Goal: Task Accomplishment & Management: Manage account settings

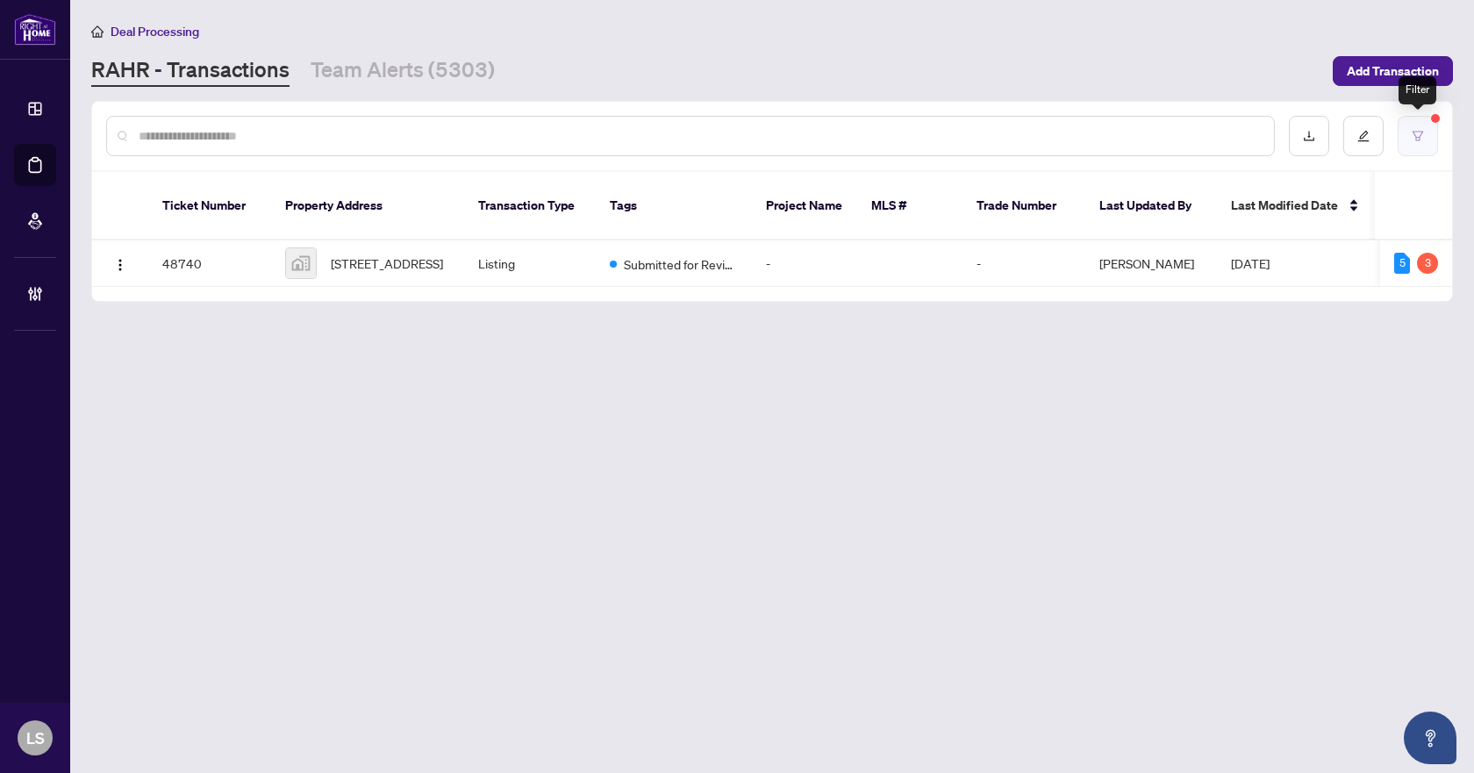
click at [1404, 132] on button "button" at bounding box center [1417, 136] width 40 height 40
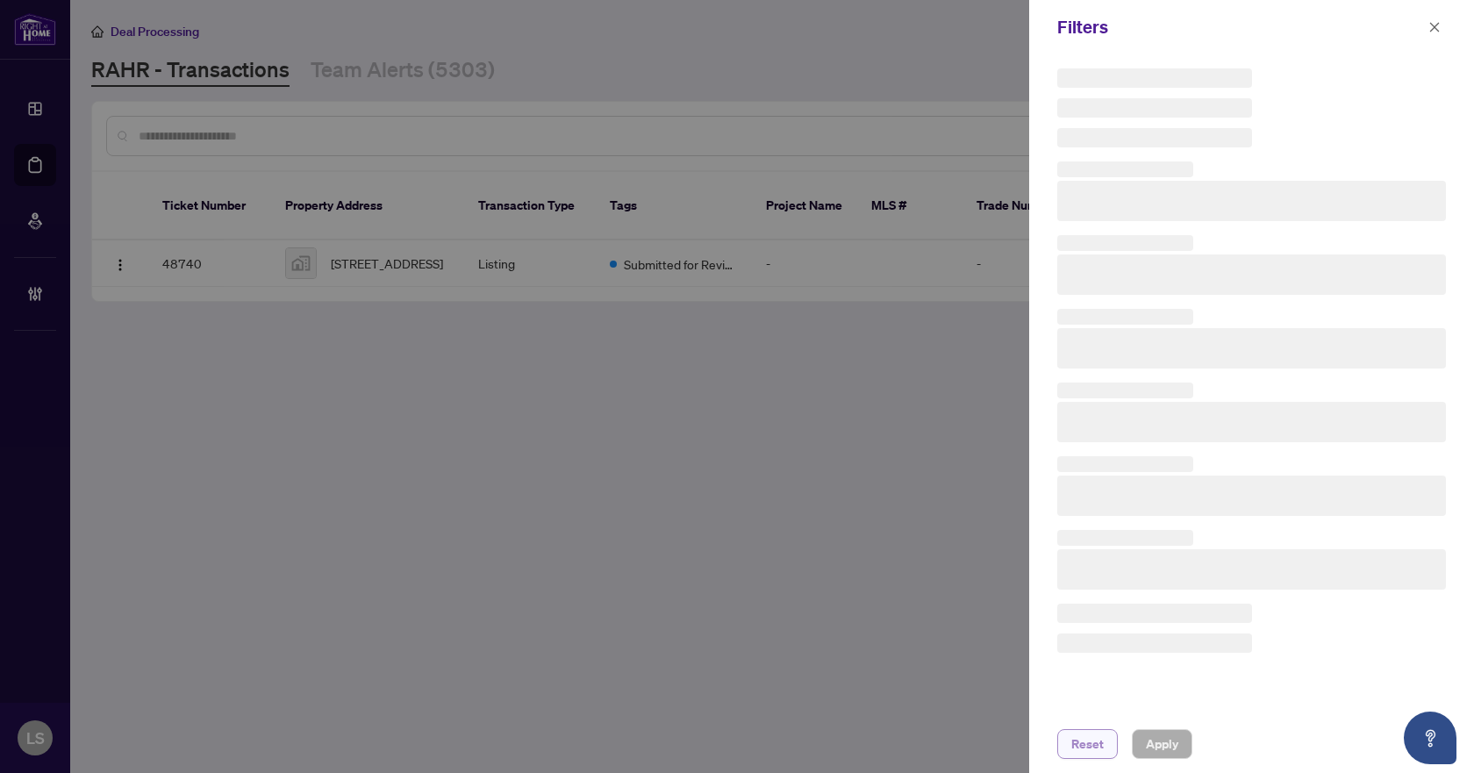
click at [1085, 742] on span "Reset" at bounding box center [1087, 744] width 32 height 28
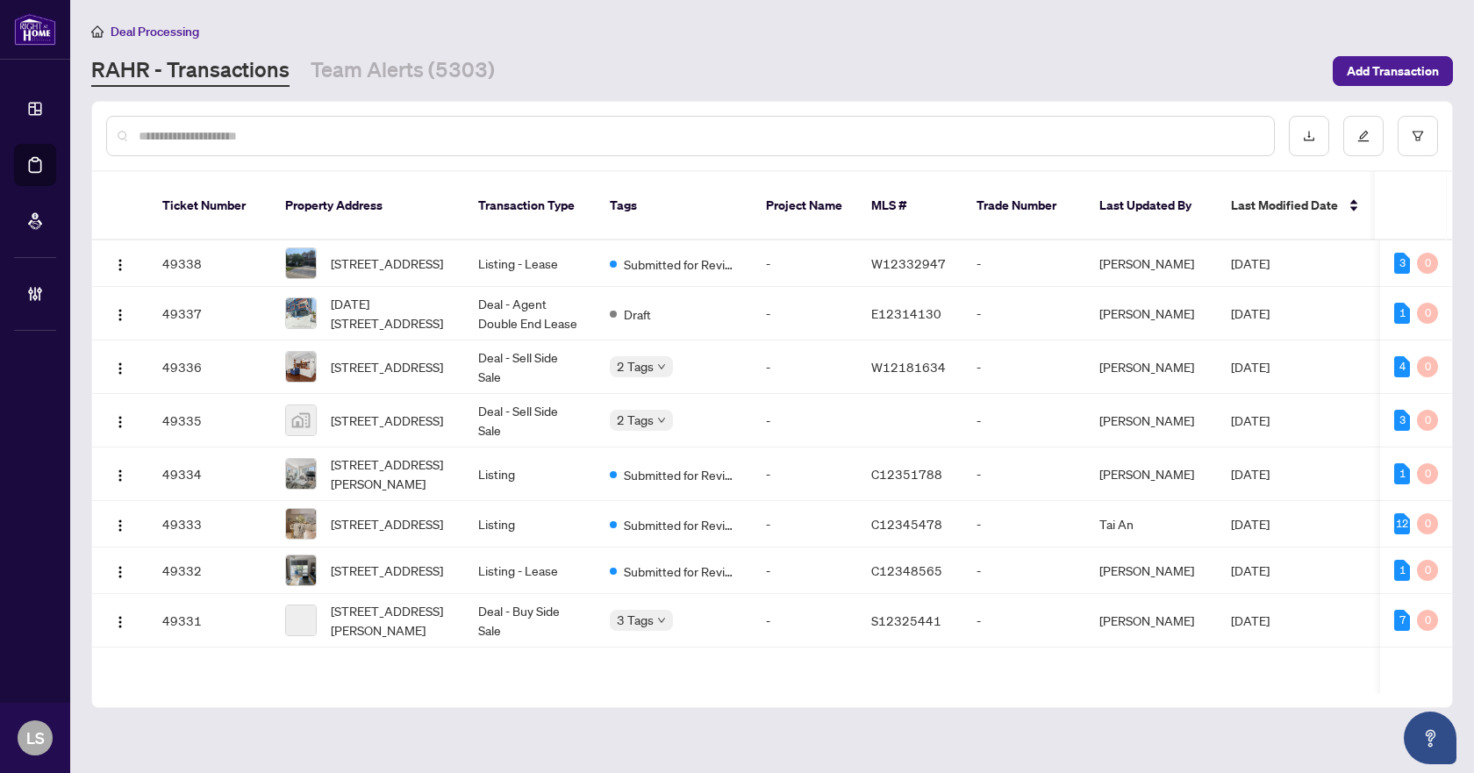
click at [171, 129] on input "text" at bounding box center [699, 135] width 1121 height 19
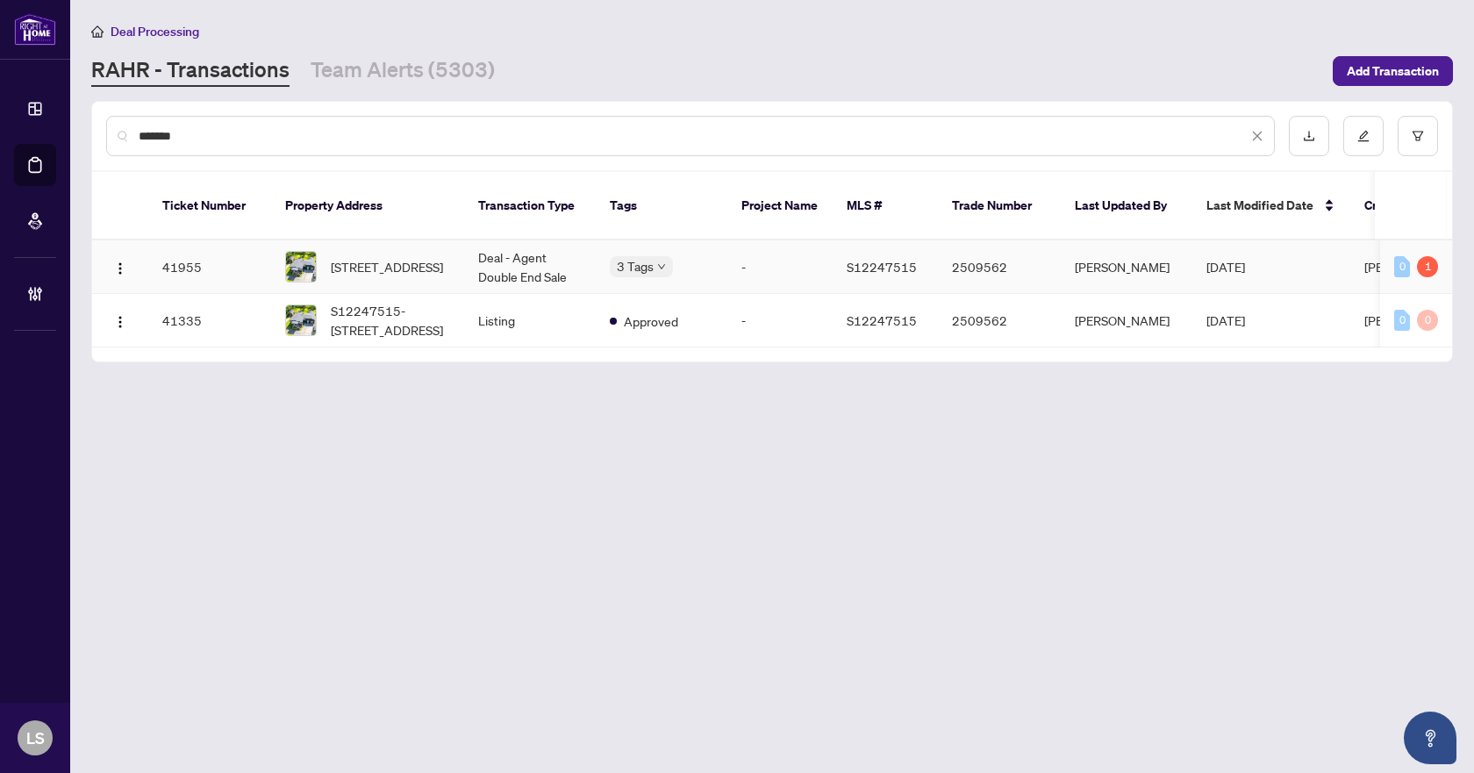
type input "*******"
click at [404, 257] on span "3430 Bayou Rd, Severn, Ontario L3V 6H3, Canada" at bounding box center [387, 266] width 112 height 19
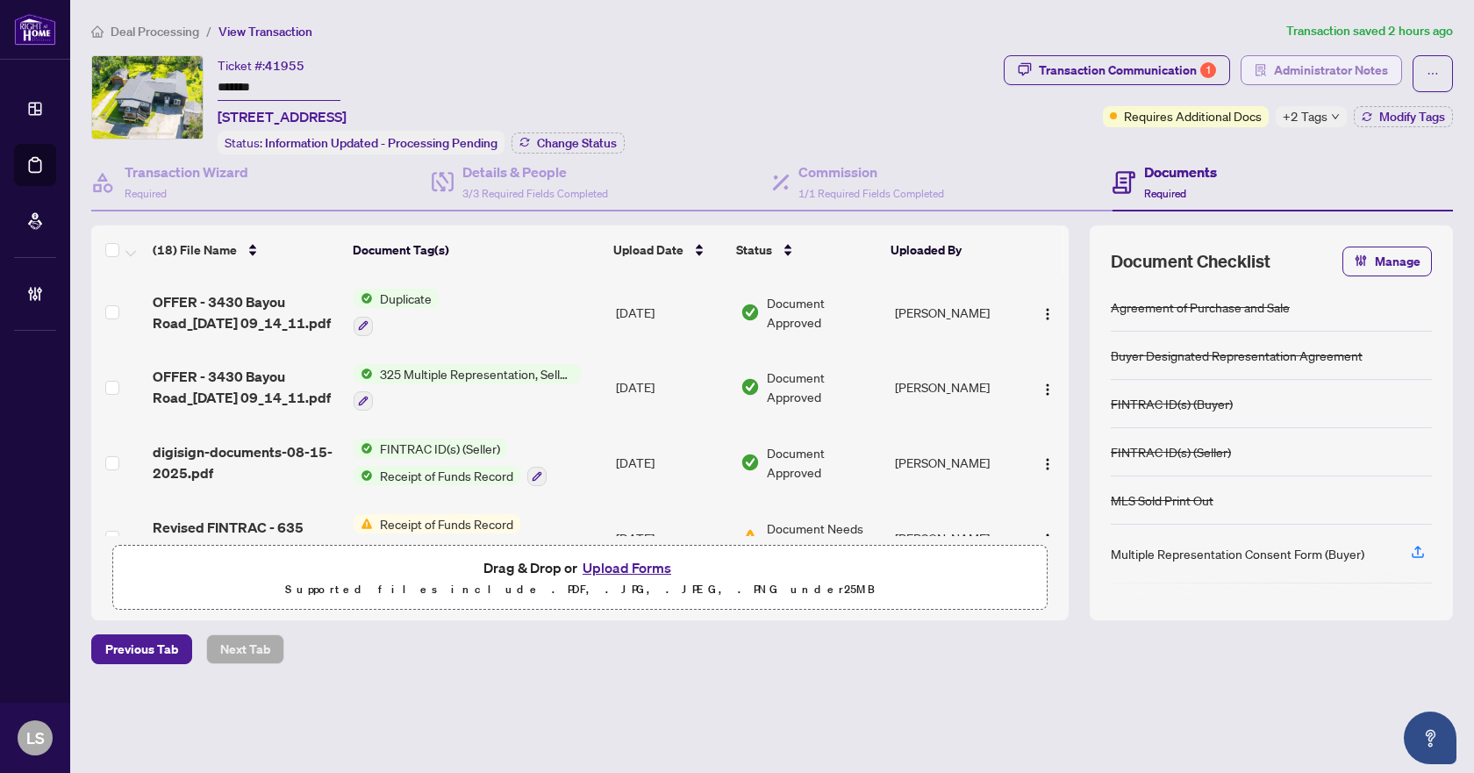
click at [1297, 70] on span "Administrator Notes" at bounding box center [1331, 70] width 114 height 28
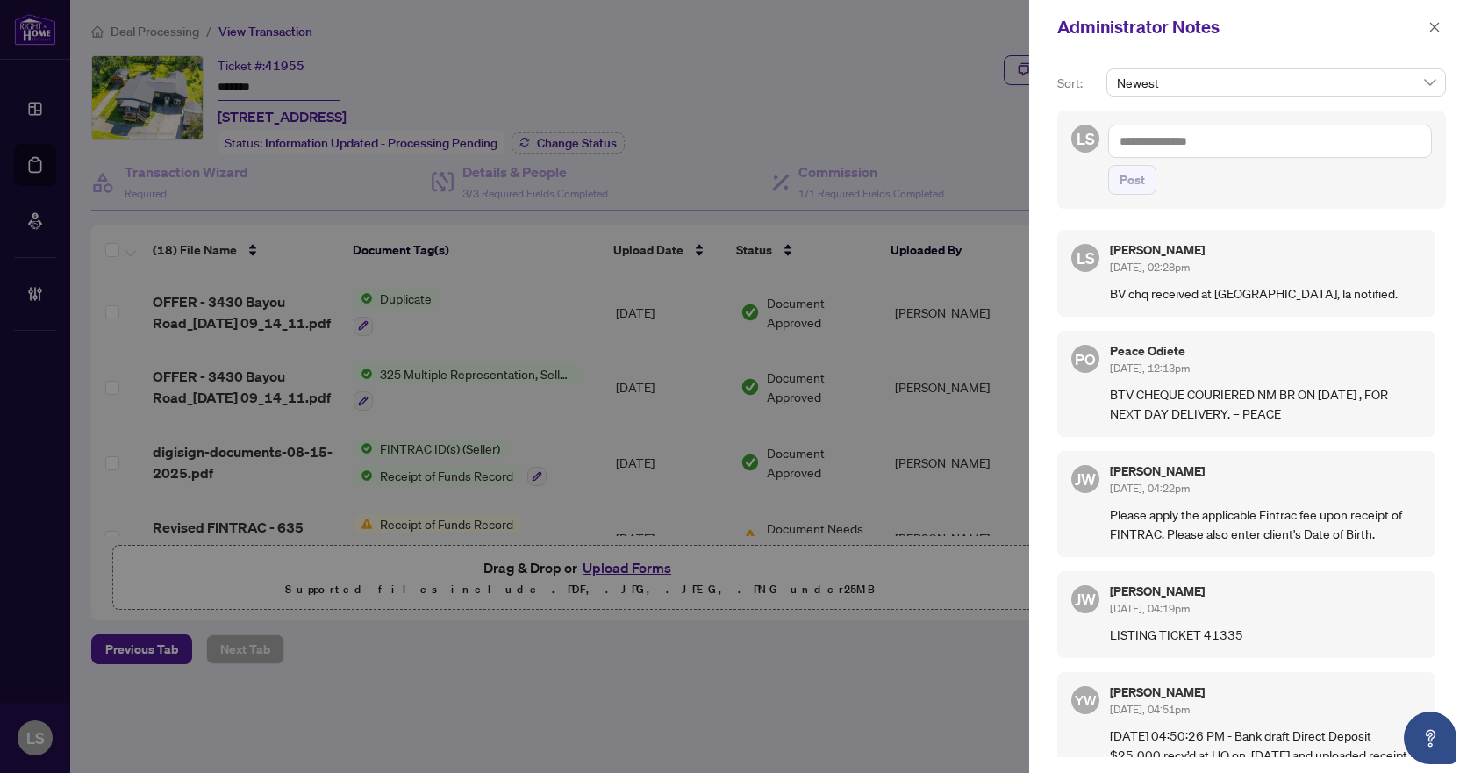
click at [1181, 146] on textarea at bounding box center [1270, 141] width 324 height 33
type textarea "**********"
click at [1137, 196] on div "**********" at bounding box center [1251, 160] width 389 height 98
click at [1136, 187] on span "Post" at bounding box center [1131, 180] width 25 height 28
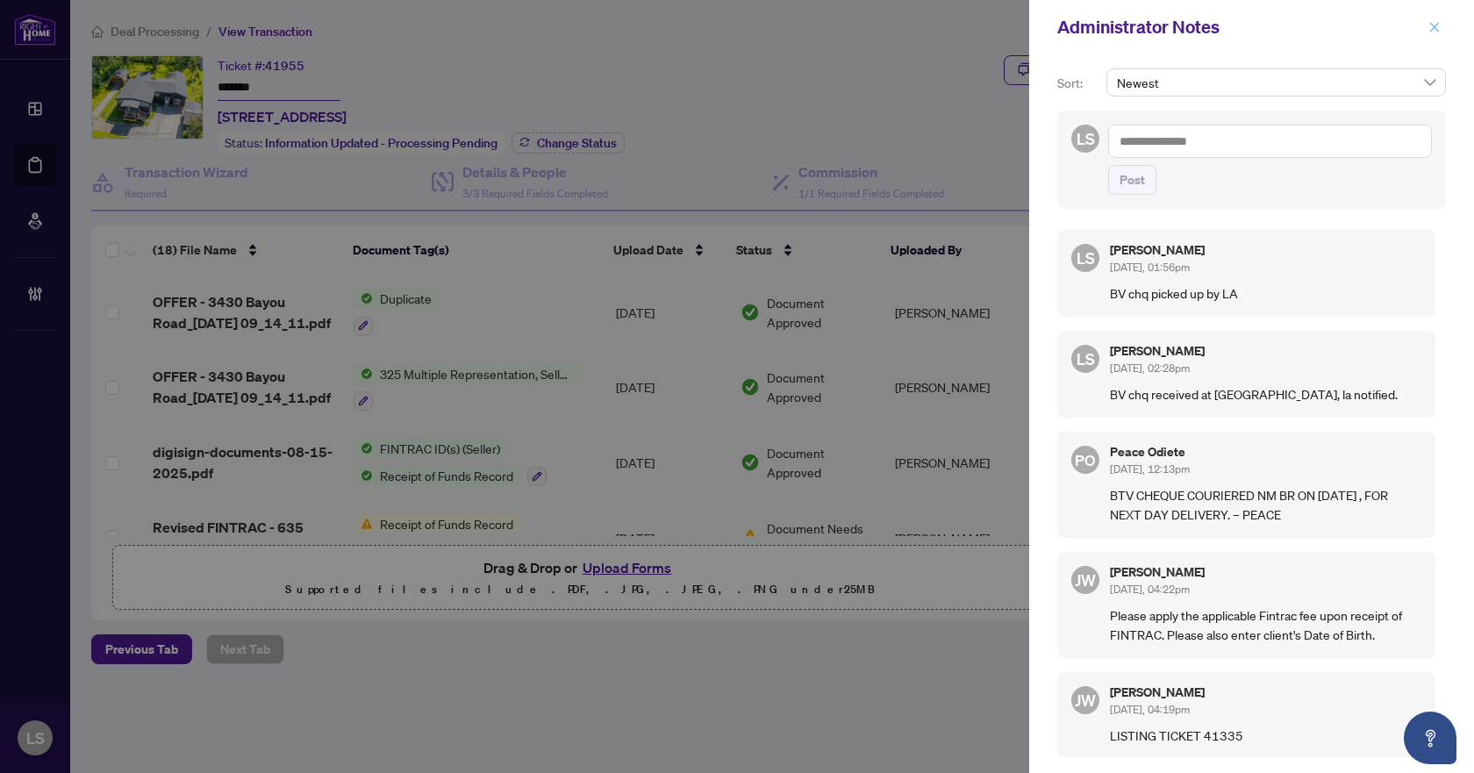
click at [1438, 29] on icon "close" at bounding box center [1434, 27] width 12 height 12
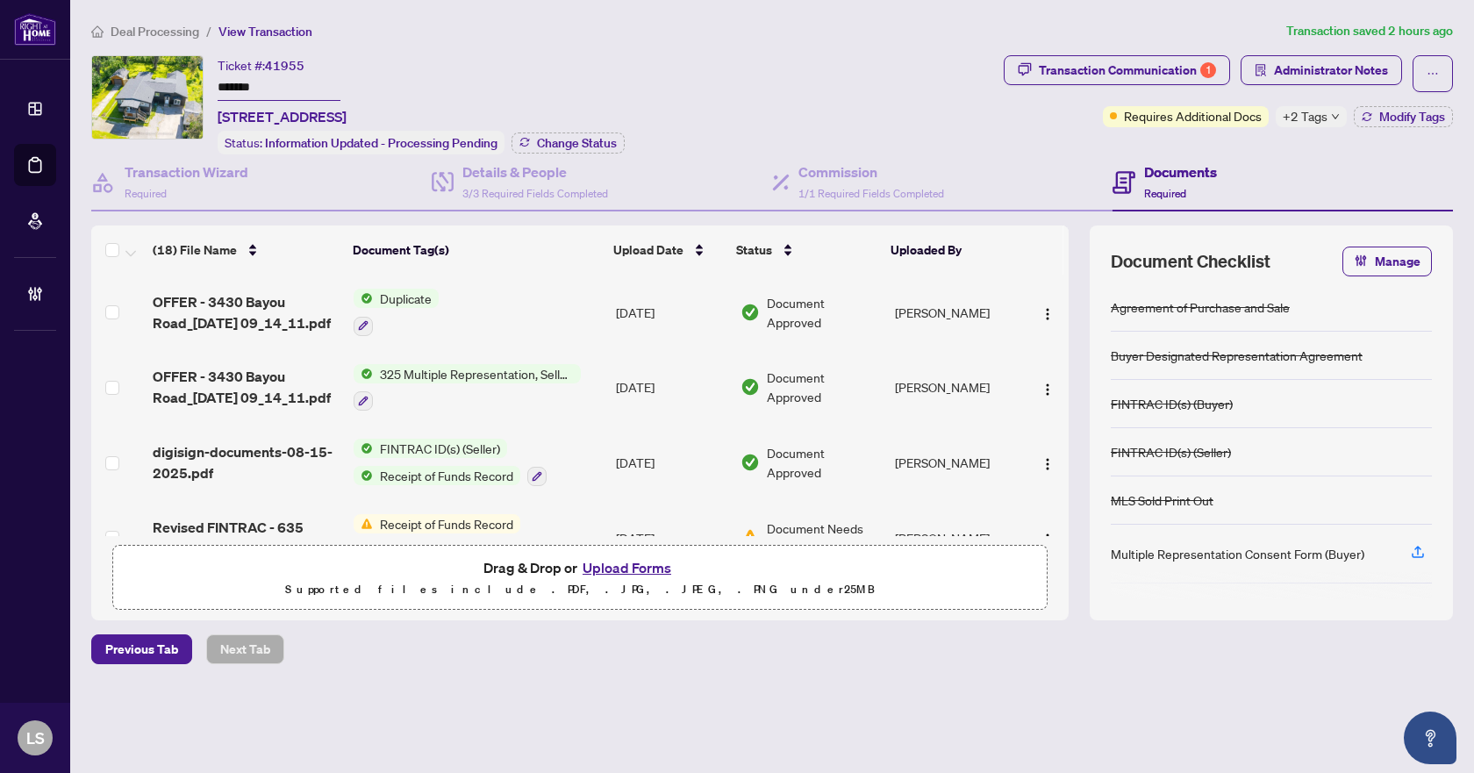
click at [167, 34] on span "Deal Processing" at bounding box center [155, 32] width 89 height 16
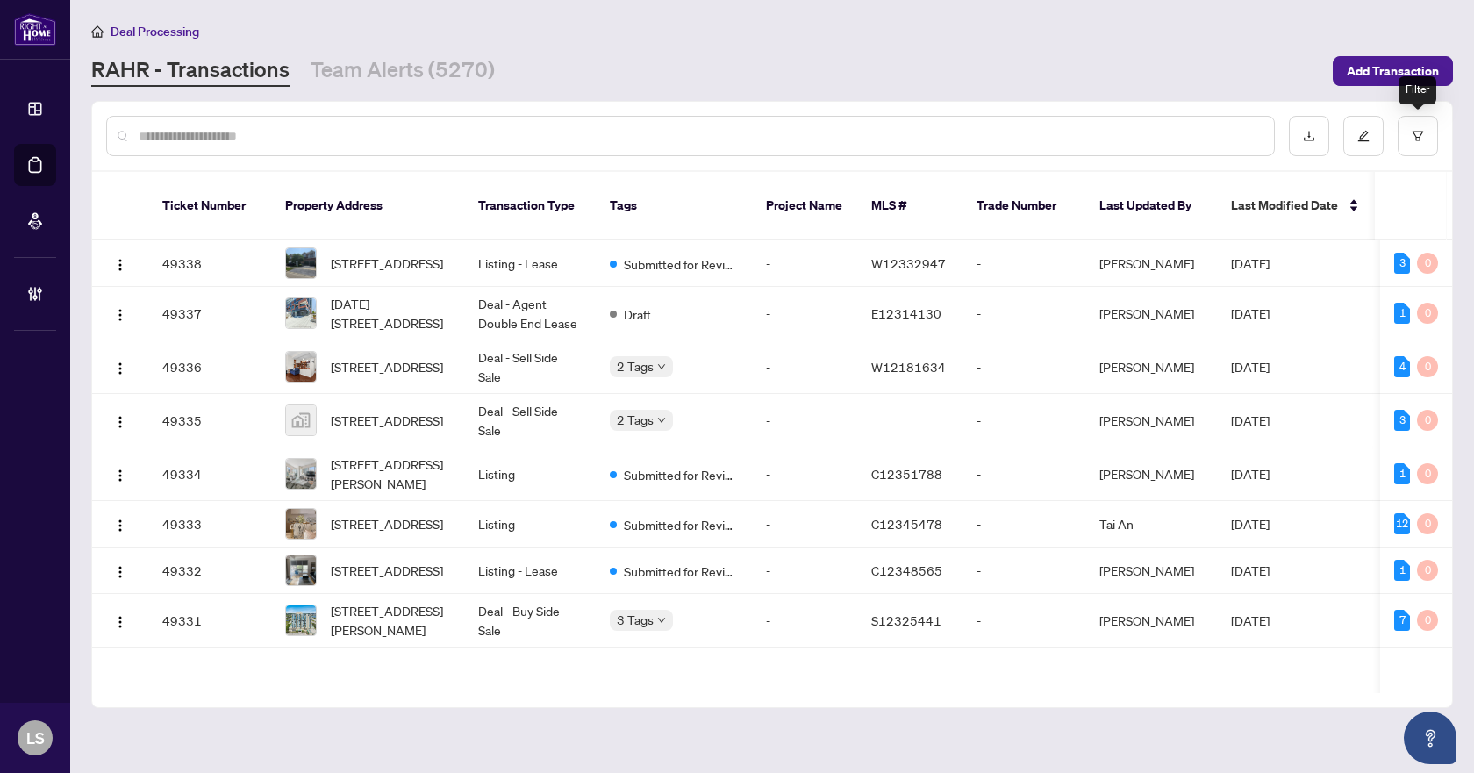
click at [1436, 116] on span at bounding box center [1417, 136] width 40 height 40
click at [1427, 127] on button "button" at bounding box center [1417, 136] width 40 height 40
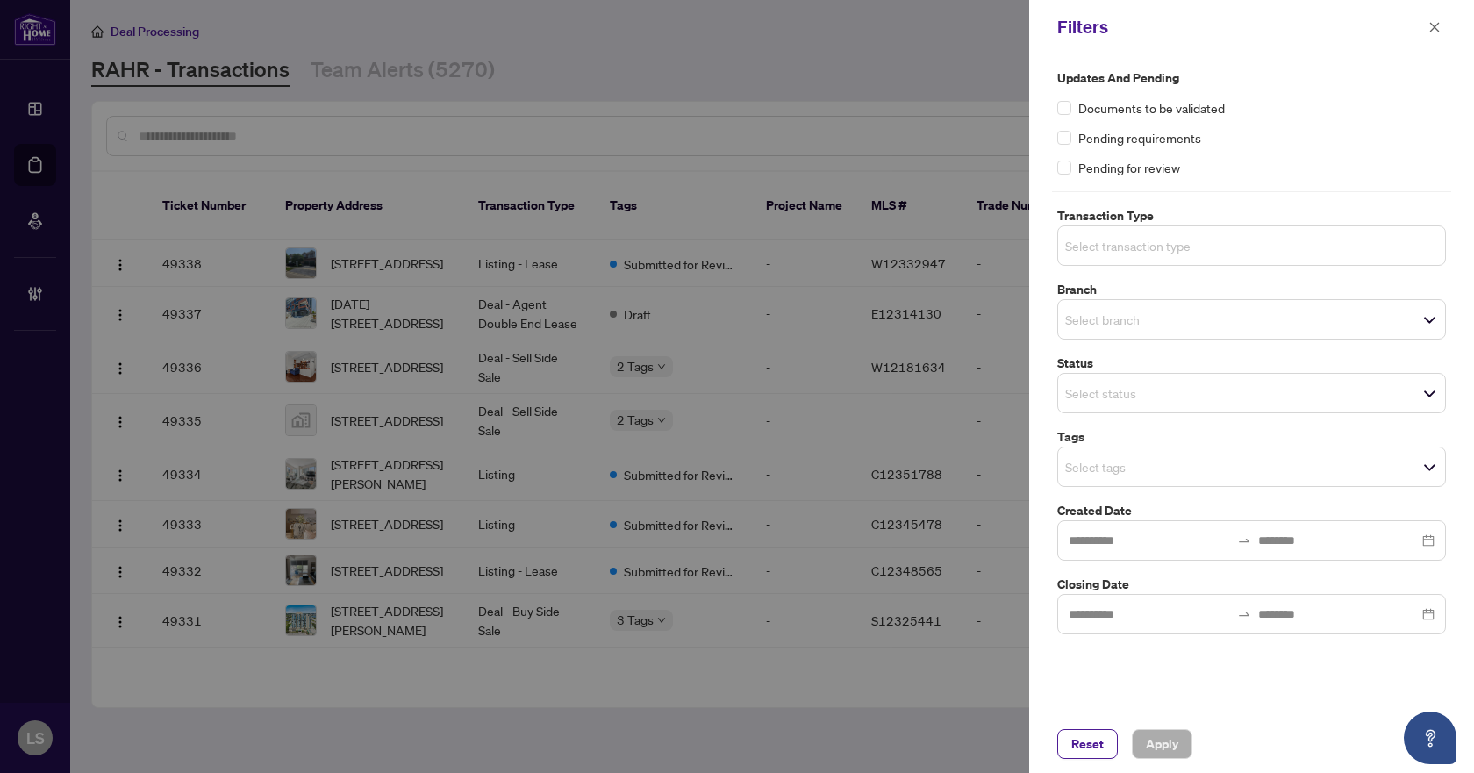
click at [1089, 236] on input "search" at bounding box center [1126, 245] width 123 height 21
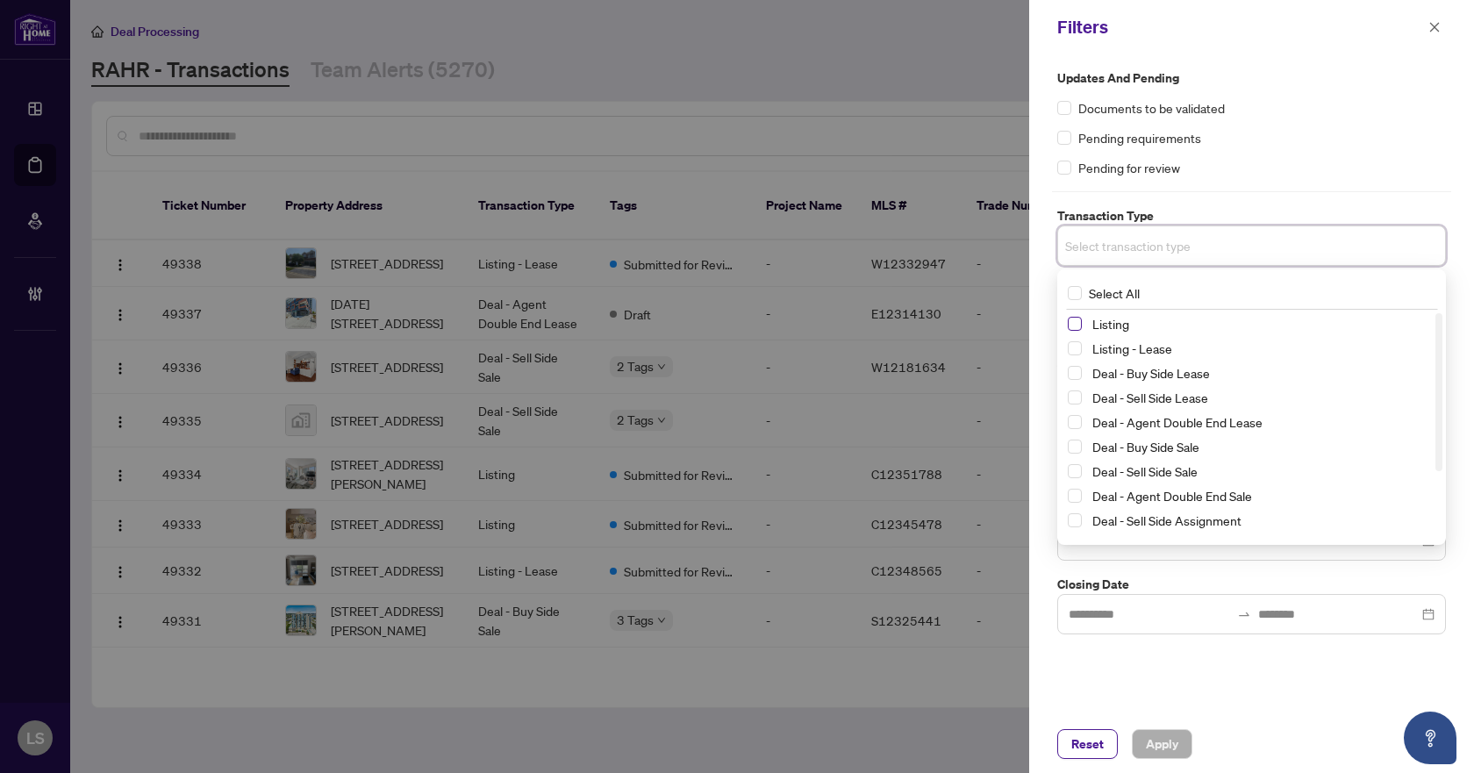
click at [1069, 323] on span "Select Listing" at bounding box center [1075, 324] width 14 height 14
click at [1073, 354] on span "Select Listing - Lease" at bounding box center [1075, 352] width 14 height 14
click at [1253, 145] on div "Pending requirements" at bounding box center [1251, 137] width 389 height 19
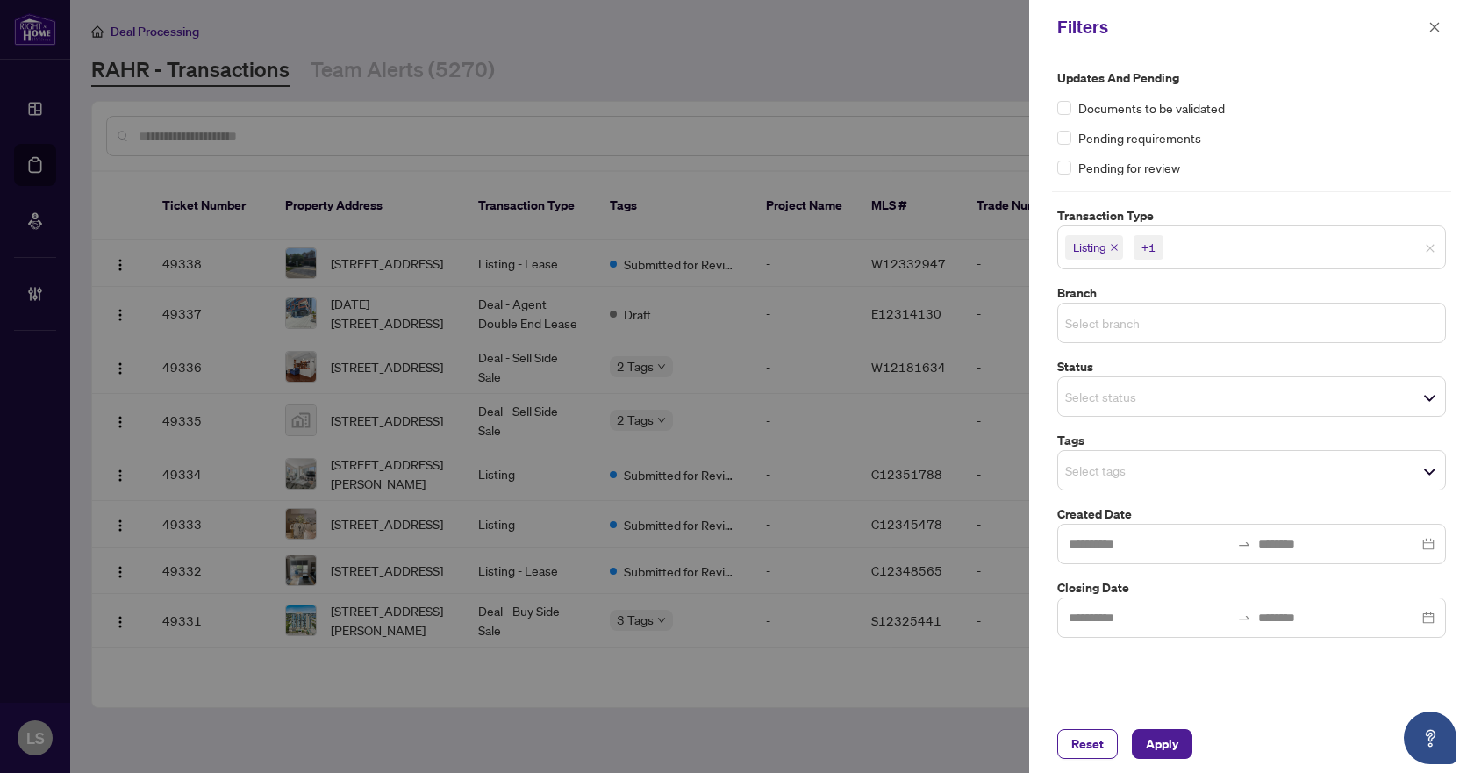
click at [1108, 320] on input "search" at bounding box center [1126, 322] width 123 height 21
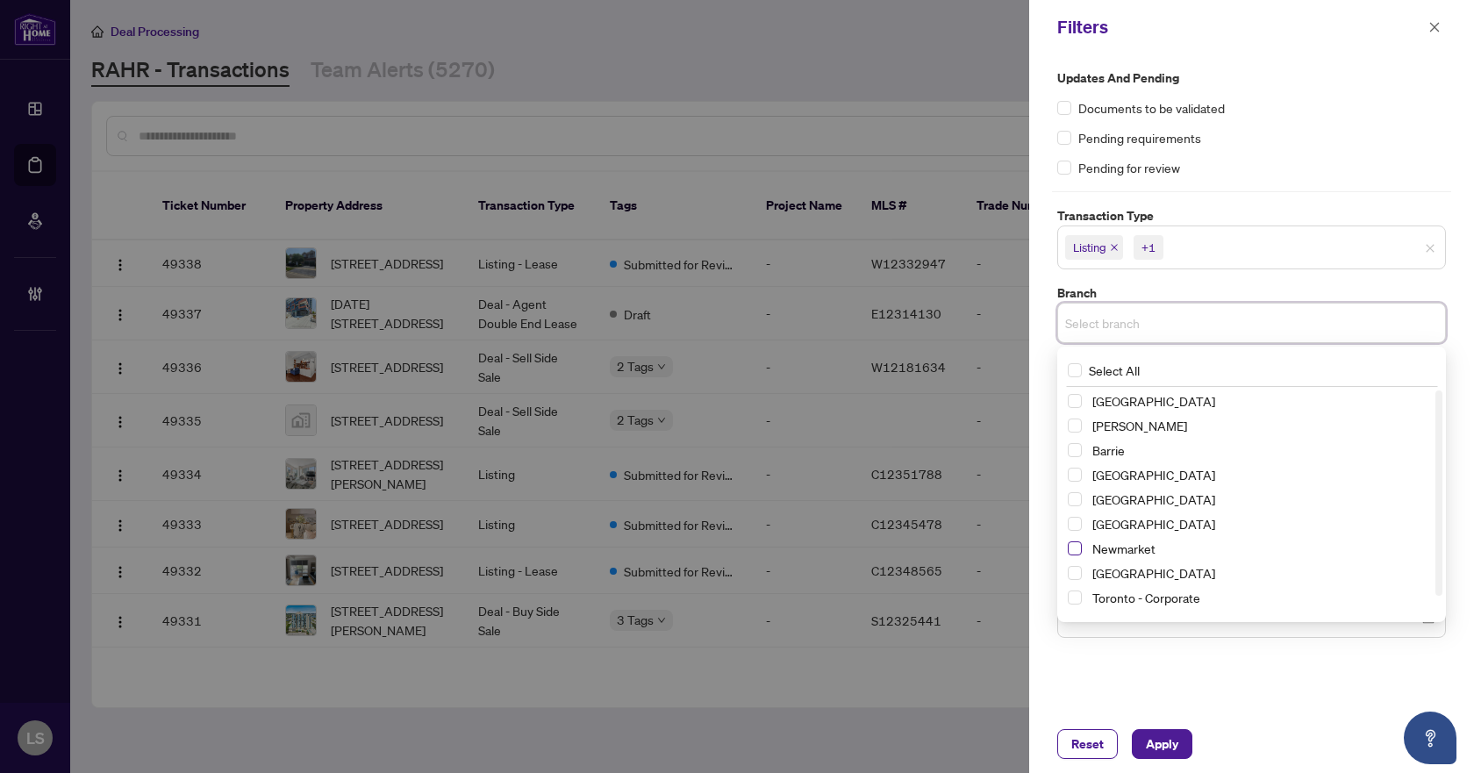
click at [1068, 548] on span "Select Newmarket" at bounding box center [1075, 548] width 14 height 14
click at [1251, 85] on label "Updates and Pending" at bounding box center [1251, 77] width 389 height 19
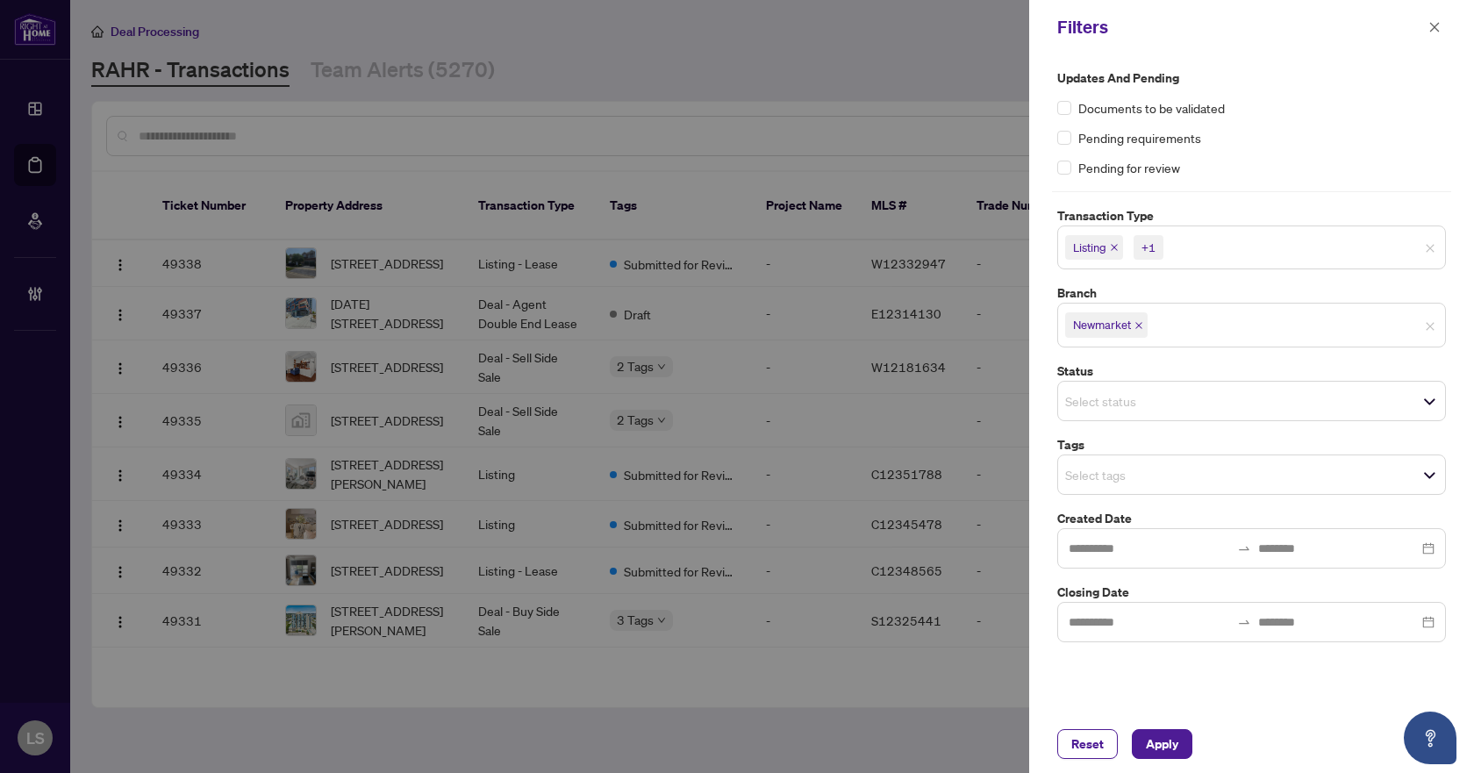
click at [1096, 483] on input "search" at bounding box center [1126, 474] width 123 height 21
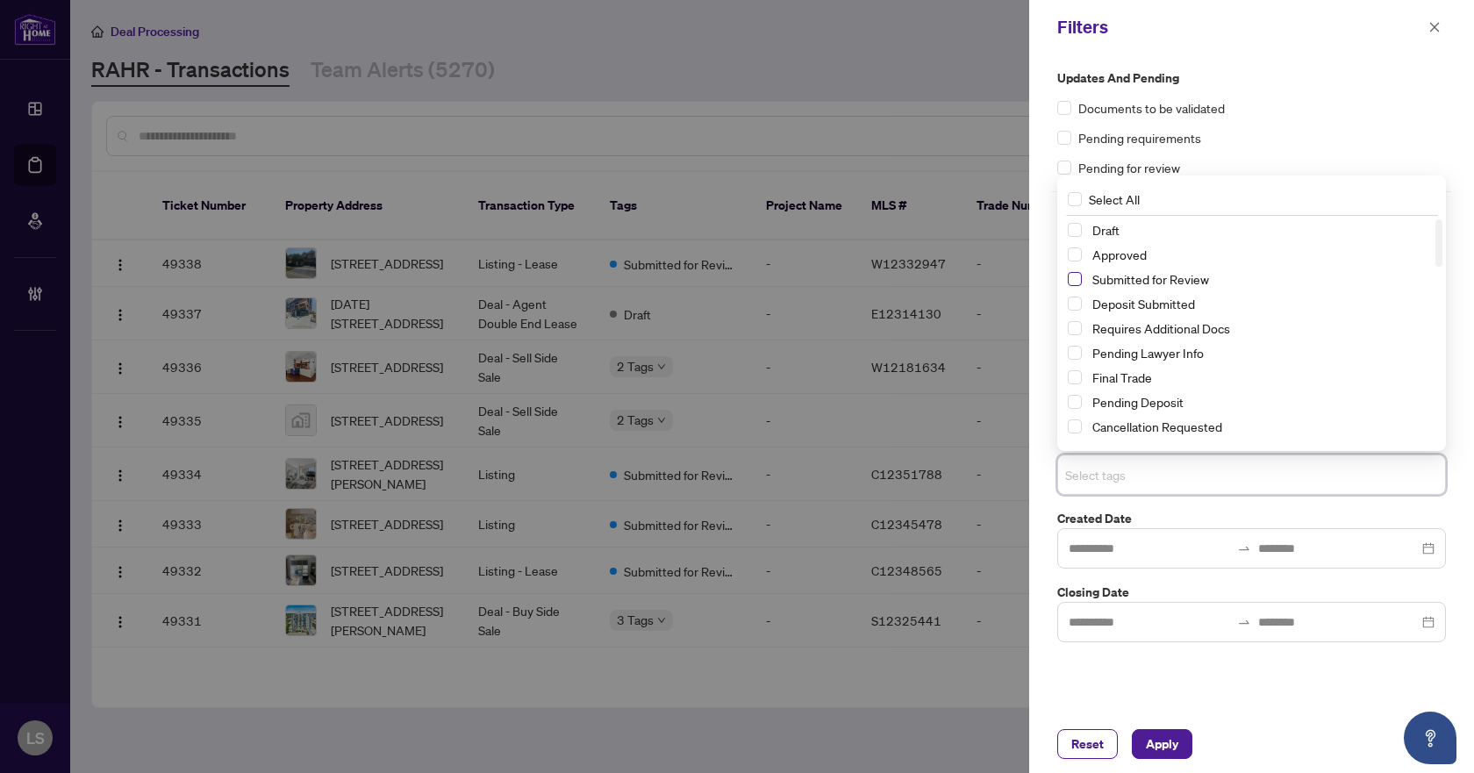
click at [1073, 285] on span "Select Submitted for Review" at bounding box center [1075, 279] width 14 height 14
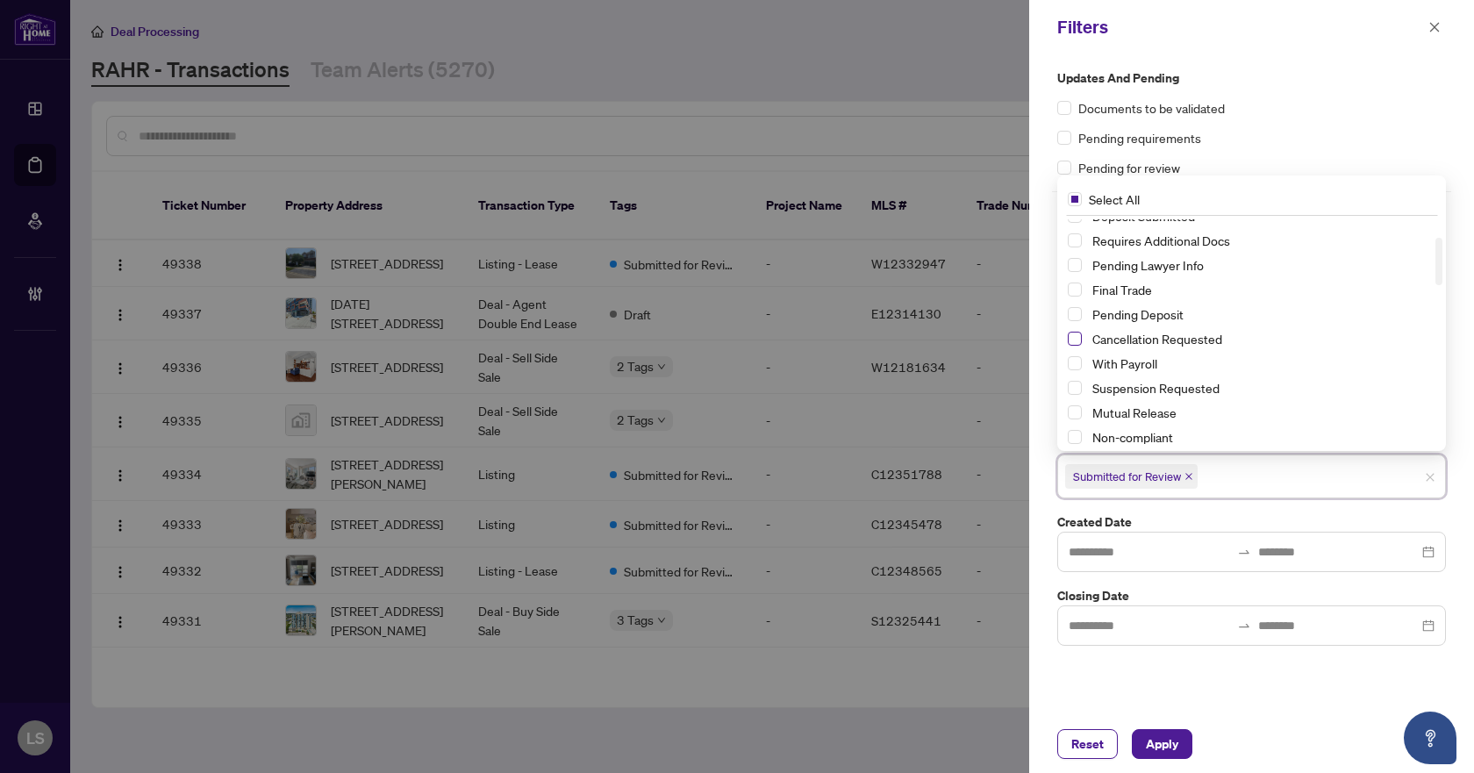
click at [1075, 342] on span "Select Cancellation Requested" at bounding box center [1075, 339] width 14 height 14
click at [1072, 394] on span "Select Suspension Requested" at bounding box center [1075, 388] width 14 height 14
click at [1157, 747] on span "Apply" at bounding box center [1162, 744] width 32 height 28
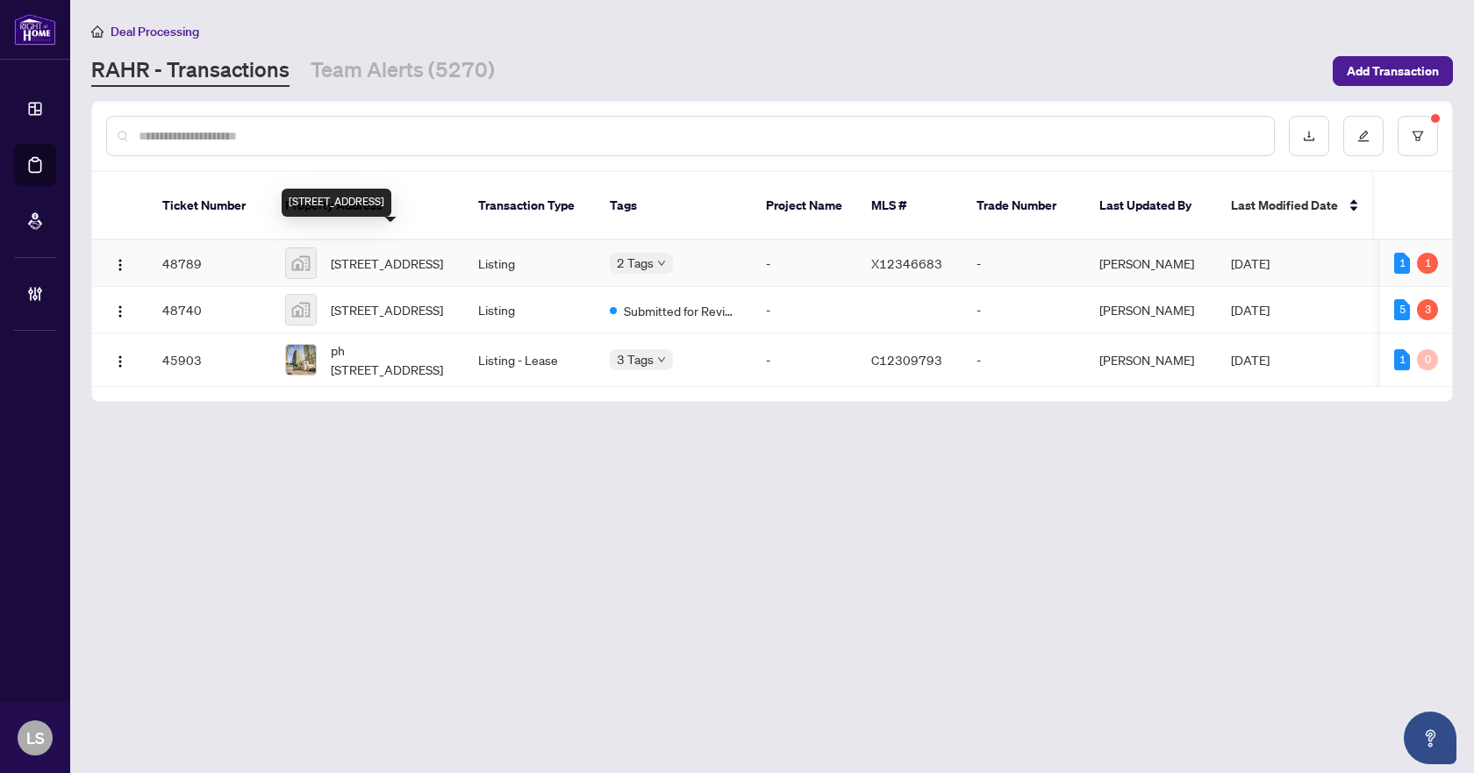
click at [380, 254] on span "15-15 Spartan Ct, Quinte West, ON, Canada" at bounding box center [387, 263] width 112 height 19
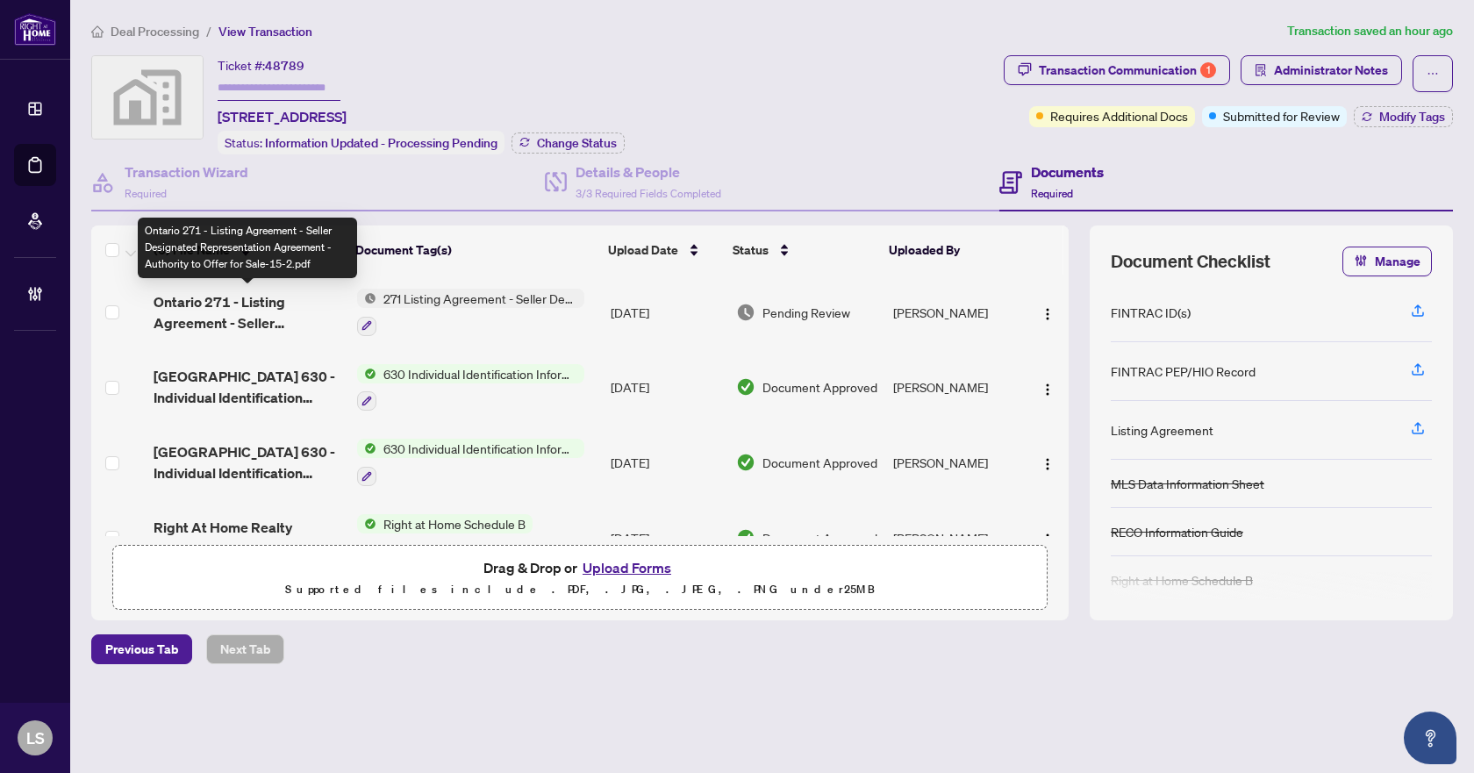
click at [243, 322] on span "Ontario 271 - Listing Agreement - Seller Designated Representation Agreement - …" at bounding box center [248, 312] width 189 height 42
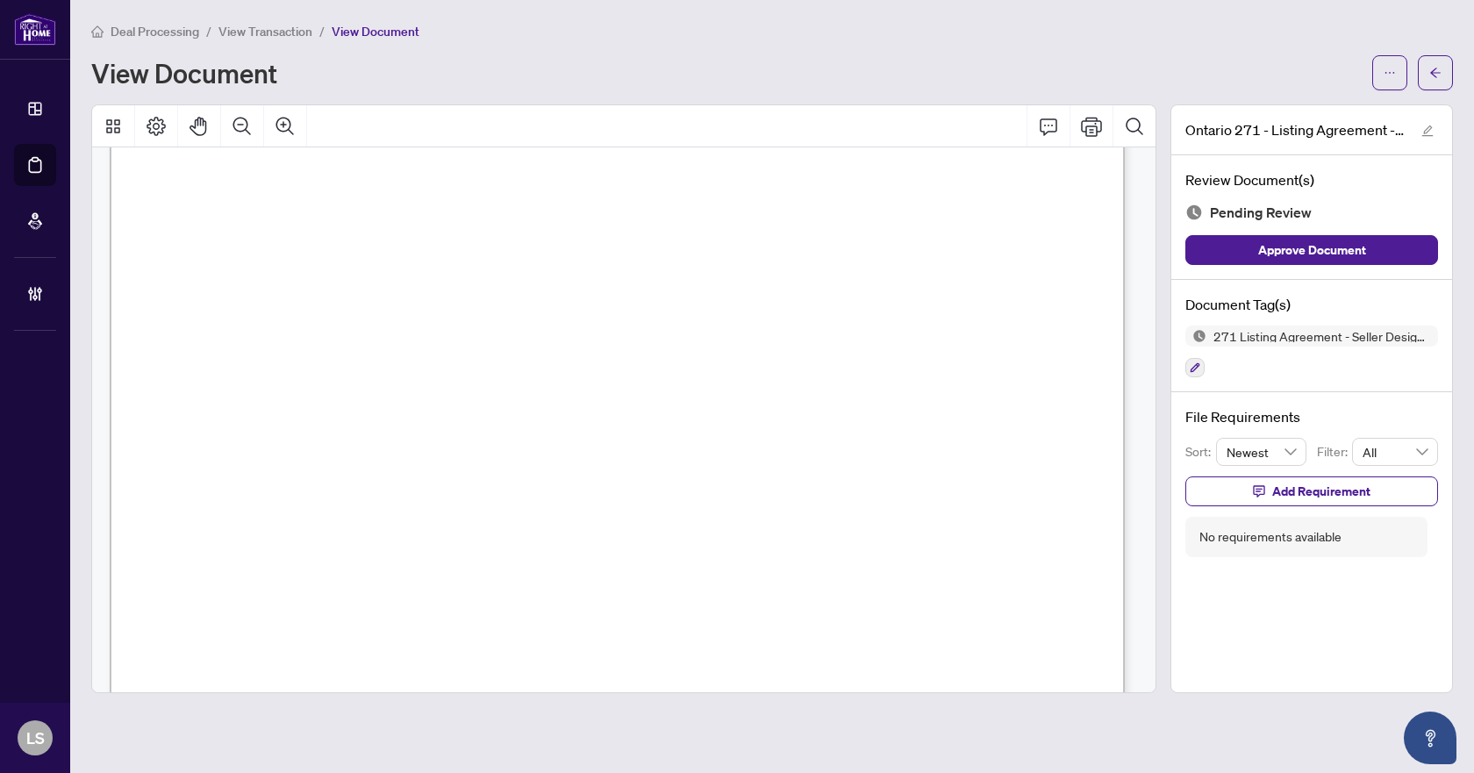
scroll to position [6190, 0]
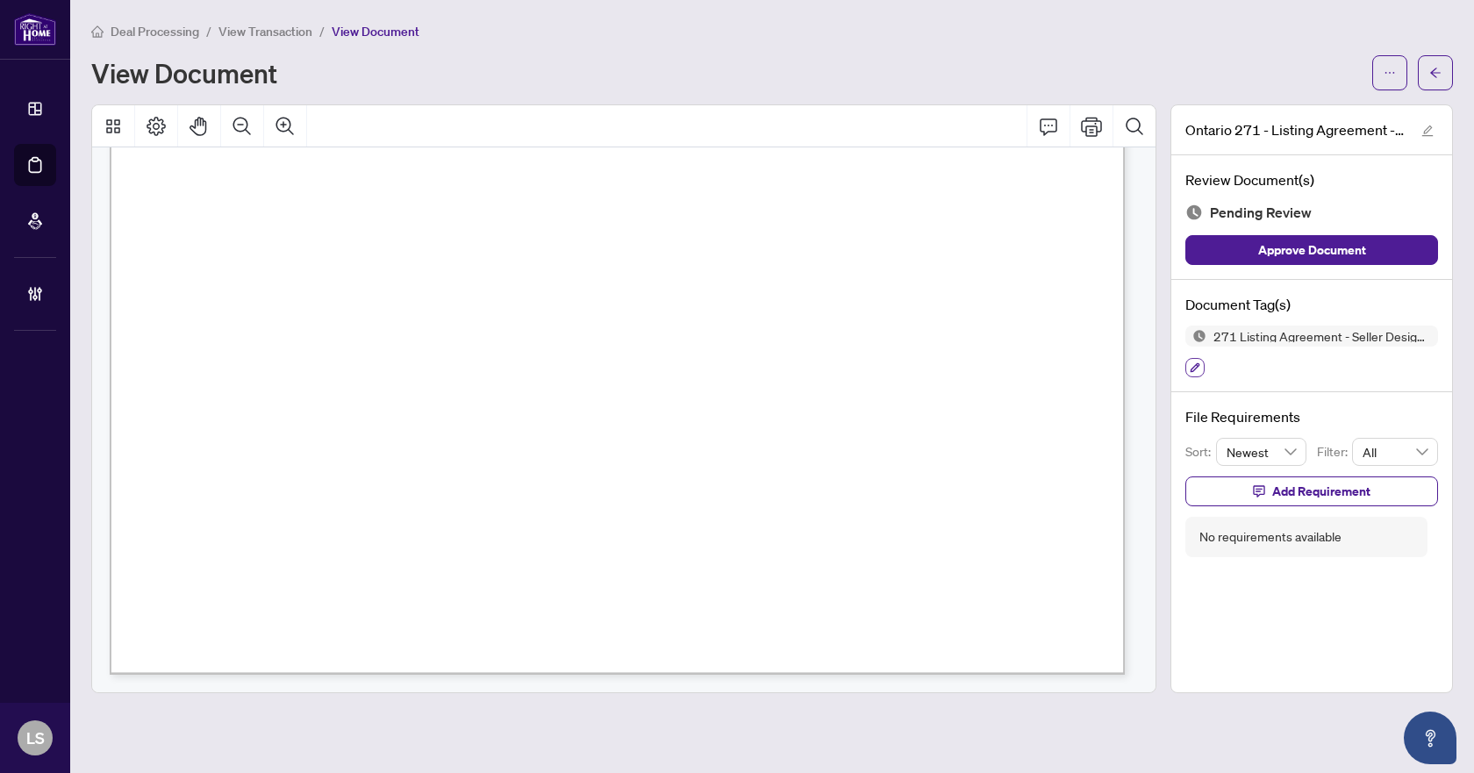
click at [1194, 370] on icon "button" at bounding box center [1194, 367] width 11 height 11
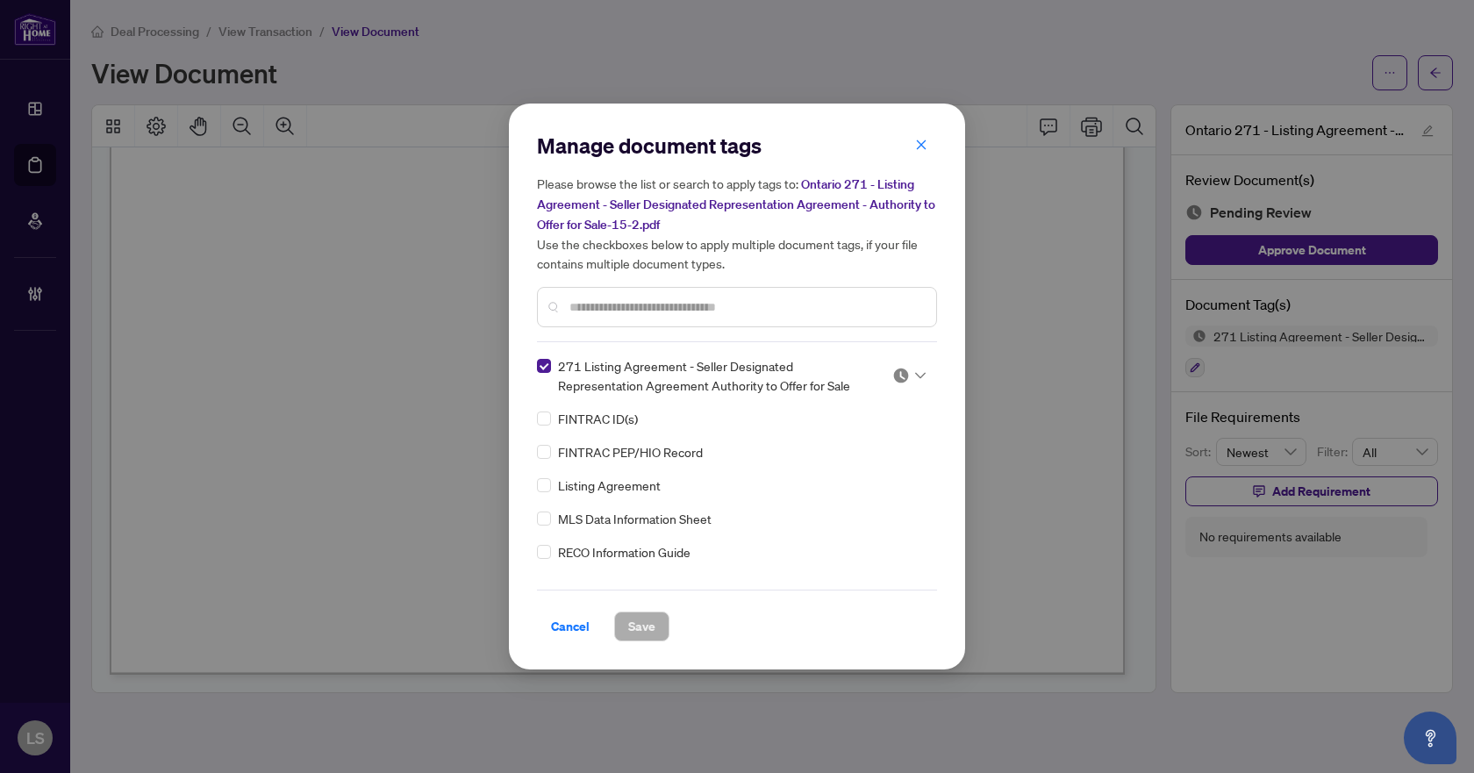
click at [915, 376] on icon at bounding box center [920, 375] width 11 height 7
click at [855, 468] on div "Approved" at bounding box center [851, 460] width 112 height 19
click at [635, 617] on span "Save" at bounding box center [641, 626] width 27 height 28
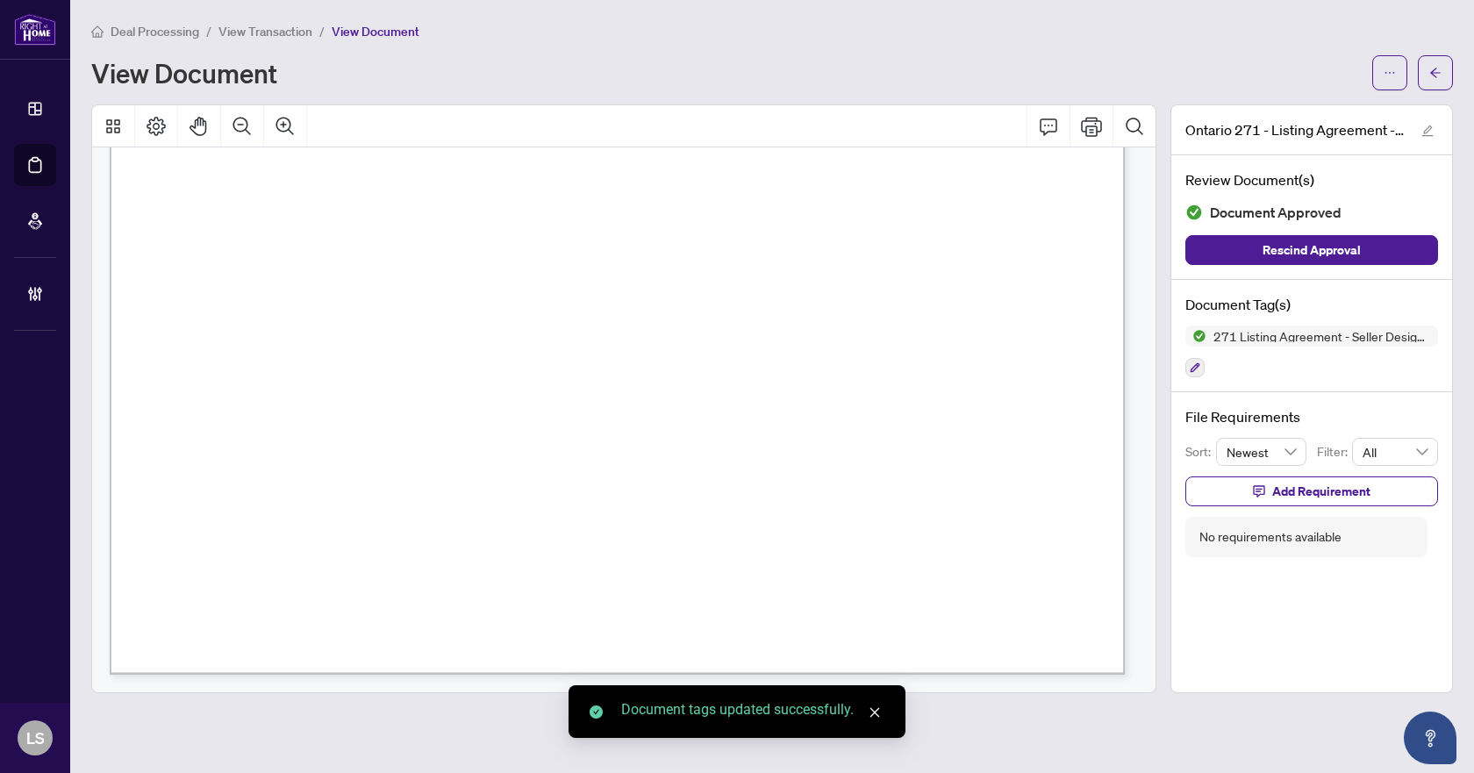
click at [1439, 76] on icon "arrow-left" at bounding box center [1435, 73] width 12 height 12
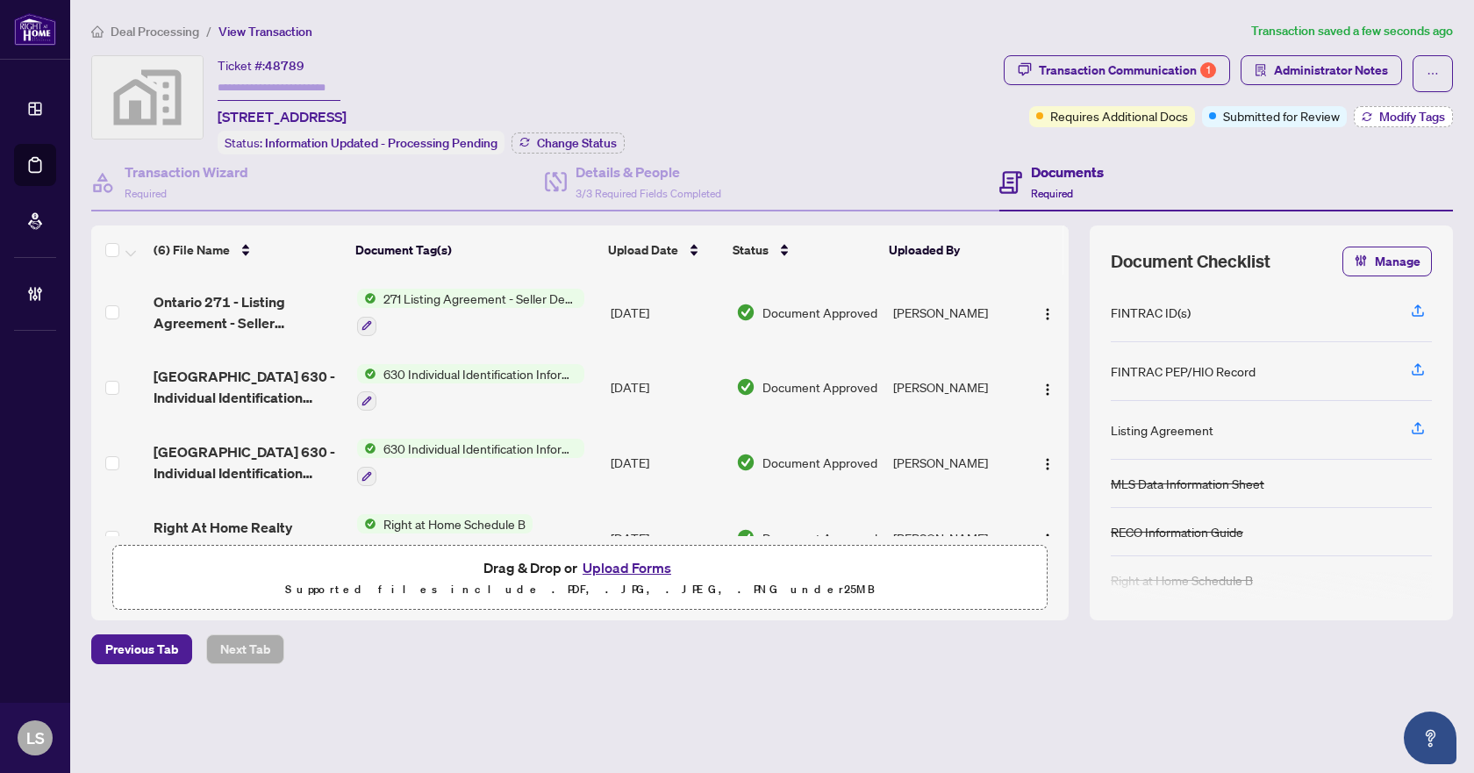
click at [1408, 118] on span "Modify Tags" at bounding box center [1412, 117] width 66 height 12
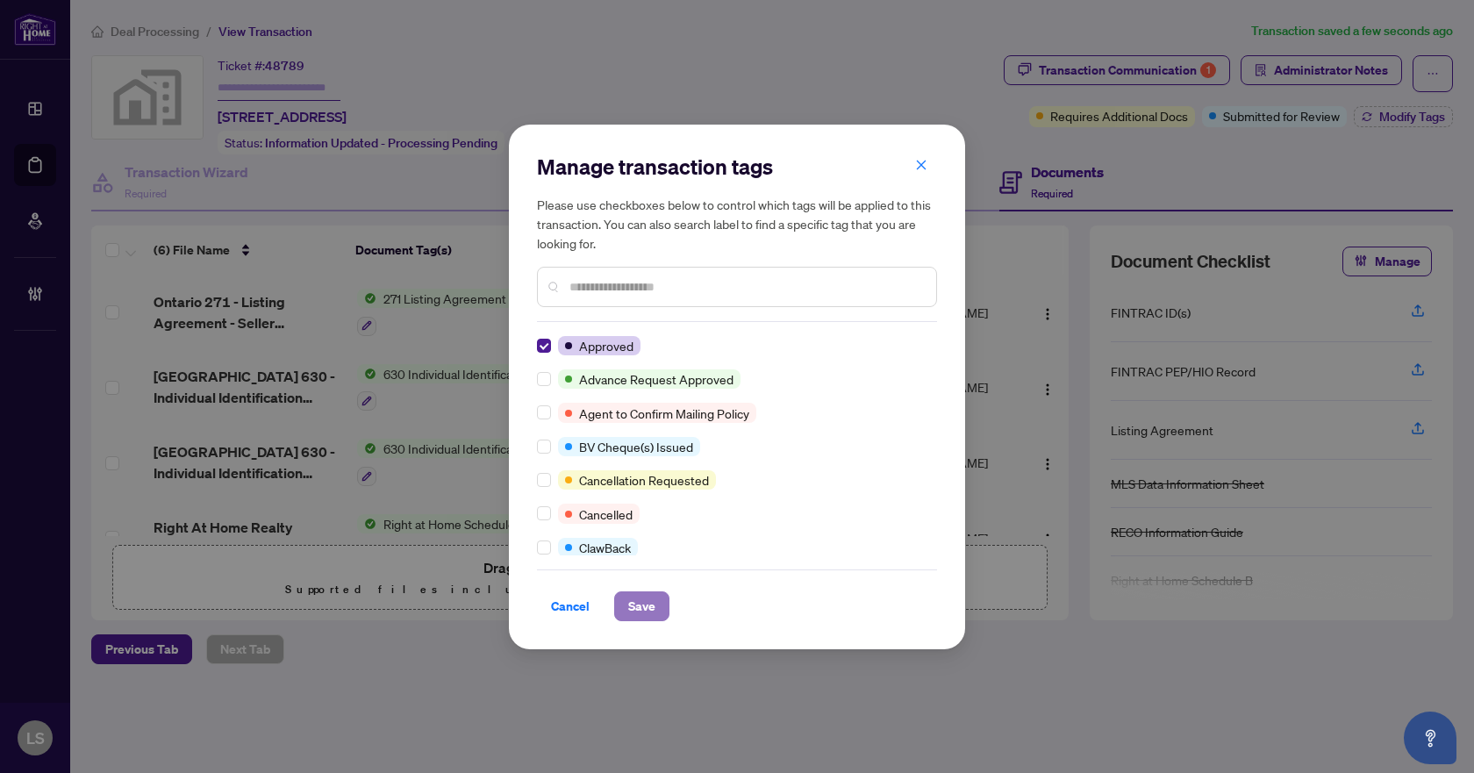
click at [621, 602] on button "Save" at bounding box center [641, 606] width 55 height 30
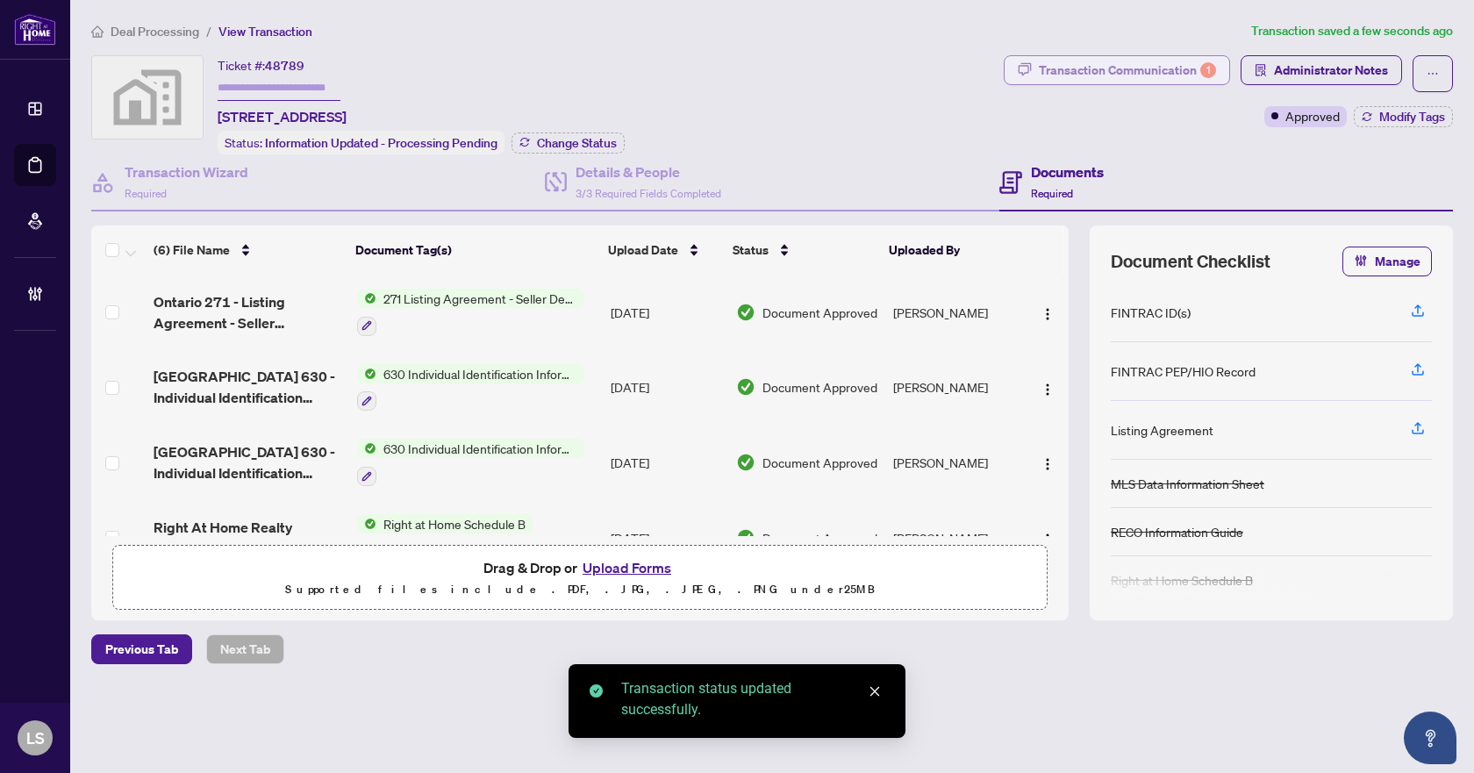
click at [1130, 74] on div "Transaction Communication 1" at bounding box center [1127, 70] width 177 height 28
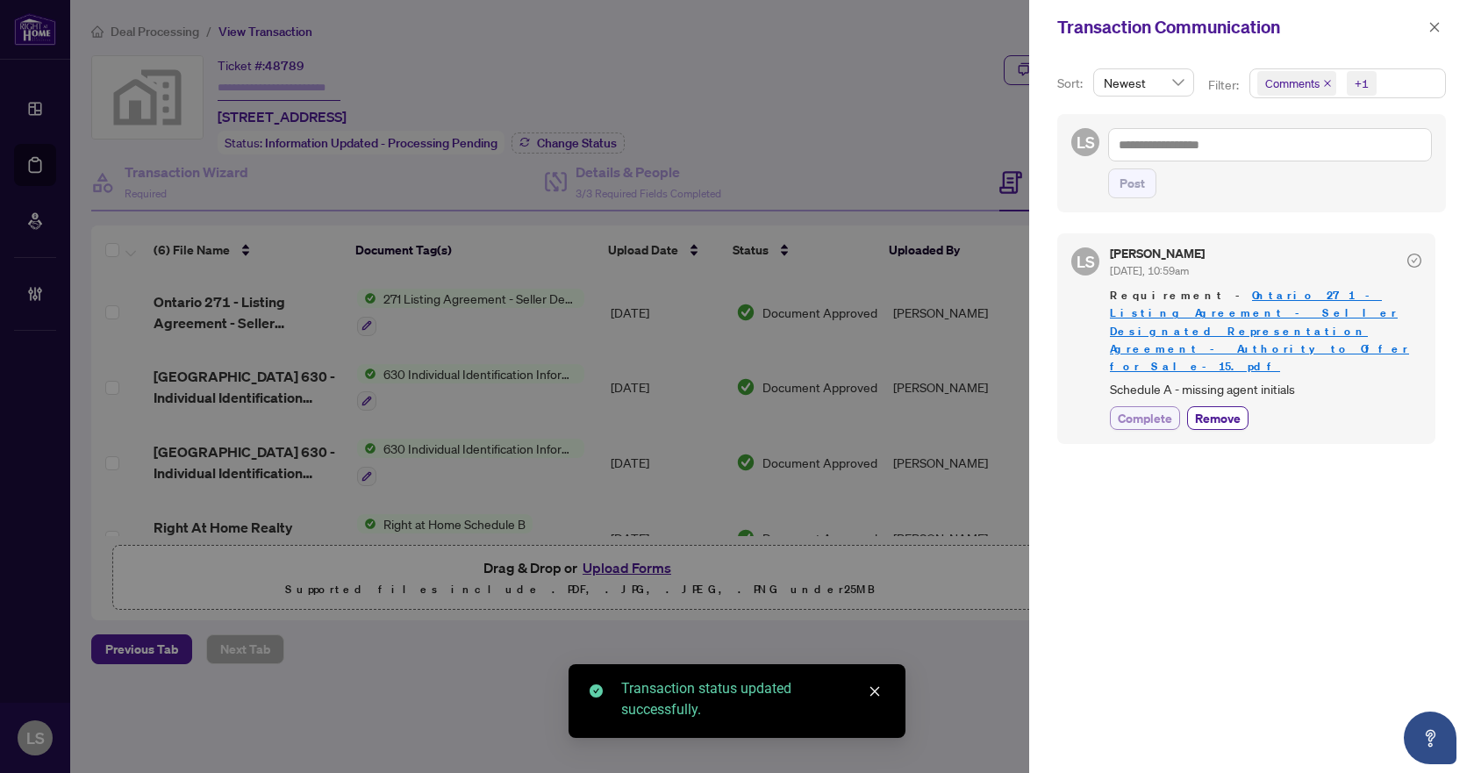
click at [1130, 409] on span "Complete" at bounding box center [1145, 418] width 54 height 18
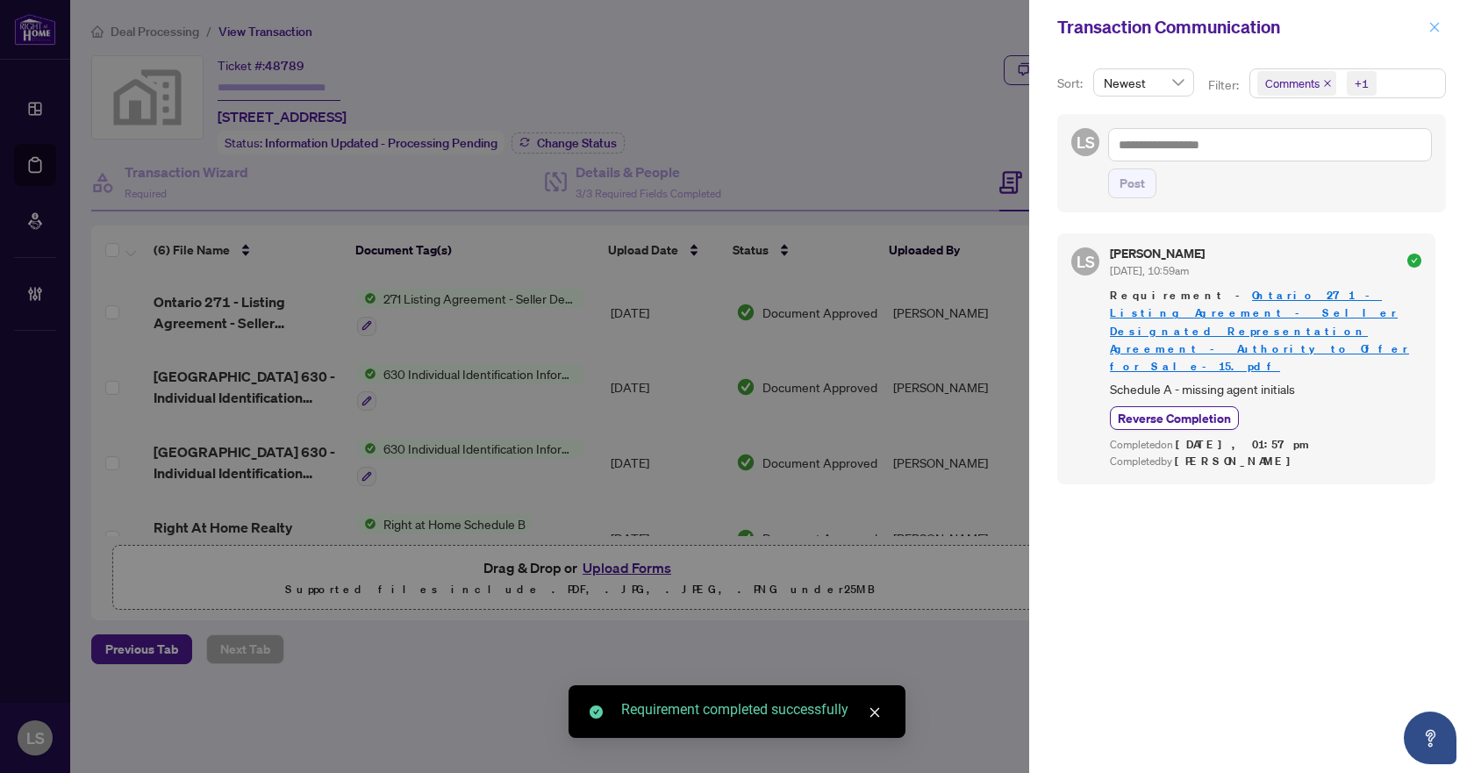
click at [1435, 28] on icon "close" at bounding box center [1435, 27] width 10 height 10
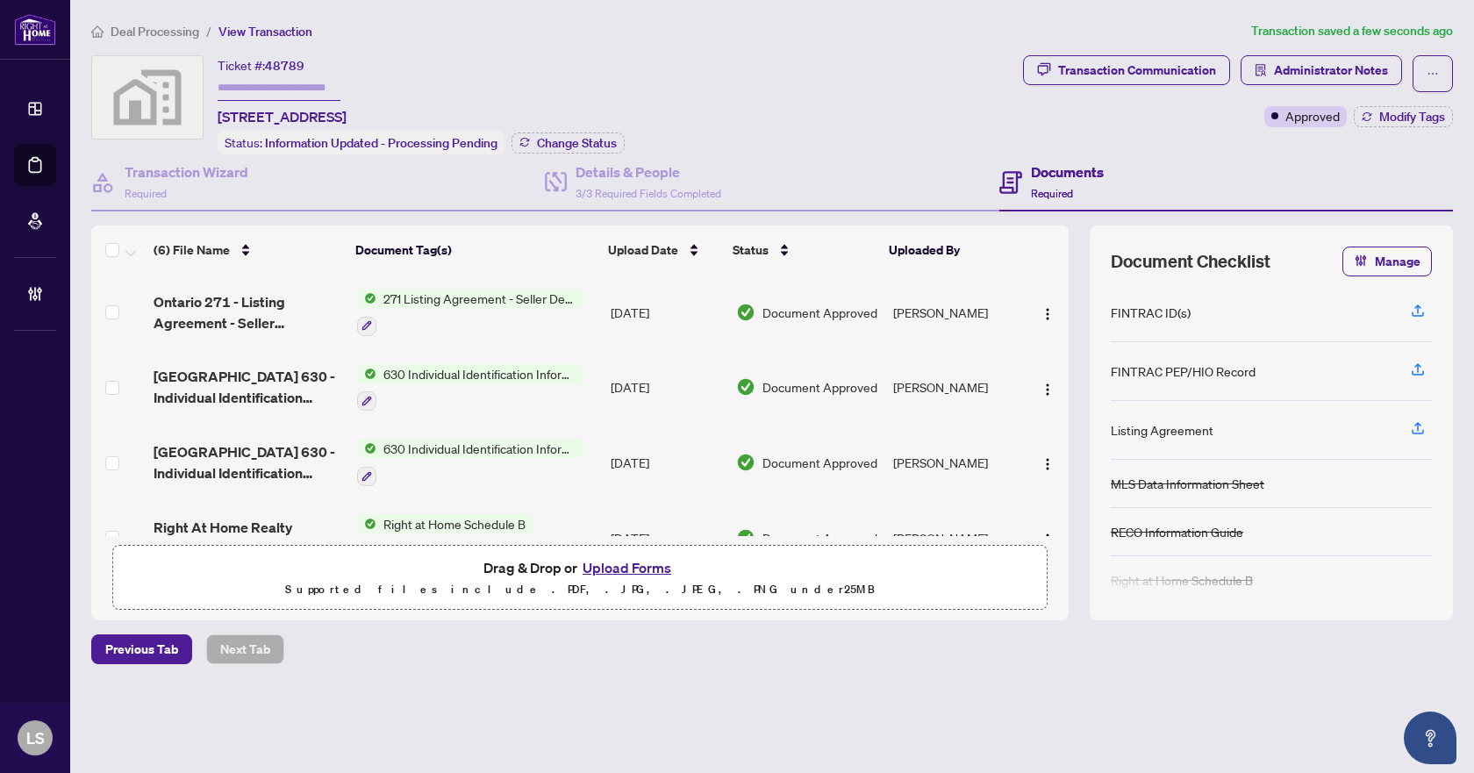
click at [161, 17] on main "Deal Processing / View Transaction Transaction saved a few seconds ago Ticket #…" at bounding box center [772, 386] width 1404 height 773
click at [160, 28] on span "Deal Processing" at bounding box center [155, 32] width 89 height 16
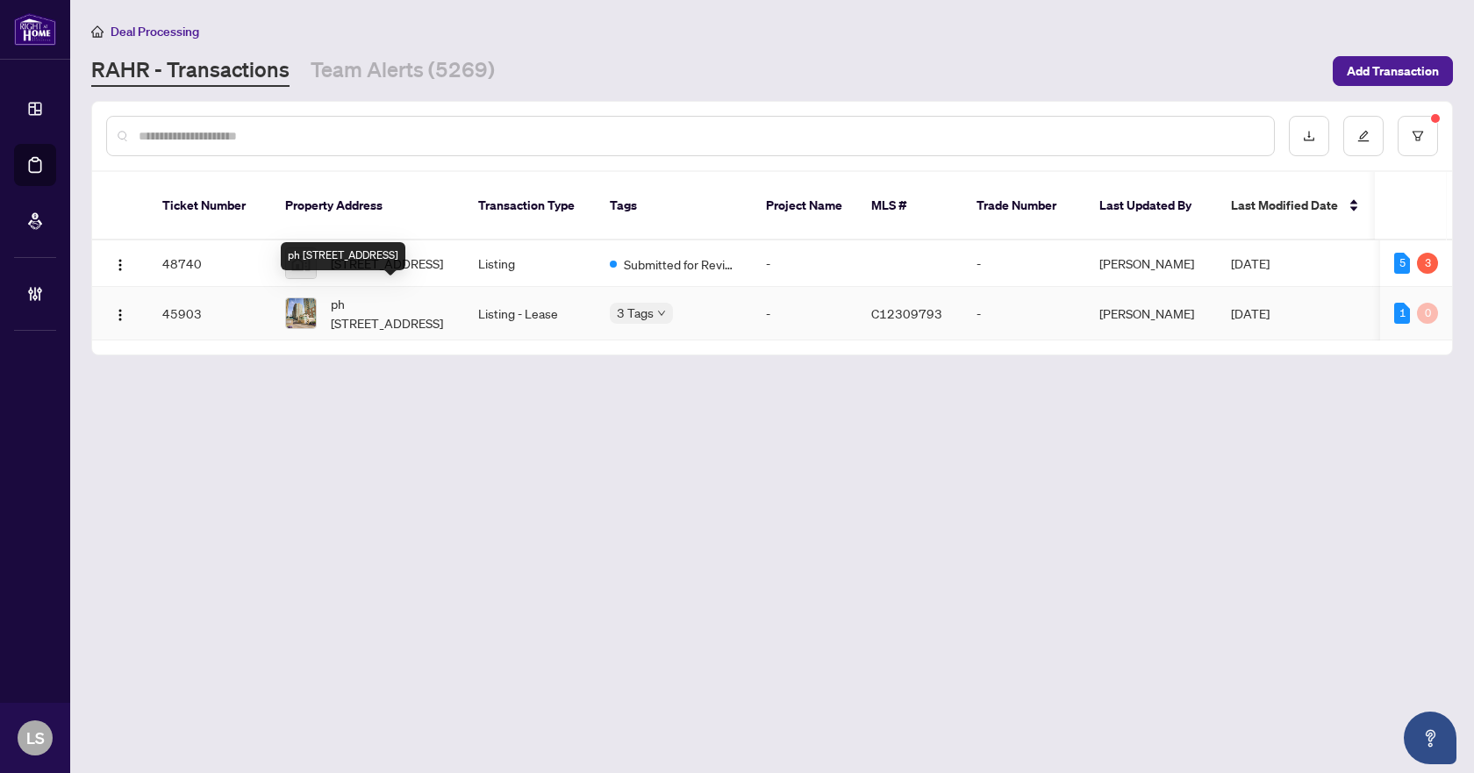
click at [379, 309] on span "ph 02-26 Olive Ave, Toronto, Ontario M2N 7G7, Canada" at bounding box center [390, 313] width 119 height 39
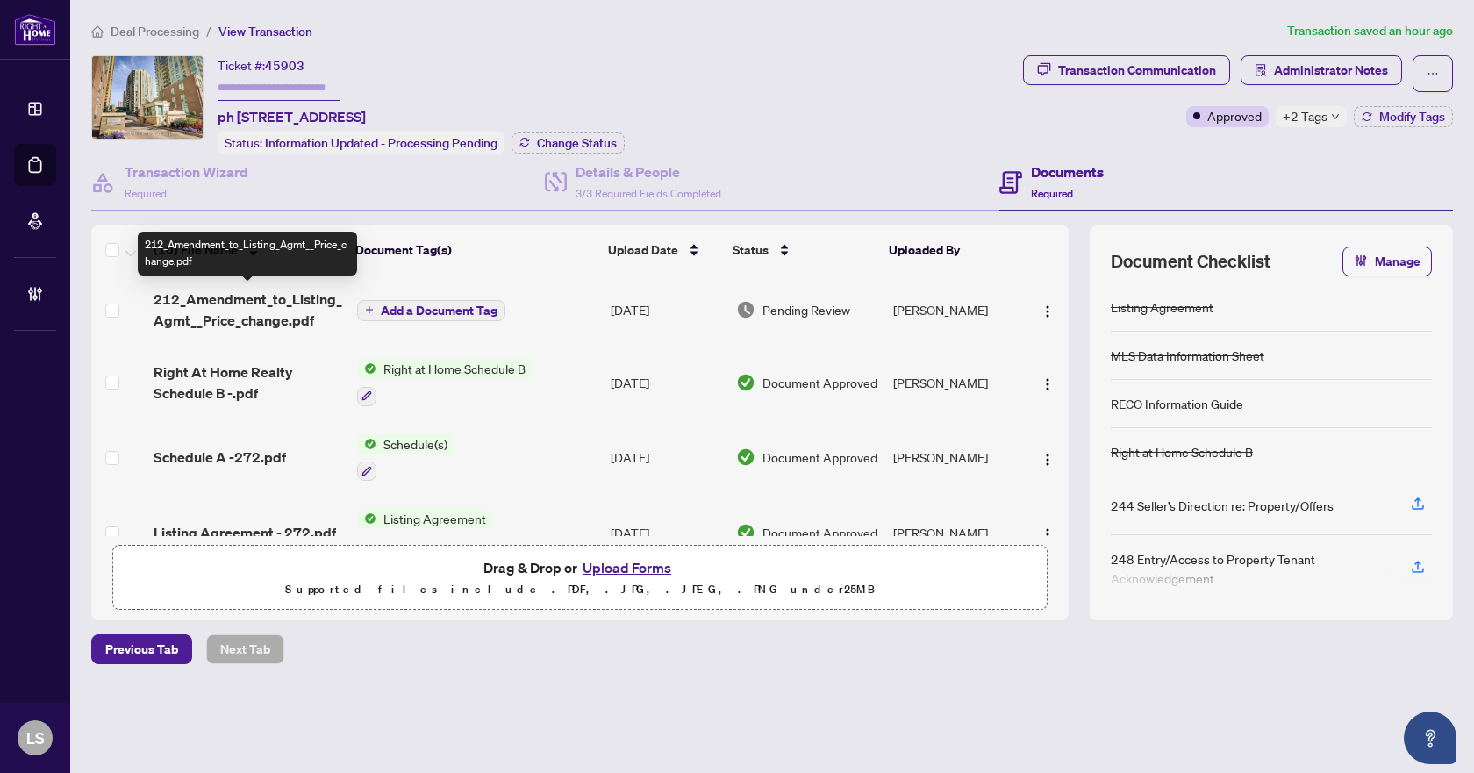
click at [253, 306] on span "212_Amendment_to_Listing_Agmt__Price_change.pdf" at bounding box center [248, 310] width 189 height 42
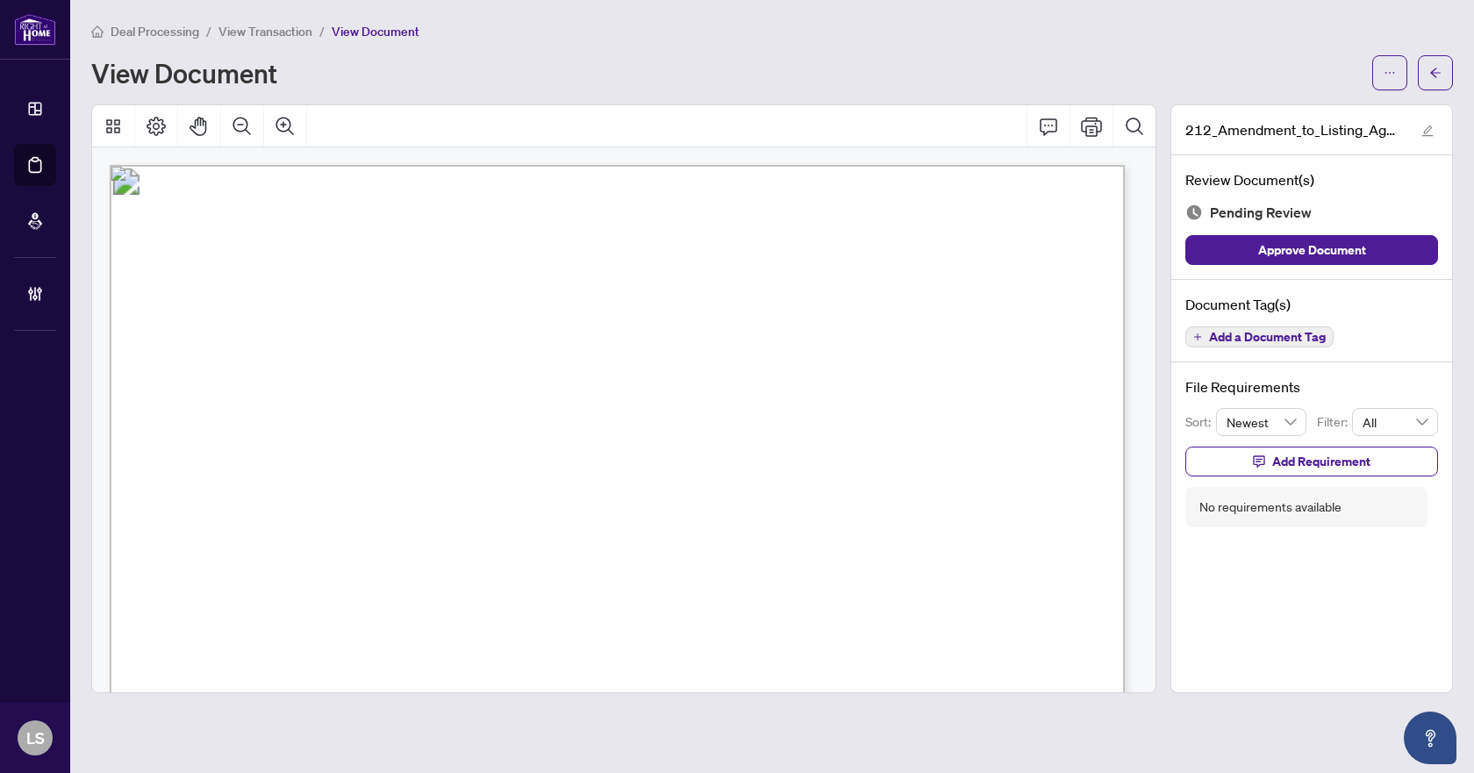
click at [1251, 339] on span "Add a Document Tag" at bounding box center [1267, 337] width 117 height 12
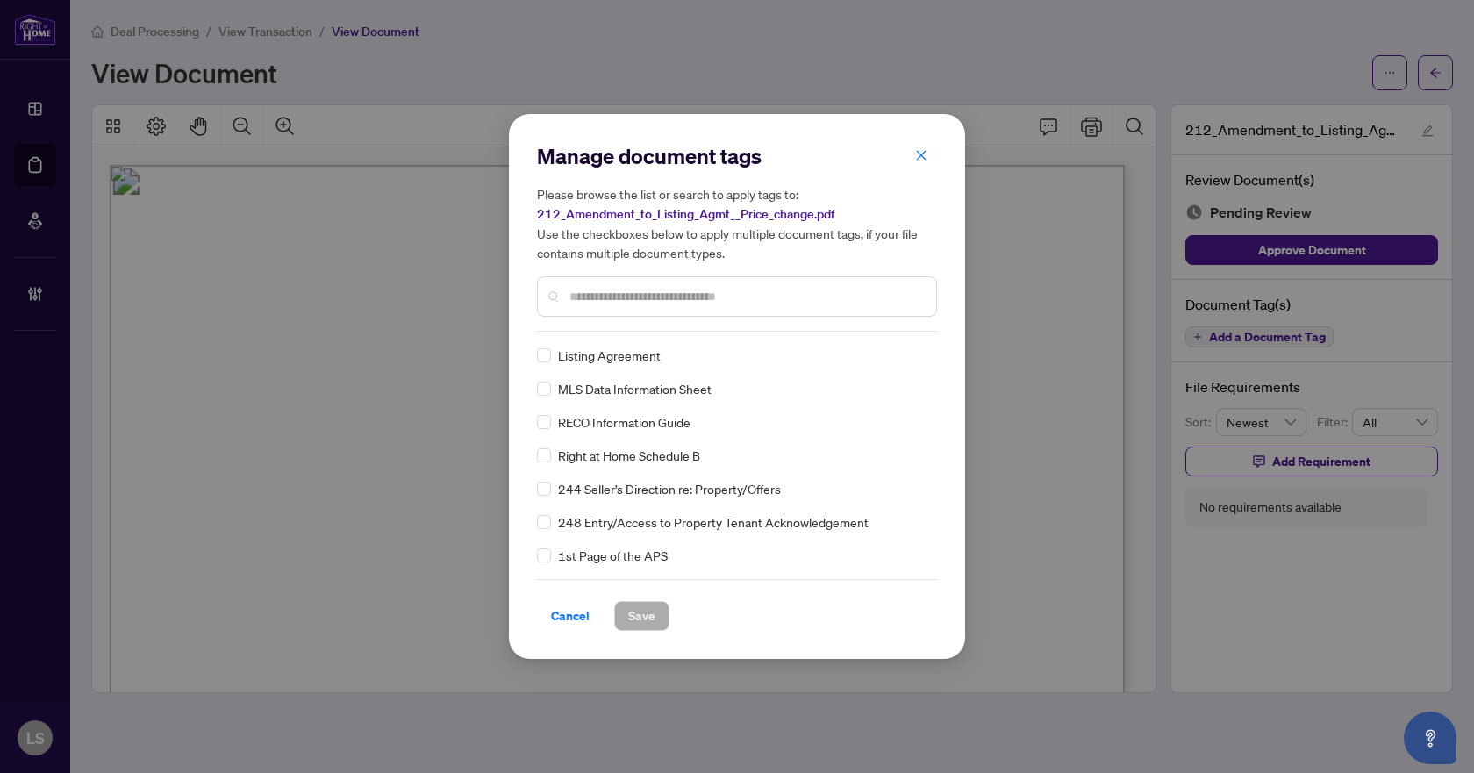
click at [612, 303] on input "text" at bounding box center [745, 296] width 353 height 19
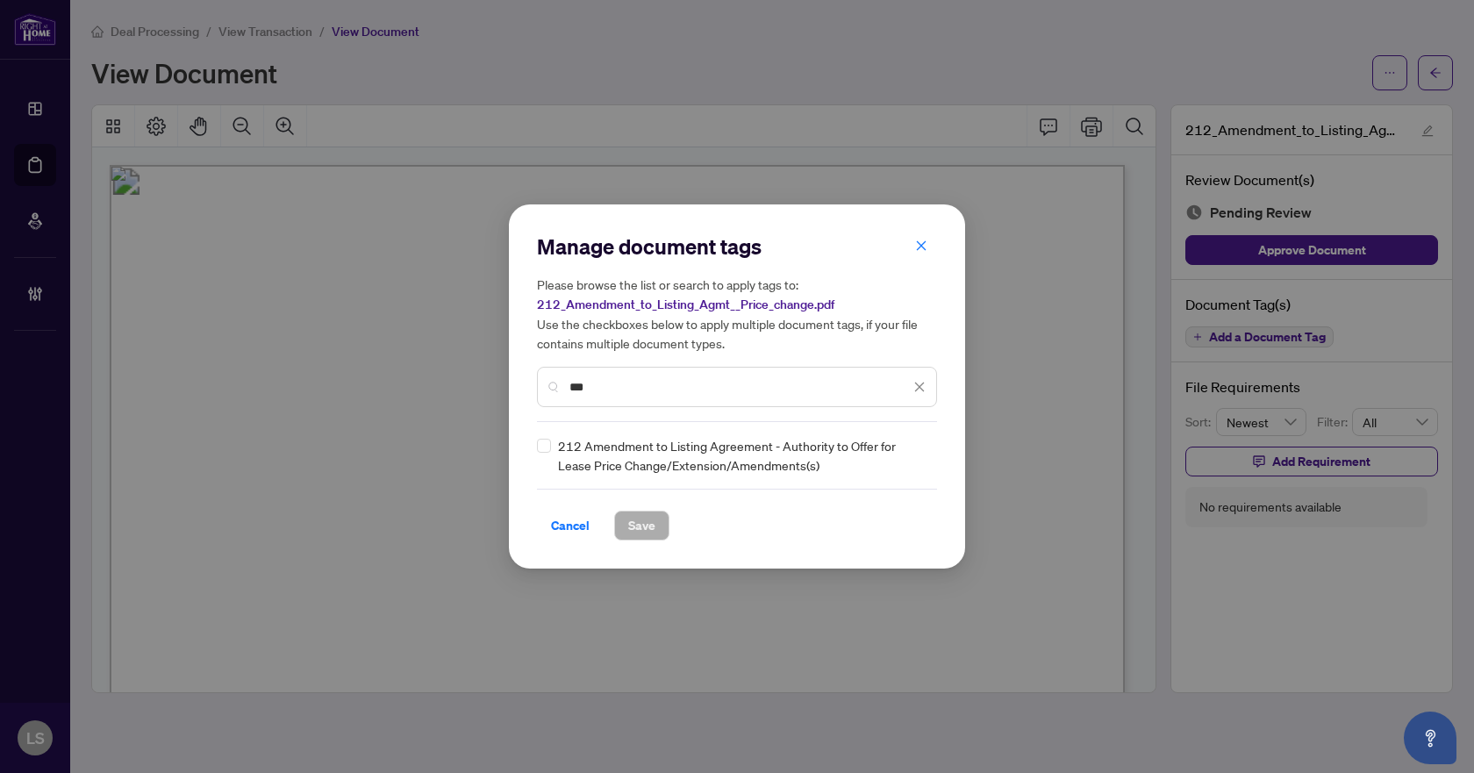
type input "***"
click at [901, 457] on img at bounding box center [901, 455] width 18 height 18
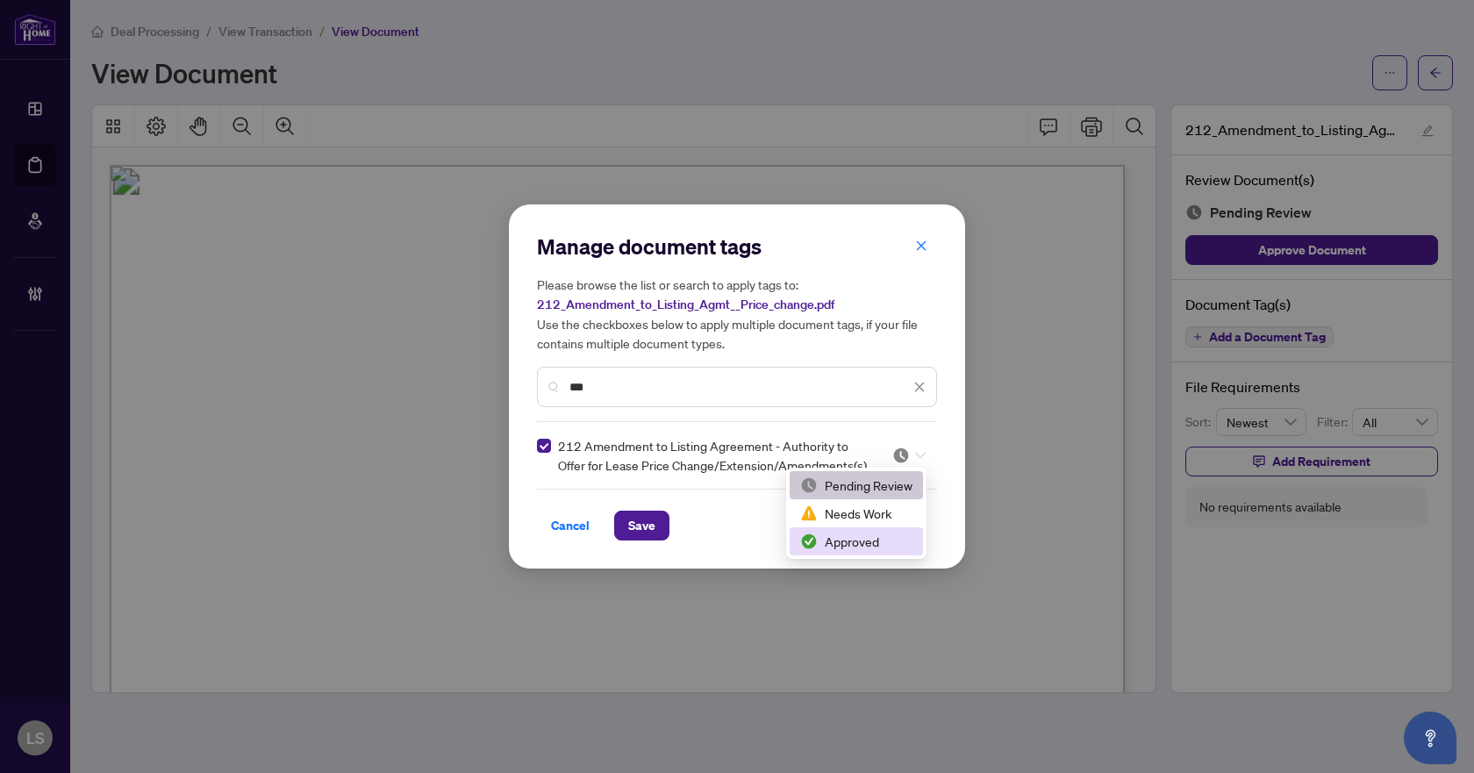
click at [853, 536] on div "Approved" at bounding box center [856, 541] width 112 height 19
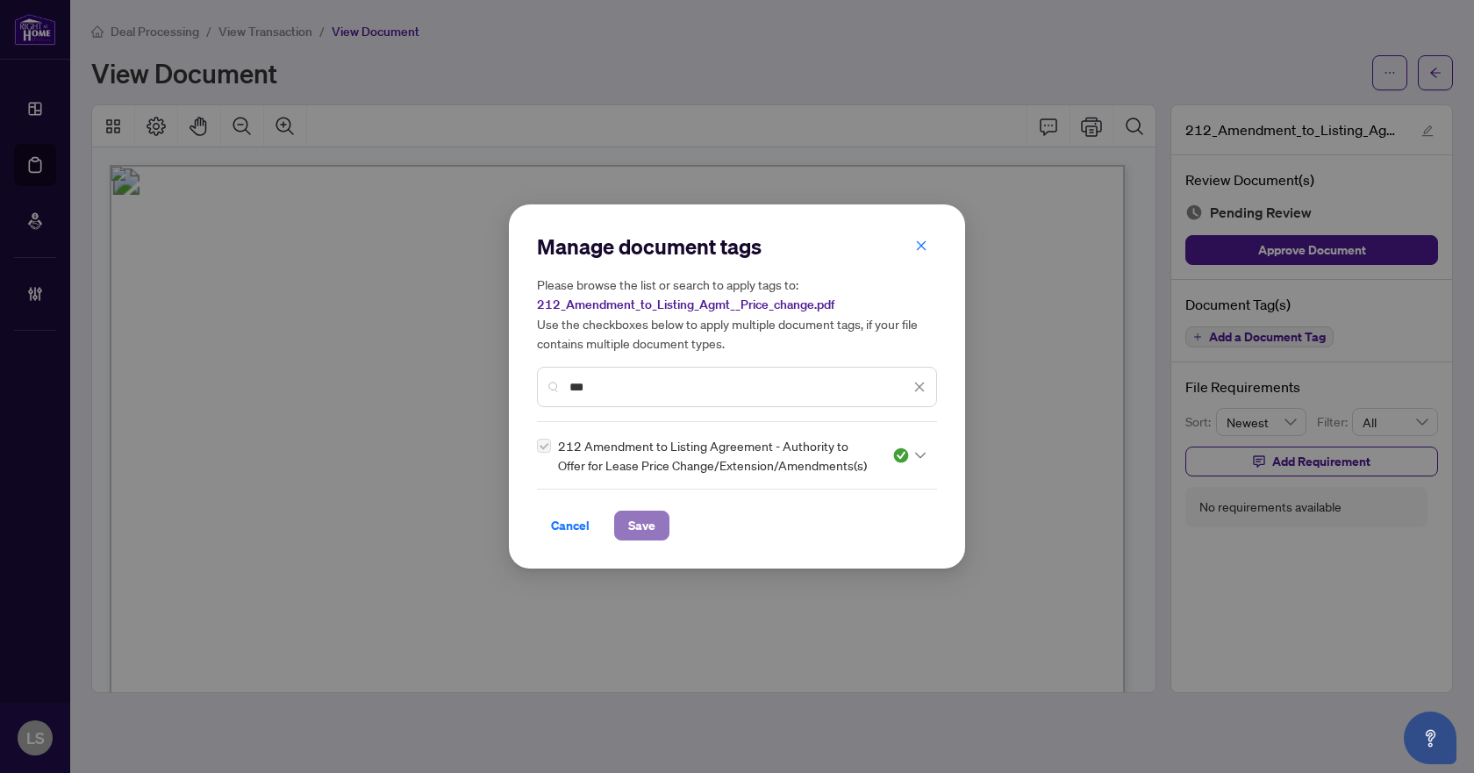
click at [625, 525] on button "Save" at bounding box center [641, 526] width 55 height 30
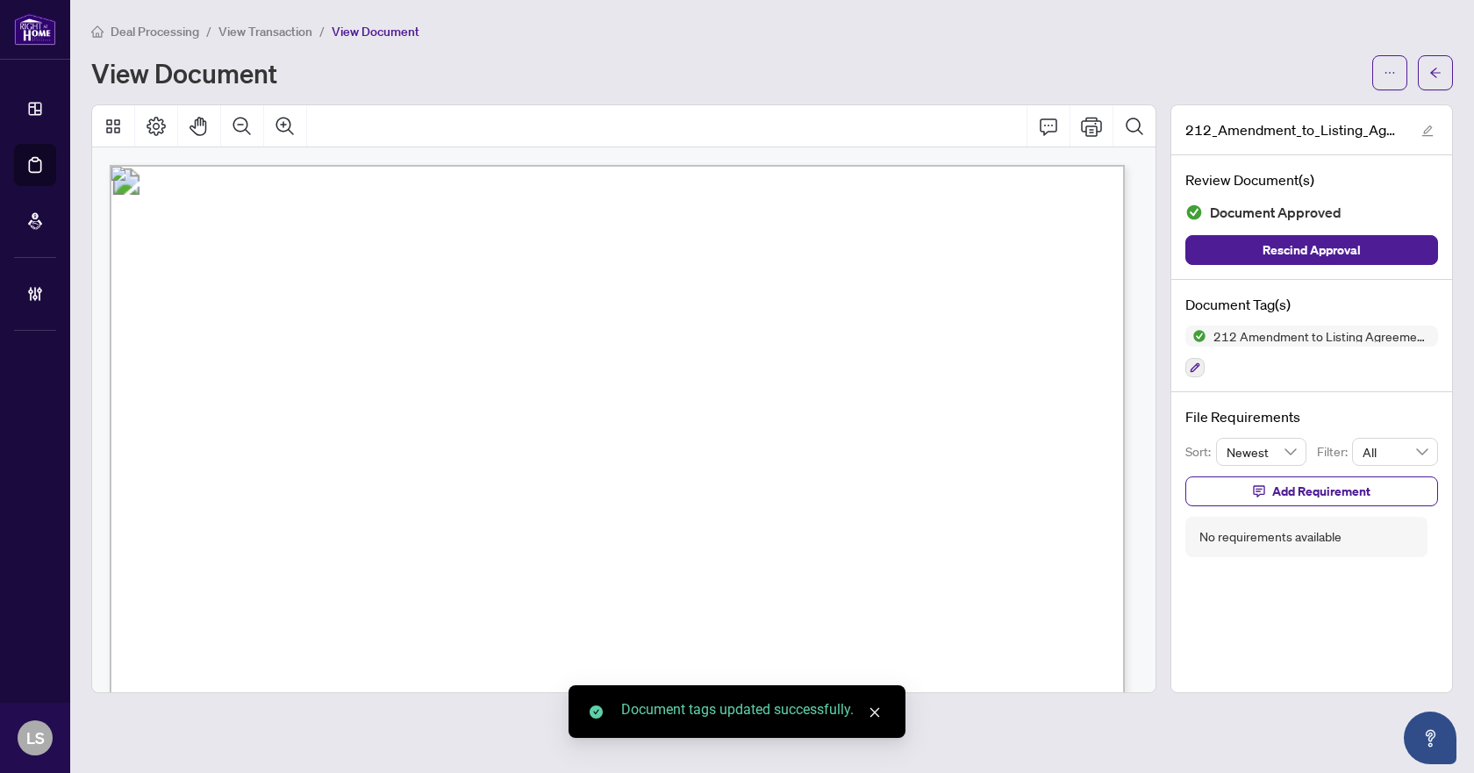
click at [1424, 75] on button "button" at bounding box center [1435, 72] width 35 height 35
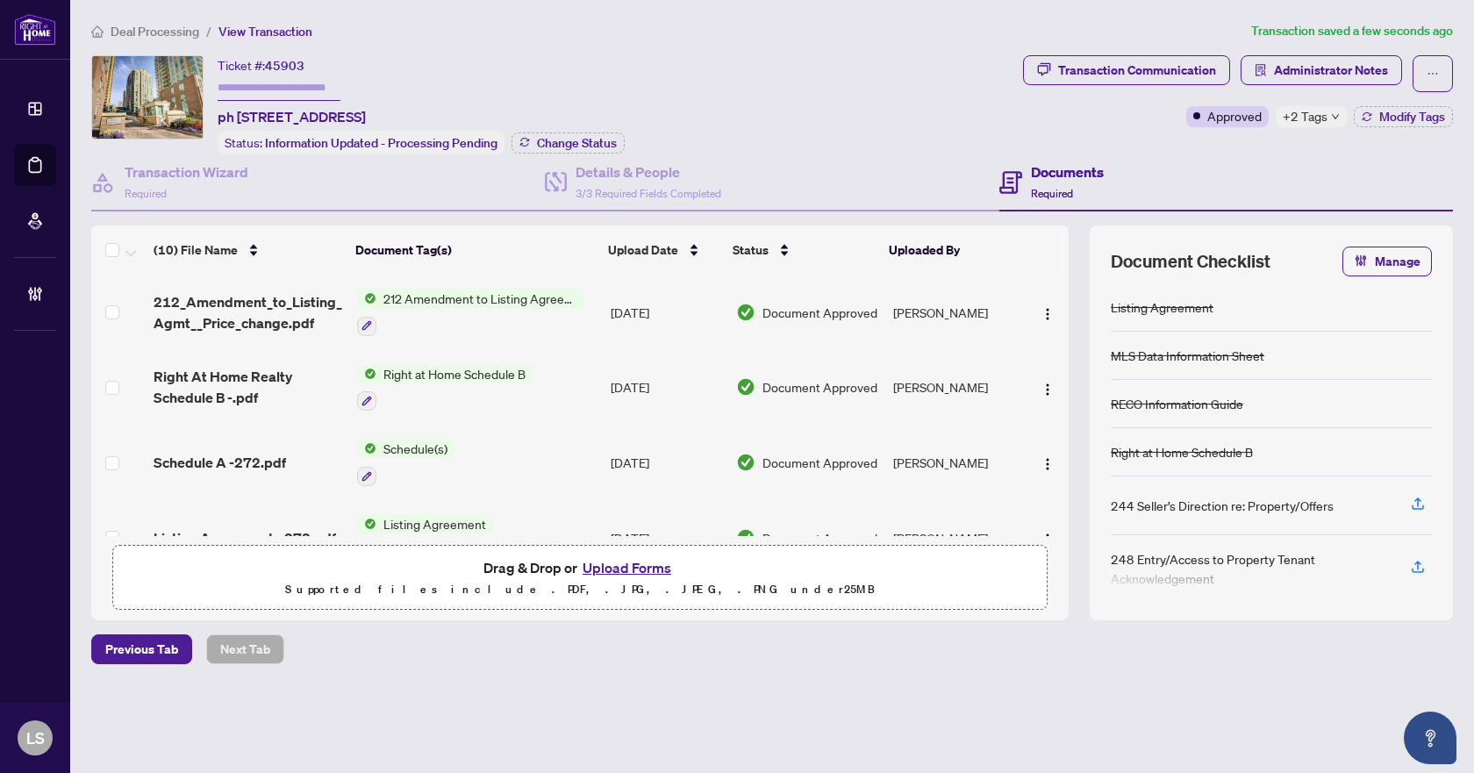
click at [168, 31] on span "Deal Processing" at bounding box center [155, 32] width 89 height 16
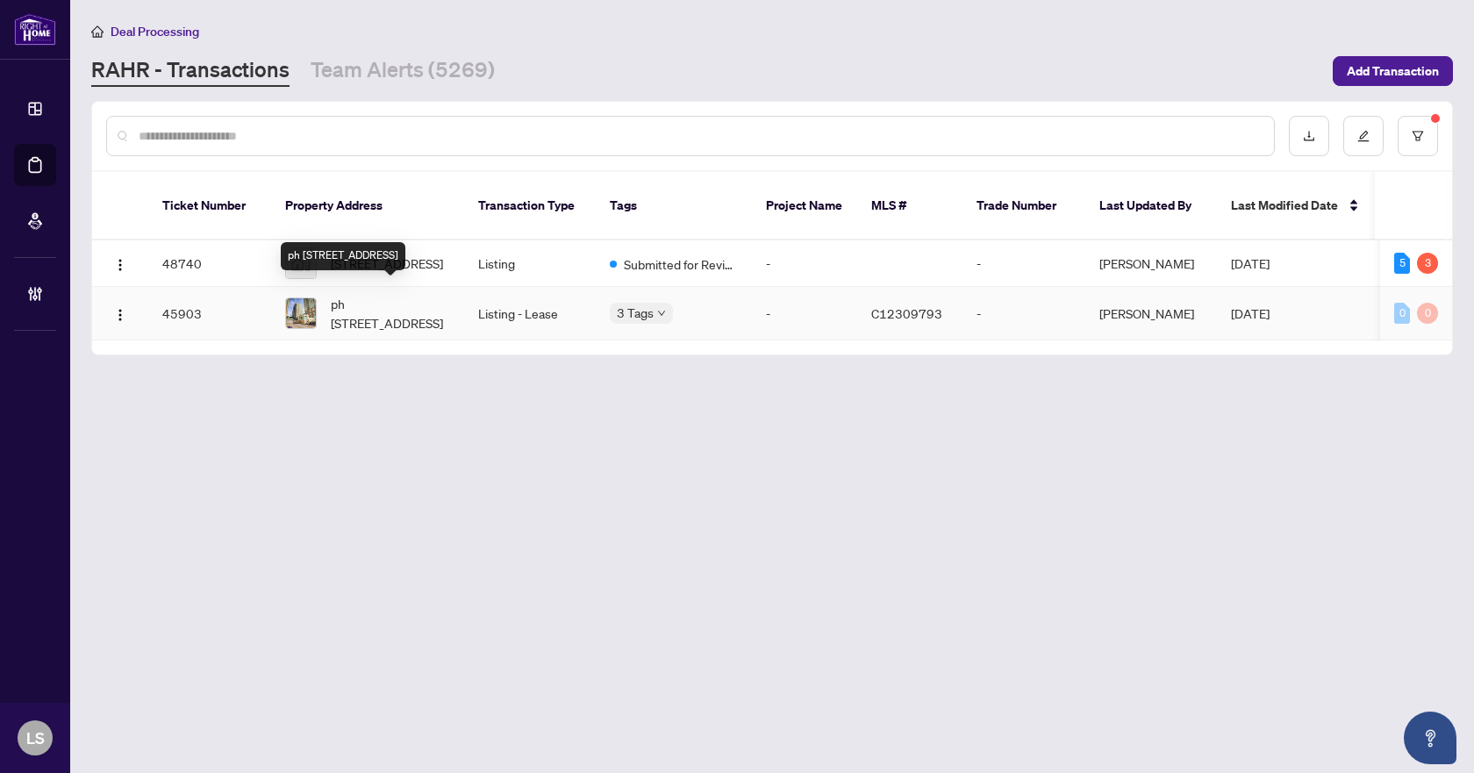
click at [361, 305] on span "ph 02-26 Olive Ave, Toronto, Ontario M2N 7G7, Canada" at bounding box center [390, 313] width 119 height 39
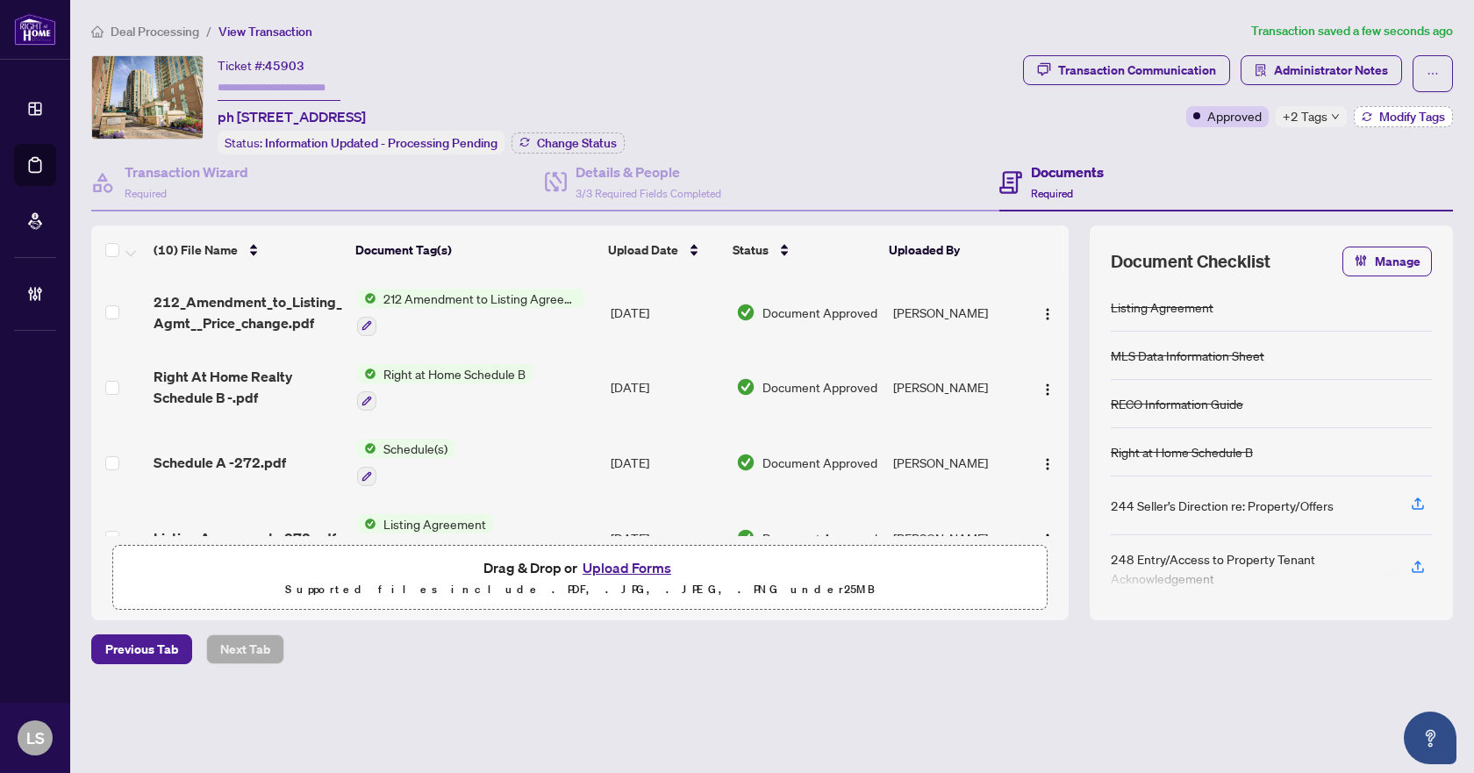
click at [1395, 120] on span "Modify Tags" at bounding box center [1412, 117] width 66 height 12
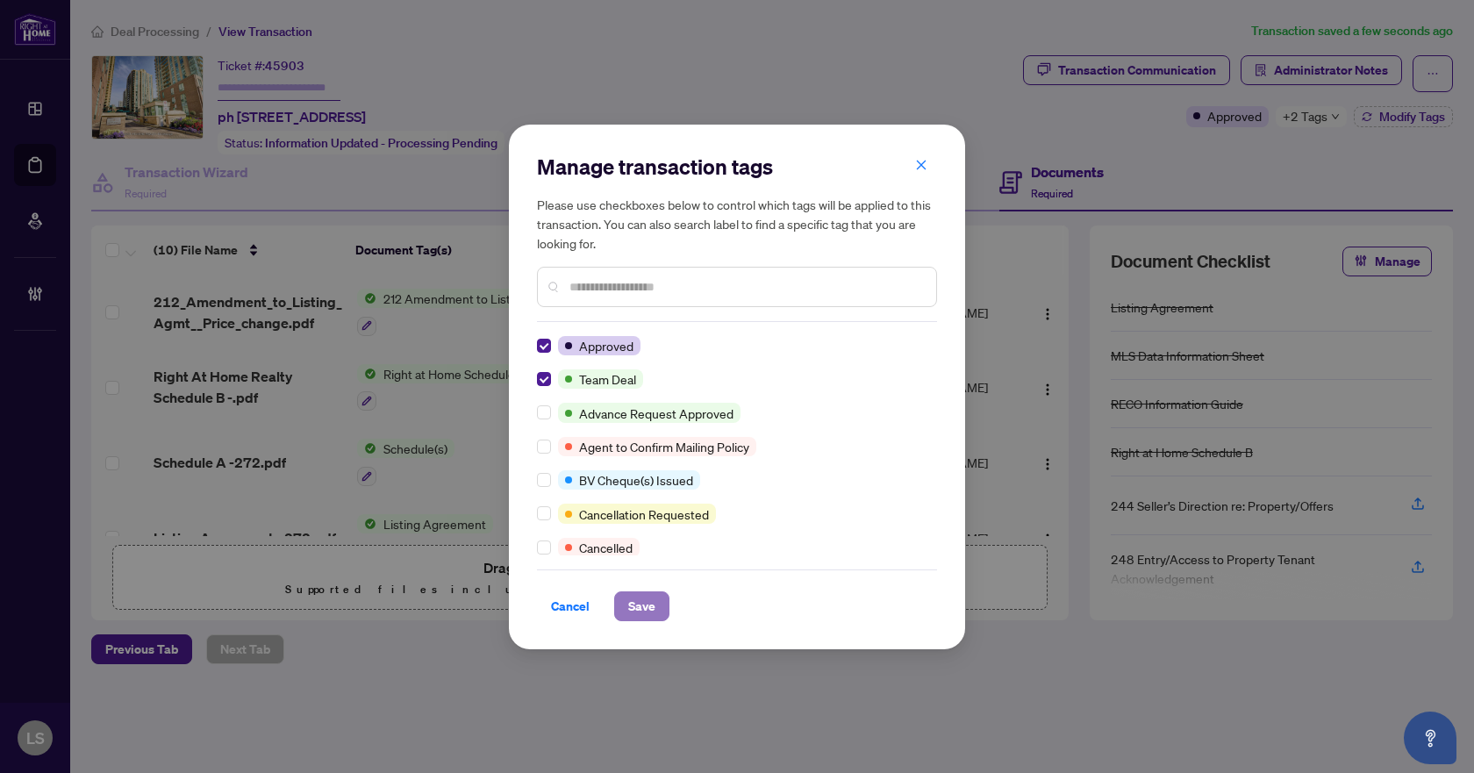
click at [645, 618] on span "Save" at bounding box center [641, 606] width 27 height 28
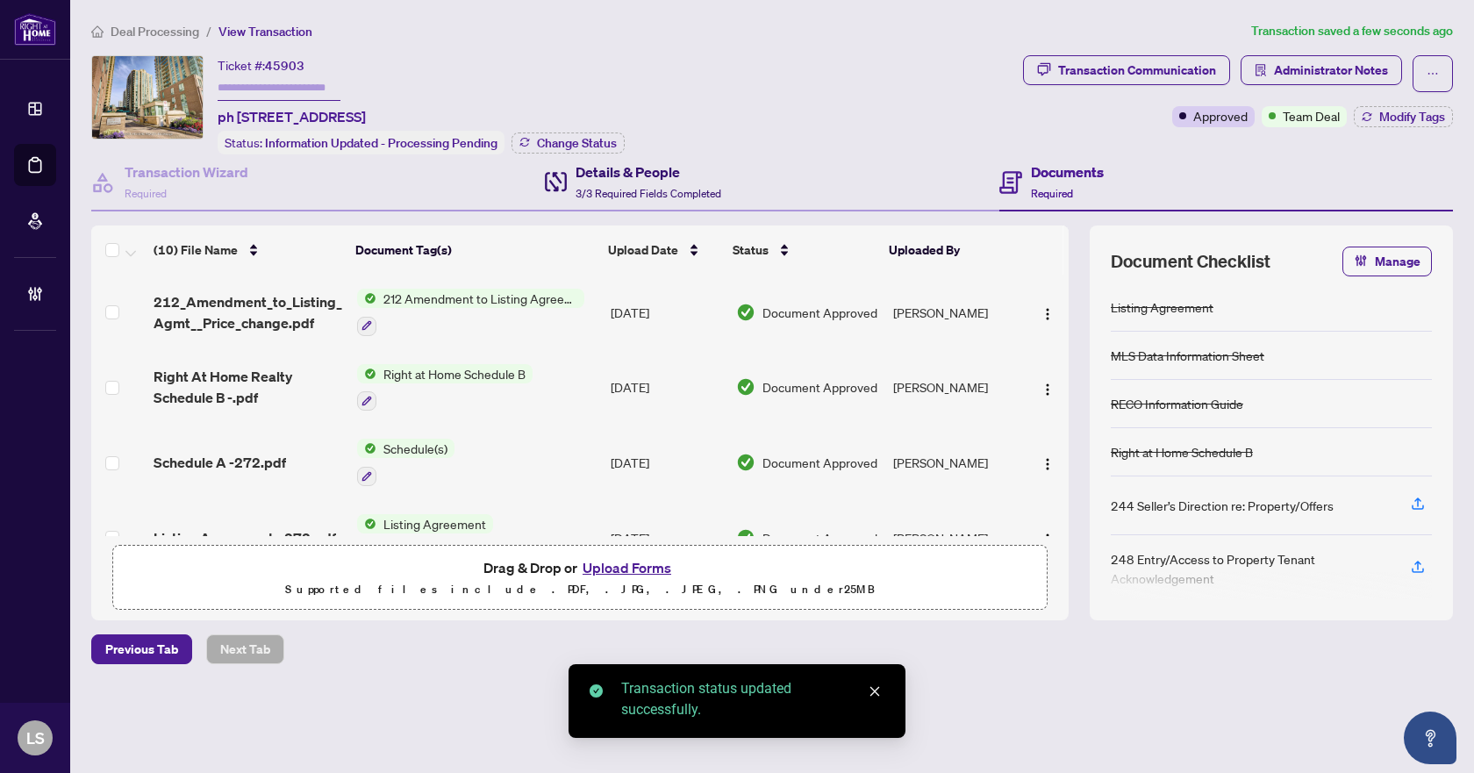
click at [679, 183] on div "Details & People 3/3 Required Fields Completed" at bounding box center [648, 181] width 146 height 41
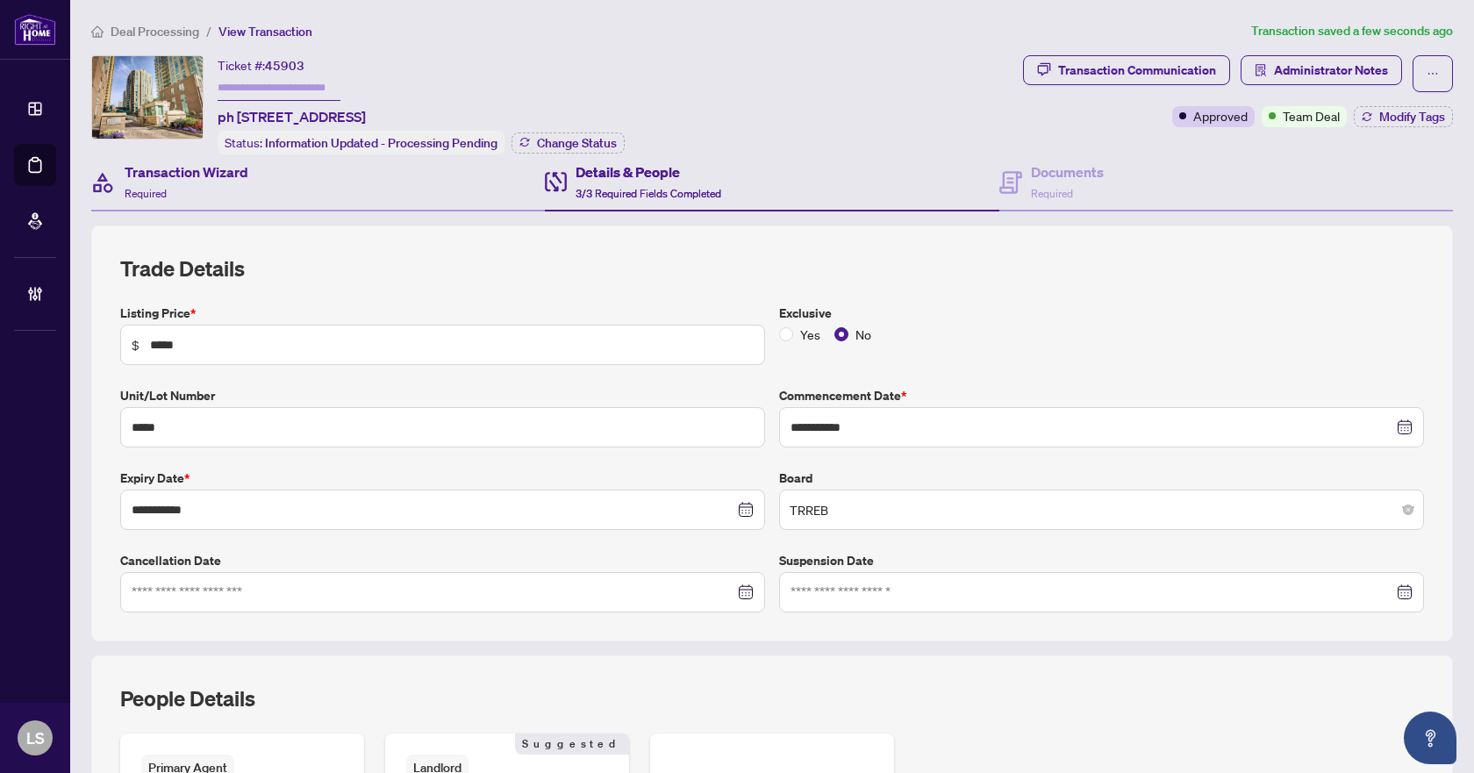
click at [252, 180] on div "Transaction Wizard Required" at bounding box center [318, 182] width 454 height 57
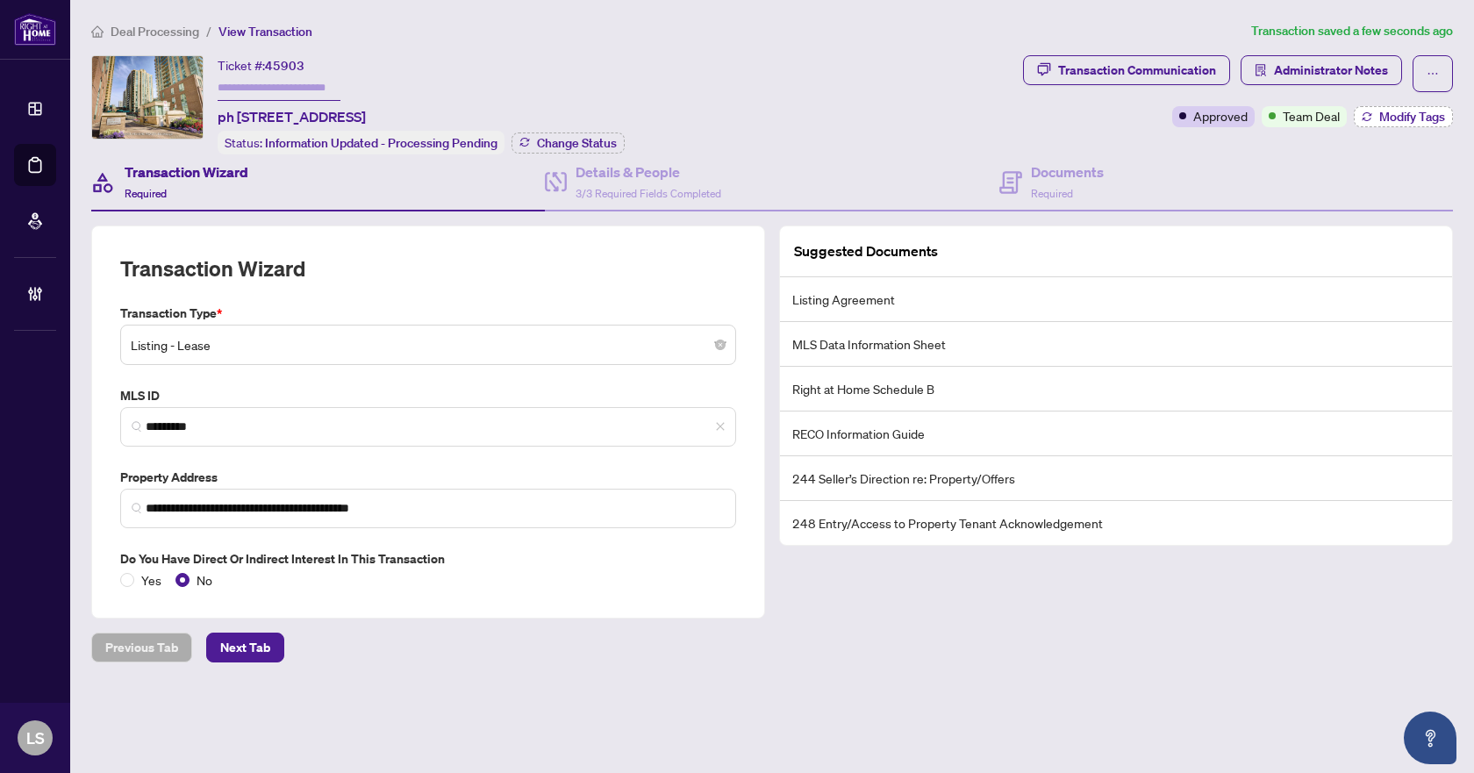
click at [1381, 121] on span "Modify Tags" at bounding box center [1412, 117] width 66 height 12
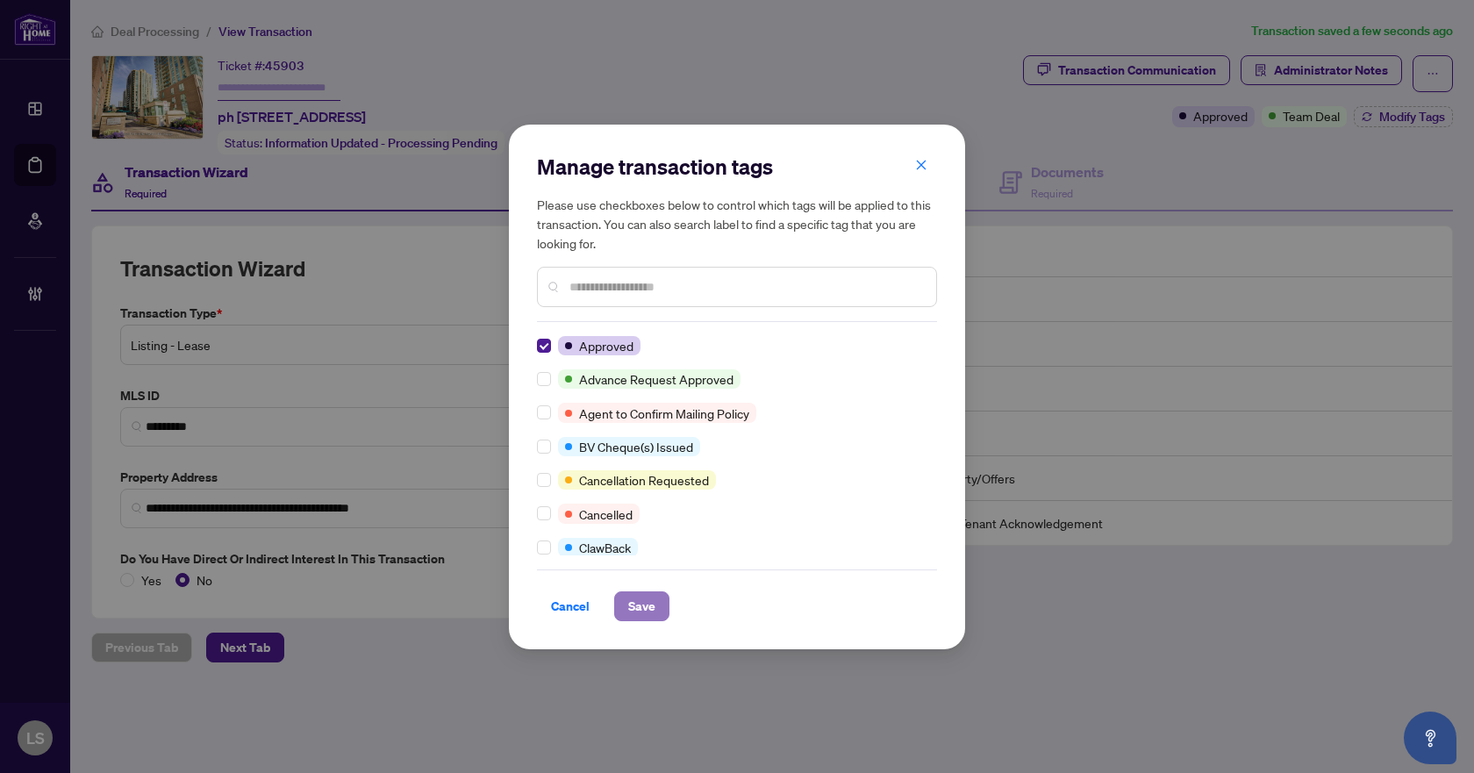
click at [660, 611] on button "Save" at bounding box center [641, 606] width 55 height 30
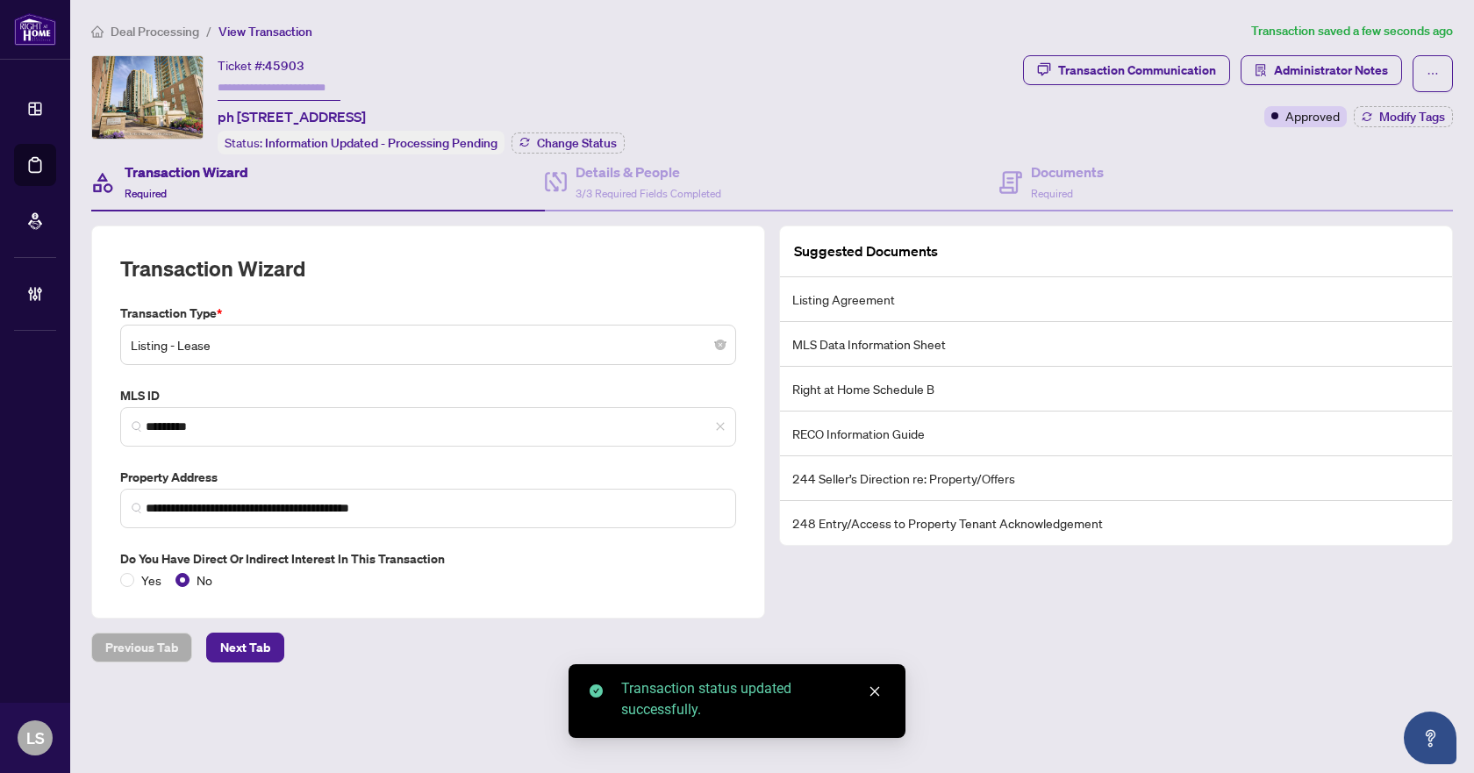
click at [175, 33] on span "Deal Processing" at bounding box center [155, 32] width 89 height 16
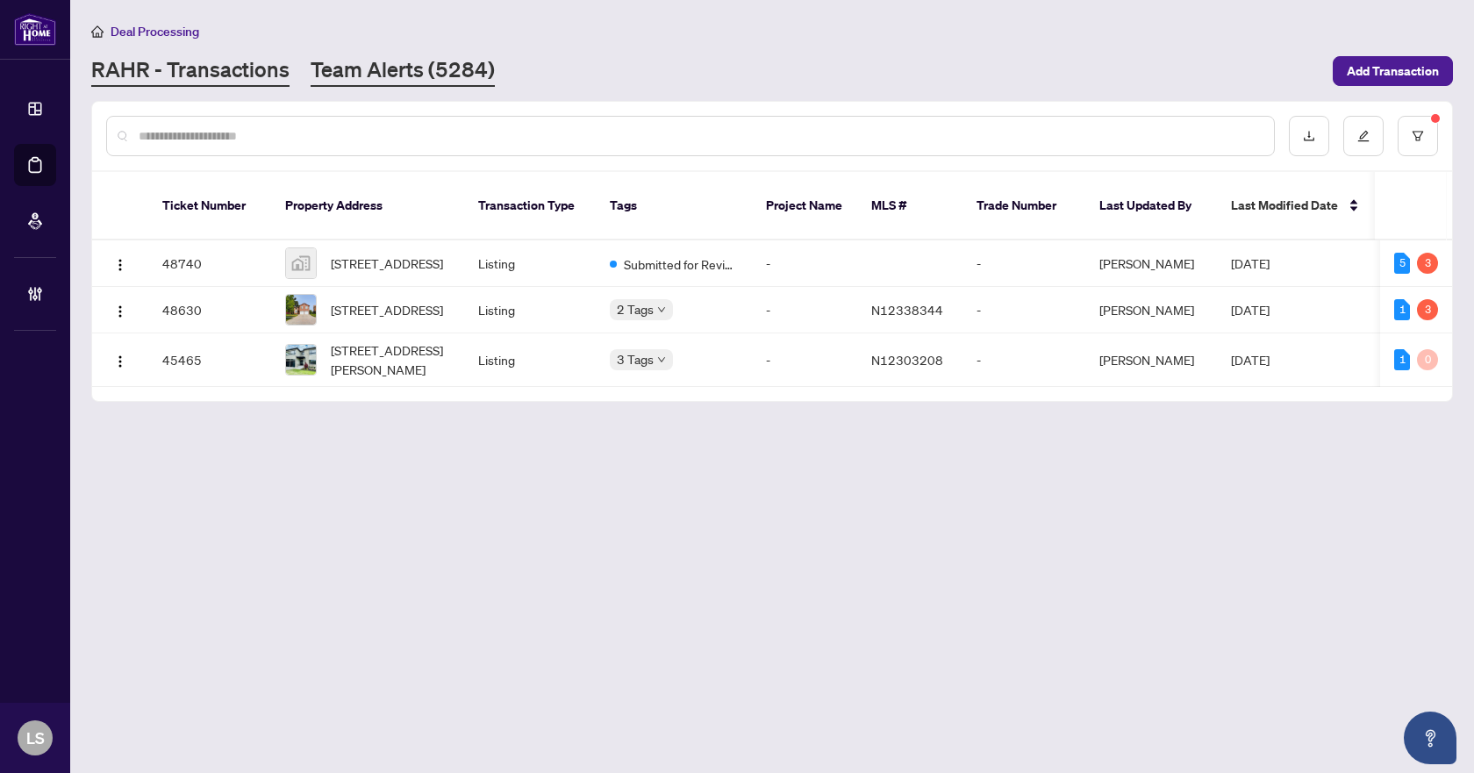
click at [336, 74] on link "Team Alerts (5284)" at bounding box center [403, 71] width 184 height 32
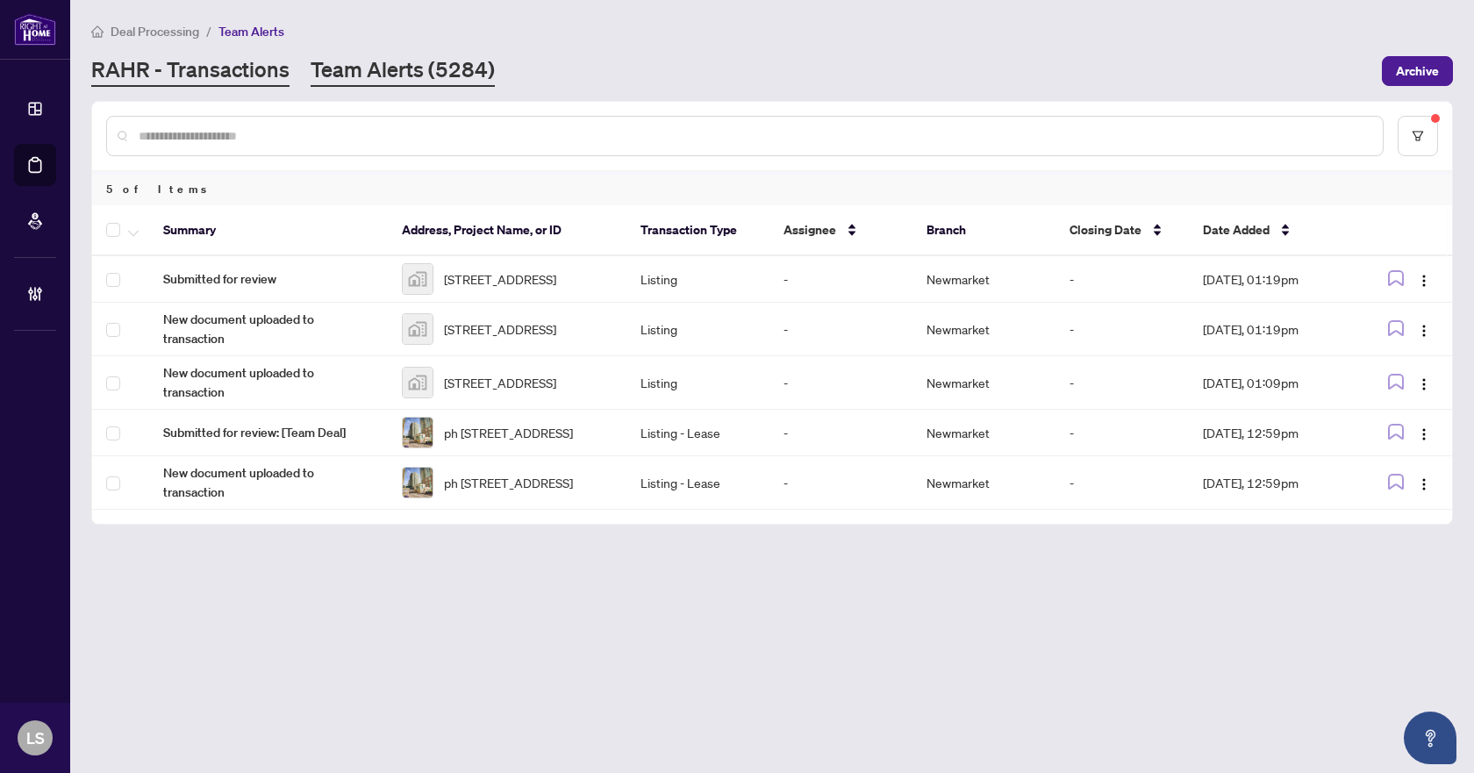
click at [181, 65] on link "RAHR - Transactions" at bounding box center [190, 71] width 198 height 32
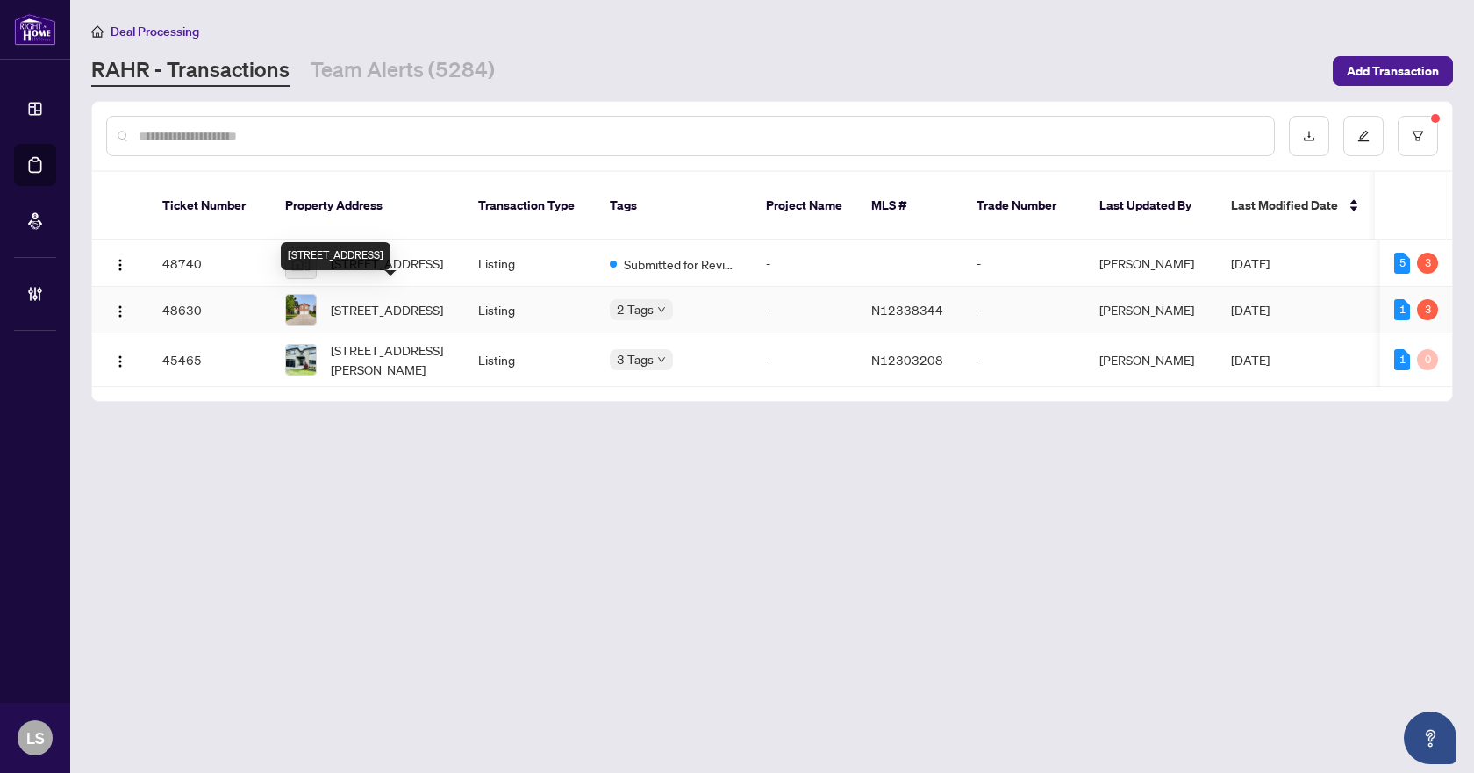
click at [412, 302] on span "191 Kensit Ave, Newmarket, Ontario L3X 1S6, Canada" at bounding box center [387, 309] width 112 height 19
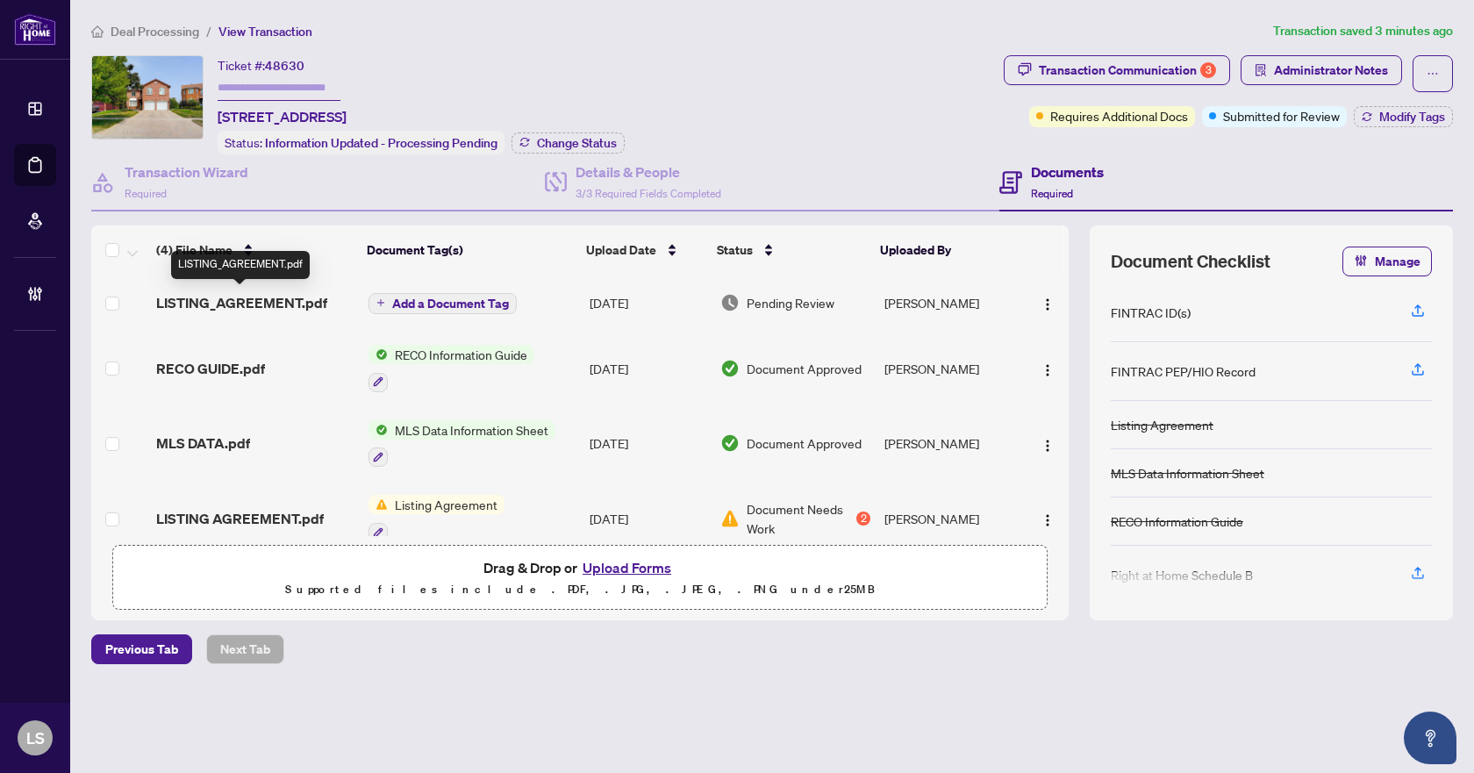
click at [231, 295] on span "LISTING_AGREEMENT.pdf" at bounding box center [241, 302] width 171 height 21
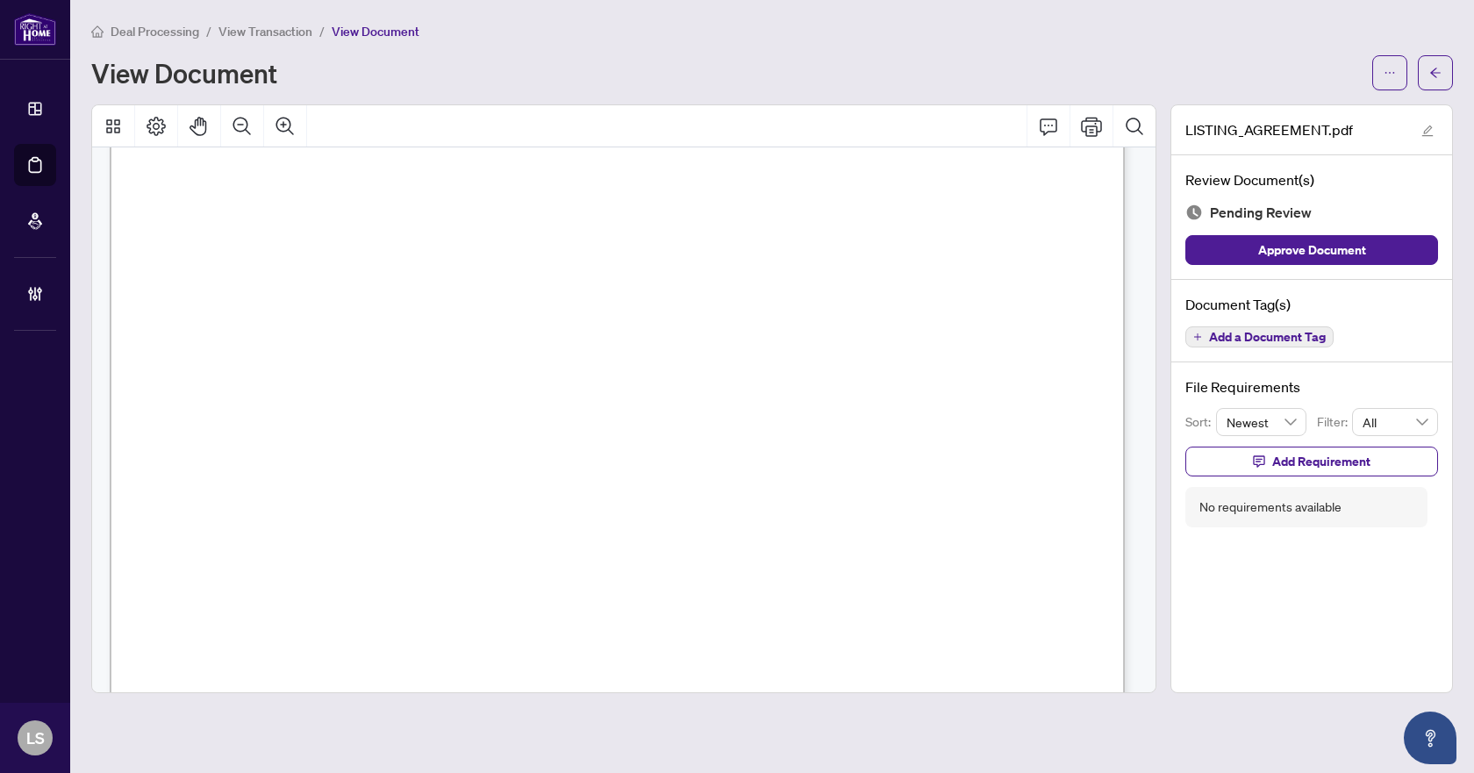
scroll to position [175, 0]
drag, startPoint x: 451, startPoint y: 306, endPoint x: 732, endPoint y: 318, distance: 281.0
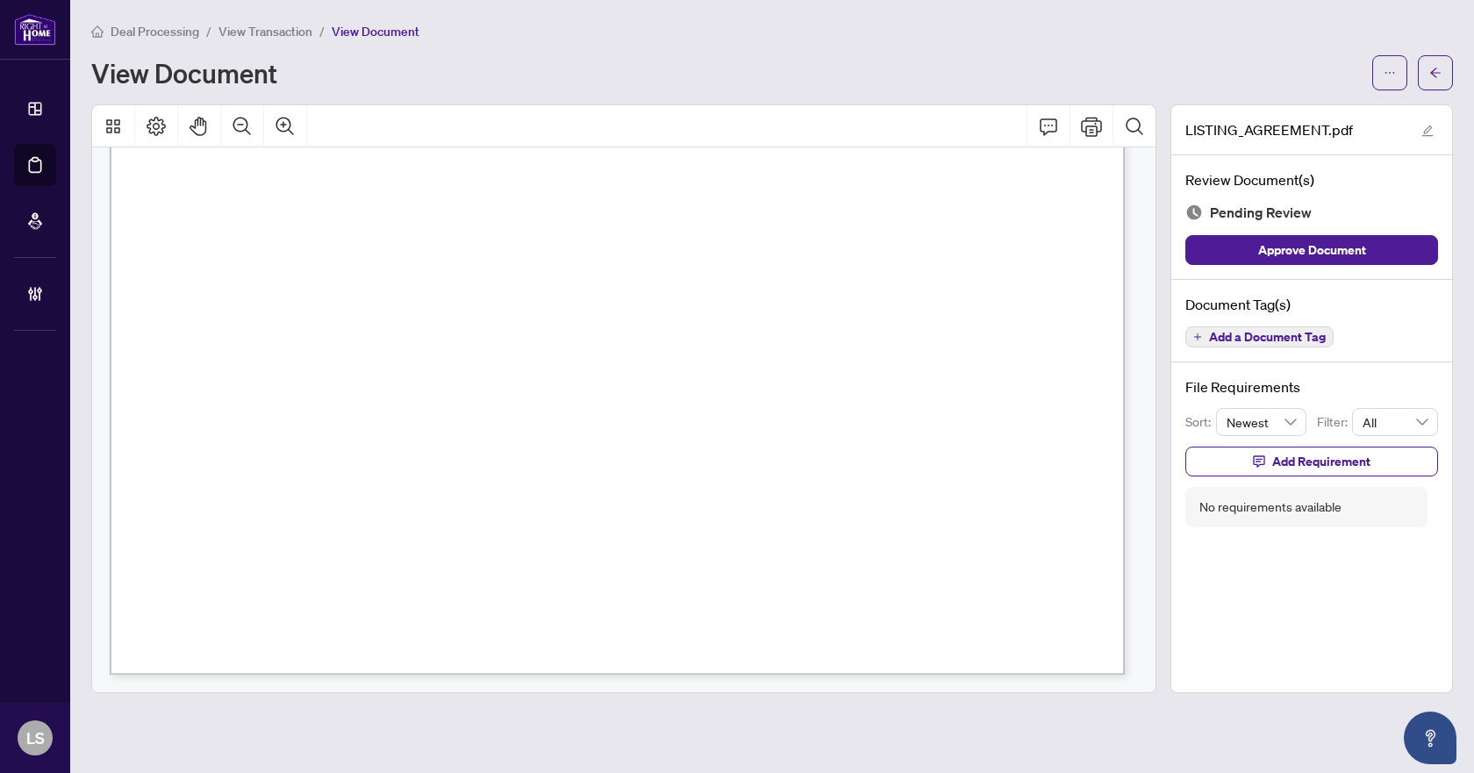
click at [1259, 339] on span "Add a Document Tag" at bounding box center [1267, 337] width 117 height 12
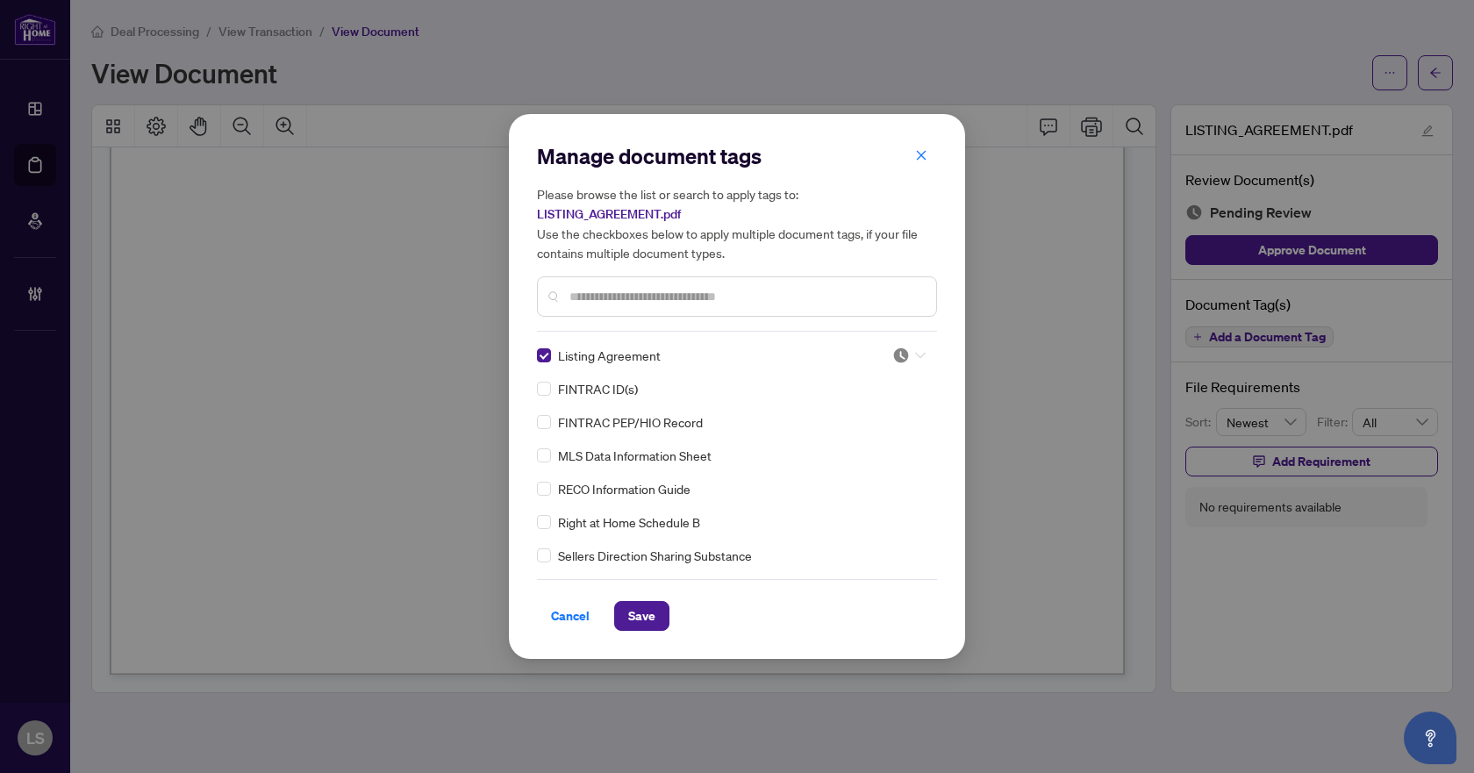
click at [915, 353] on icon at bounding box center [920, 356] width 11 height 6
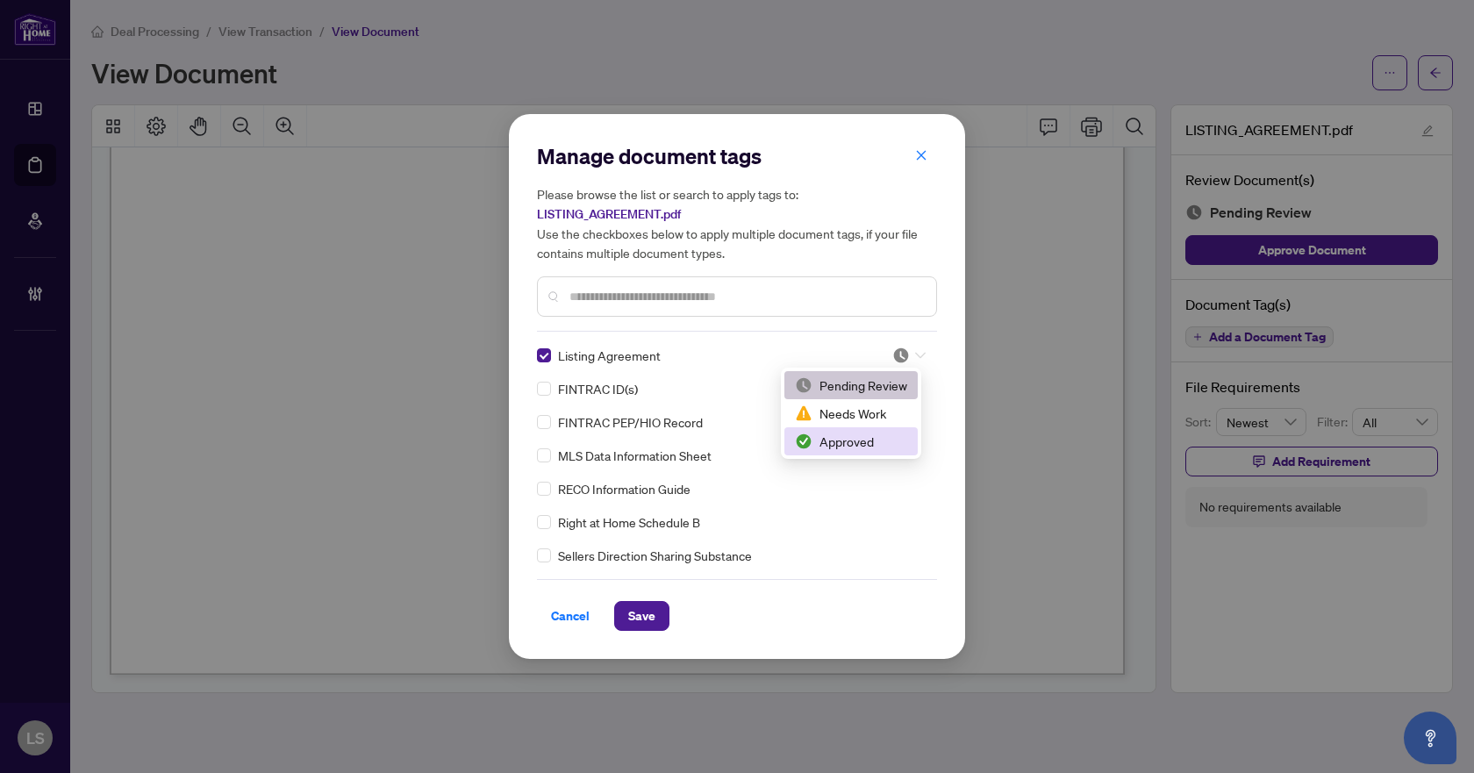
click at [861, 442] on div "Approved" at bounding box center [851, 441] width 112 height 19
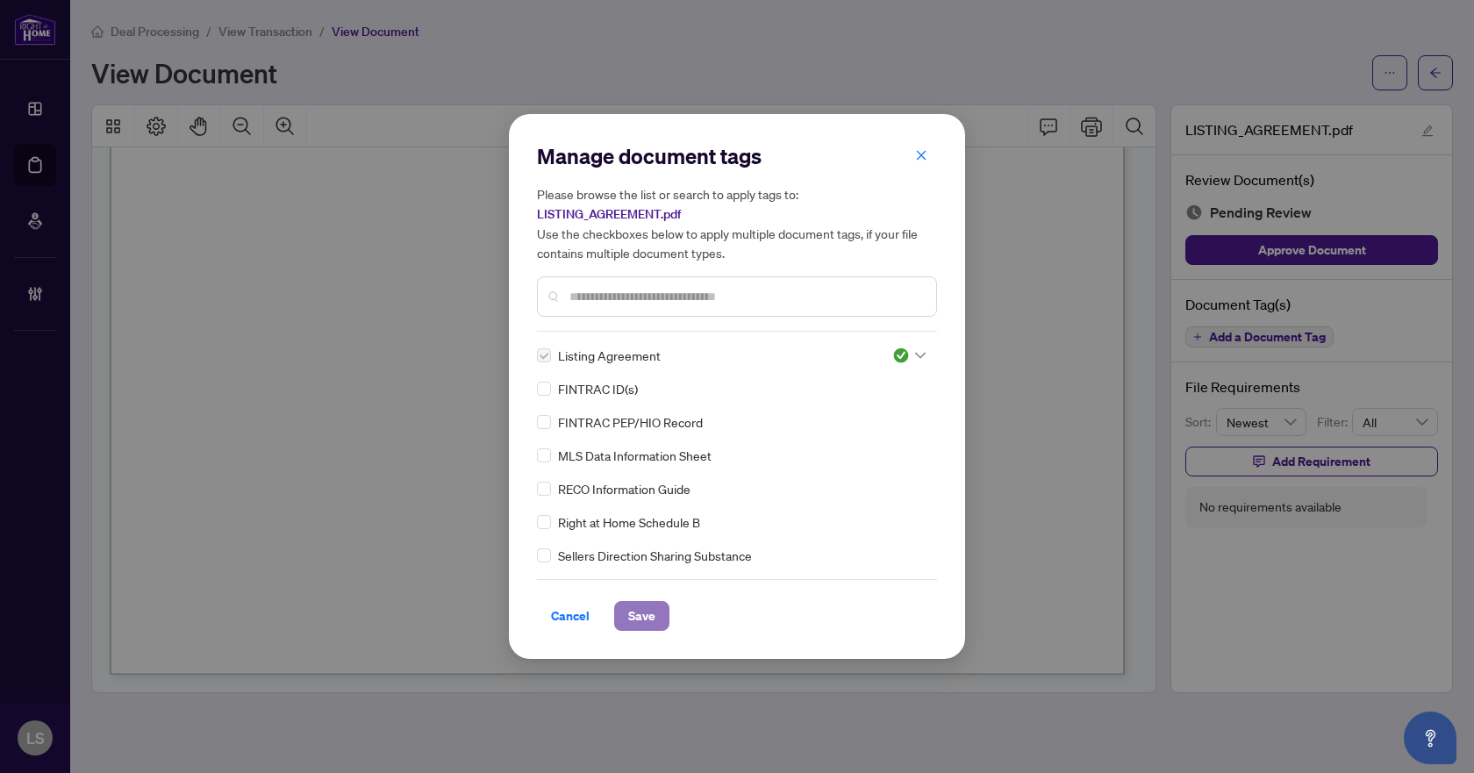
click at [625, 608] on button "Save" at bounding box center [641, 616] width 55 height 30
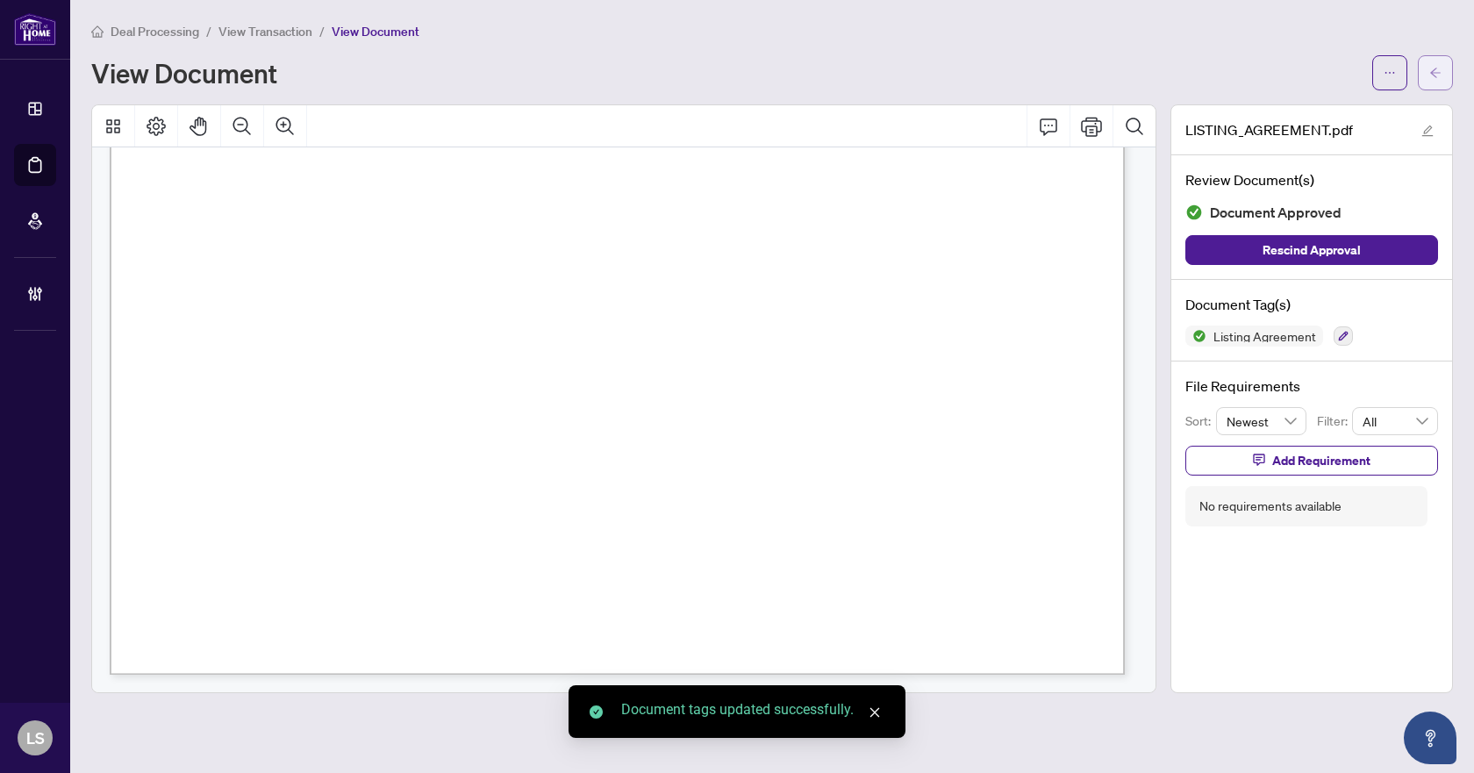
click at [1422, 69] on button "button" at bounding box center [1435, 72] width 35 height 35
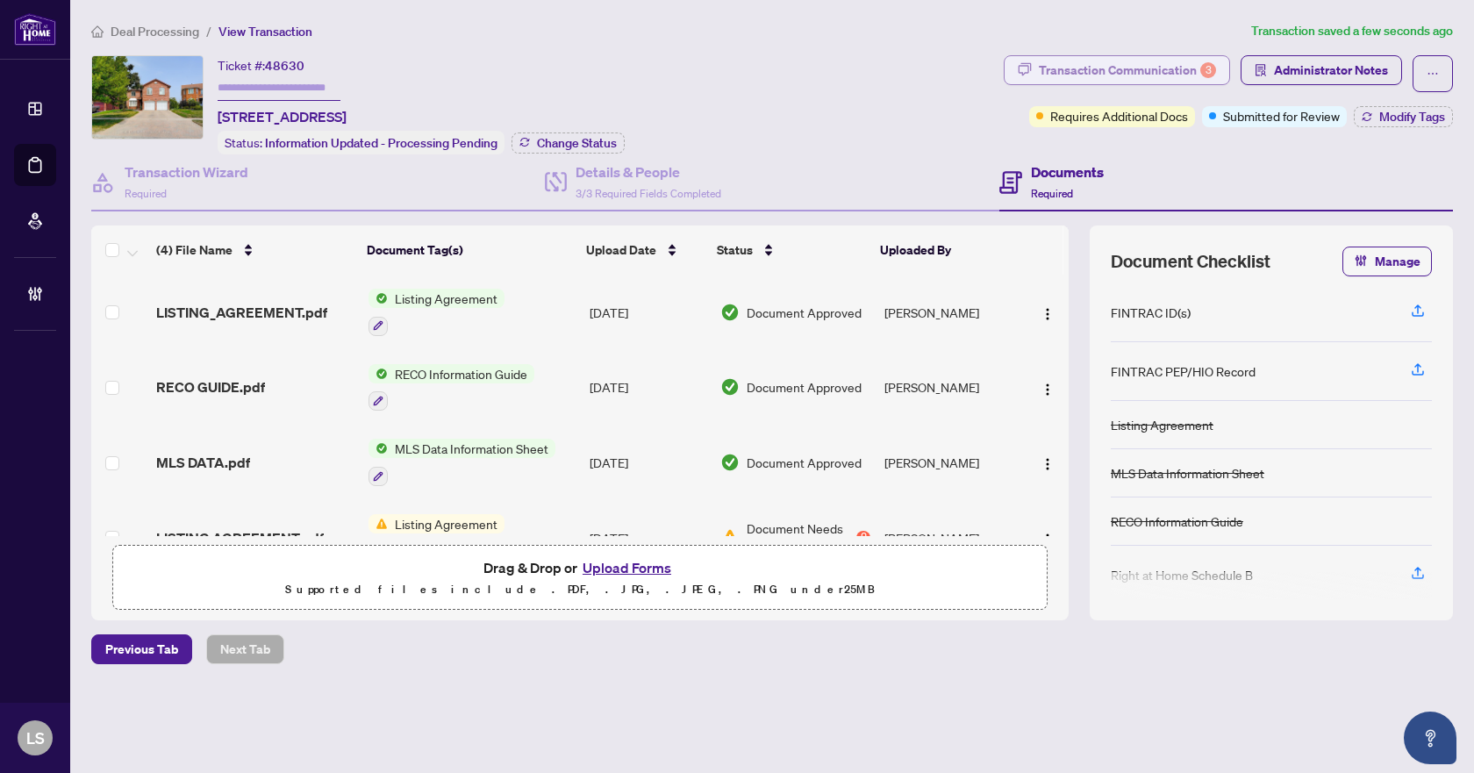
click at [1120, 64] on div "Transaction Communication 3" at bounding box center [1127, 70] width 177 height 28
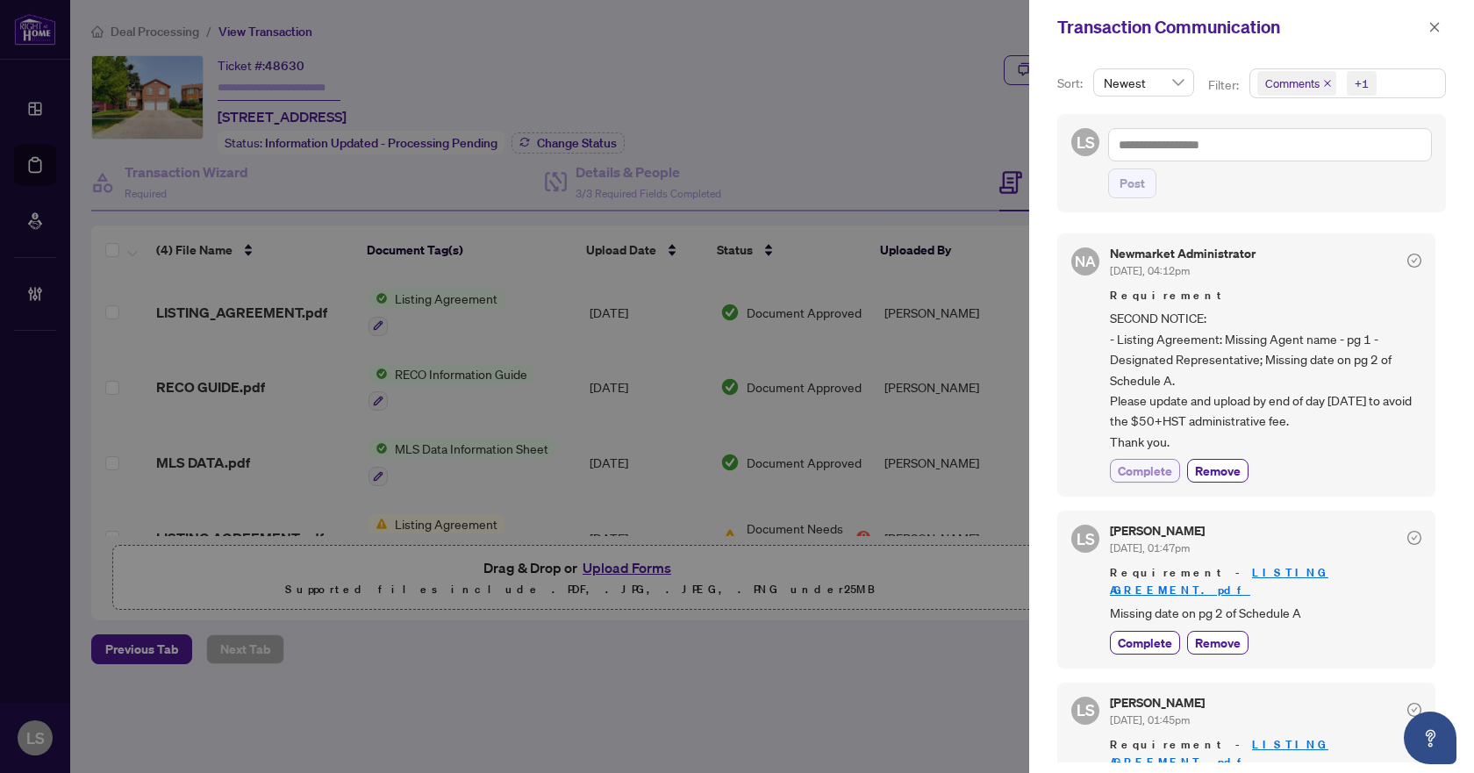
click at [1138, 472] on span "Complete" at bounding box center [1145, 470] width 54 height 18
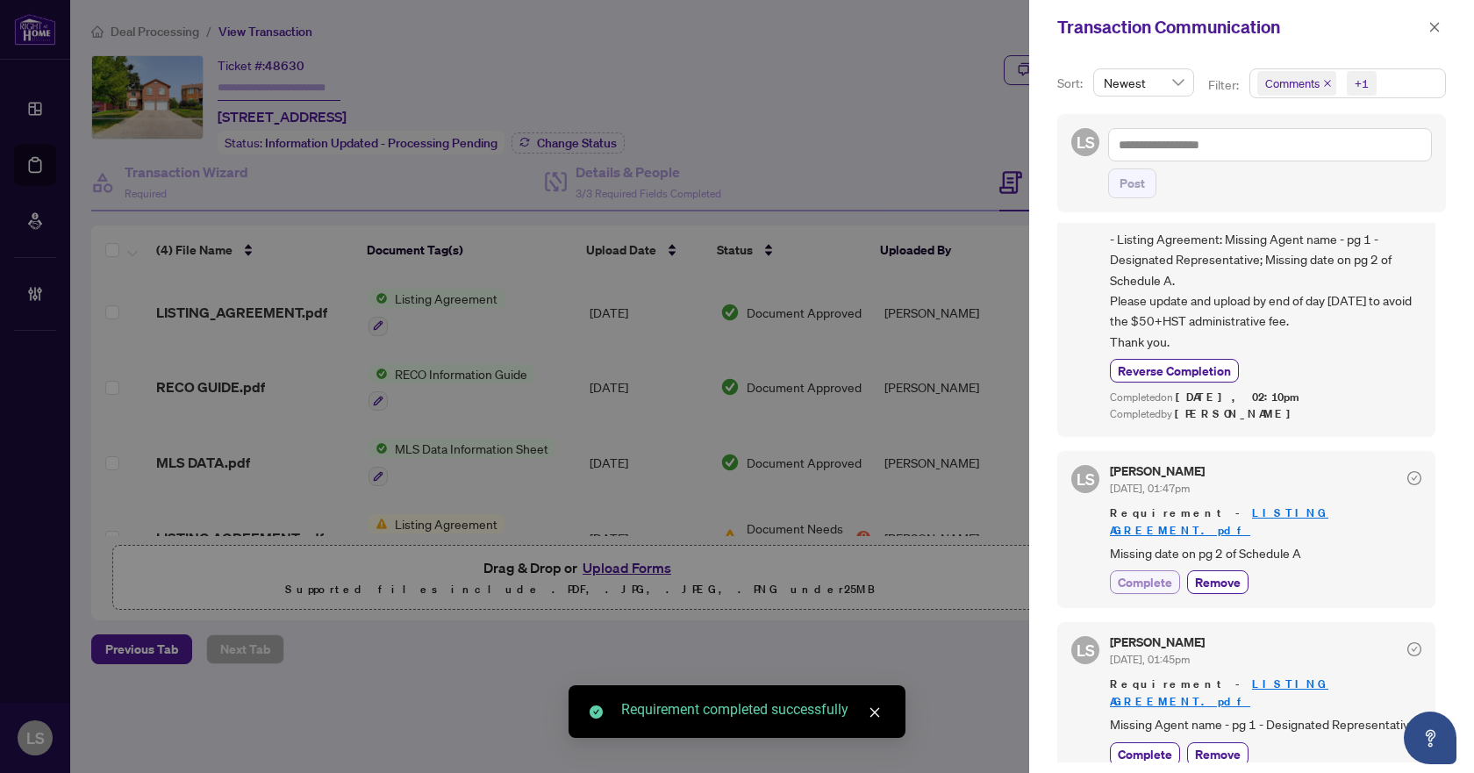
scroll to position [103, 0]
click at [1142, 570] on span "Complete" at bounding box center [1145, 579] width 54 height 18
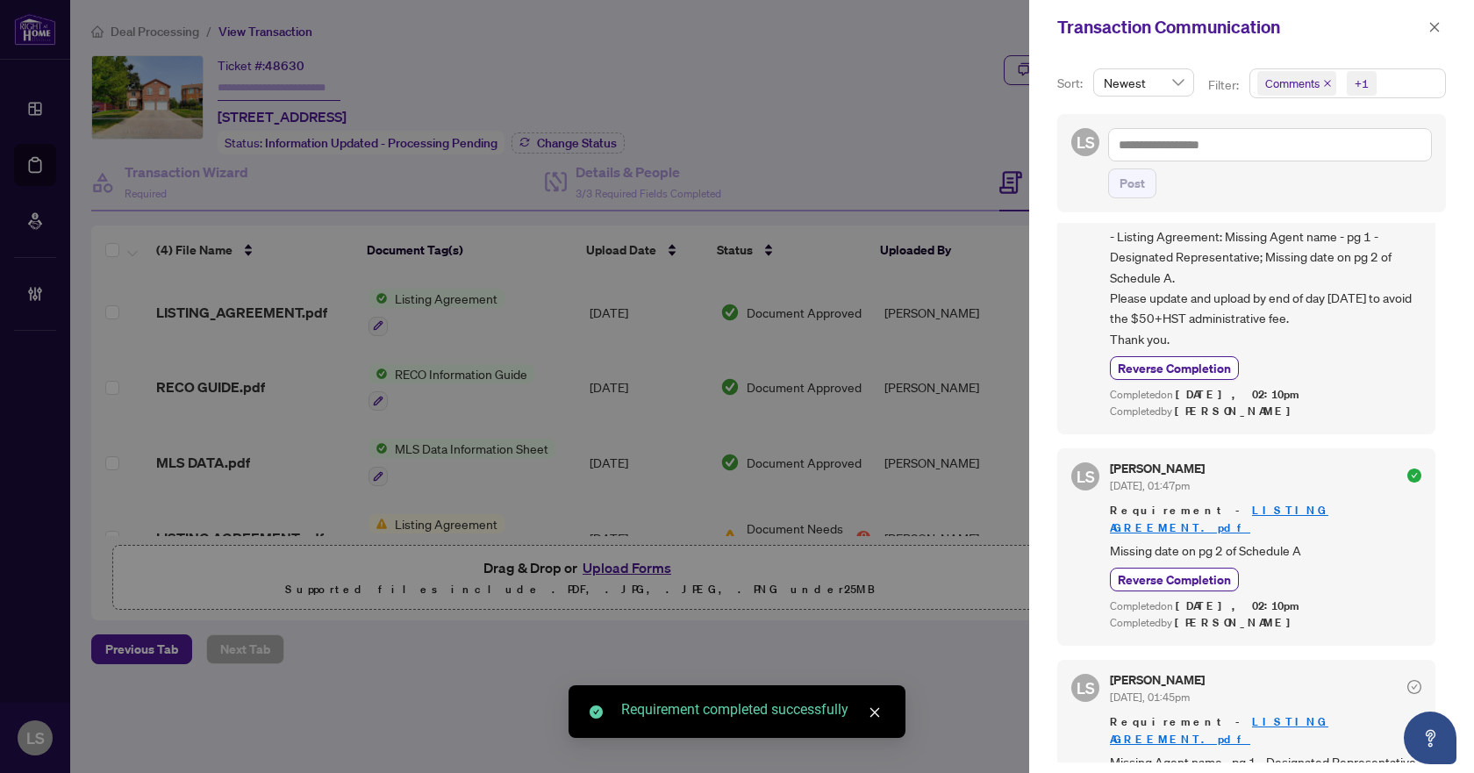
scroll to position [142, 0]
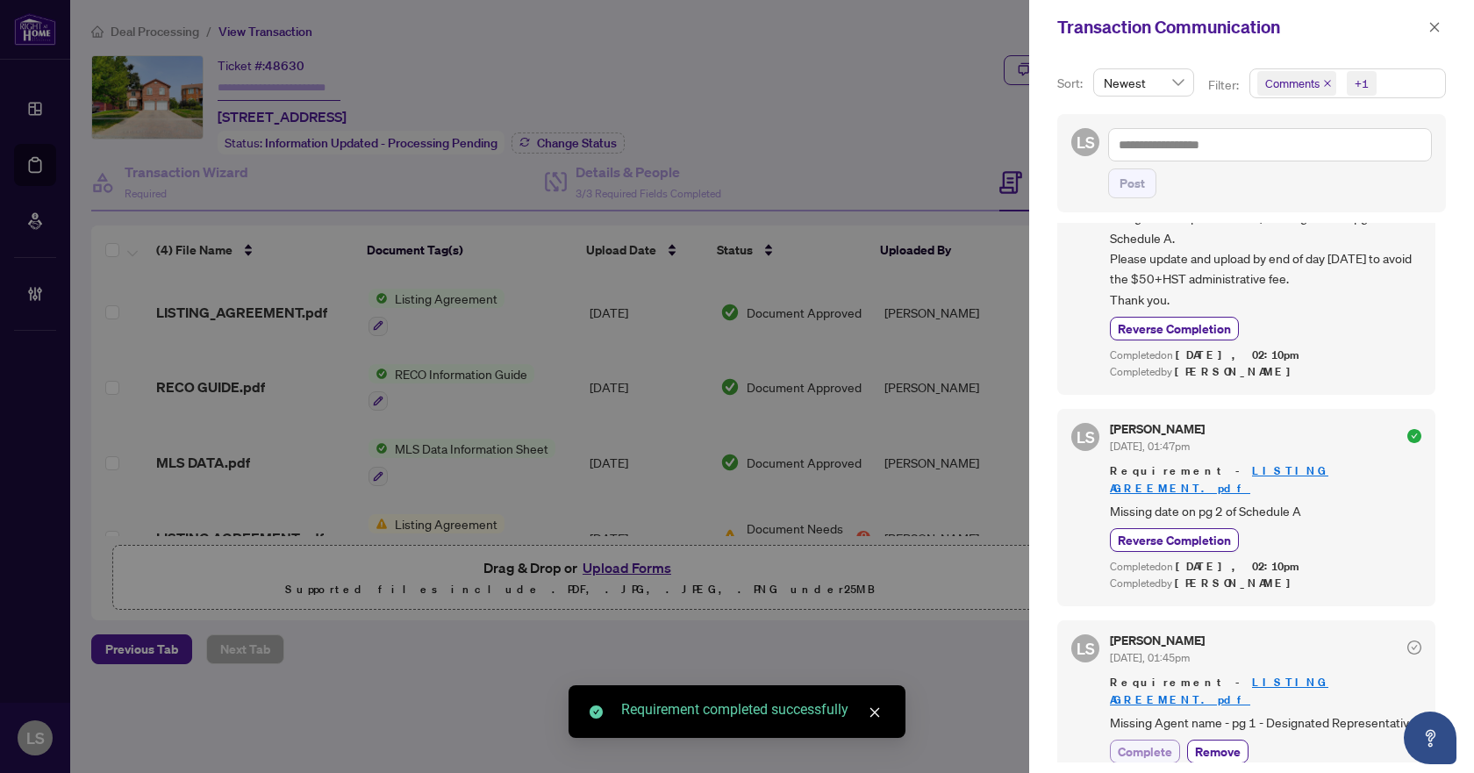
click at [1161, 742] on span "Complete" at bounding box center [1145, 751] width 54 height 18
click at [1430, 33] on icon "close" at bounding box center [1434, 27] width 12 height 12
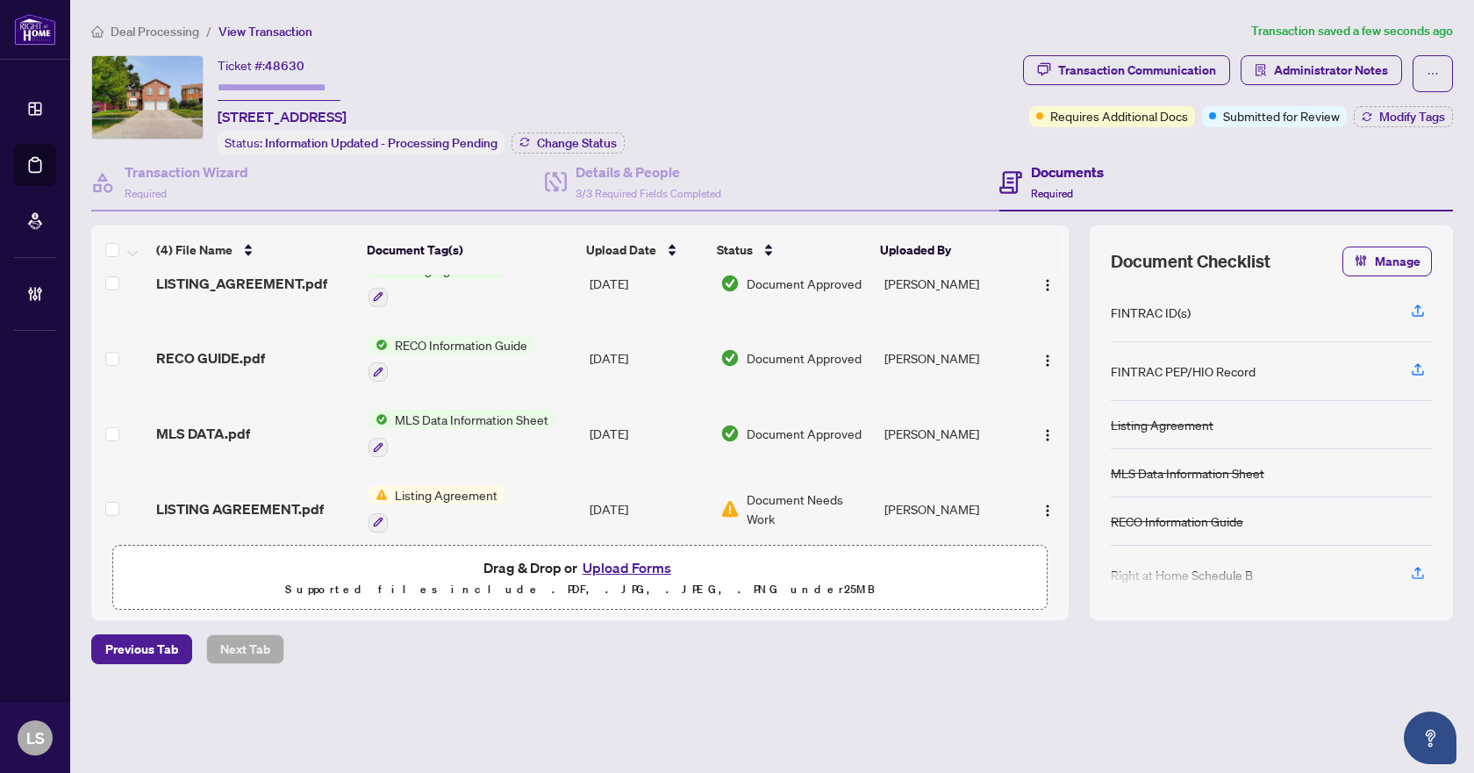
scroll to position [44, 0]
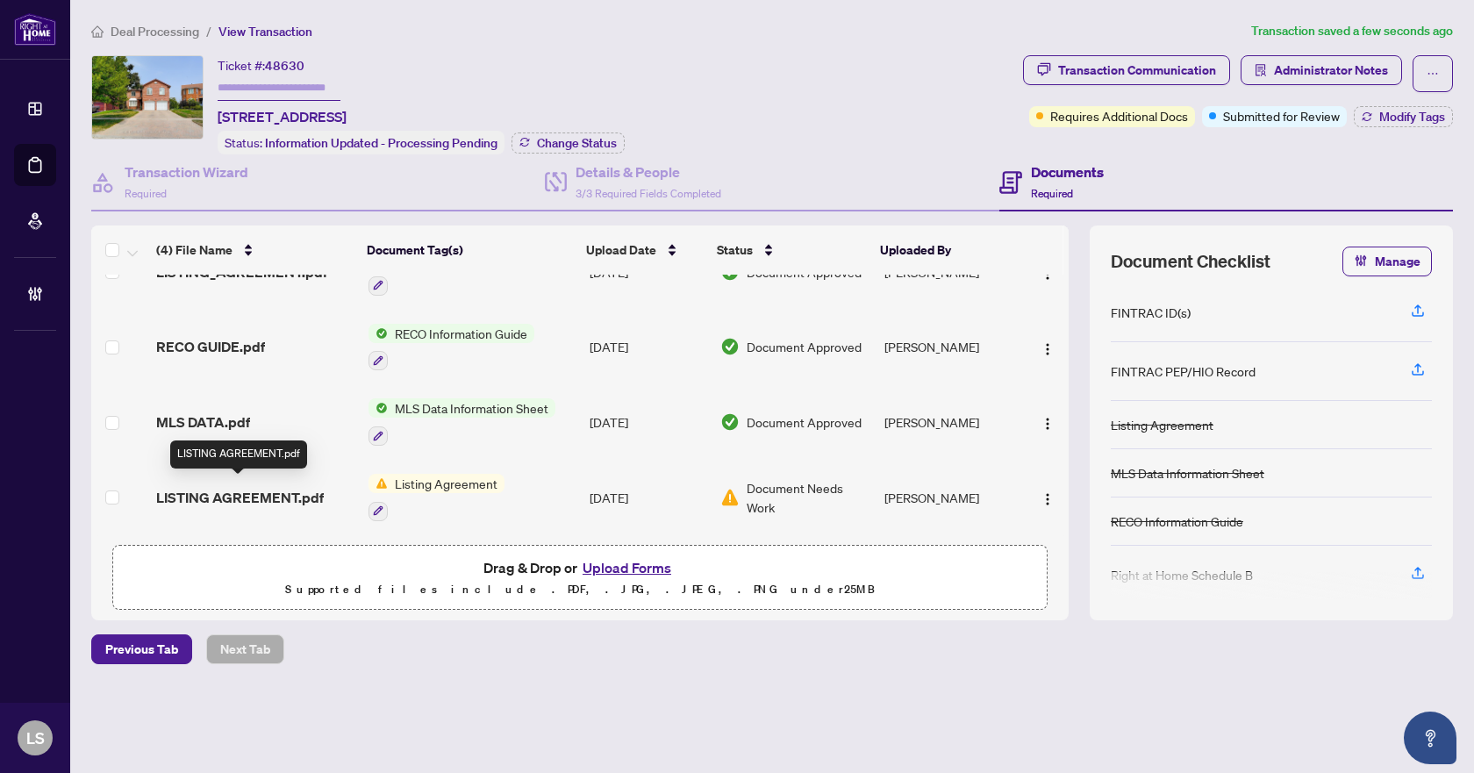
click at [228, 493] on span "LISTING AGREEMENT.pdf" at bounding box center [240, 497] width 168 height 21
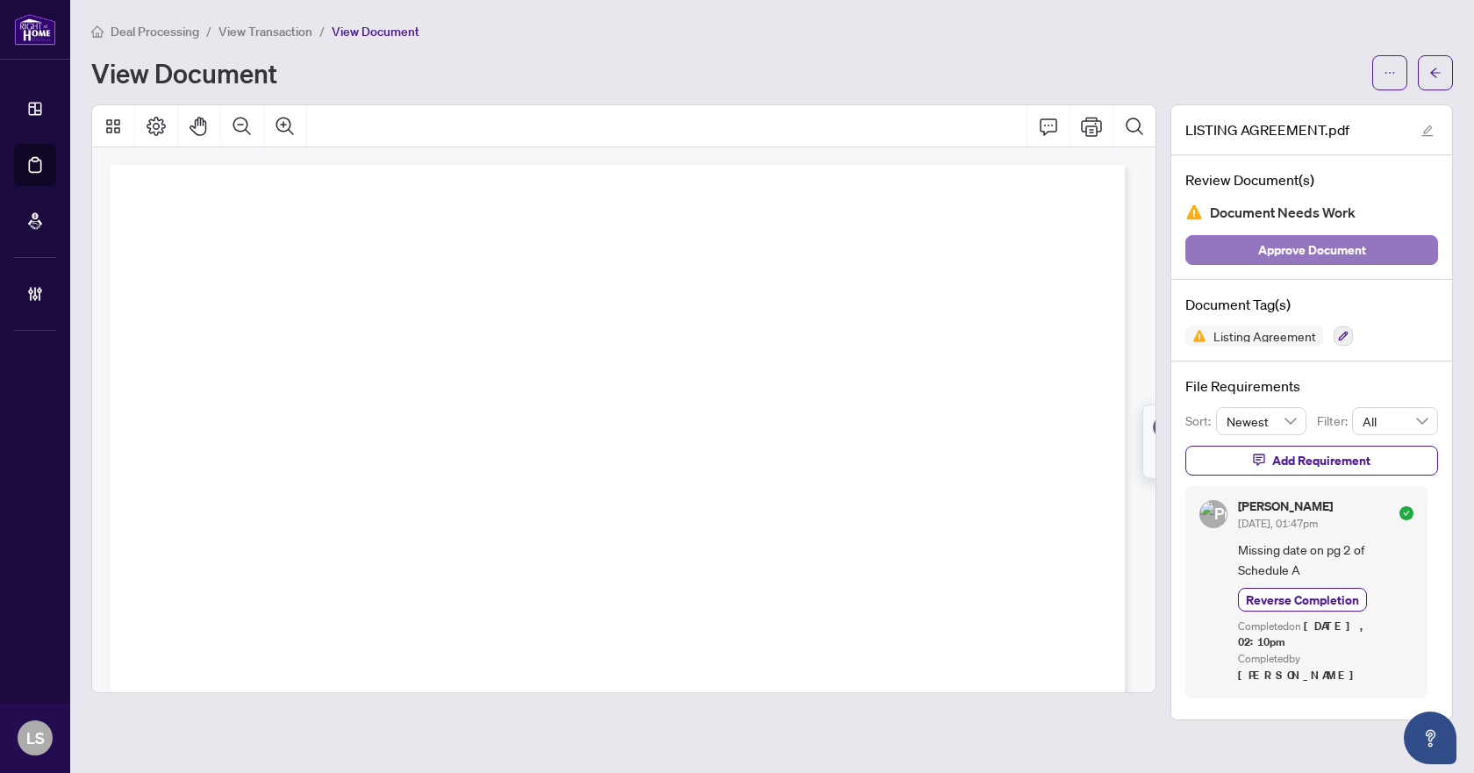
click at [1311, 252] on span "Approve Document" at bounding box center [1312, 250] width 108 height 28
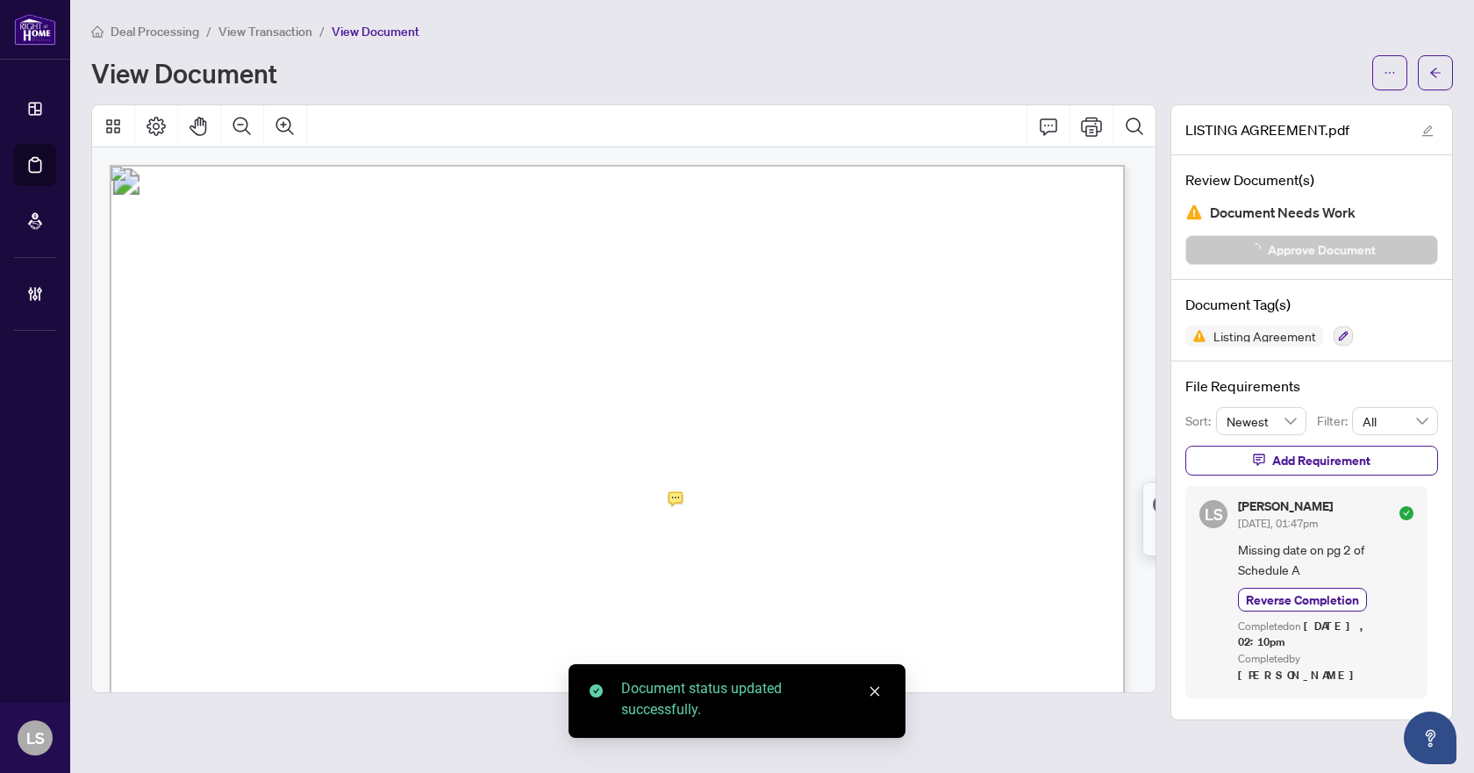
click at [1424, 72] on button "button" at bounding box center [1435, 72] width 35 height 35
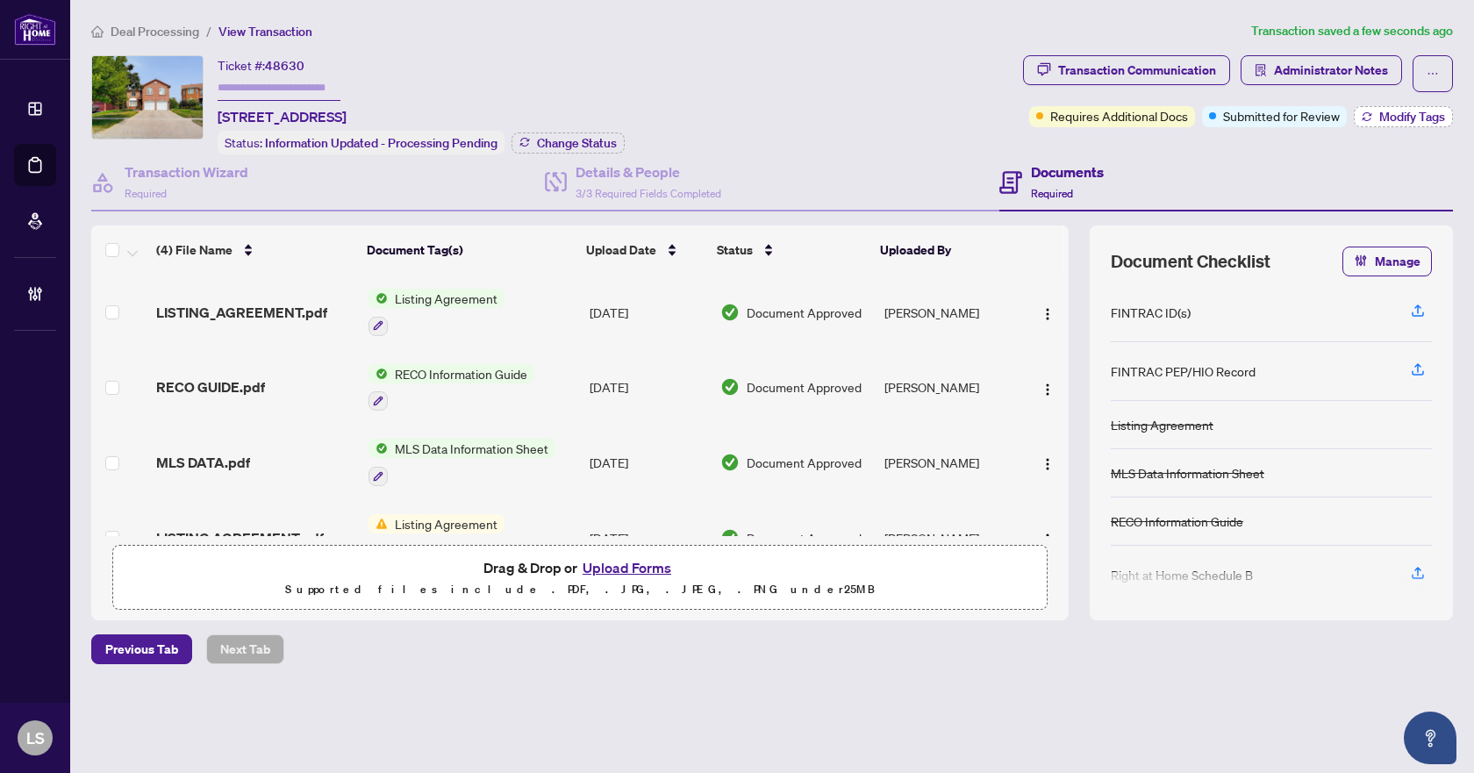
click at [1382, 124] on button "Modify Tags" at bounding box center [1403, 116] width 99 height 21
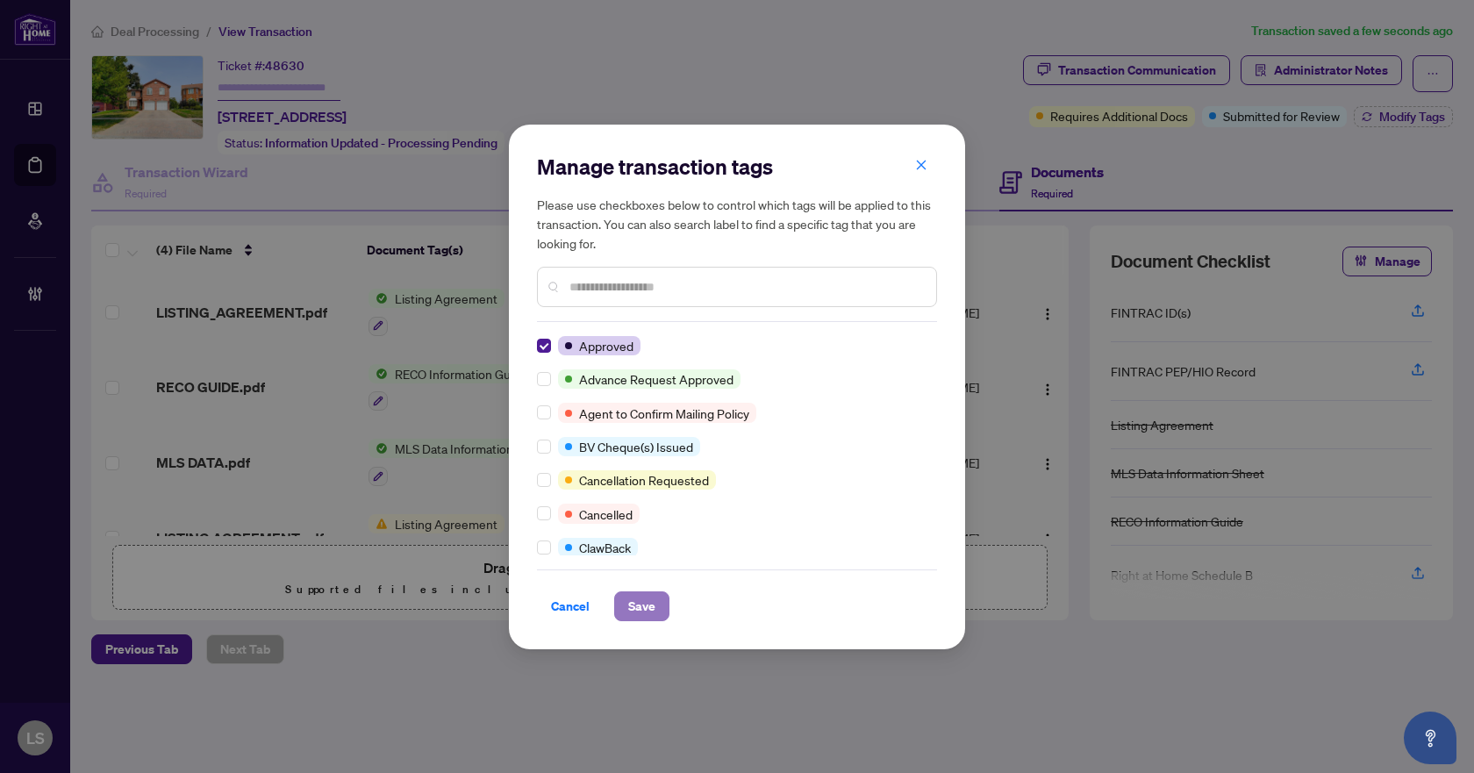
click at [642, 611] on span "Save" at bounding box center [641, 606] width 27 height 28
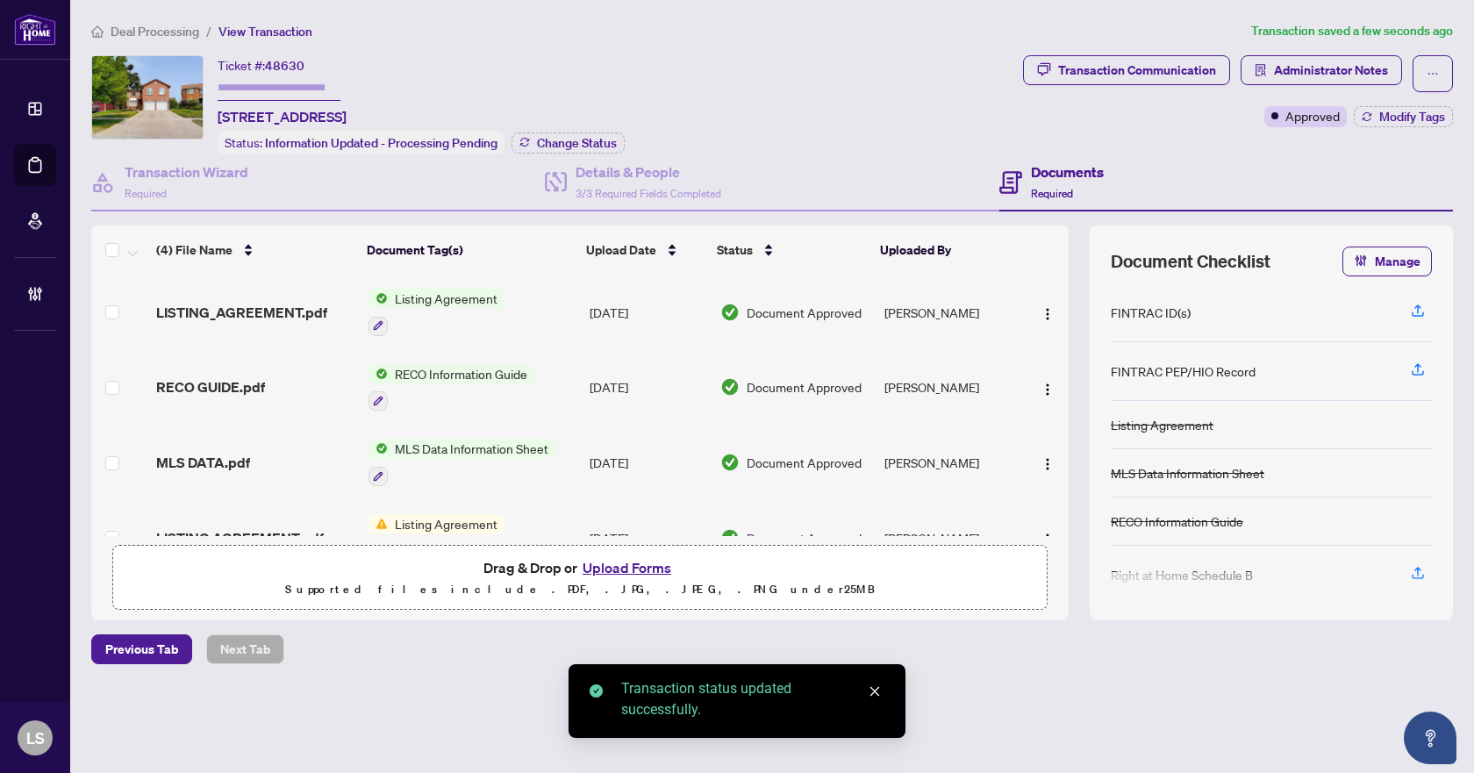
click at [175, 32] on span "Deal Processing" at bounding box center [155, 32] width 89 height 16
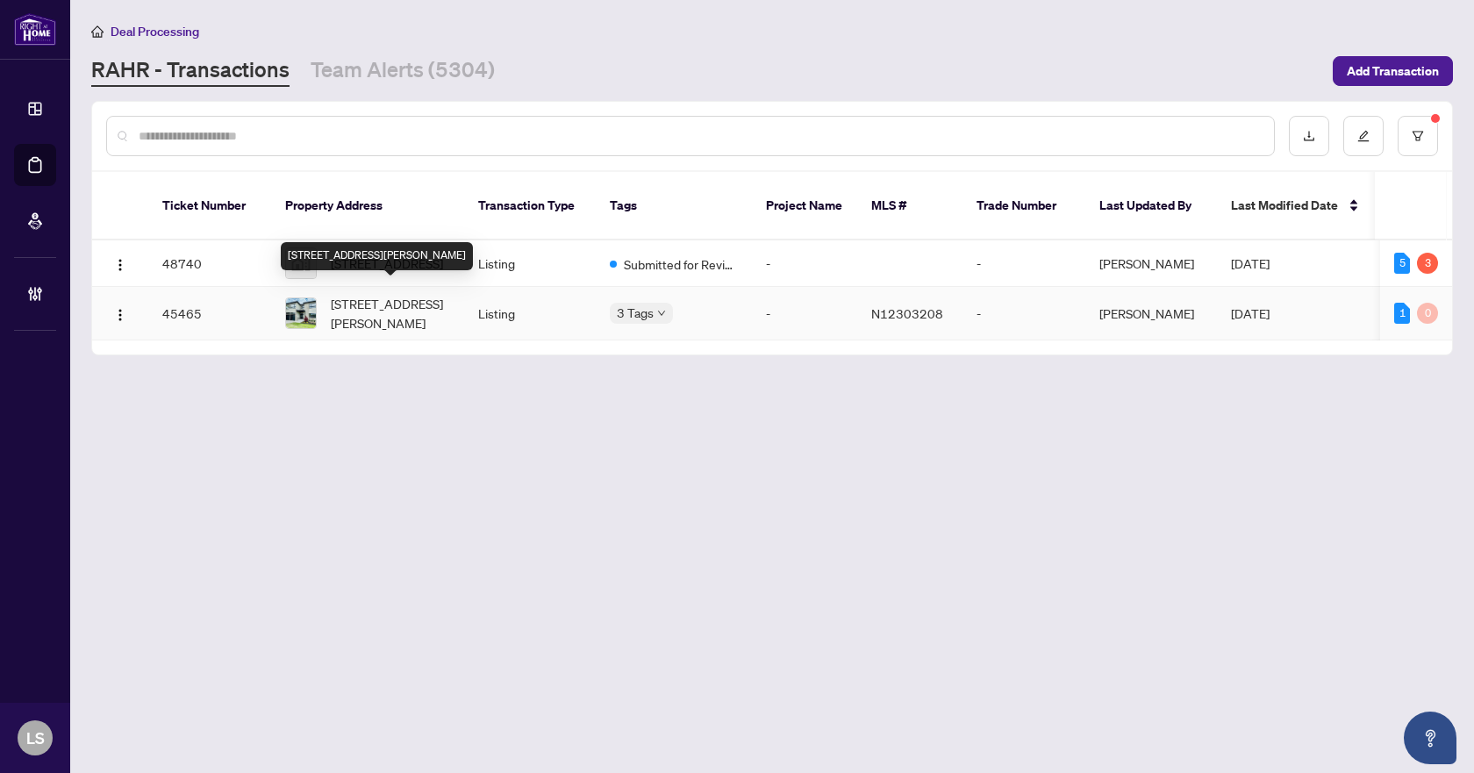
click at [379, 294] on span "1012 Ferrier Ave, Innisfil, Ontario L0L 1W0, Canada" at bounding box center [390, 313] width 119 height 39
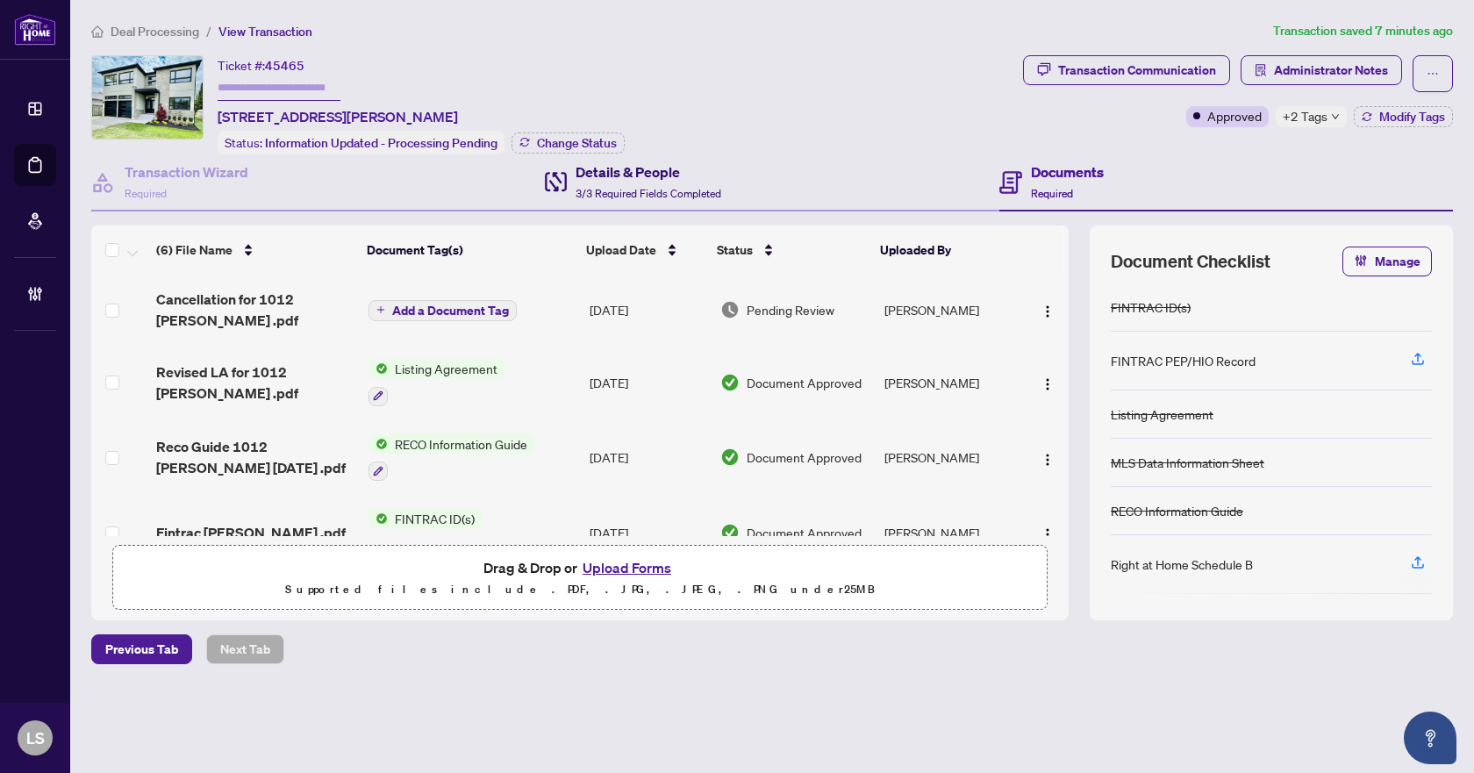
click at [602, 171] on h4 "Details & People" at bounding box center [648, 171] width 146 height 21
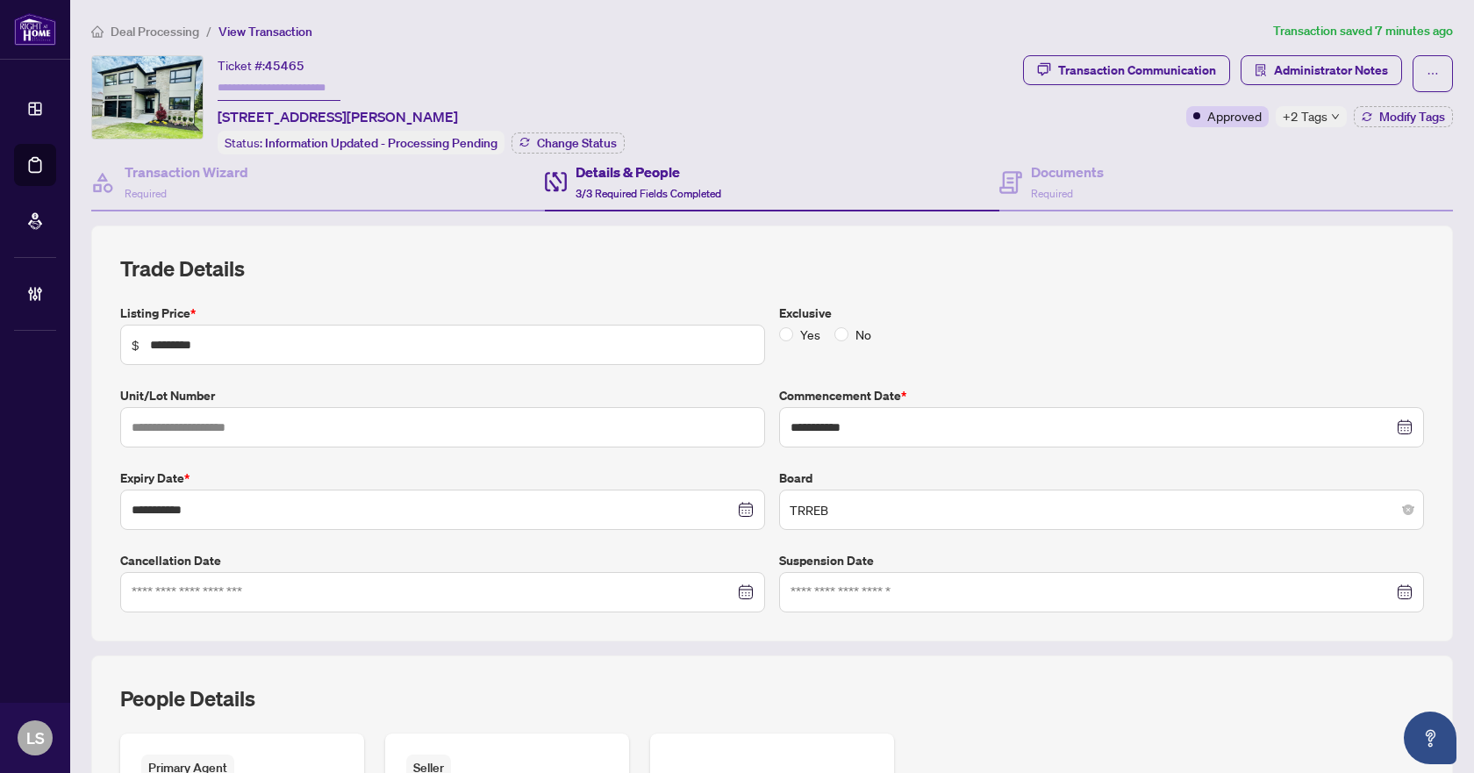
click at [123, 34] on span "Deal Processing" at bounding box center [155, 32] width 89 height 16
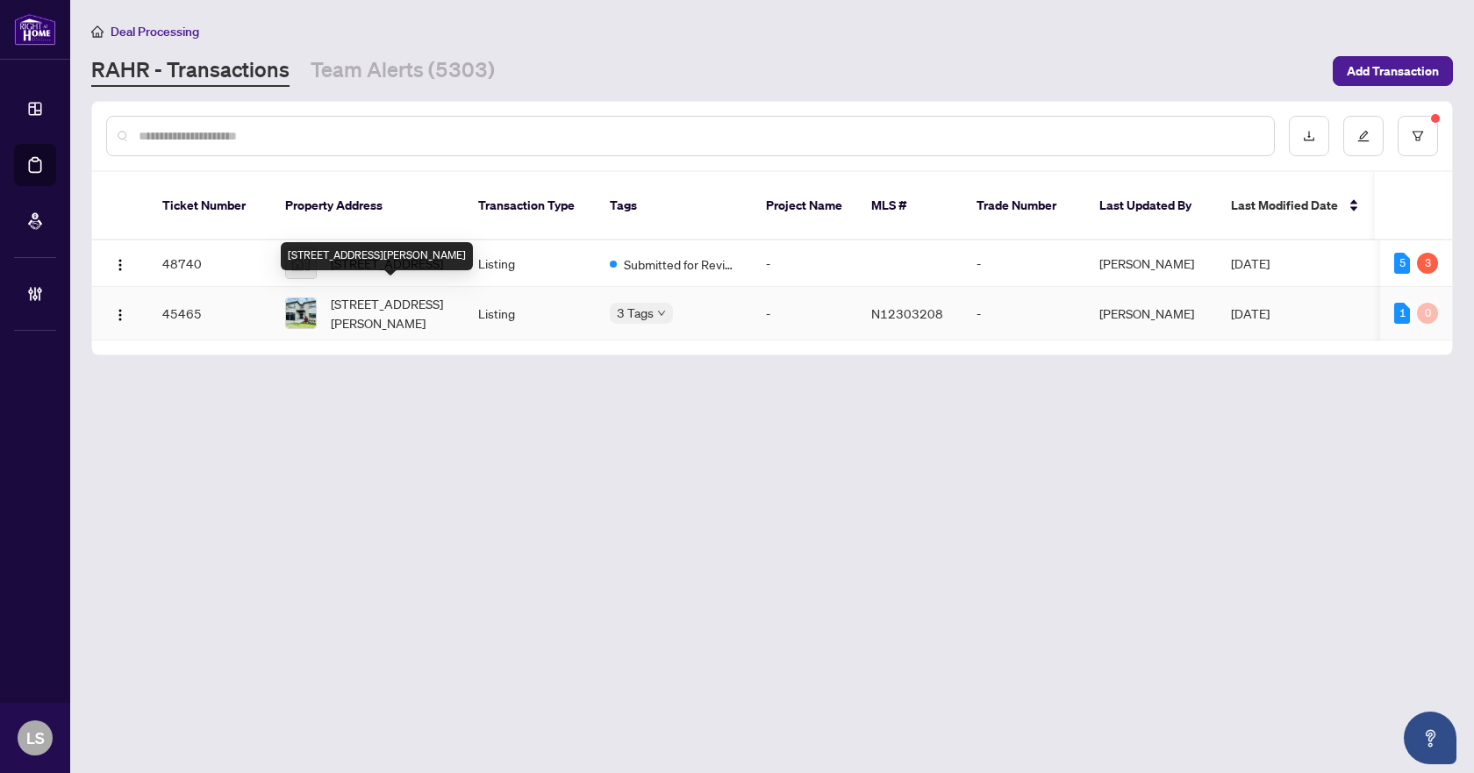
click at [381, 301] on span "1012 Ferrier Ave, Innisfil, Ontario L0L 1W0, Canada" at bounding box center [390, 313] width 119 height 39
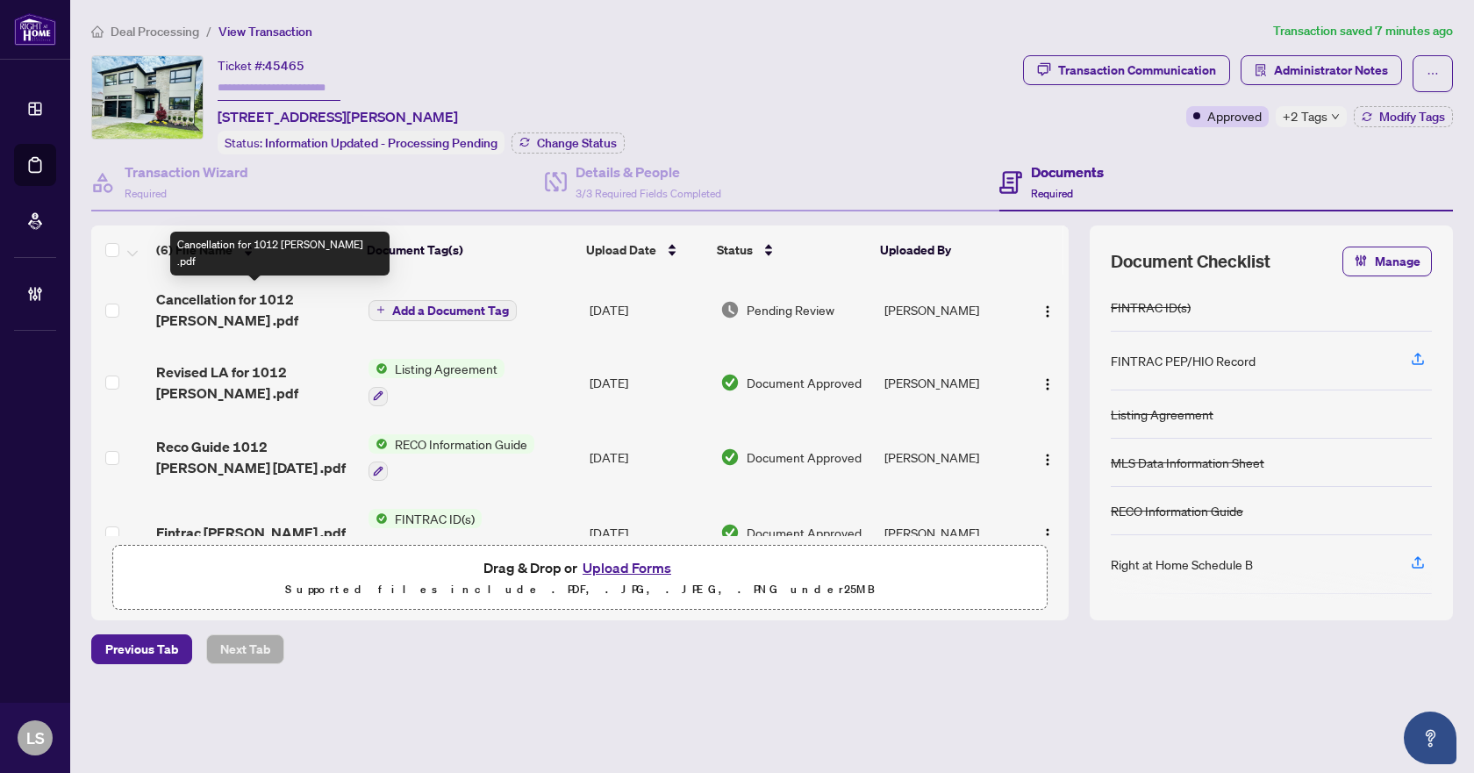
click at [246, 289] on span "Cancellation for 1012 Ferrier .pdf" at bounding box center [255, 310] width 198 height 42
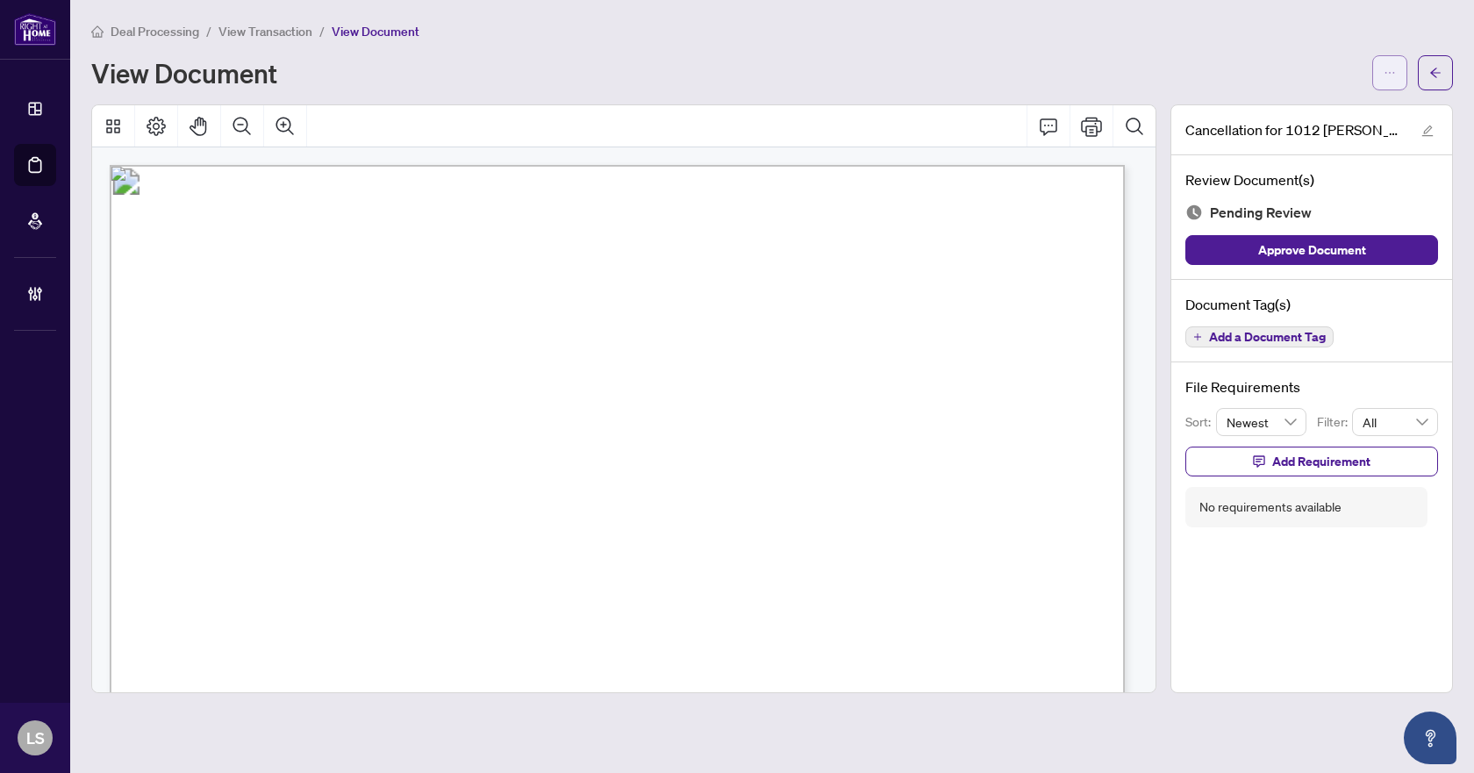
click at [1382, 72] on button "button" at bounding box center [1389, 72] width 35 height 35
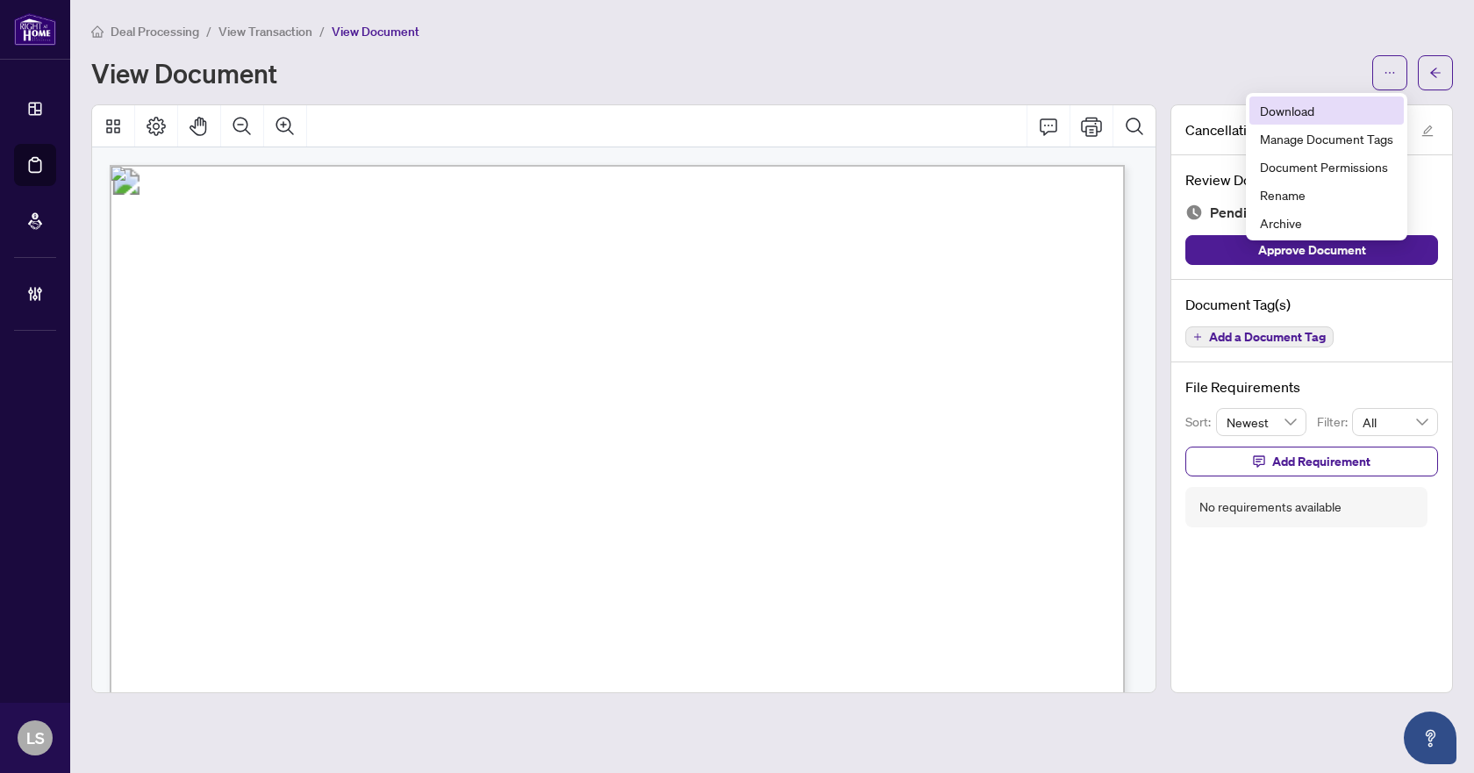
click at [1268, 116] on span "Download" at bounding box center [1326, 110] width 133 height 19
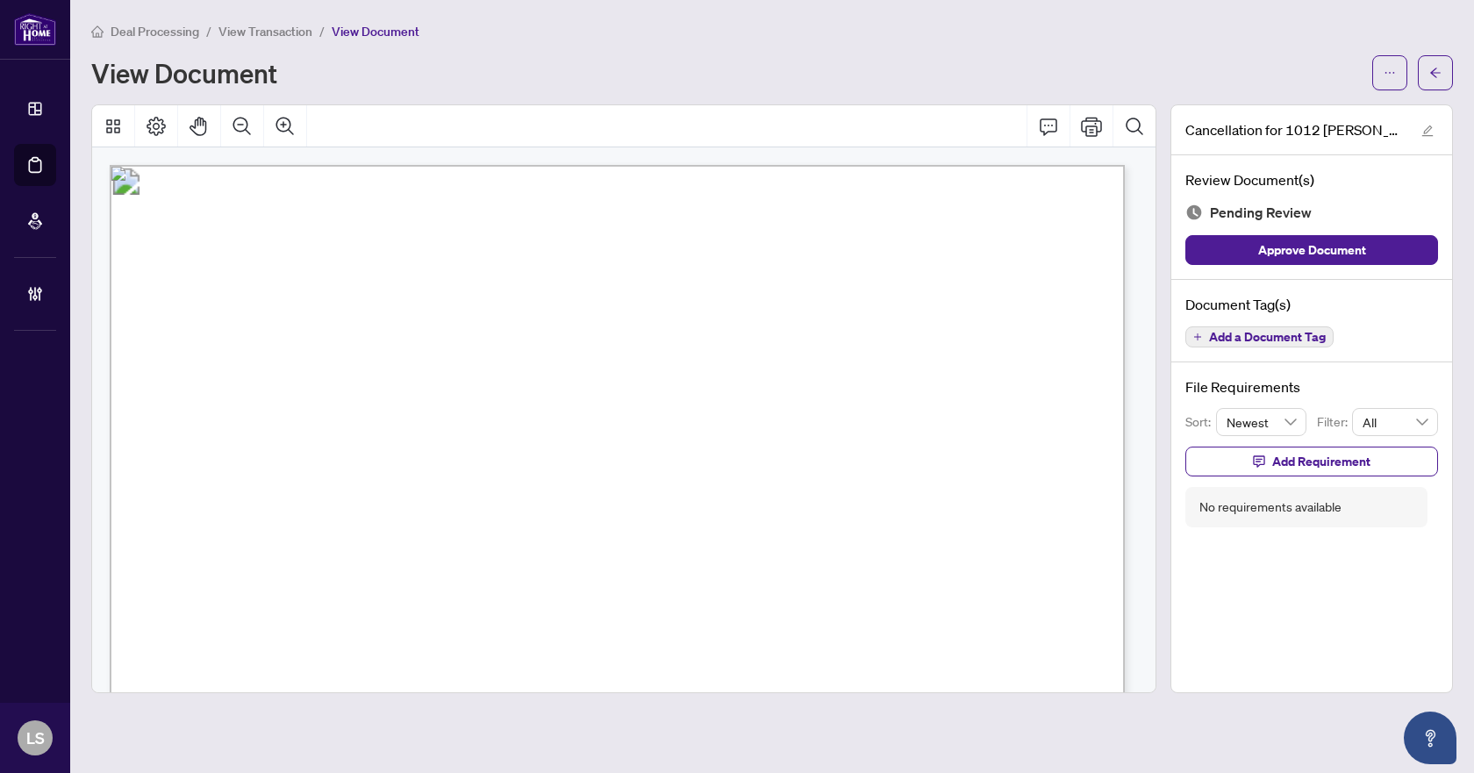
click at [269, 29] on span "View Transaction" at bounding box center [265, 32] width 94 height 16
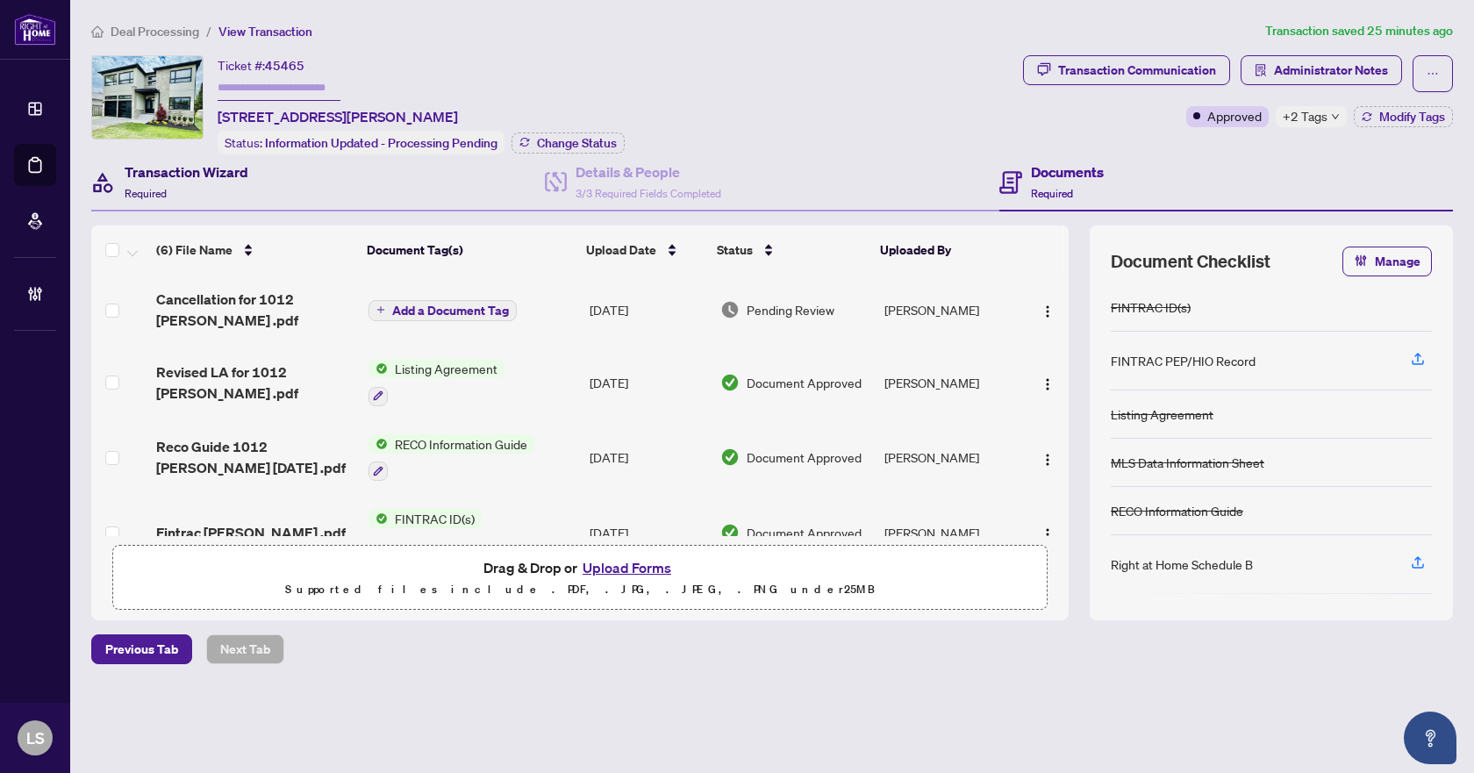
click at [237, 179] on h4 "Transaction Wizard" at bounding box center [187, 171] width 124 height 21
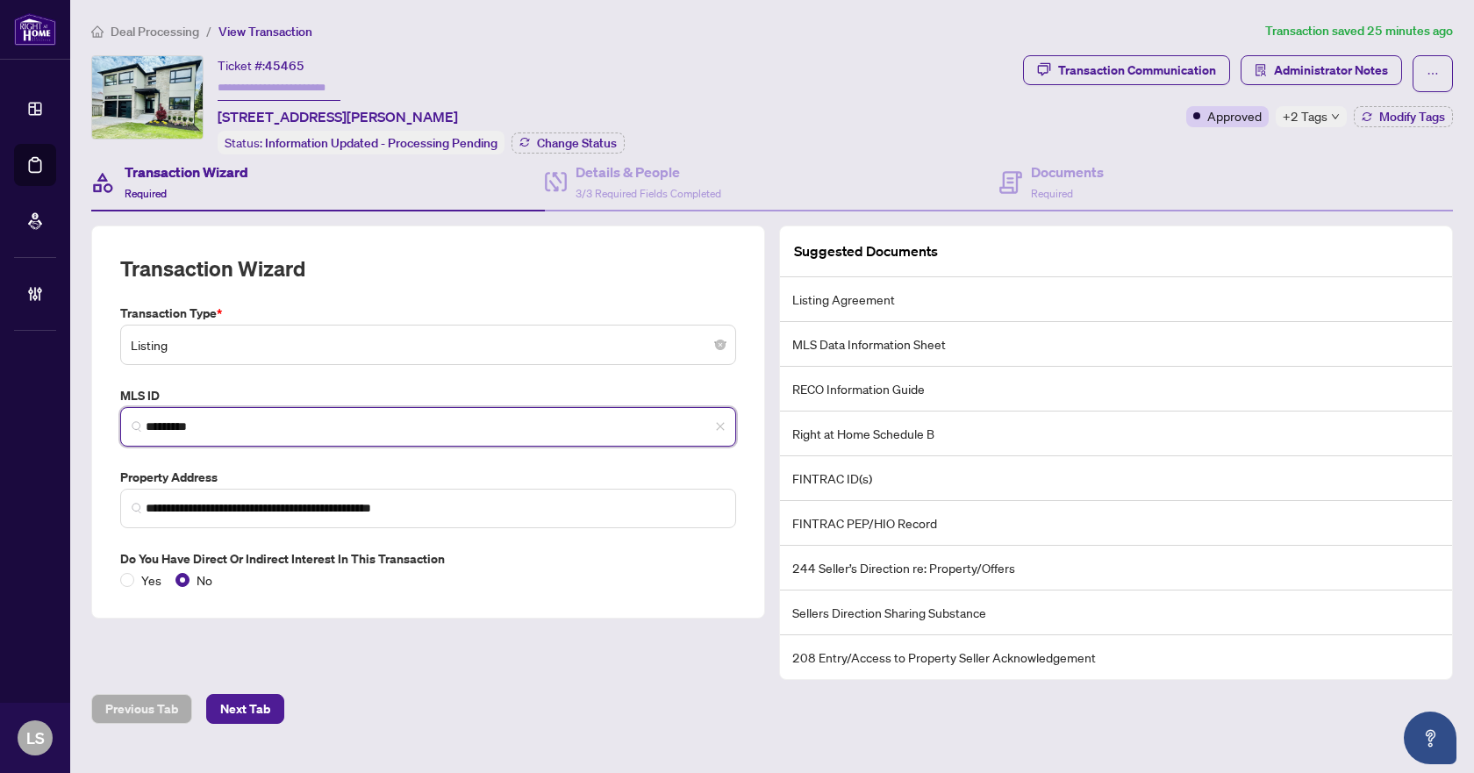
drag, startPoint x: 234, startPoint y: 425, endPoint x: 90, endPoint y: 425, distance: 143.9
click at [90, 425] on div "**********" at bounding box center [428, 452] width 688 height 454
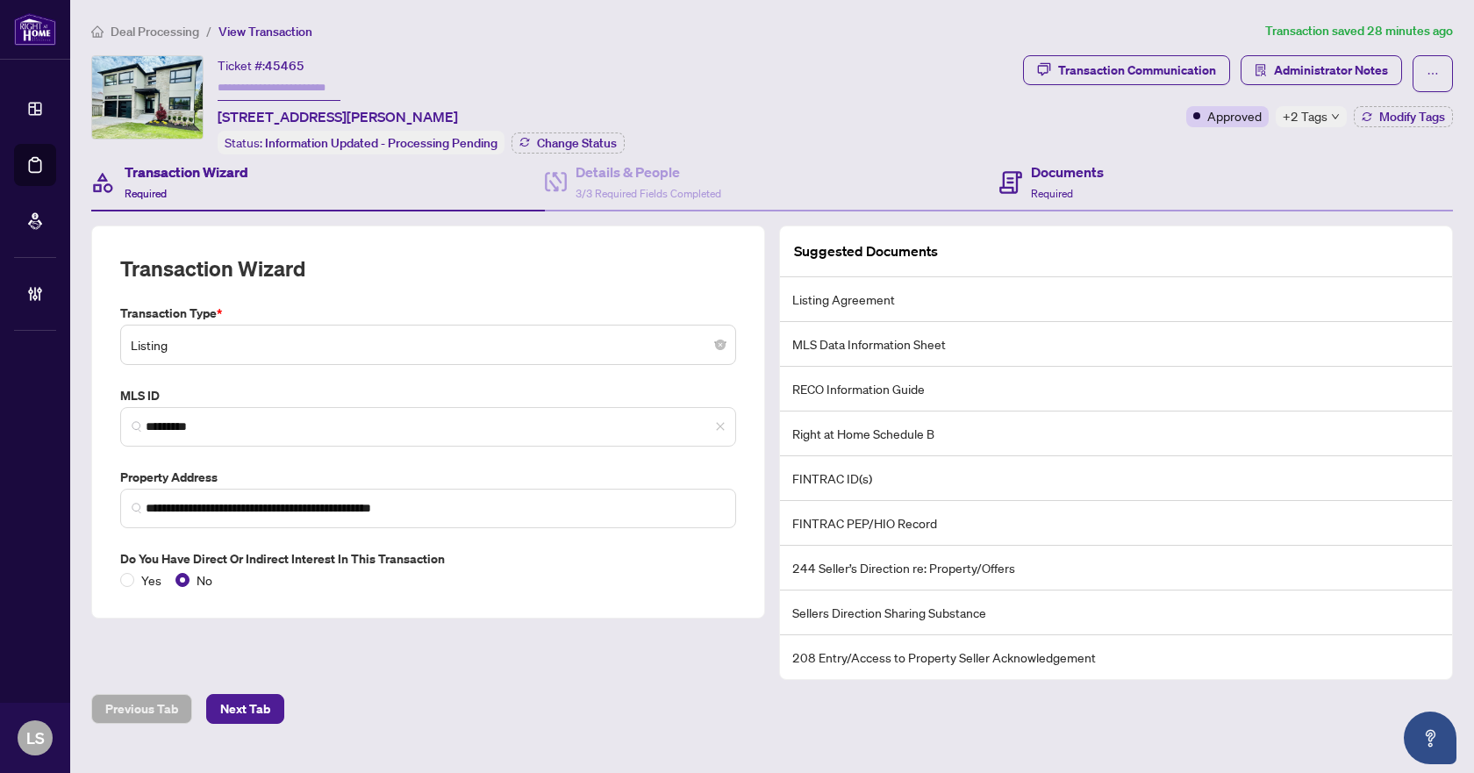
click at [1100, 182] on div "Documents Required" at bounding box center [1226, 182] width 454 height 57
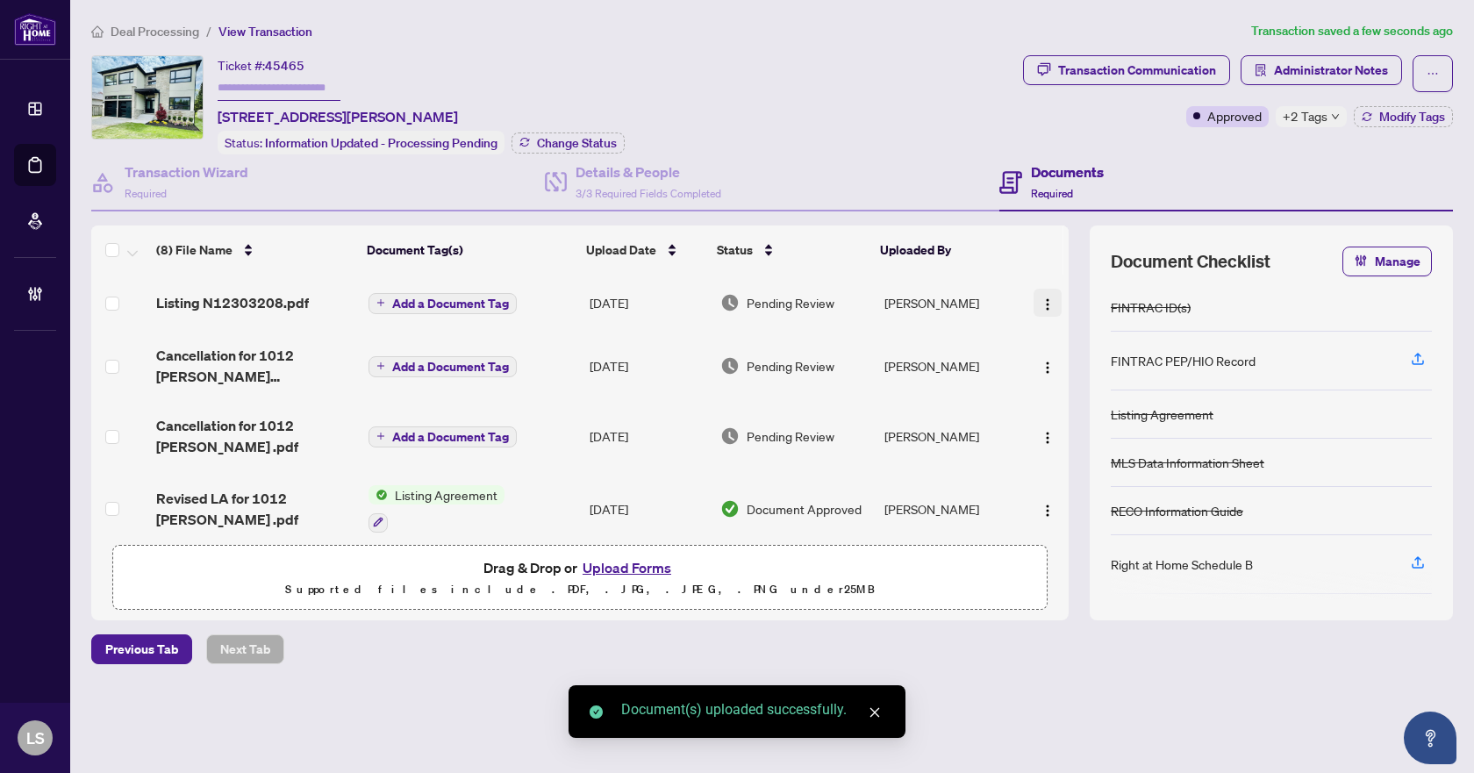
click at [1047, 297] on img "button" at bounding box center [1047, 304] width 14 height 14
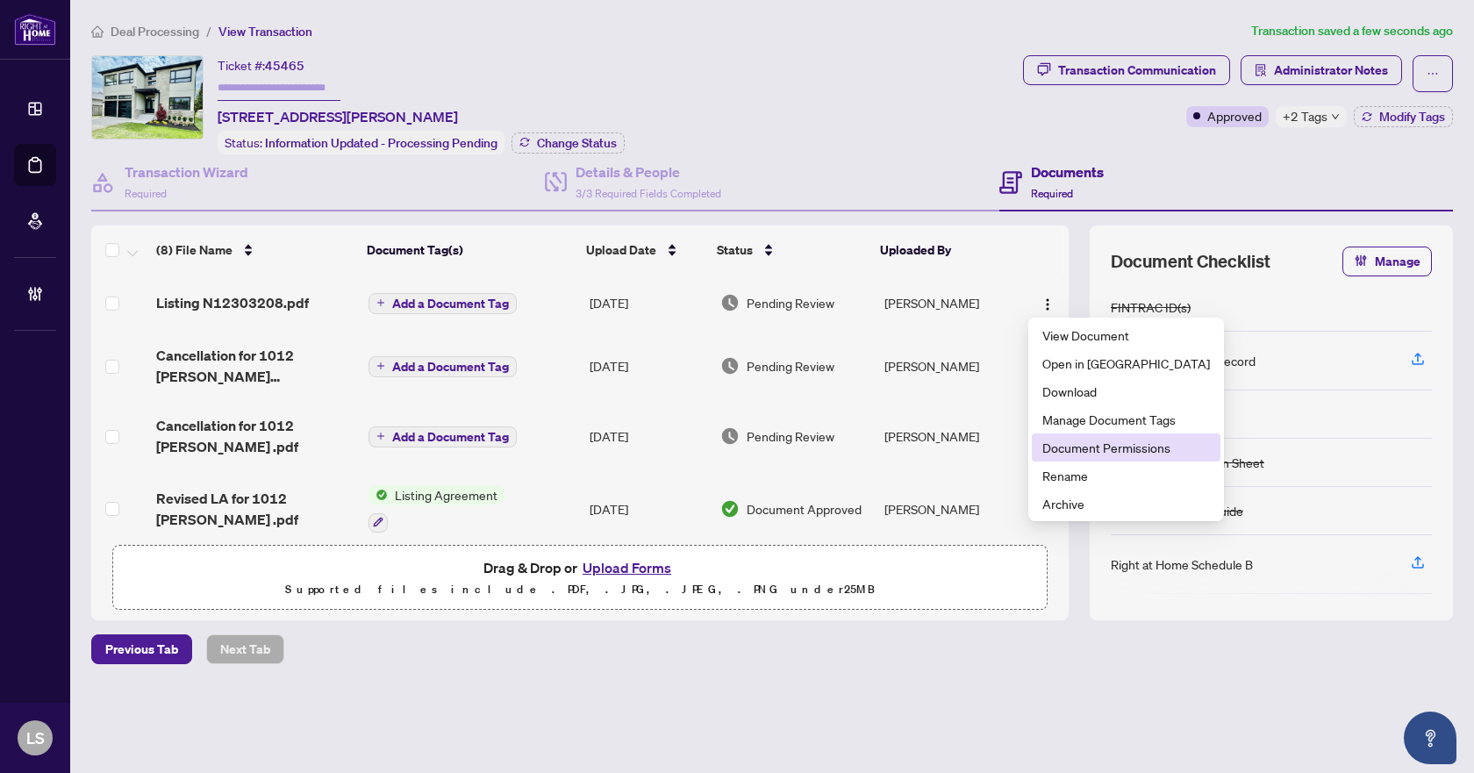
click at [1079, 449] on span "Document Permissions" at bounding box center [1126, 447] width 168 height 19
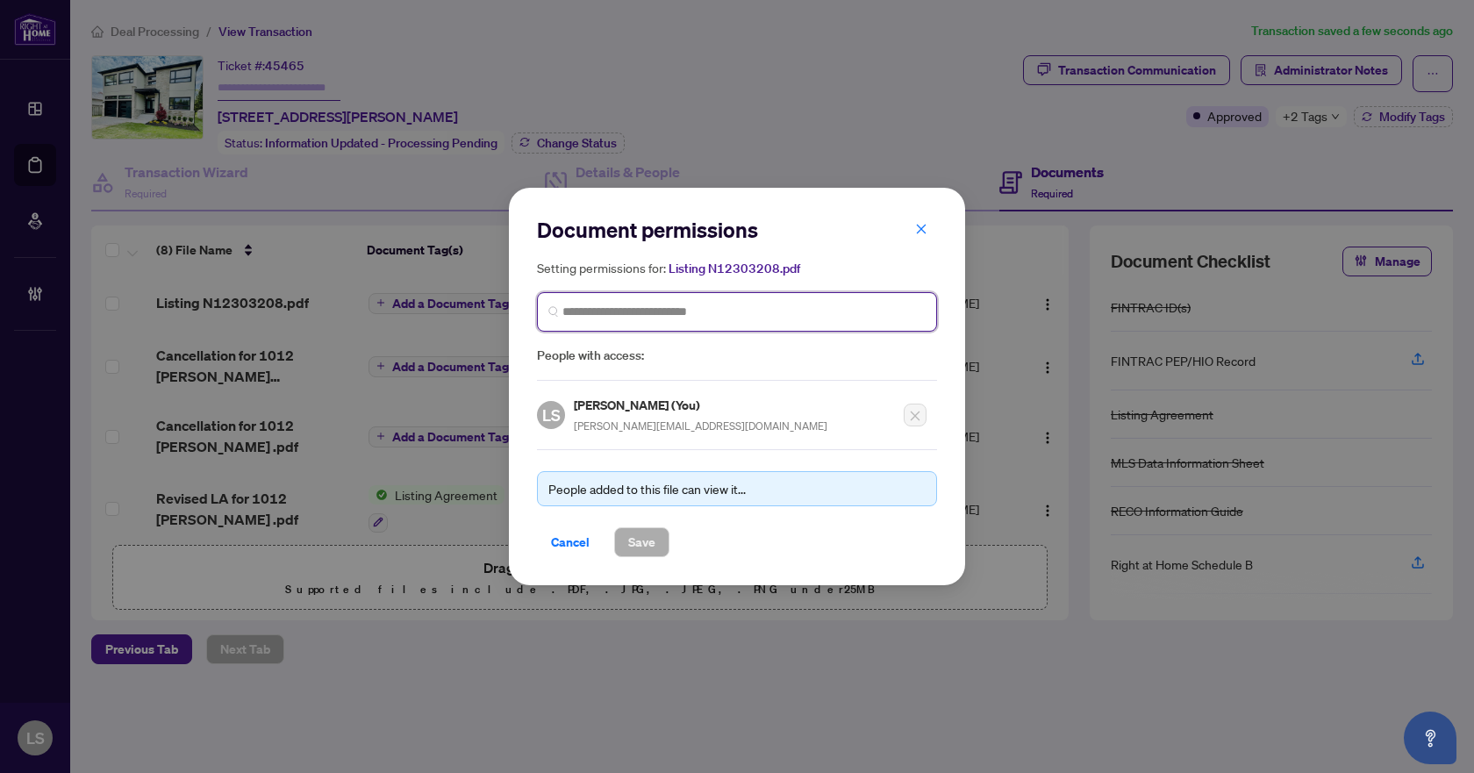
click at [659, 308] on input "search" at bounding box center [743, 312] width 363 height 18
type input "*****"
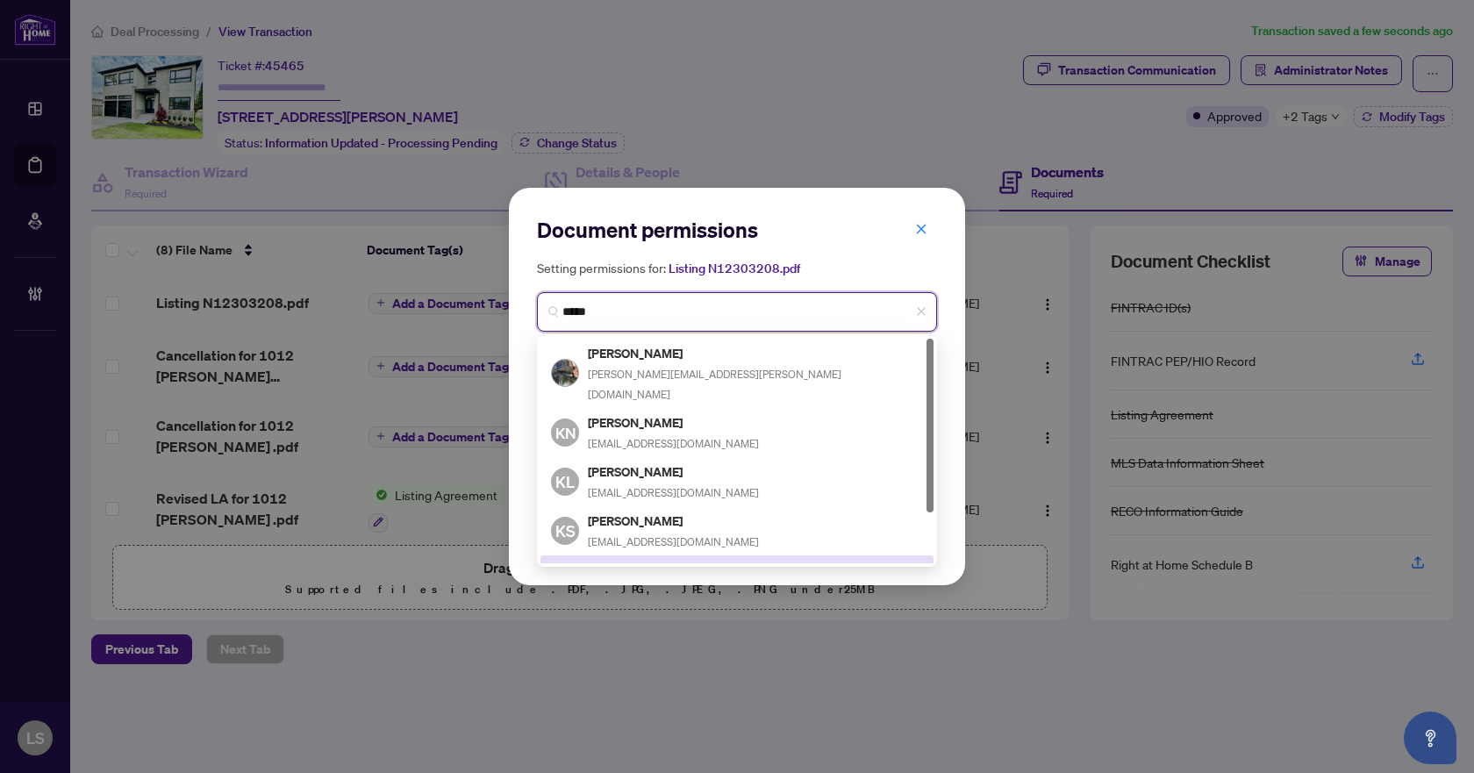
click at [670, 560] on h5 "Kimberly Austin" at bounding box center [673, 570] width 171 height 20
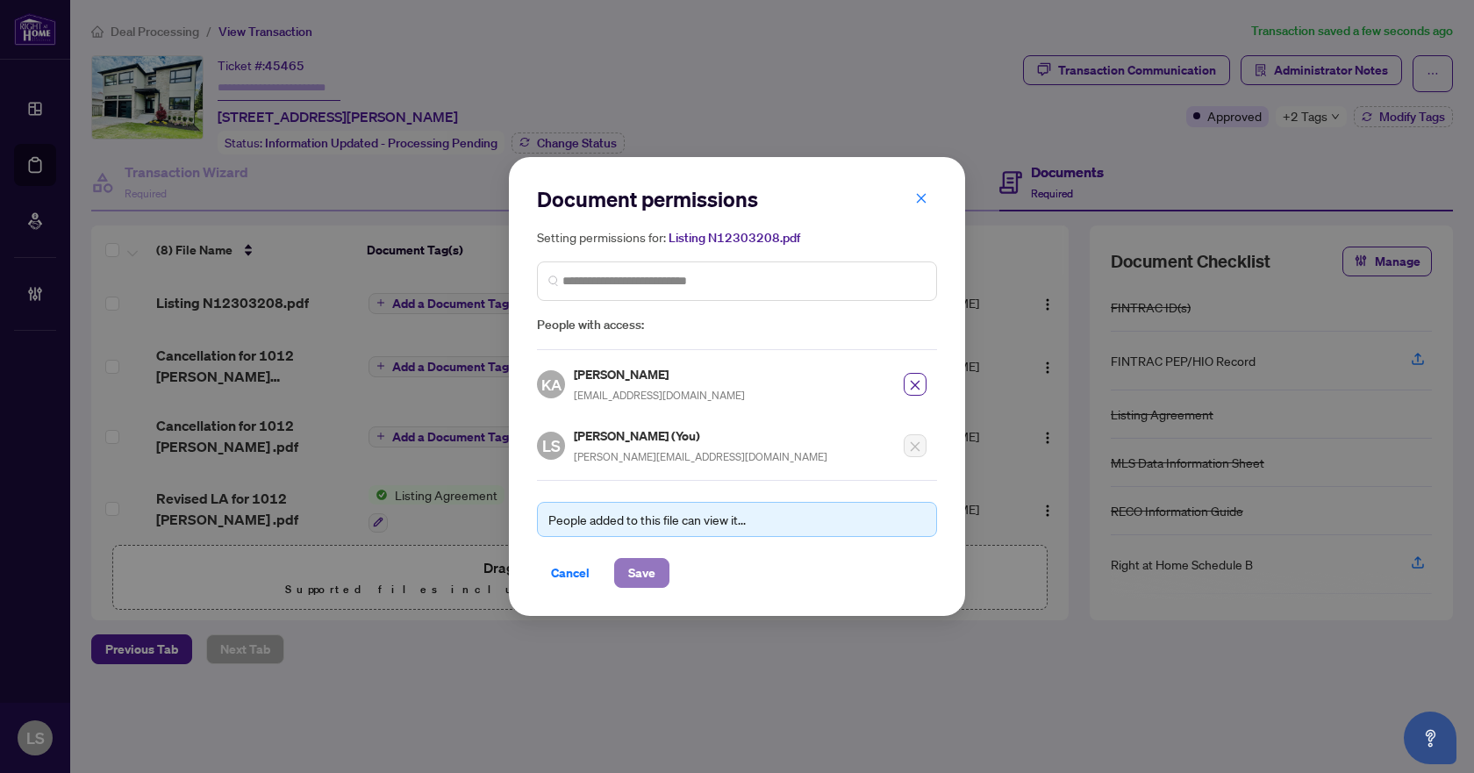
click at [650, 567] on span "Save" at bounding box center [641, 573] width 27 height 28
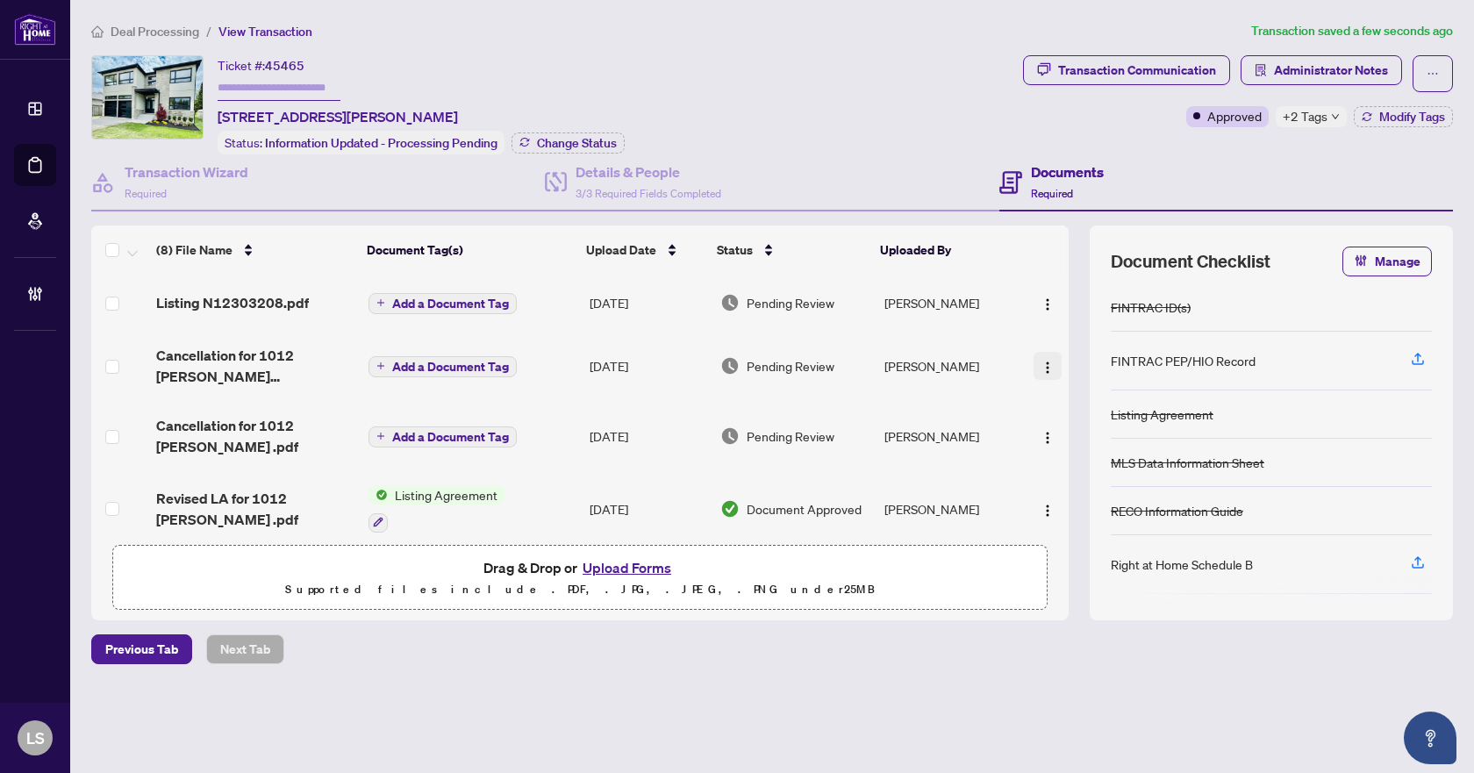
click at [1045, 369] on img "button" at bounding box center [1047, 368] width 14 height 14
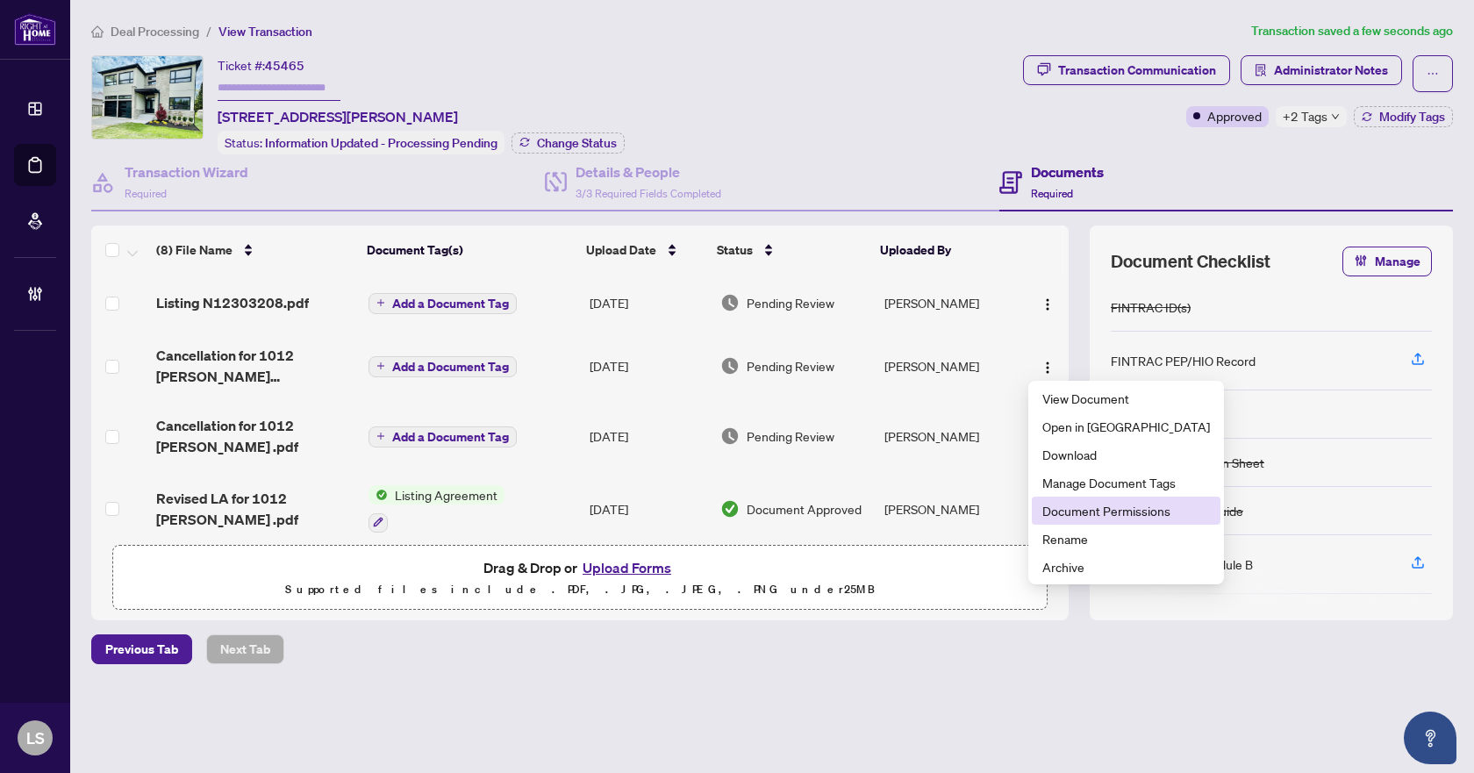
click at [1074, 511] on span "Document Permissions" at bounding box center [1126, 510] width 168 height 19
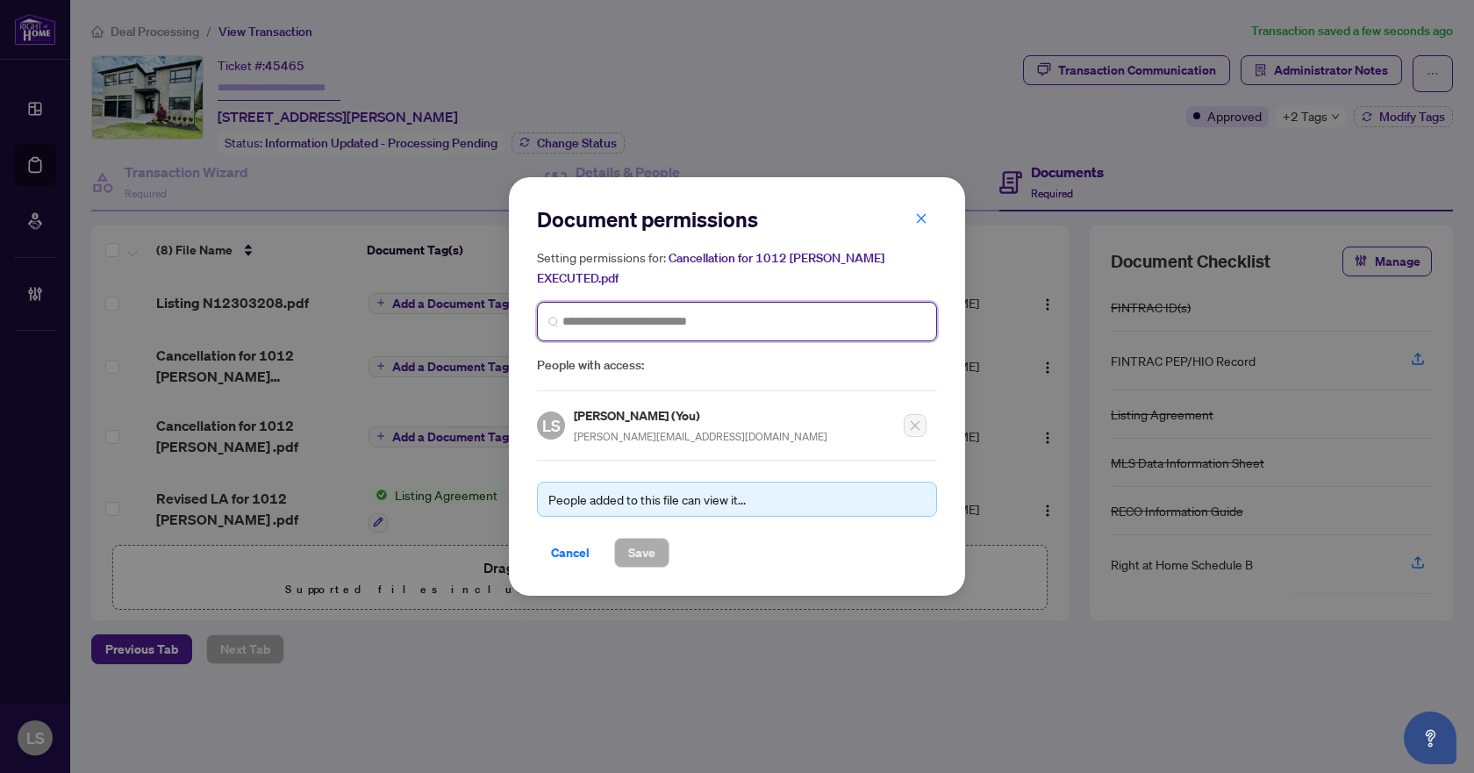
click at [664, 312] on input "search" at bounding box center [743, 321] width 363 height 18
type input "******"
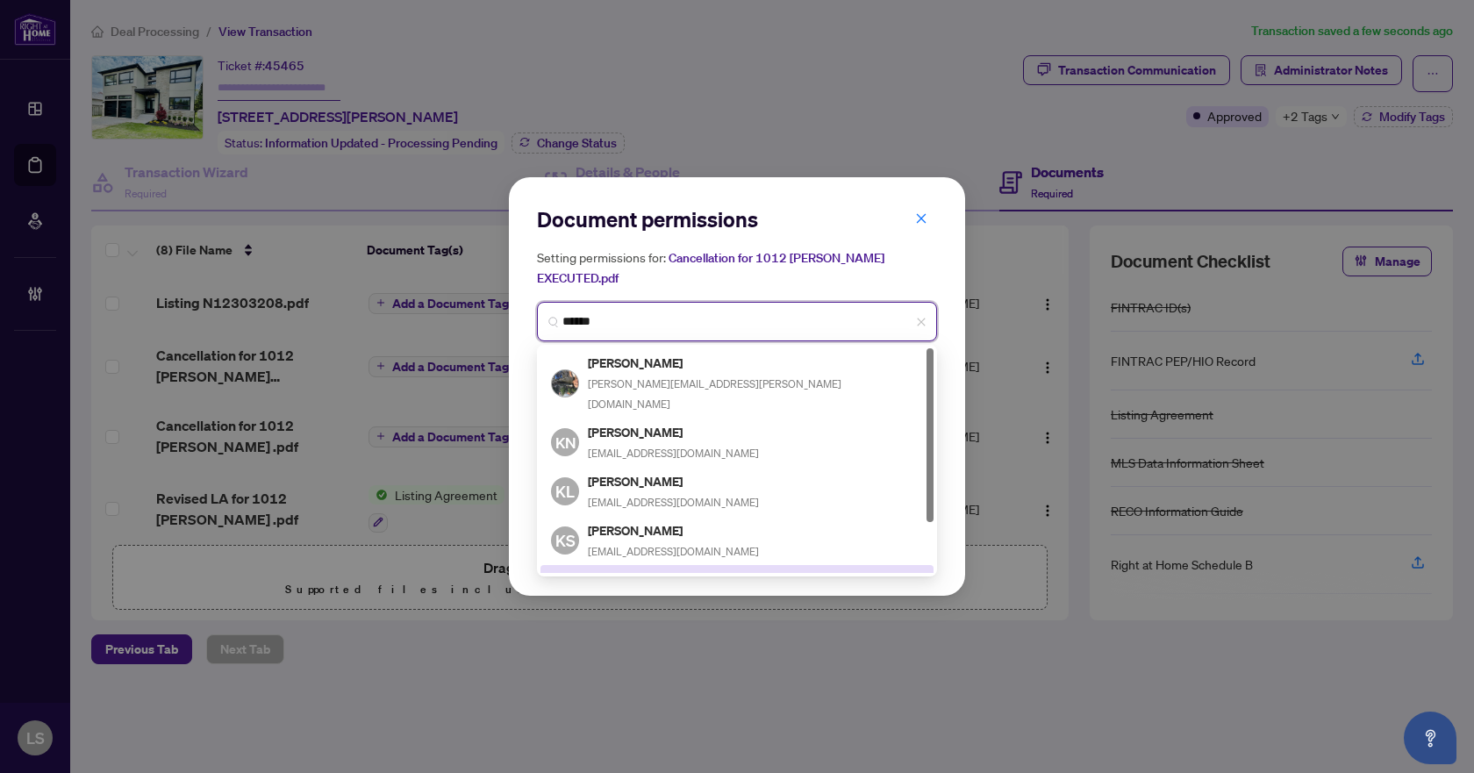
click at [624, 569] on h5 "Kimberly Austin" at bounding box center [673, 579] width 171 height 20
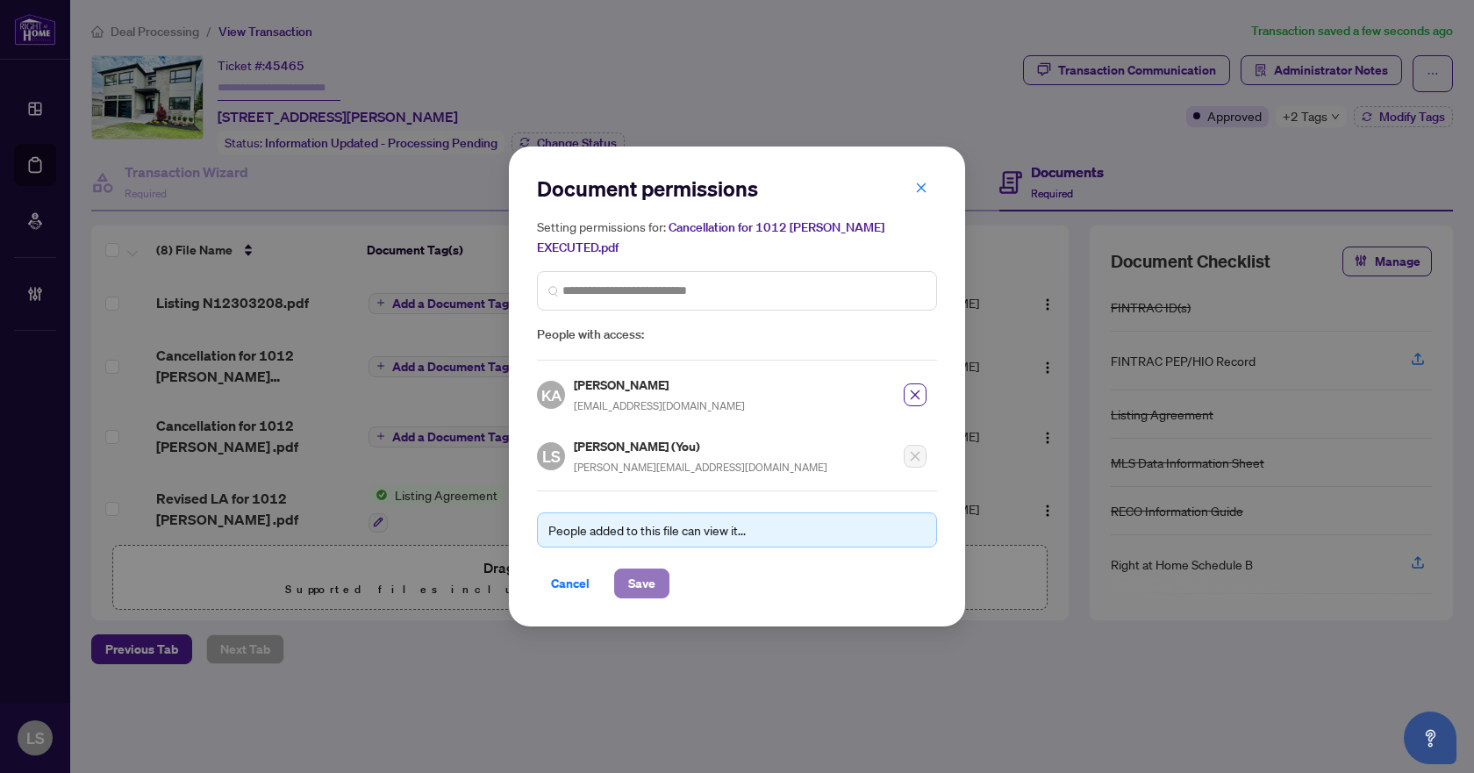
click at [651, 579] on span "Save" at bounding box center [641, 583] width 27 height 28
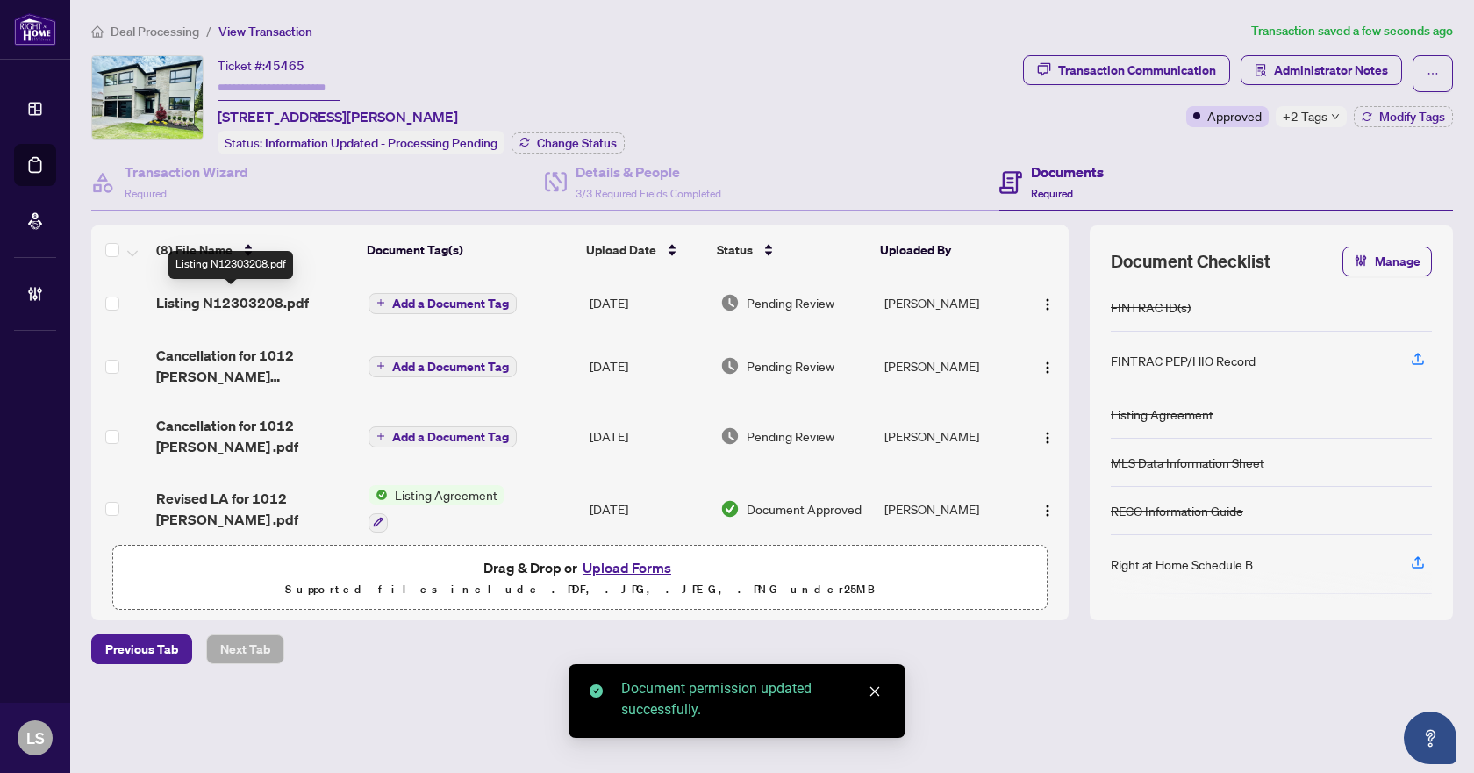
click at [235, 305] on span "Listing N12303208.pdf" at bounding box center [232, 302] width 153 height 21
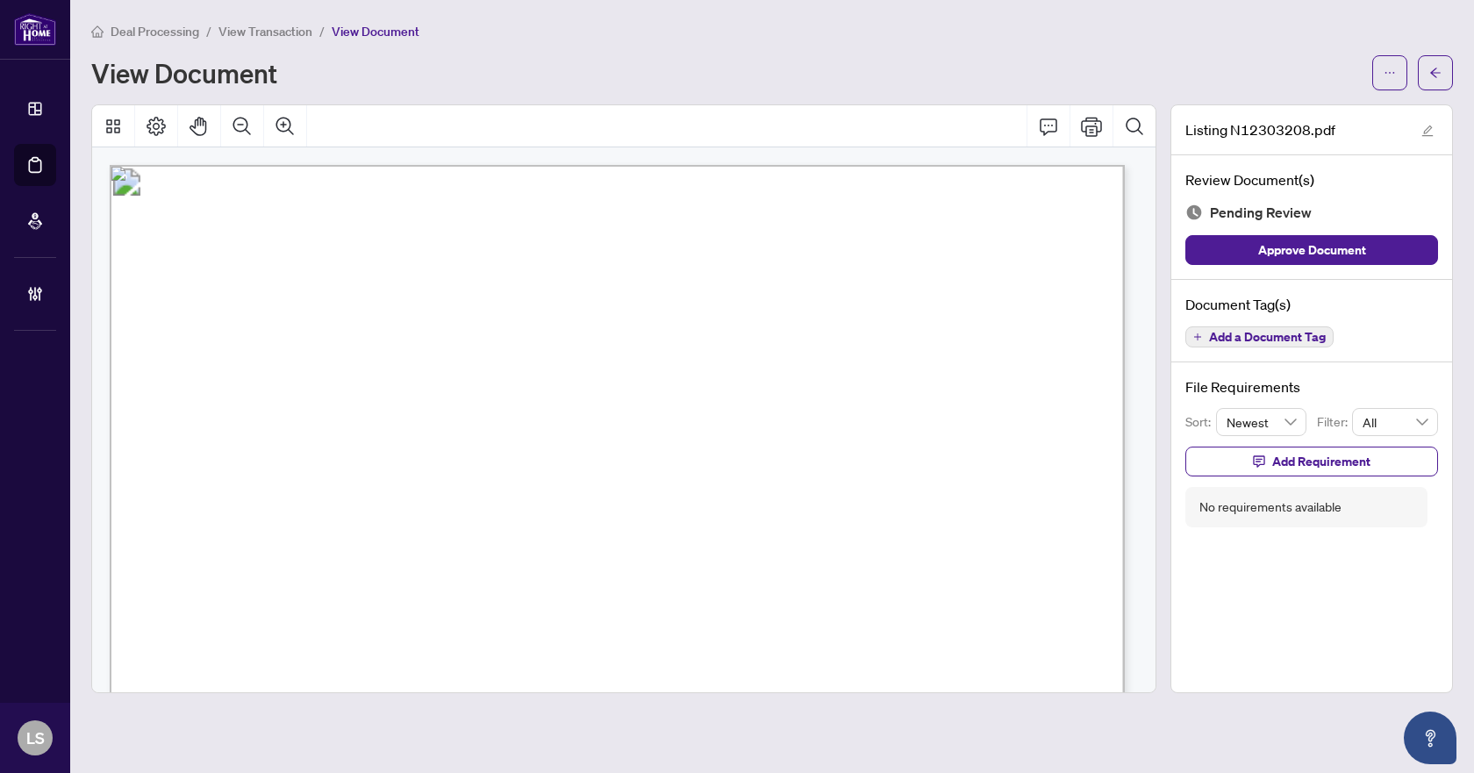
click at [1258, 339] on span "Add a Document Tag" at bounding box center [1267, 337] width 117 height 12
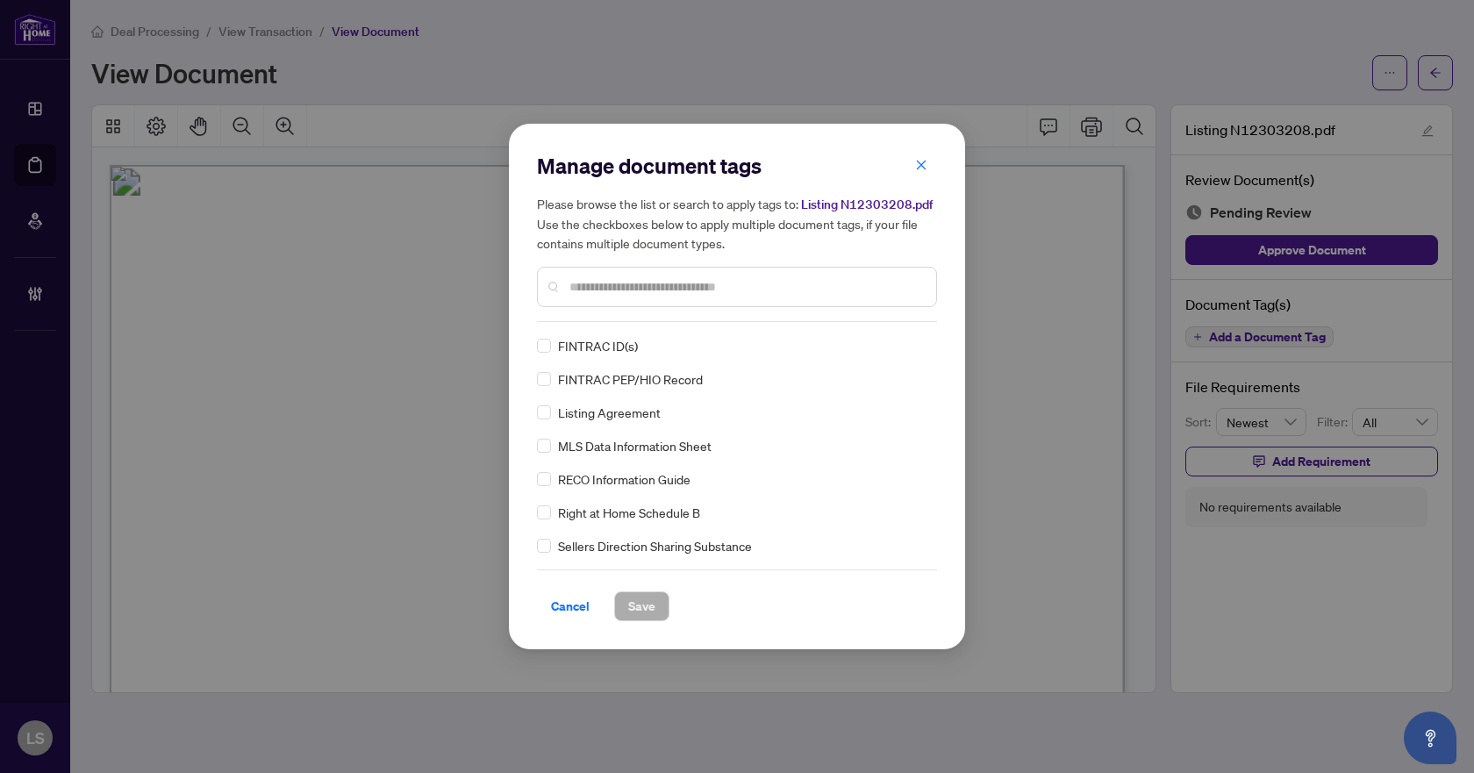
click at [614, 290] on input "text" at bounding box center [745, 286] width 353 height 19
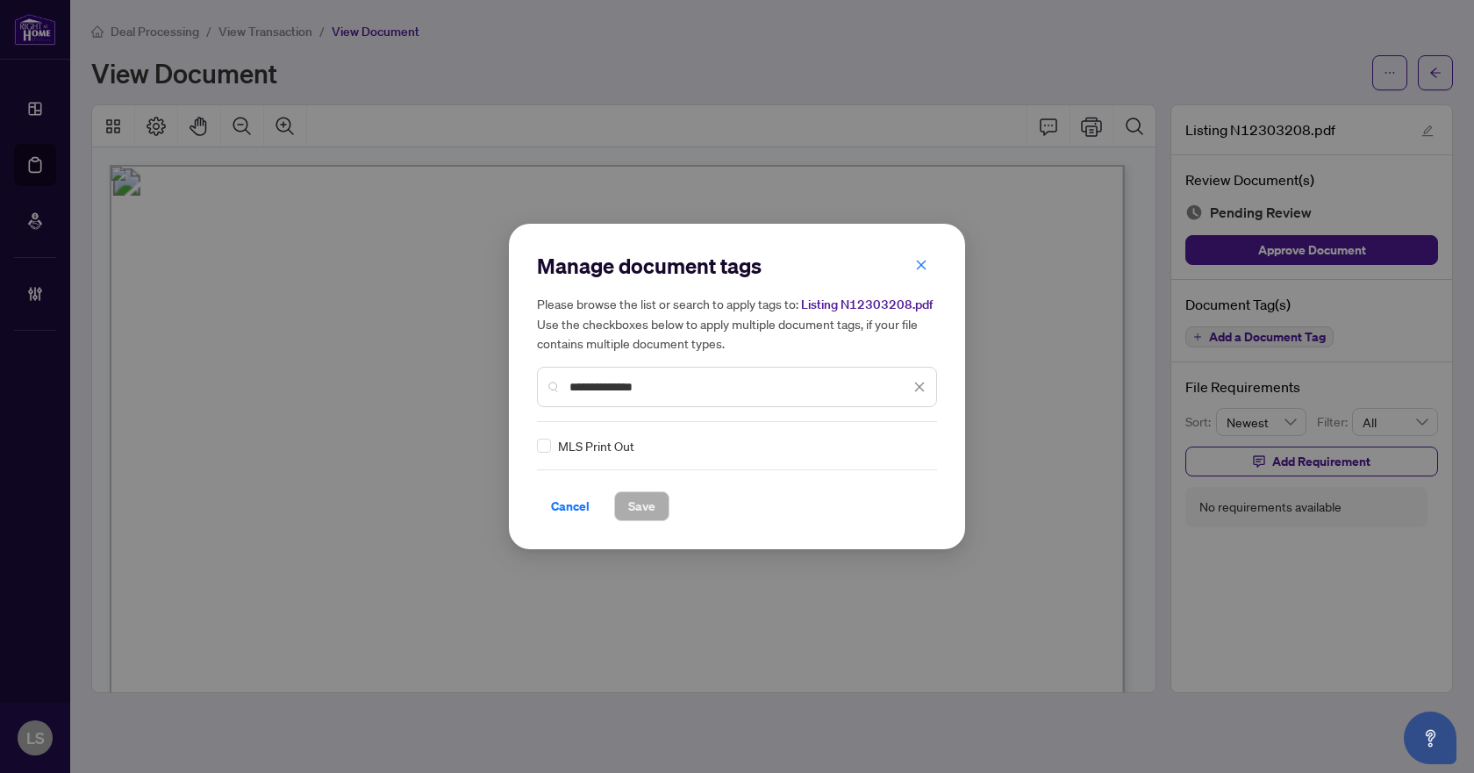
type input "**********"
click at [892, 439] on img at bounding box center [901, 446] width 18 height 18
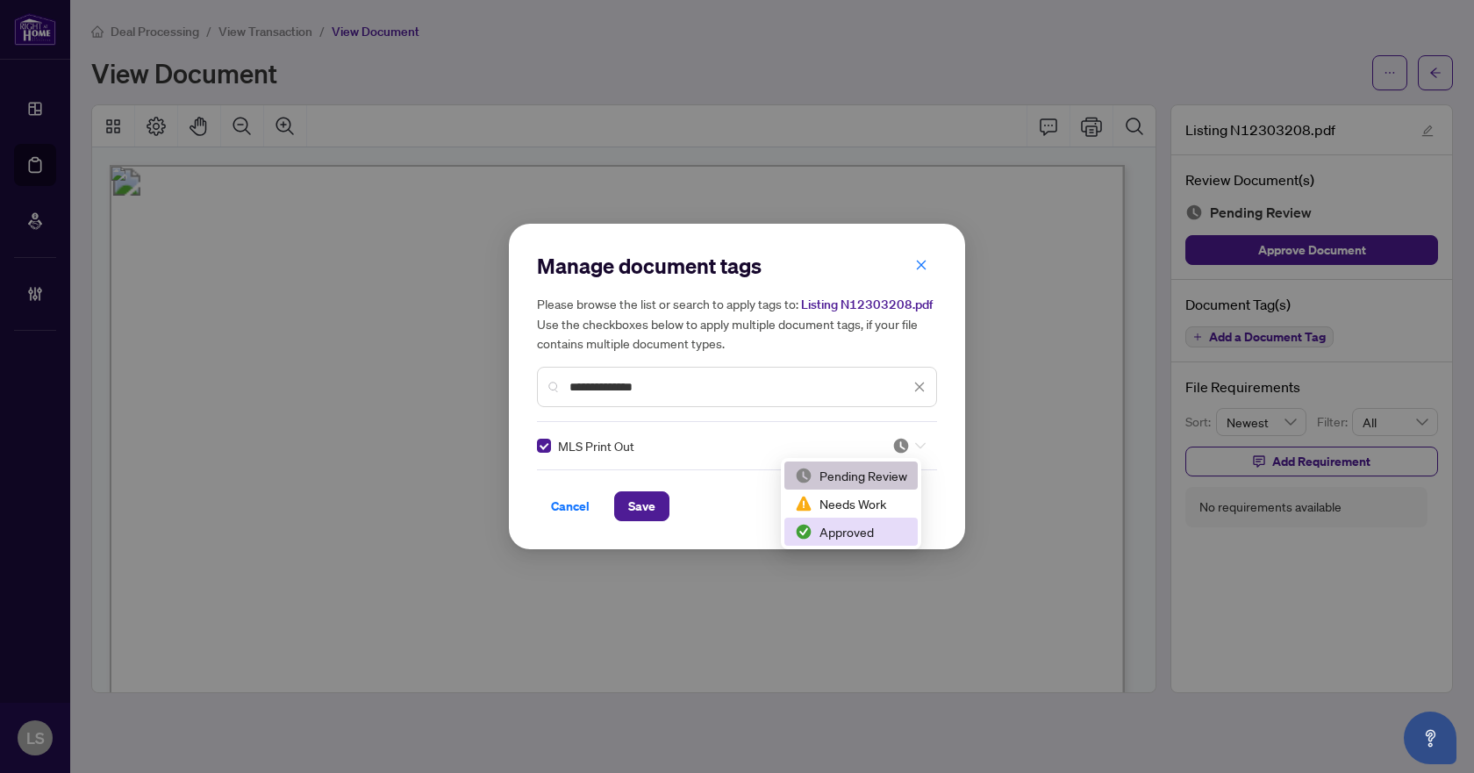
click at [835, 531] on div "Approved" at bounding box center [851, 531] width 112 height 19
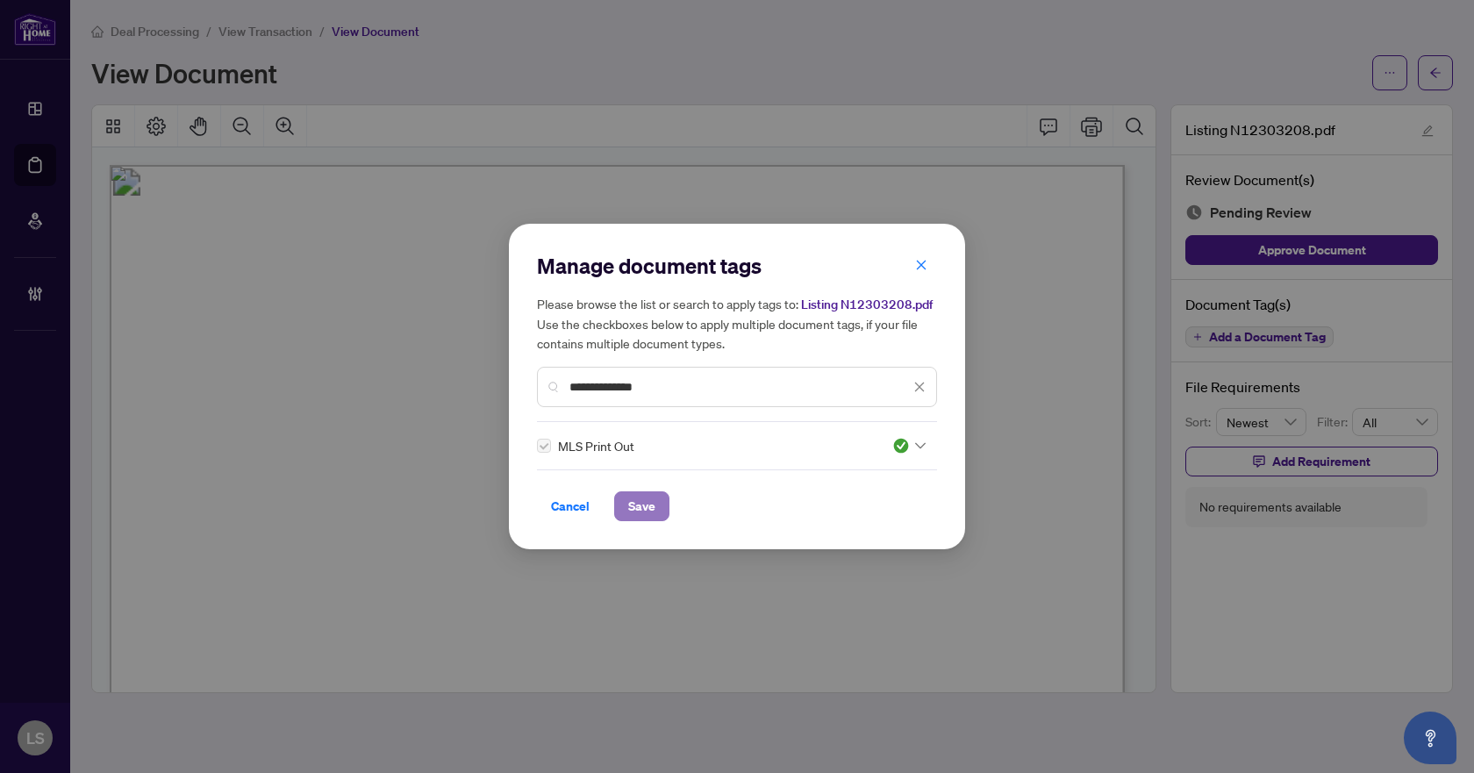
click at [660, 507] on button "Save" at bounding box center [641, 506] width 55 height 30
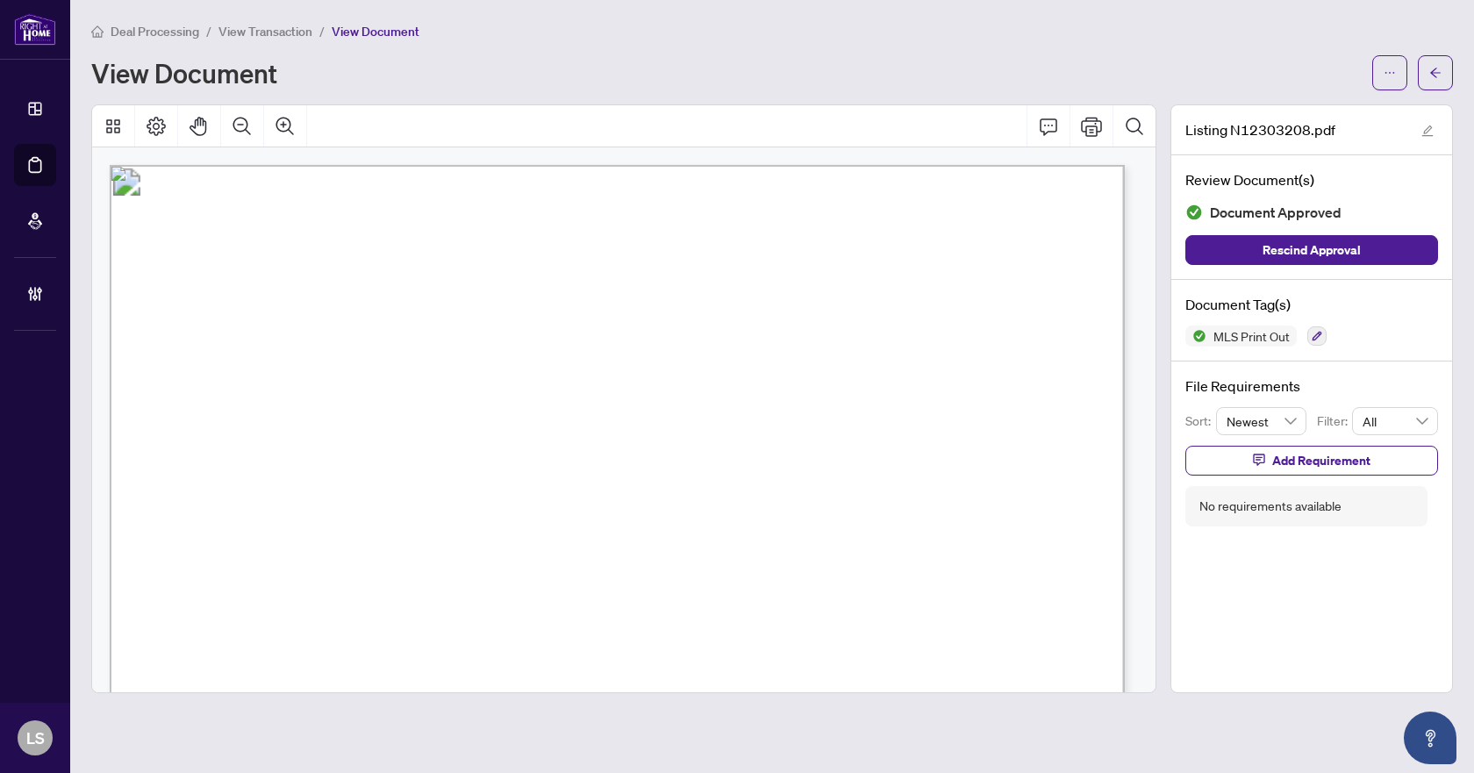
click at [1429, 68] on icon "arrow-left" at bounding box center [1435, 73] width 12 height 12
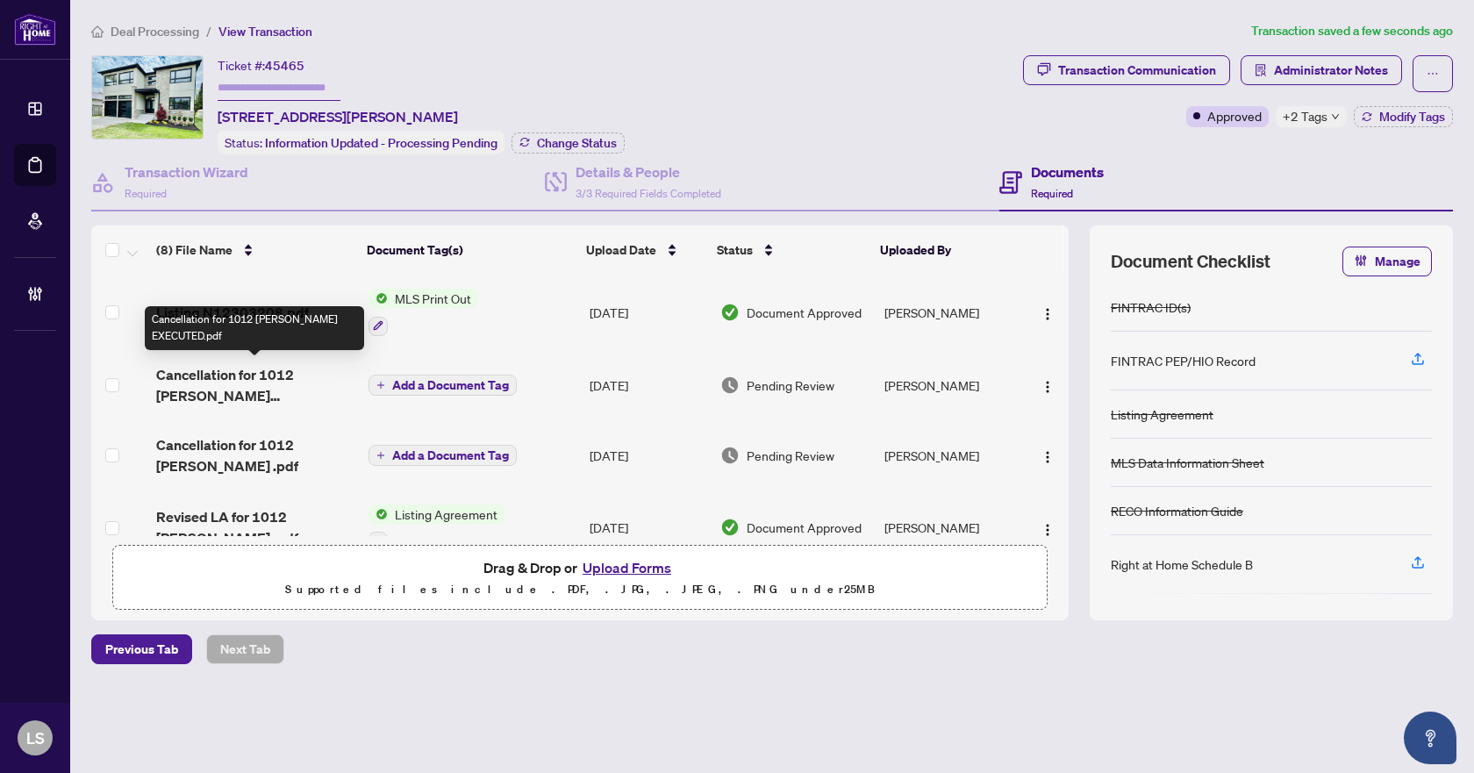
click at [220, 380] on span "Cancellation for 1012 Ferrier EXECUTED.pdf" at bounding box center [255, 385] width 198 height 42
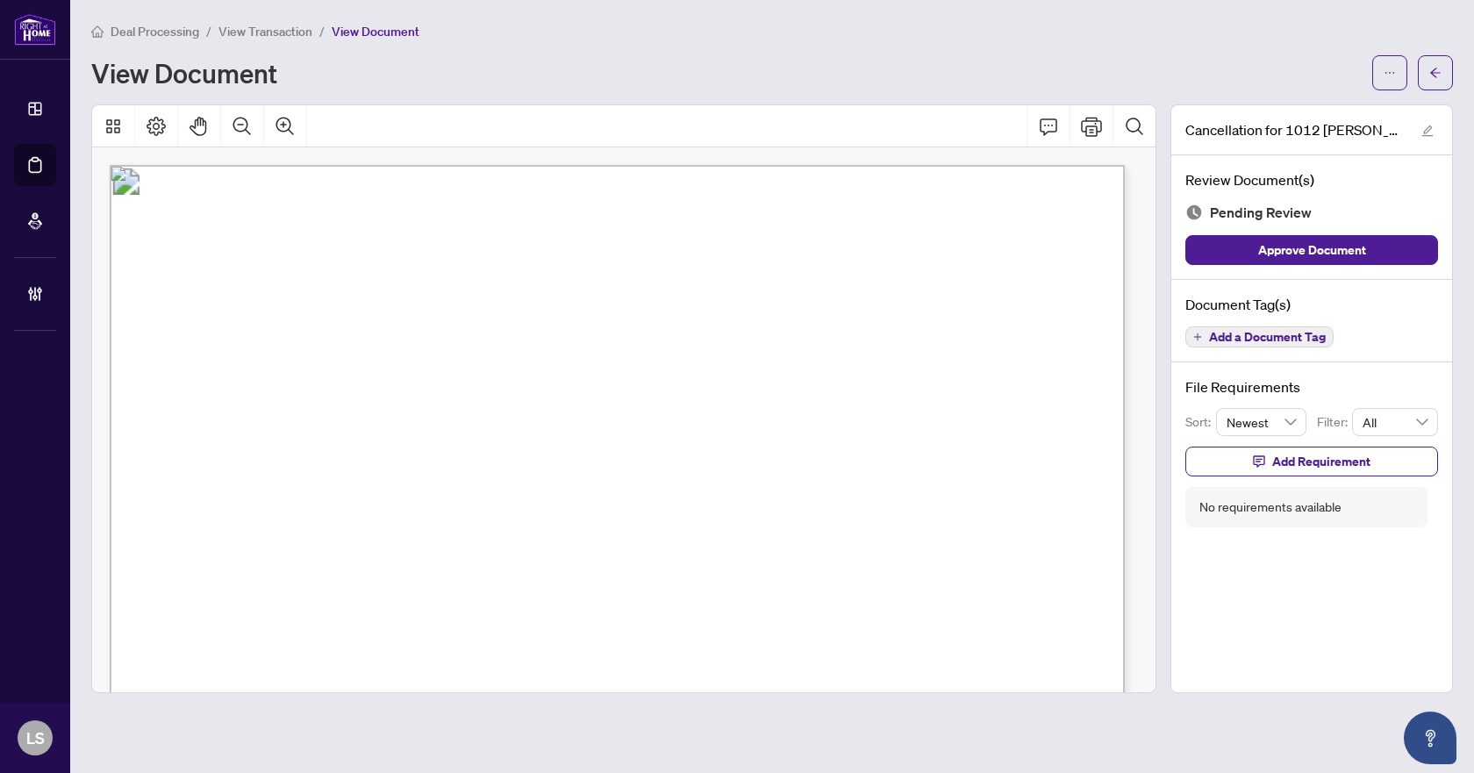
click at [1243, 339] on span "Add a Document Tag" at bounding box center [1267, 337] width 117 height 12
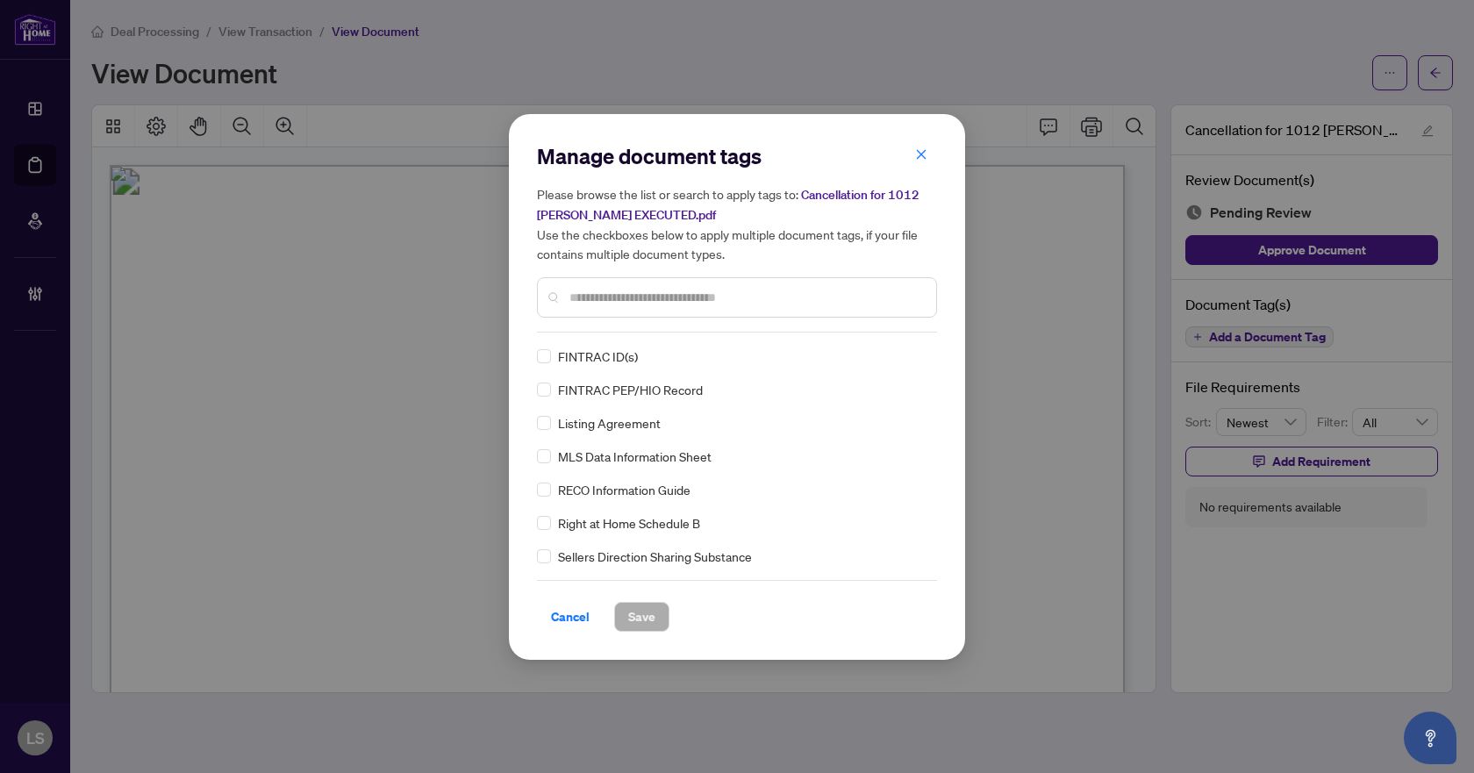
click at [658, 297] on input "text" at bounding box center [745, 297] width 353 height 19
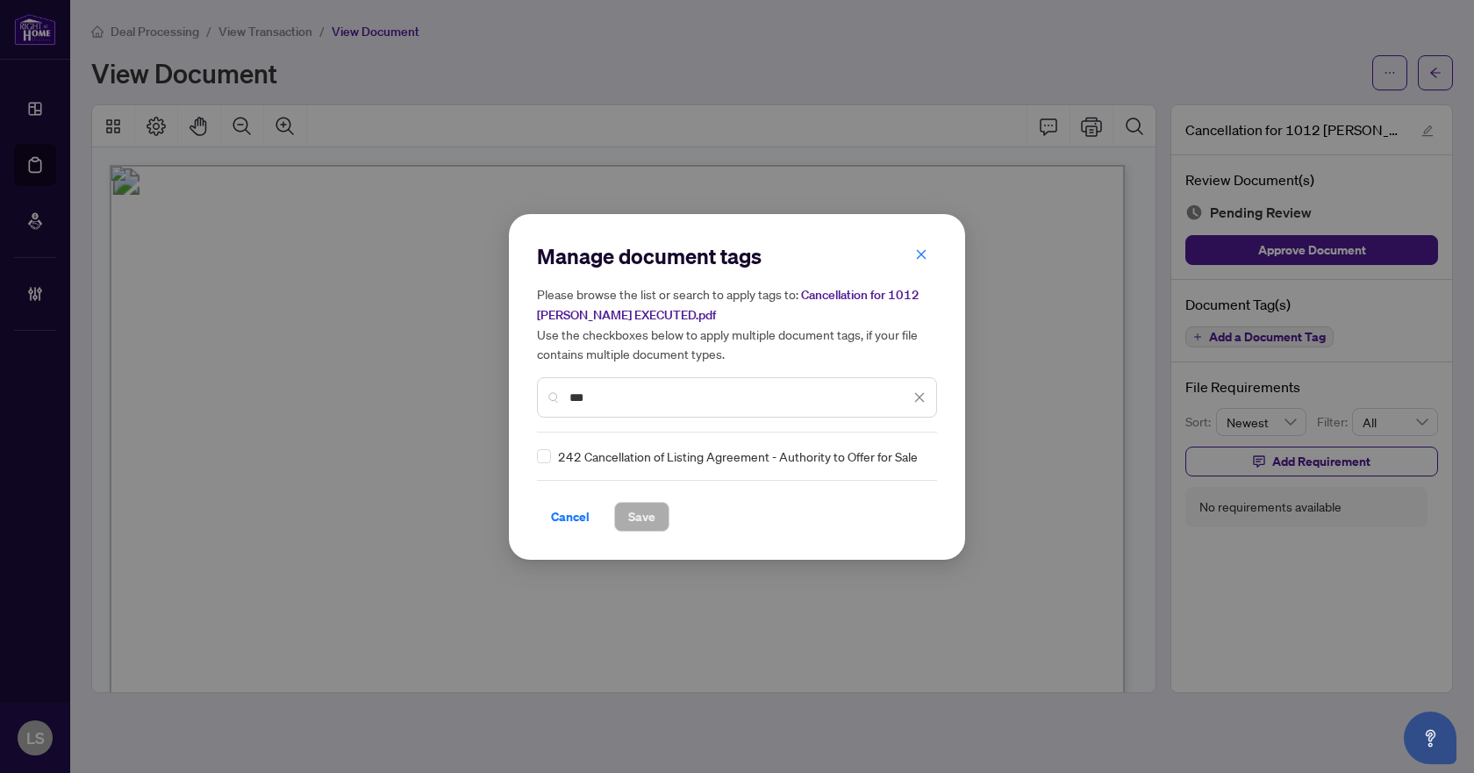
type input "***"
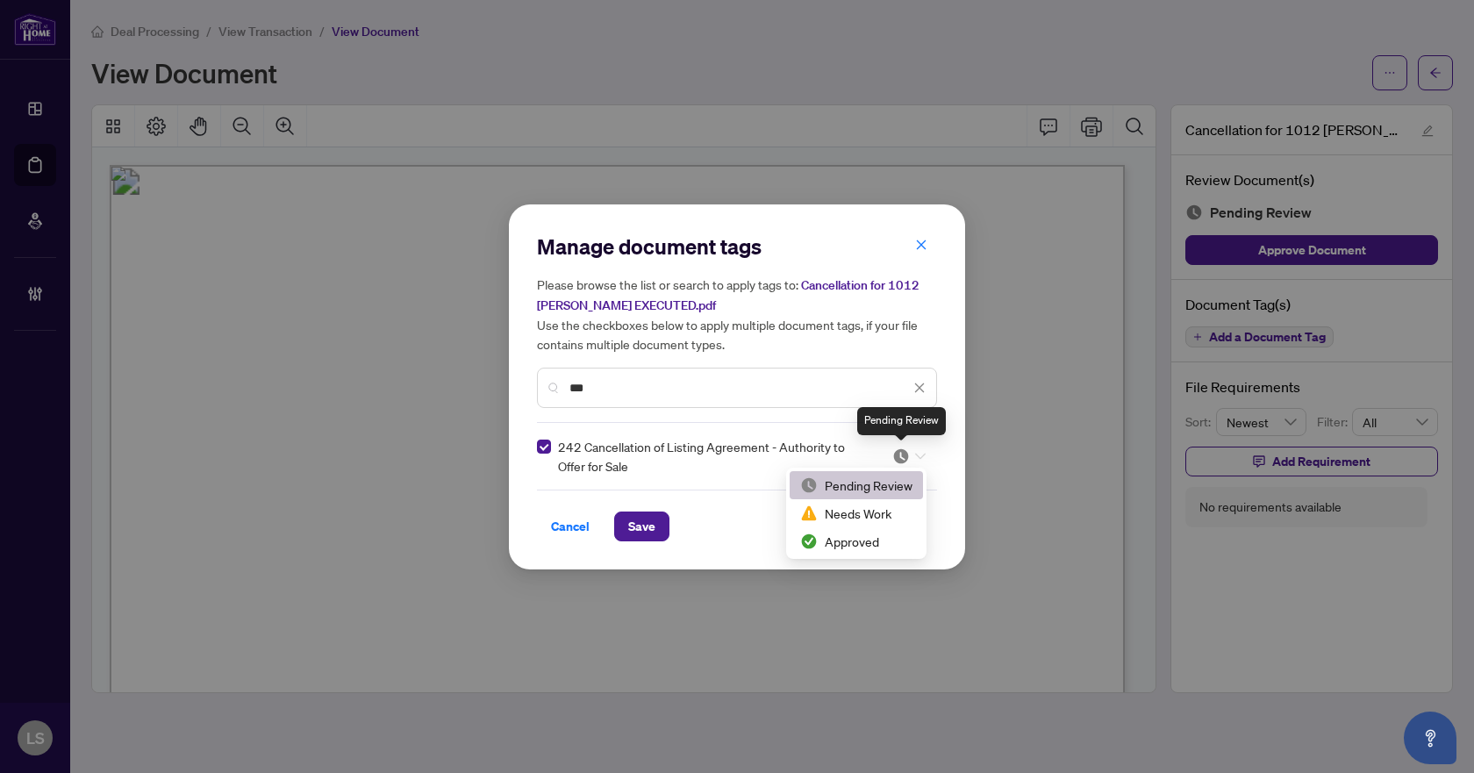
click at [904, 461] on img at bounding box center [901, 456] width 18 height 18
click at [856, 539] on div "Approved" at bounding box center [856, 541] width 112 height 19
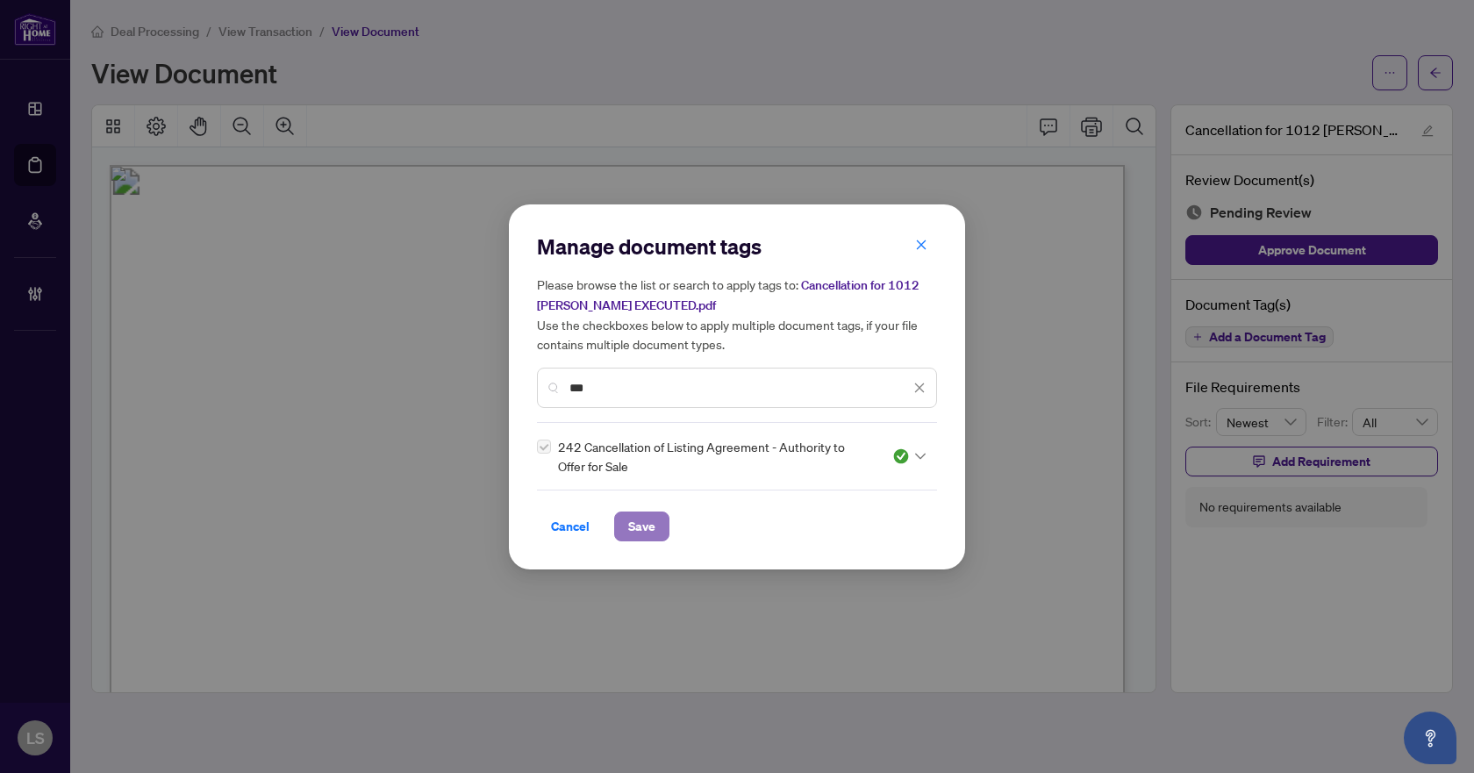
click at [649, 530] on span "Save" at bounding box center [641, 526] width 27 height 28
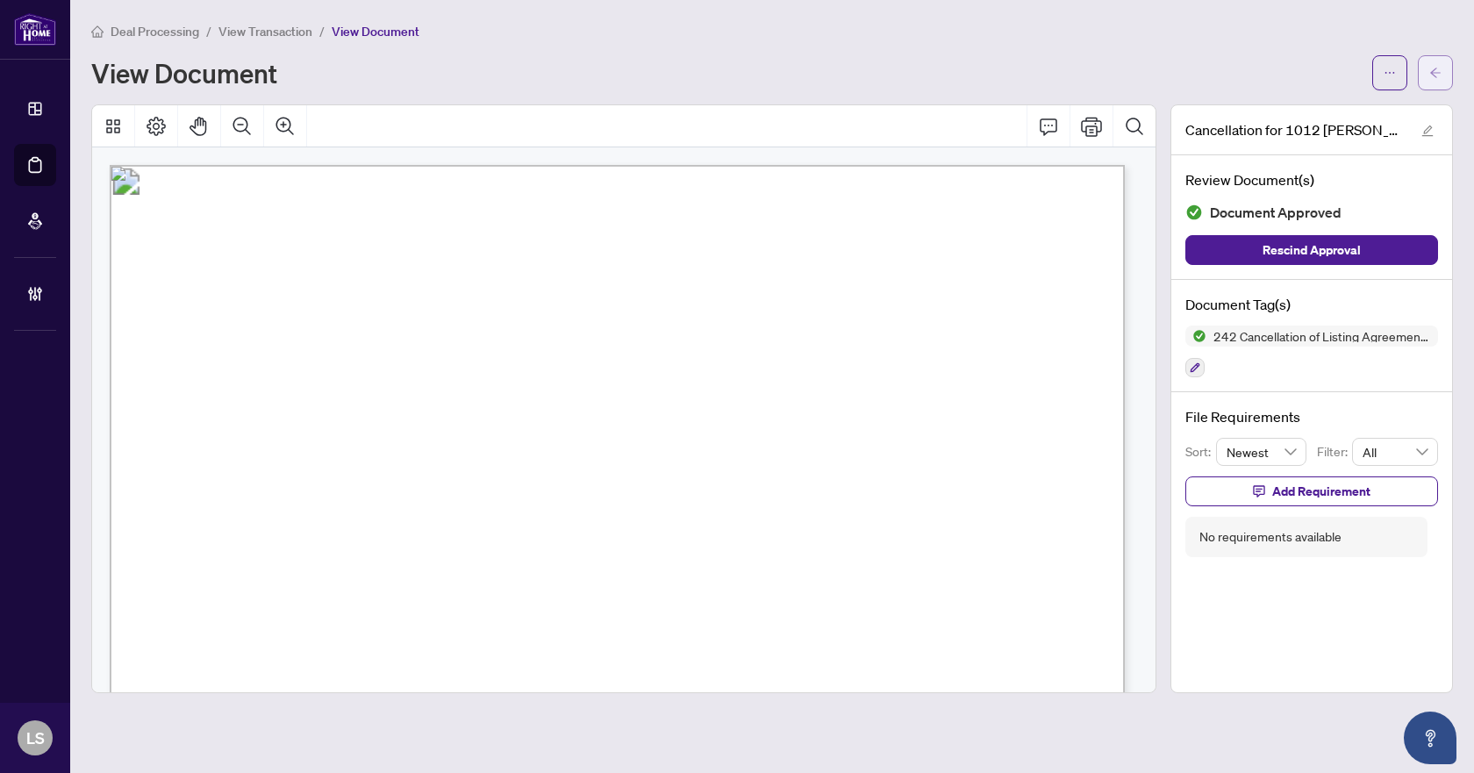
click at [1435, 83] on span "button" at bounding box center [1435, 73] width 12 height 28
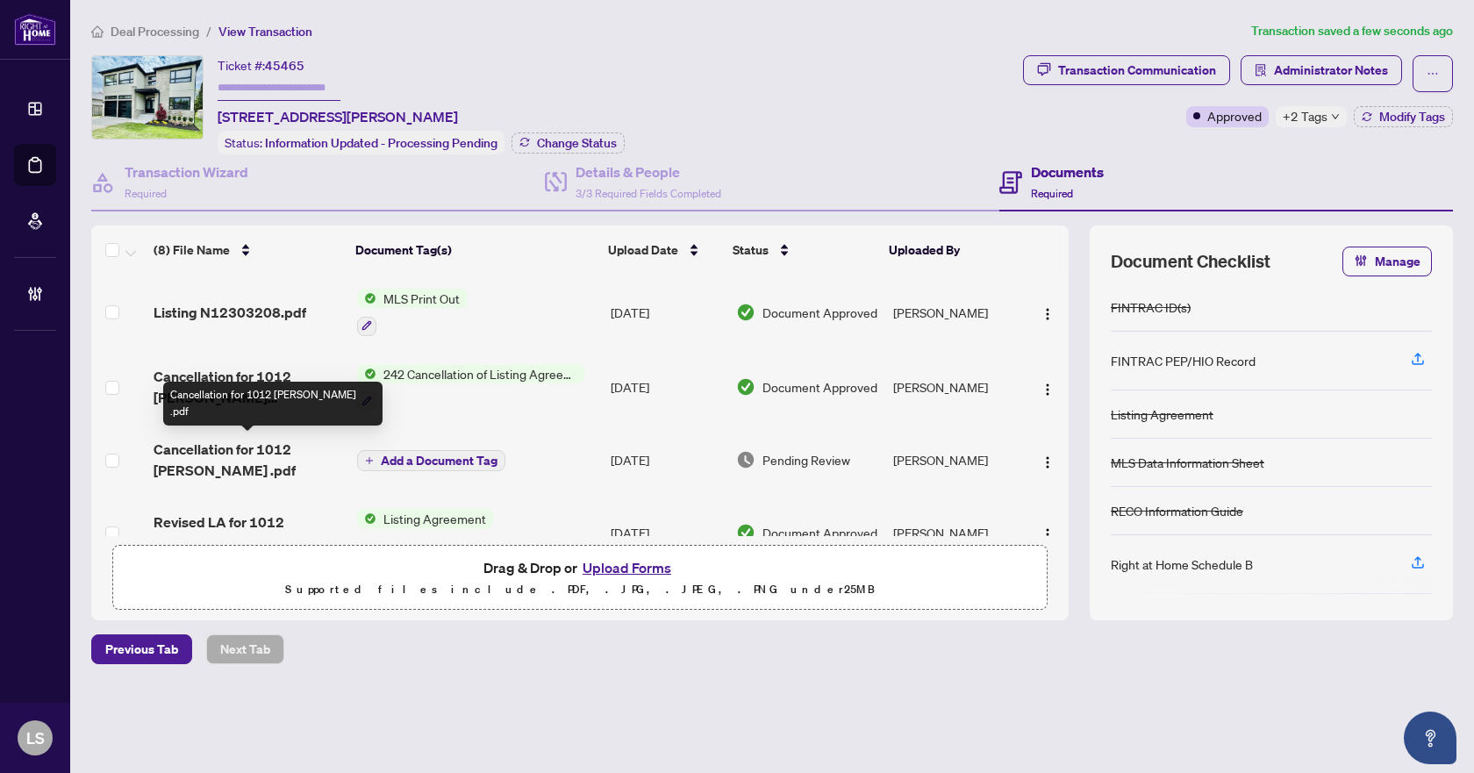
click at [247, 454] on span "Cancellation for 1012 Ferrier .pdf" at bounding box center [248, 460] width 189 height 42
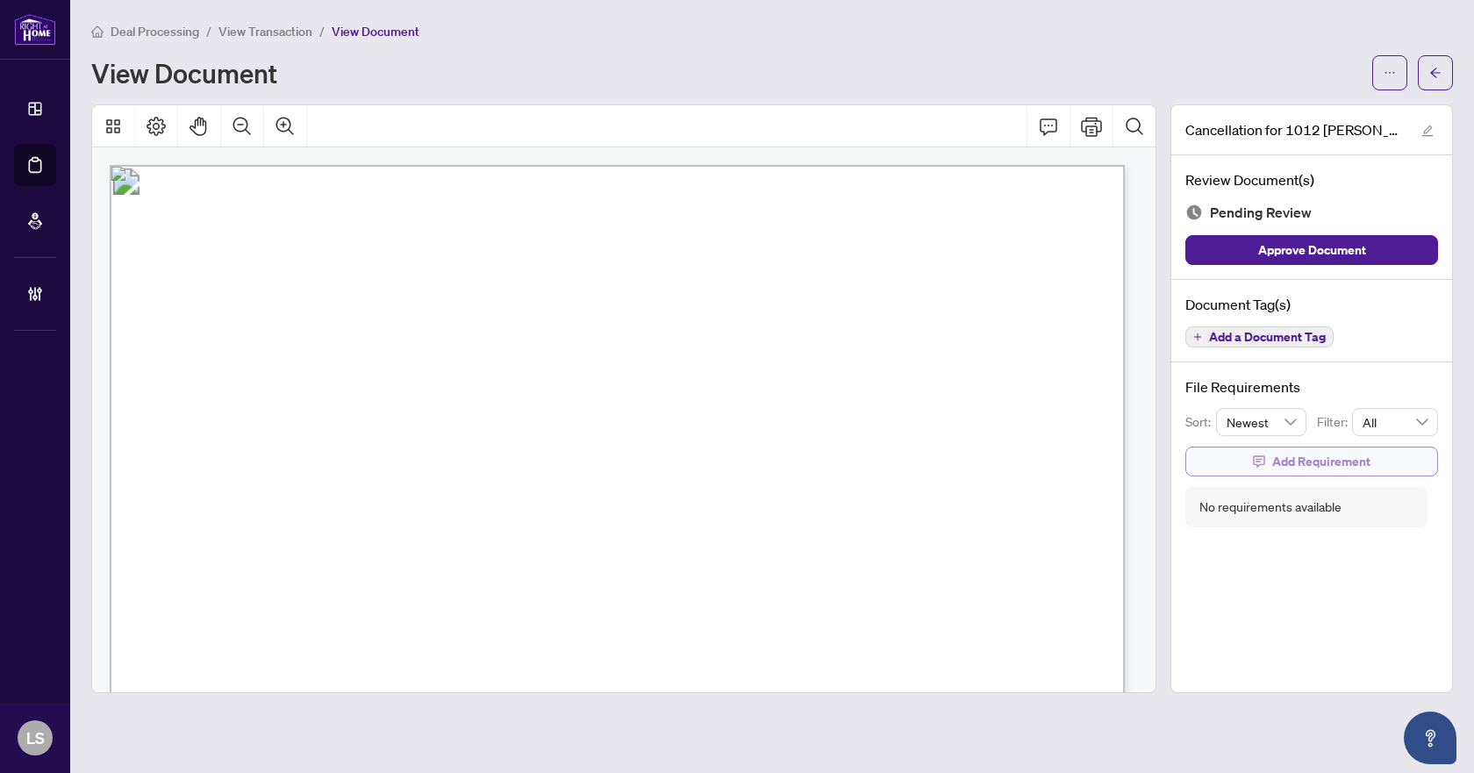
click at [1308, 465] on span "Add Requirement" at bounding box center [1321, 461] width 98 height 28
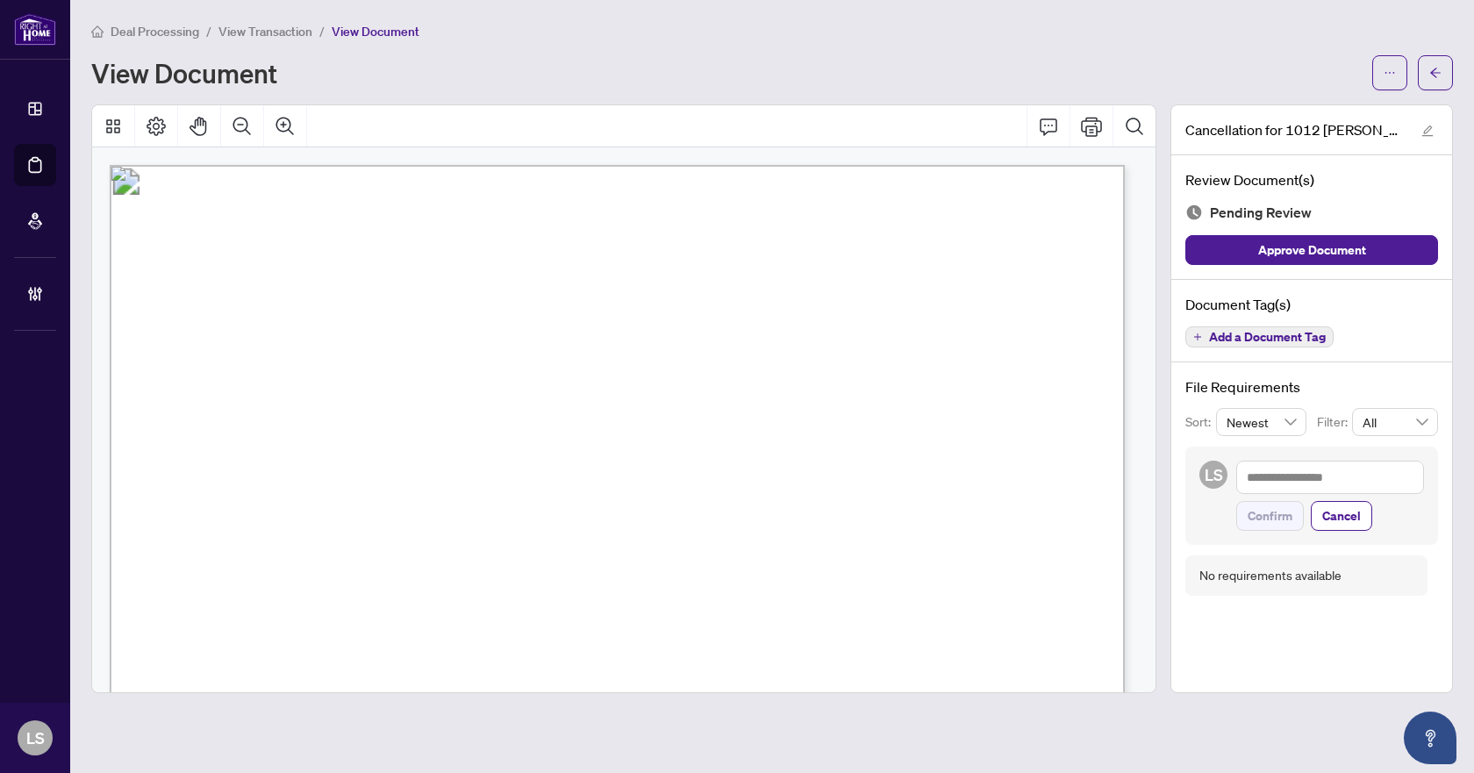
click at [1261, 336] on span "Add a Document Tag" at bounding box center [1267, 337] width 117 height 12
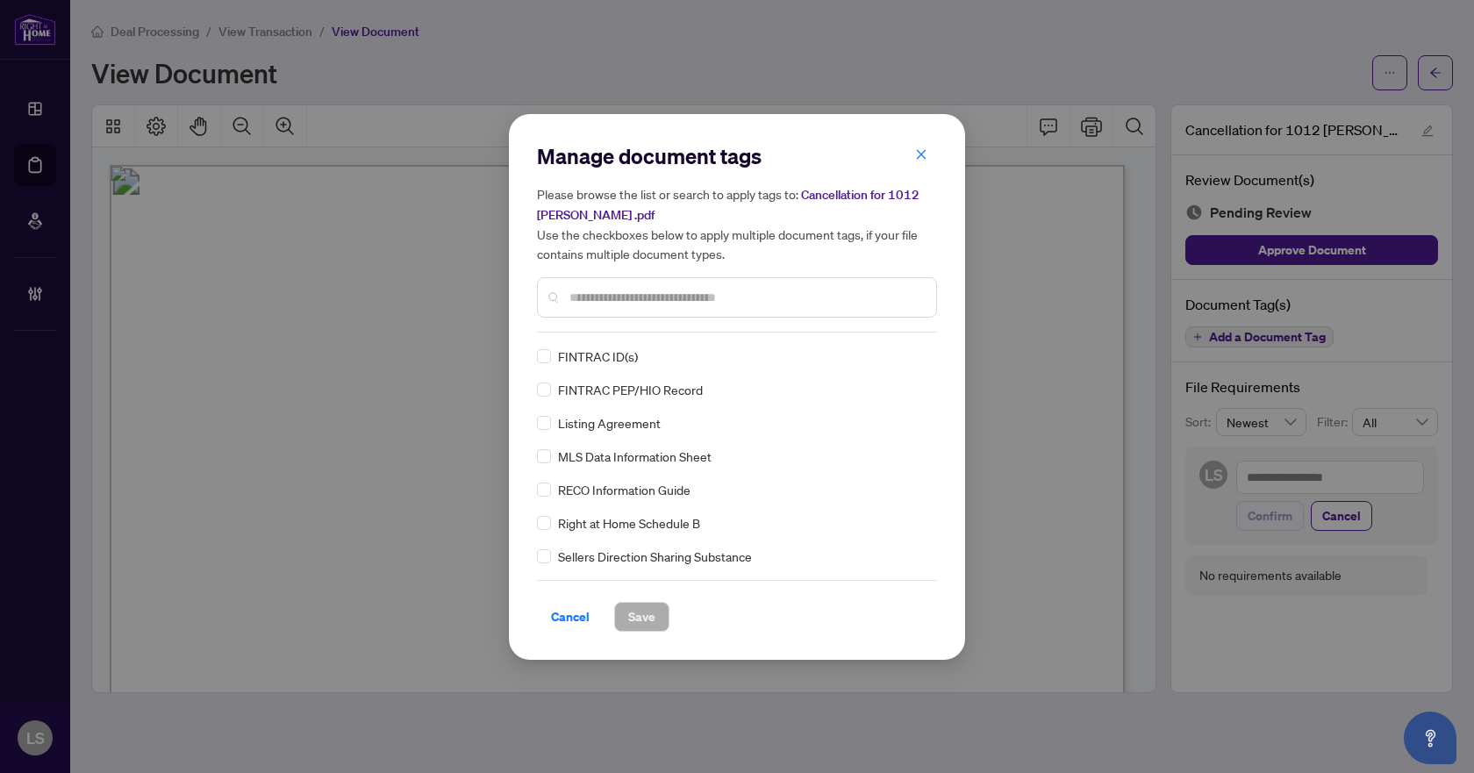
click at [754, 304] on input "text" at bounding box center [745, 297] width 353 height 19
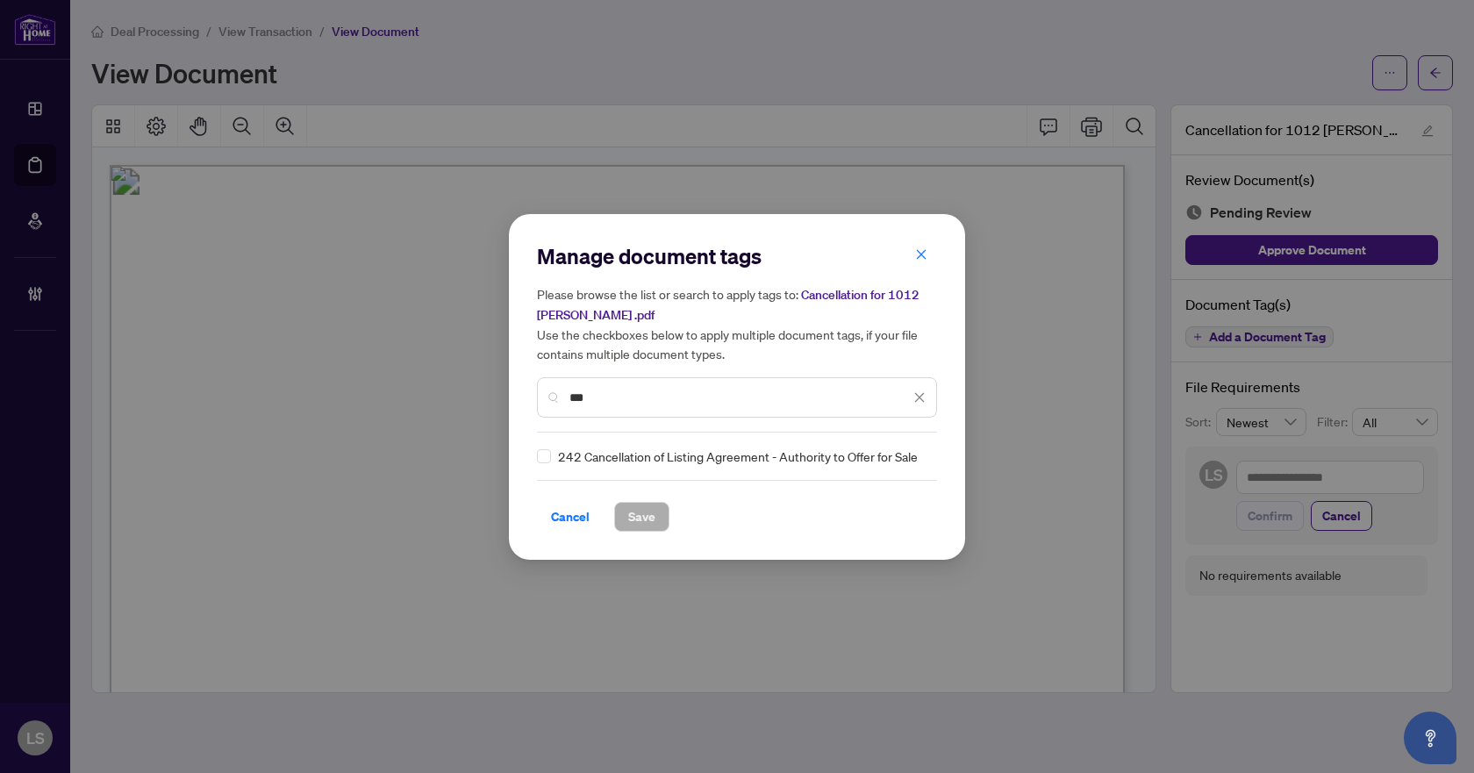
type input "***"
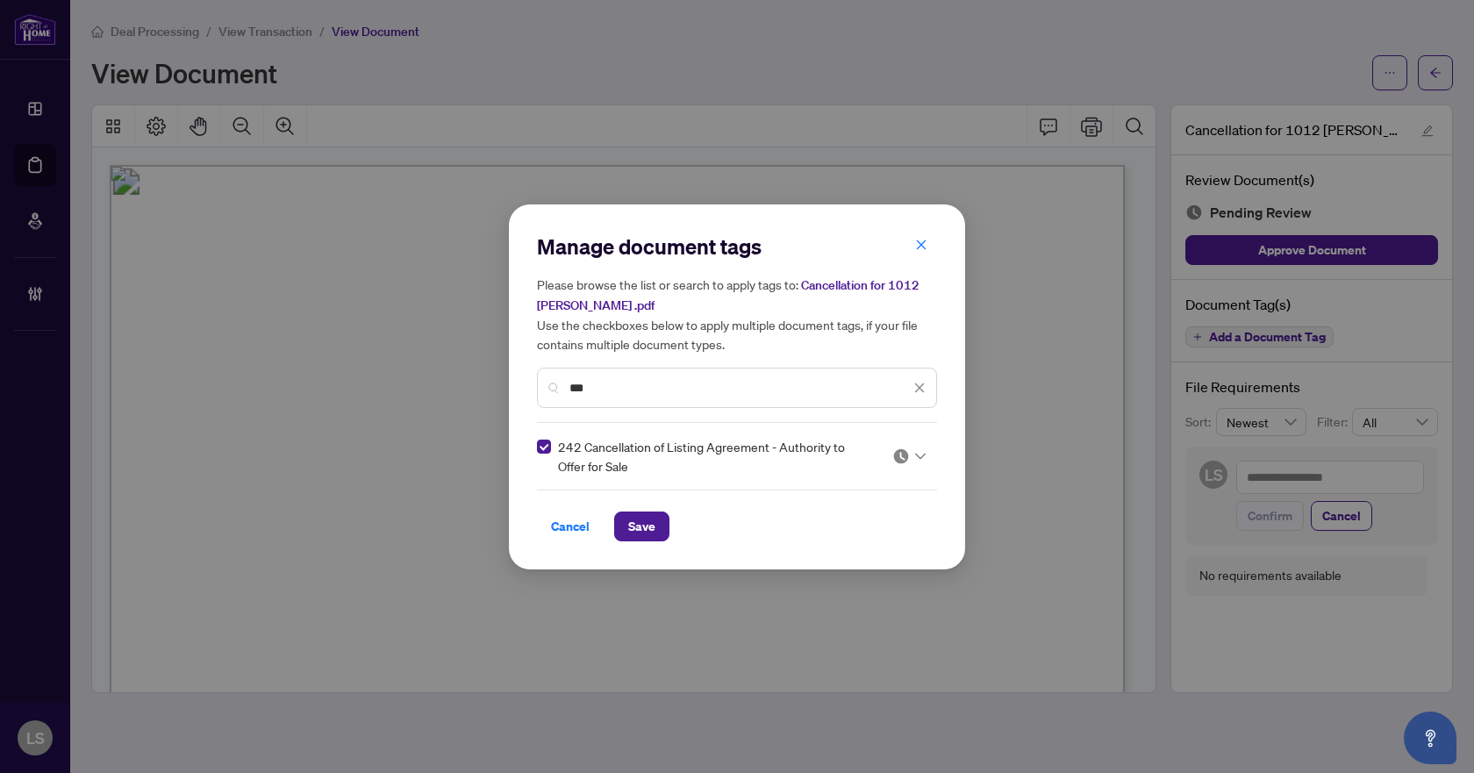
click at [925, 456] on div at bounding box center [904, 456] width 45 height 18
click at [887, 520] on div "Needs Work" at bounding box center [856, 513] width 112 height 19
click at [630, 535] on span "Save" at bounding box center [641, 526] width 27 height 28
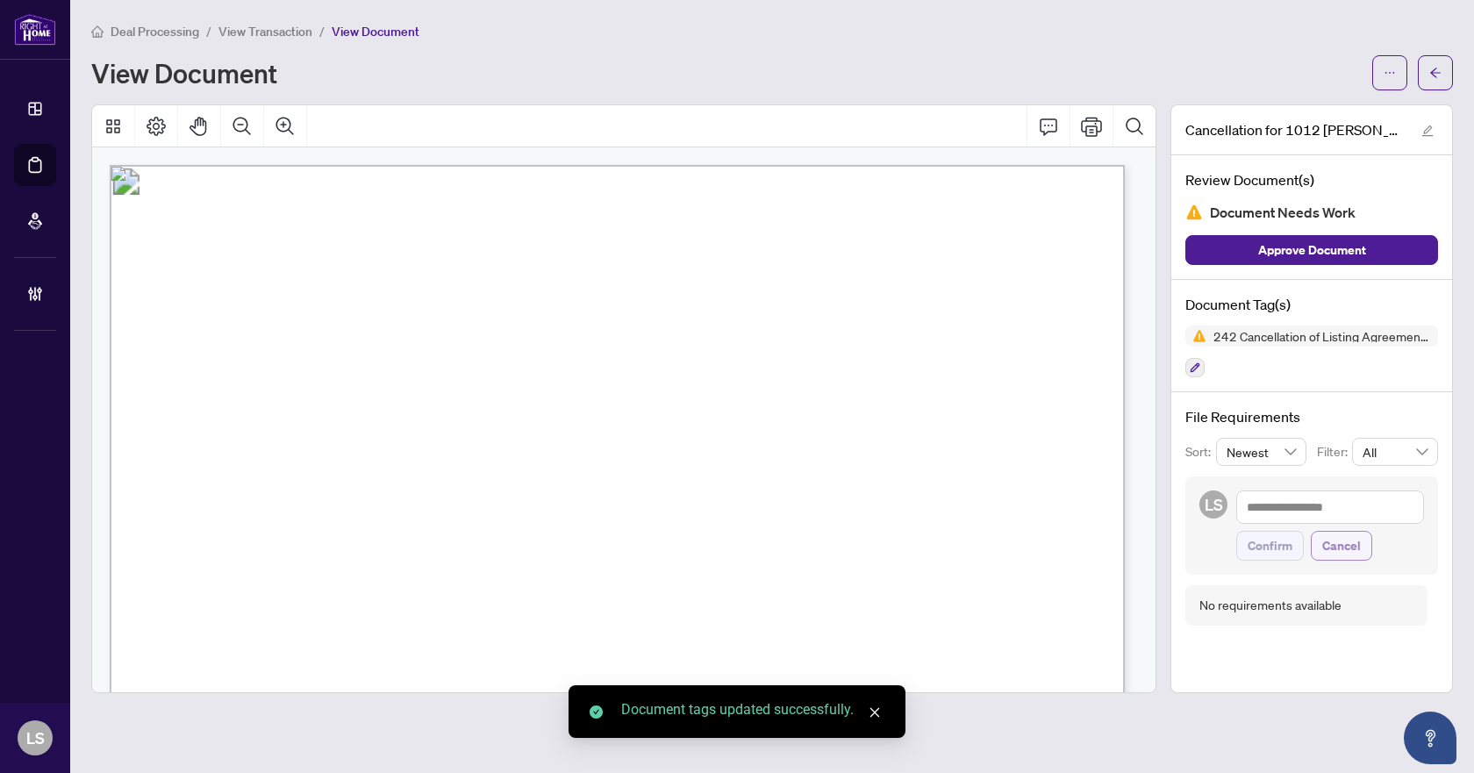
click at [1336, 538] on span "Cancel" at bounding box center [1341, 546] width 39 height 28
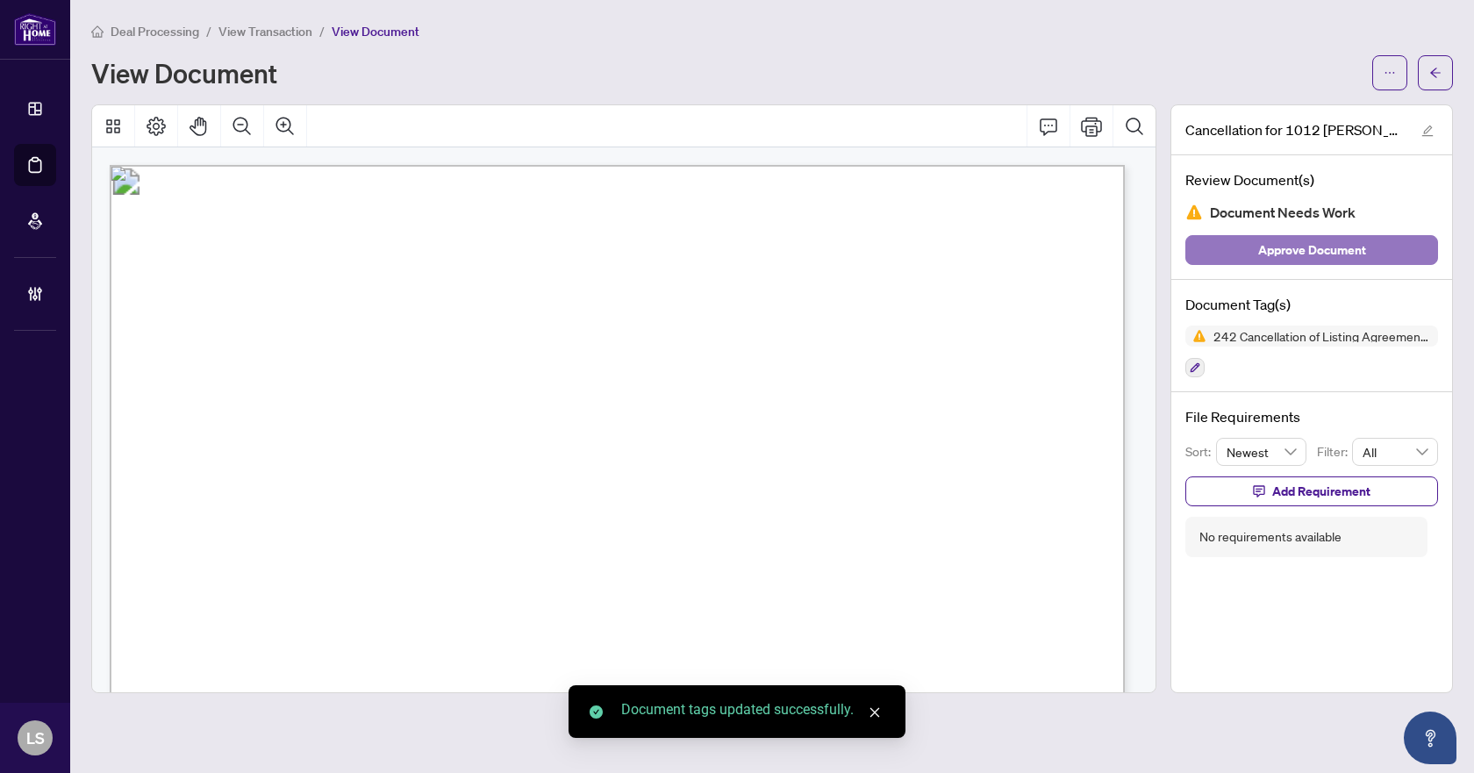
click at [1308, 239] on span "Approve Document" at bounding box center [1312, 250] width 108 height 28
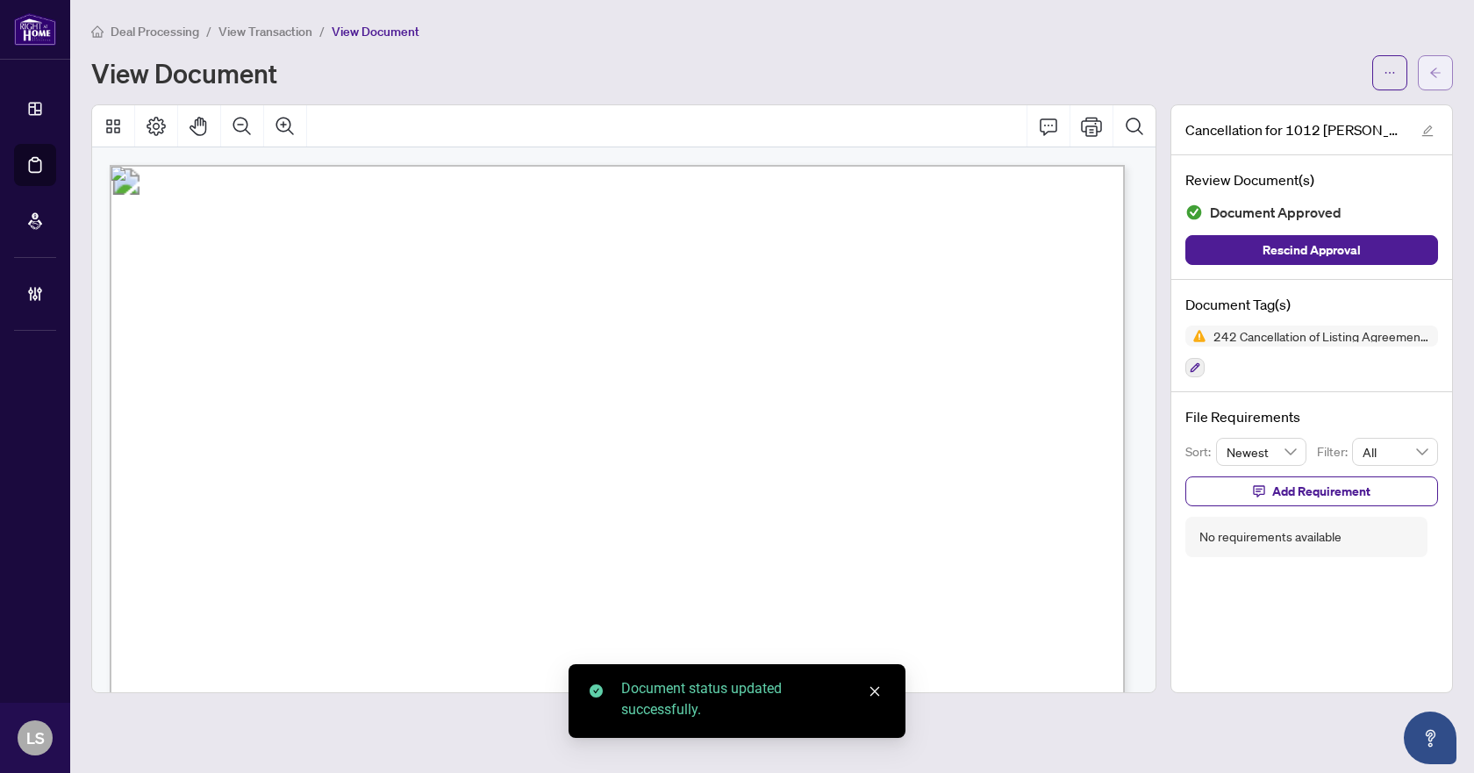
click at [1429, 78] on icon "arrow-left" at bounding box center [1435, 73] width 12 height 12
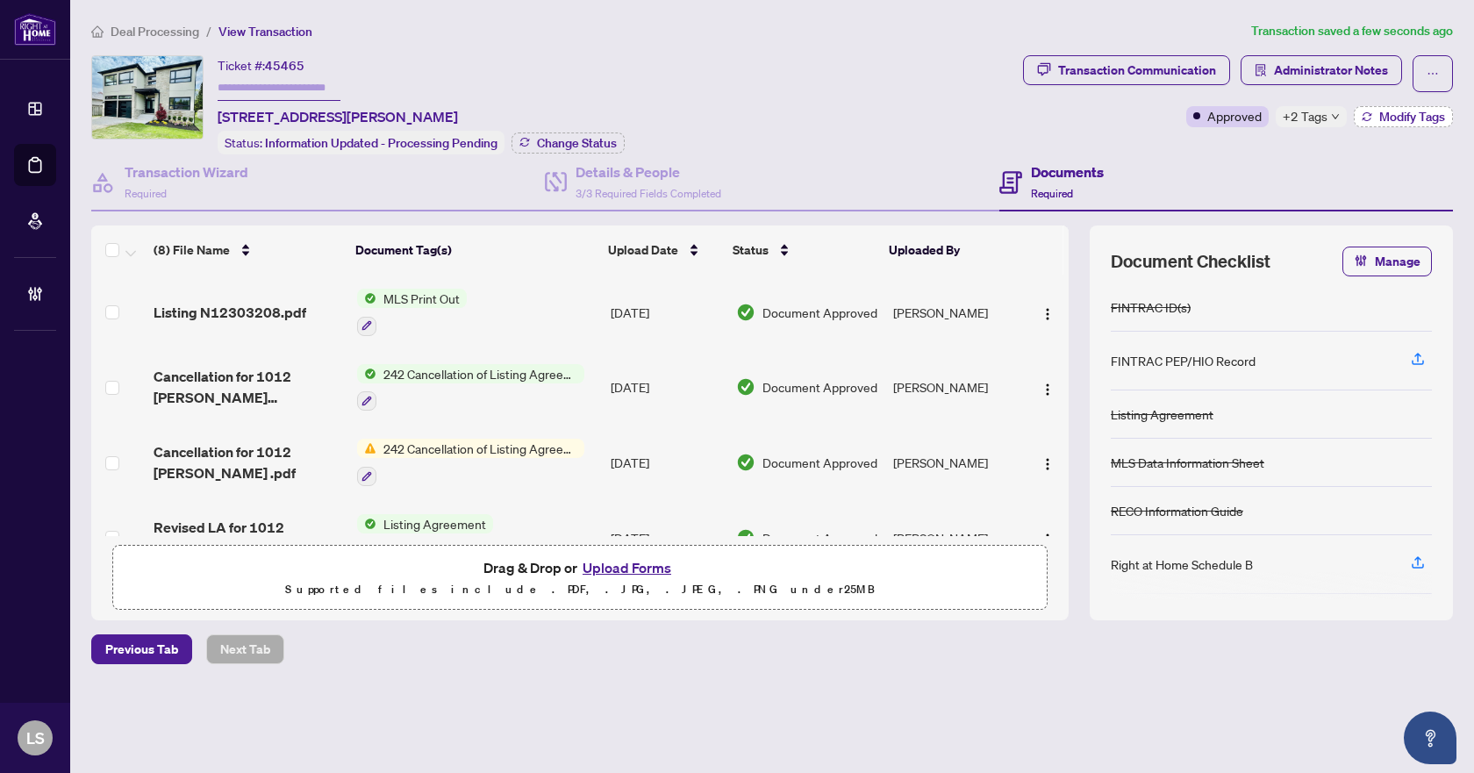
click at [1420, 118] on span "Modify Tags" at bounding box center [1412, 117] width 66 height 12
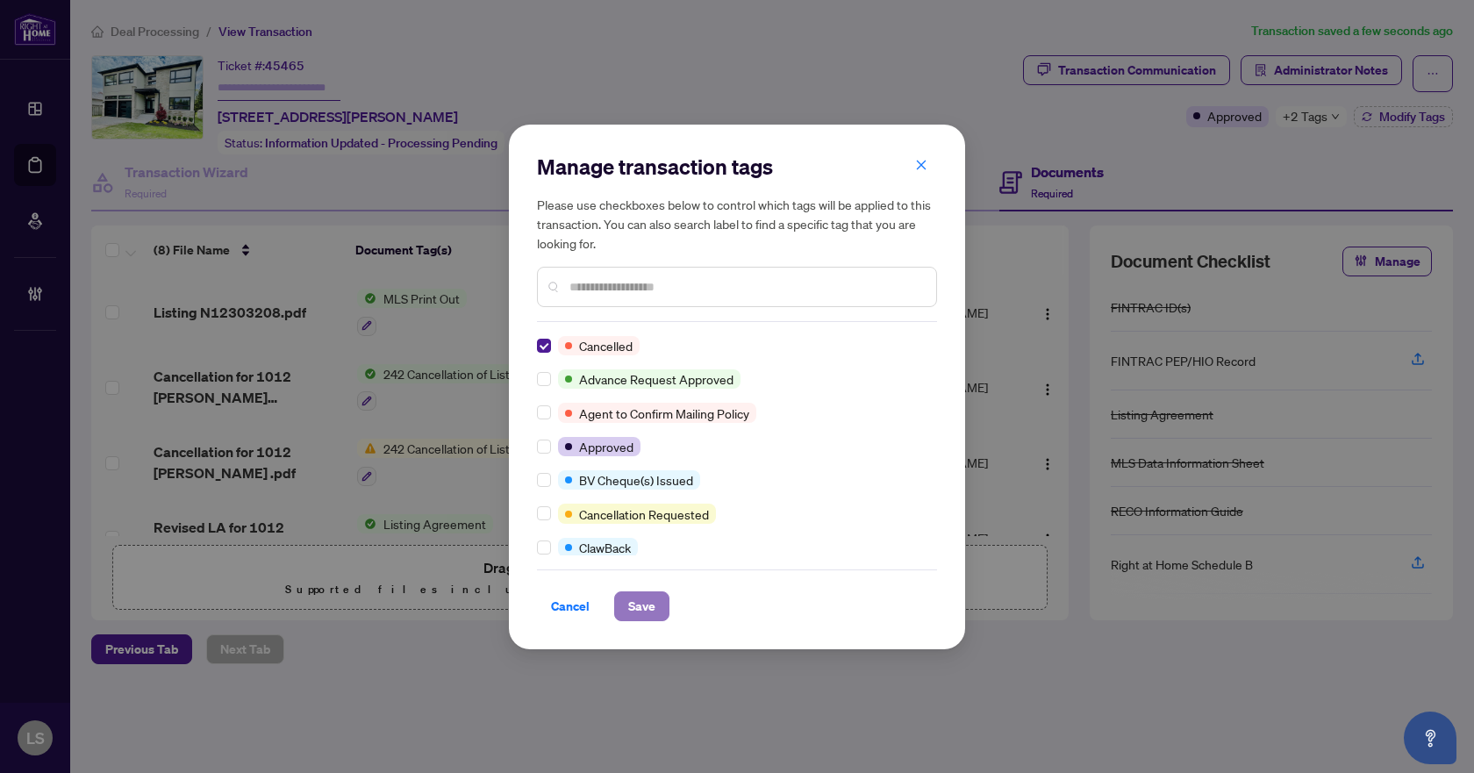
click at [644, 603] on span "Save" at bounding box center [641, 606] width 27 height 28
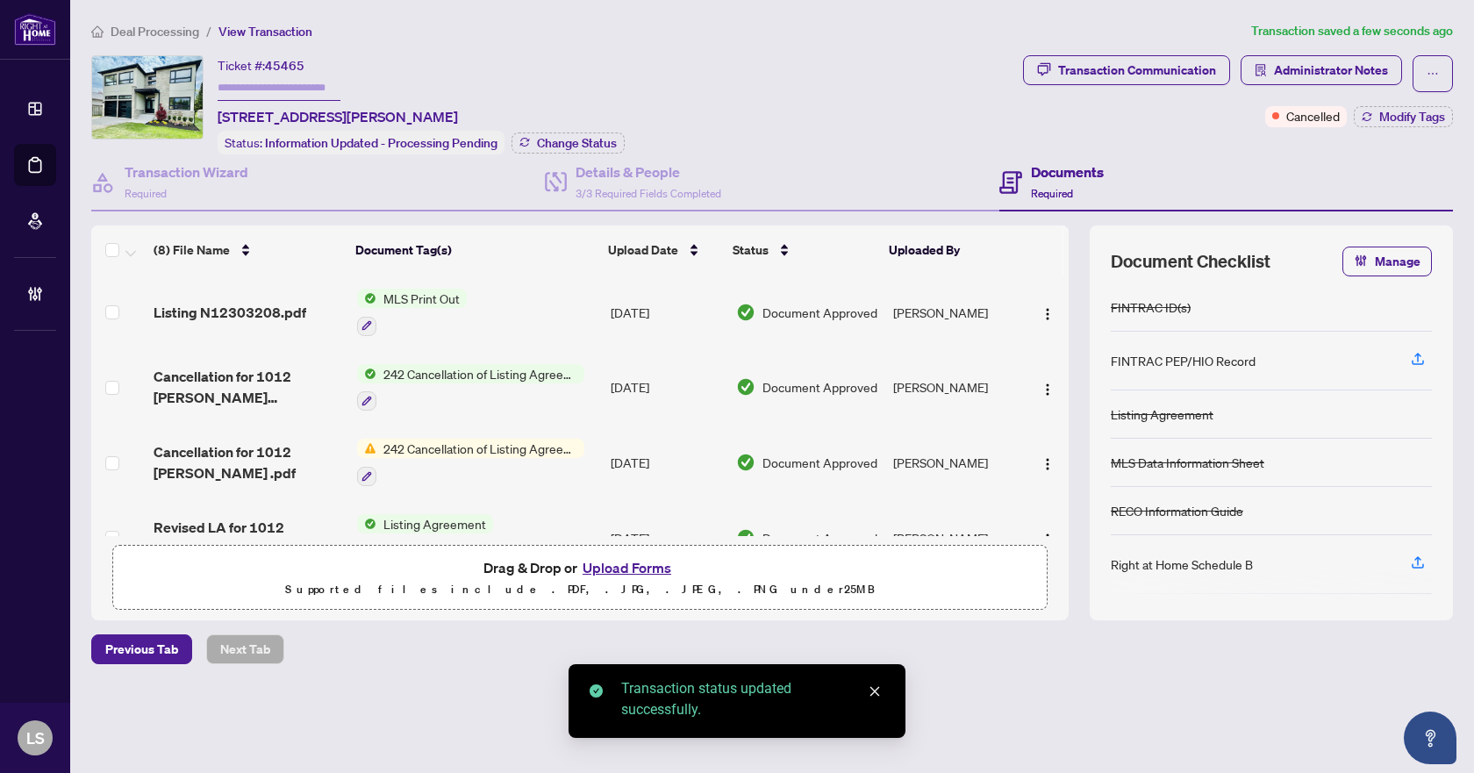
click at [148, 25] on span "Deal Processing" at bounding box center [155, 32] width 89 height 16
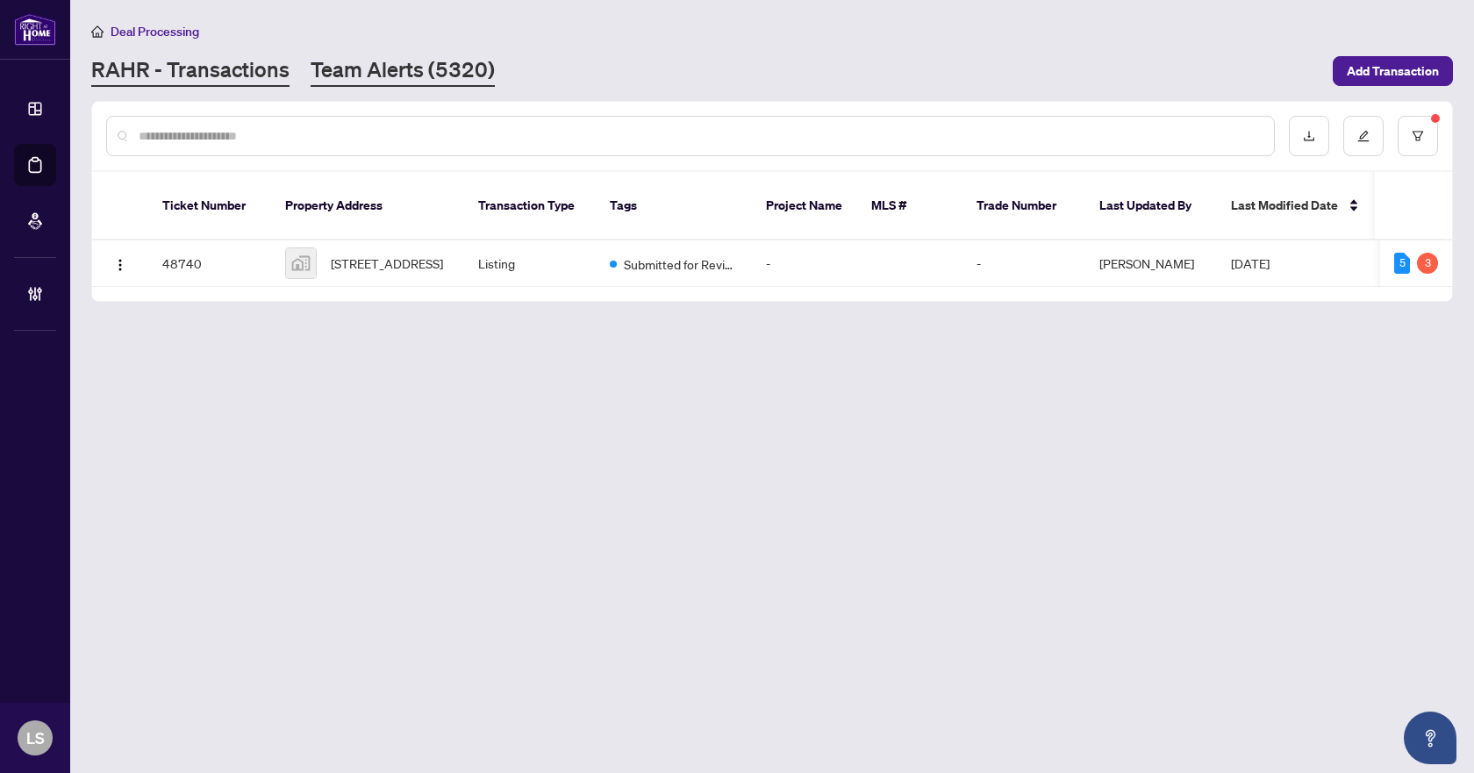
click at [356, 70] on link "Team Alerts (5320)" at bounding box center [403, 71] width 184 height 32
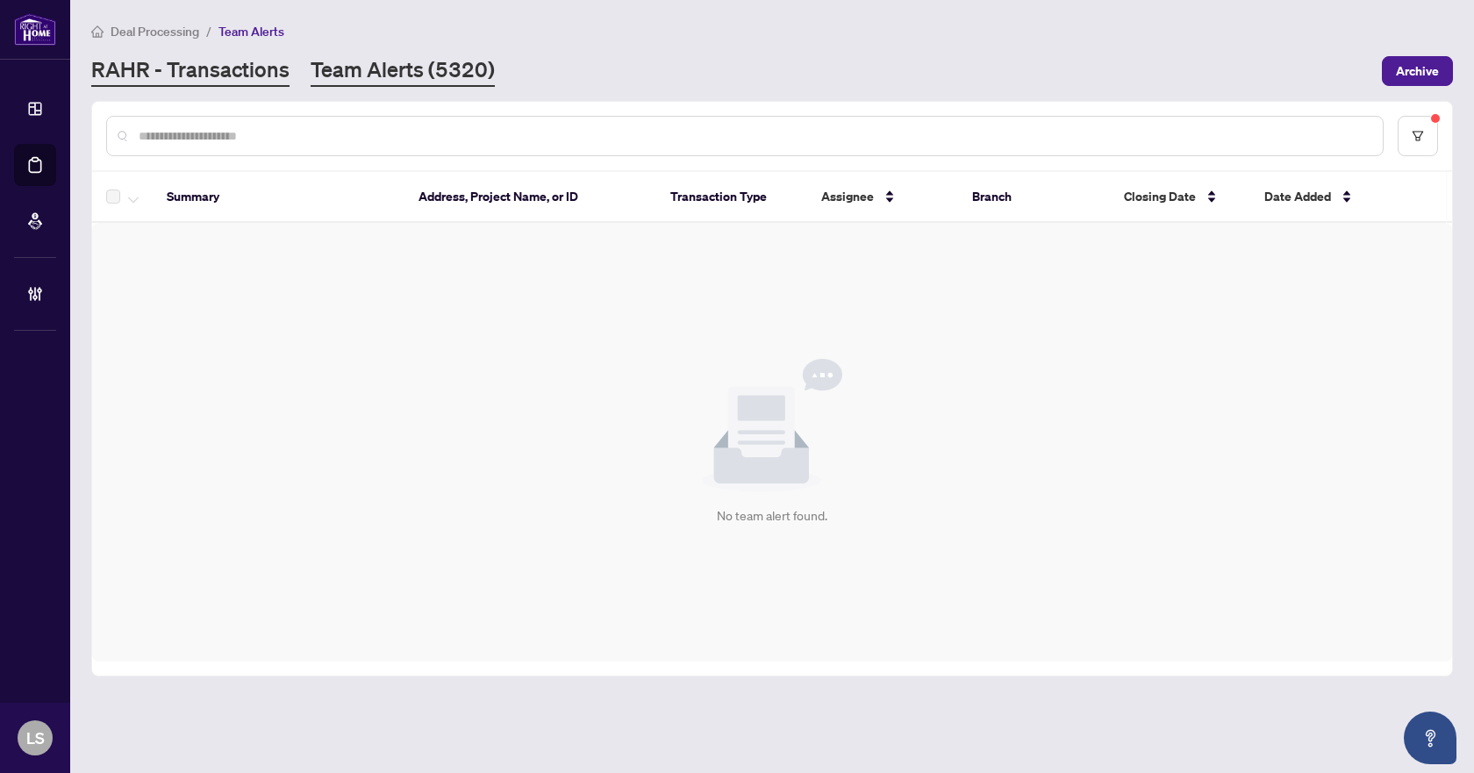
click at [132, 81] on link "RAHR - Transactions" at bounding box center [190, 71] width 198 height 32
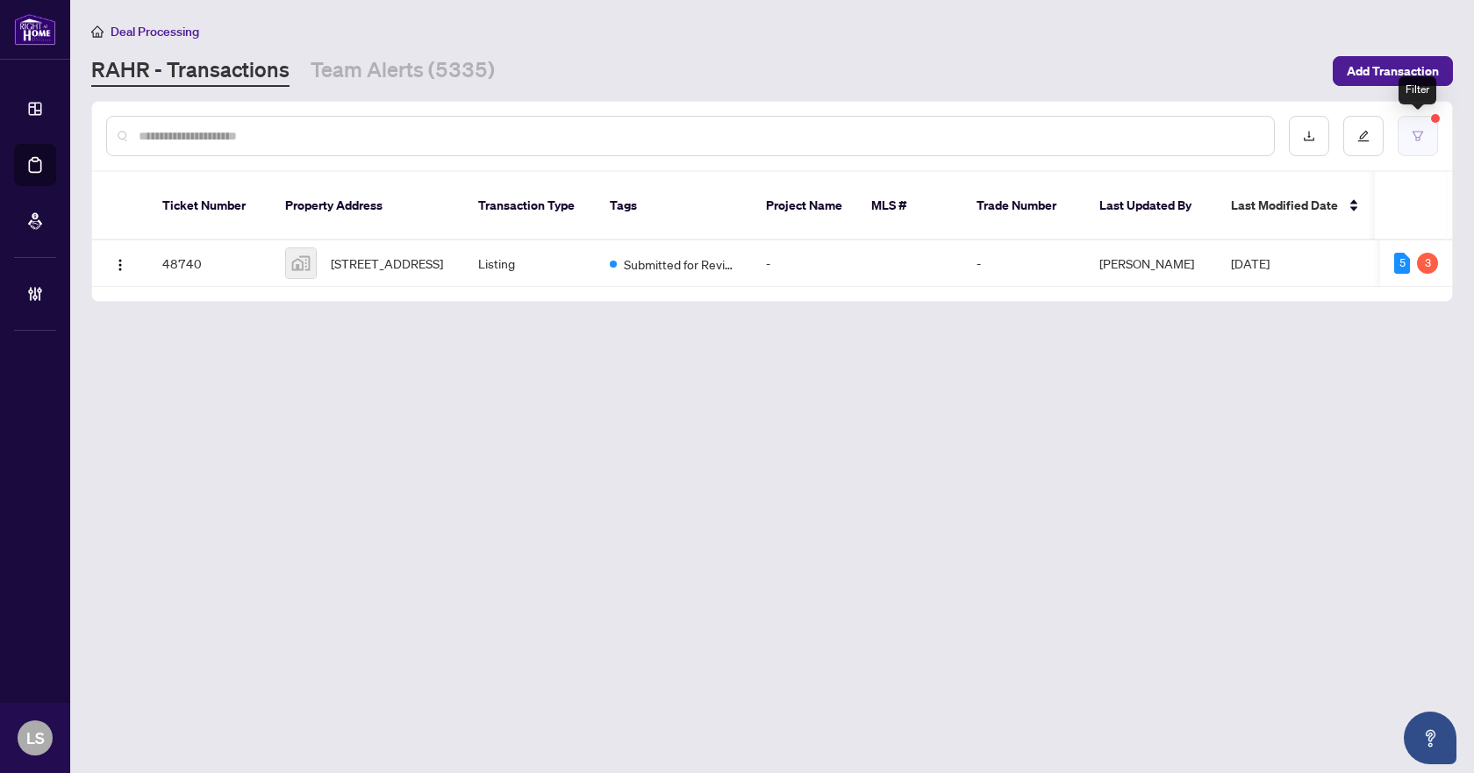
click at [1417, 130] on icon "filter" at bounding box center [1417, 136] width 12 height 12
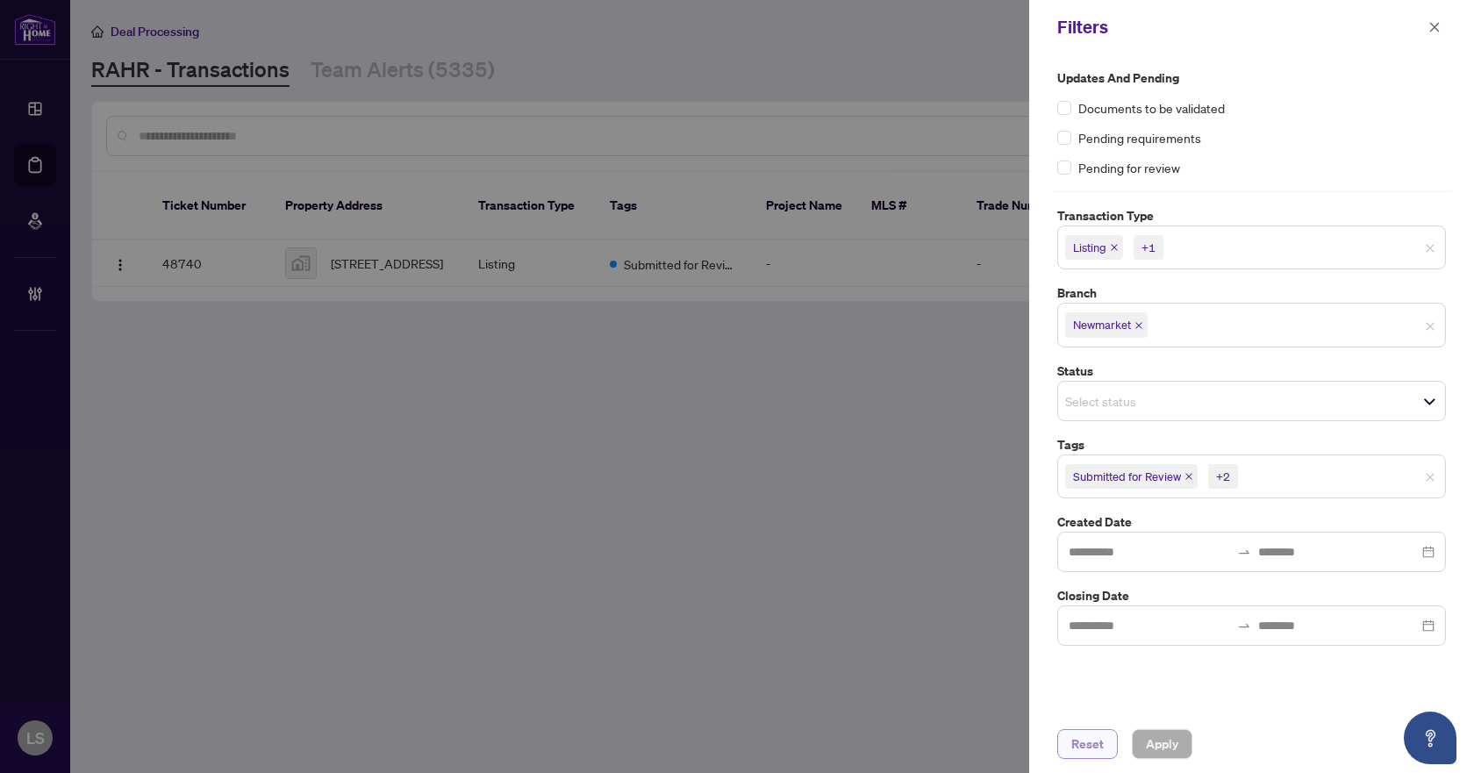
click at [1092, 751] on span "Reset" at bounding box center [1087, 744] width 32 height 28
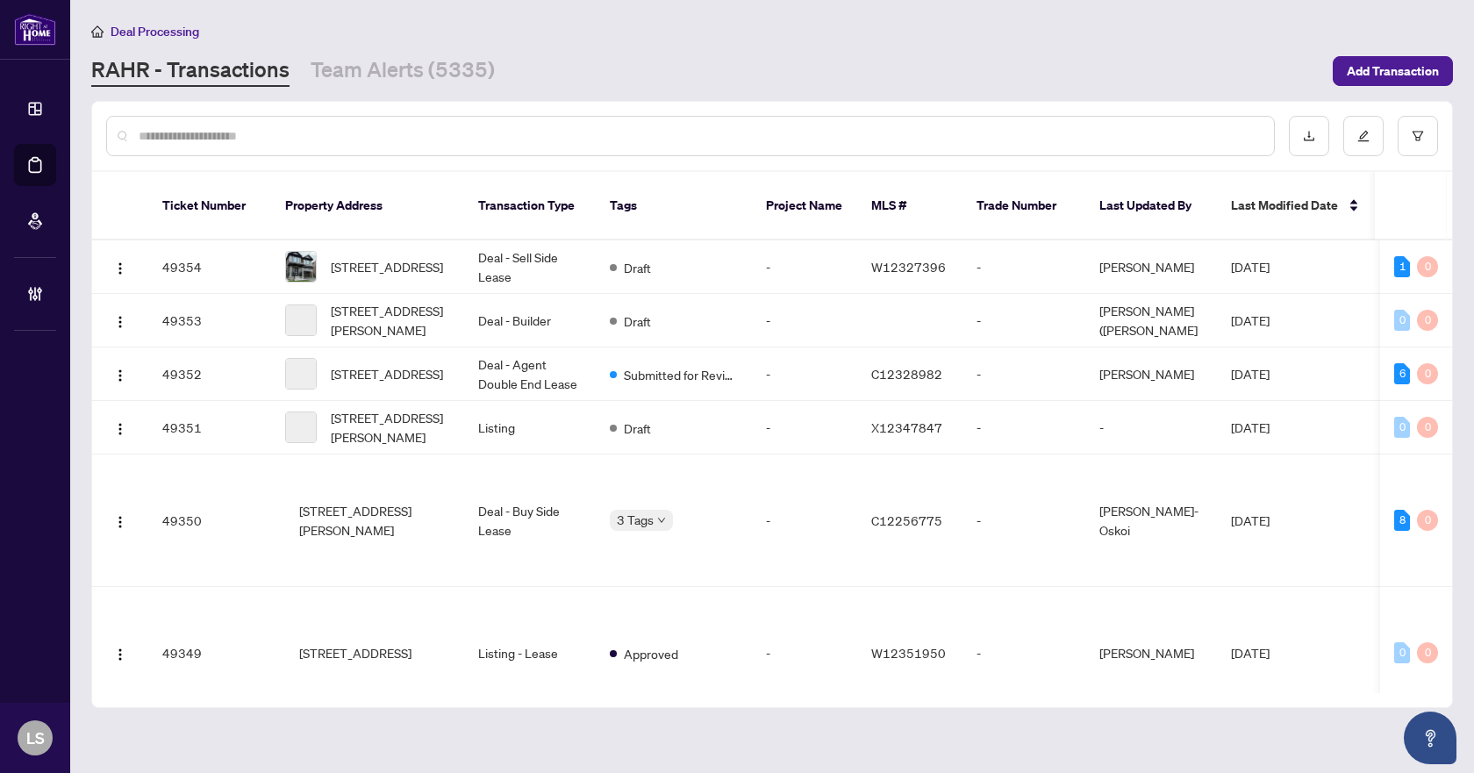
click at [616, 143] on input "text" at bounding box center [699, 135] width 1121 height 19
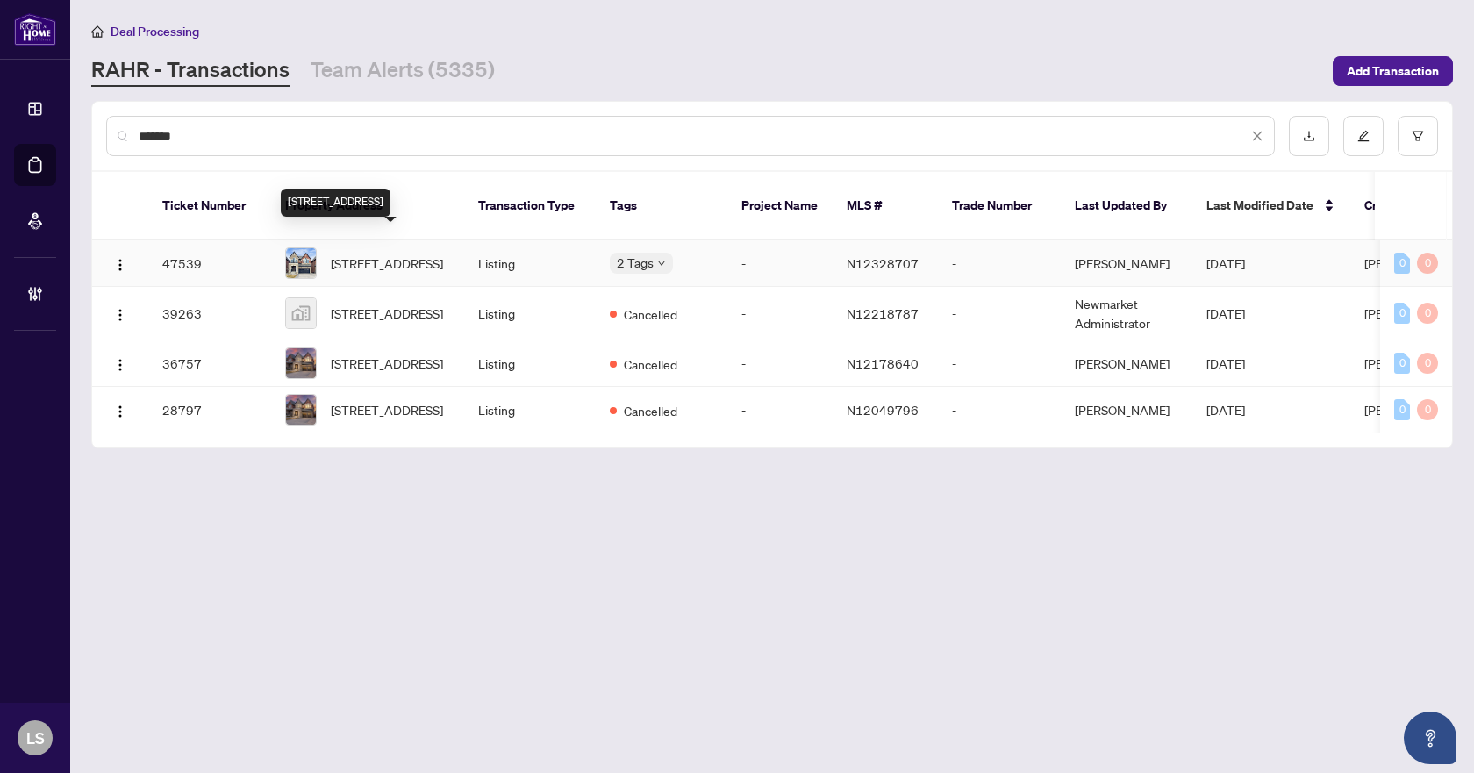
type input "*******"
click at [387, 260] on span "[STREET_ADDRESS]" at bounding box center [387, 263] width 112 height 19
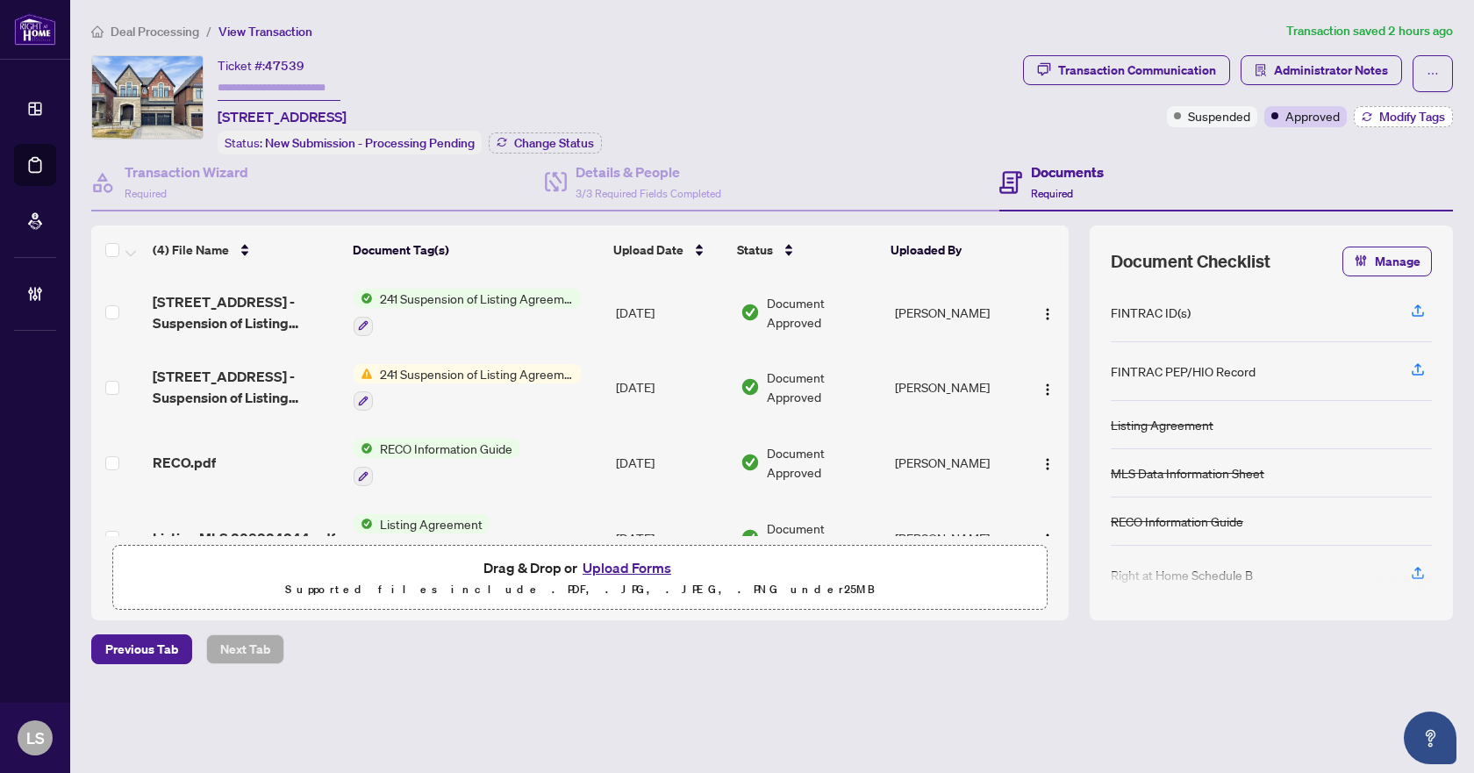
click at [1400, 121] on span "Modify Tags" at bounding box center [1412, 117] width 66 height 12
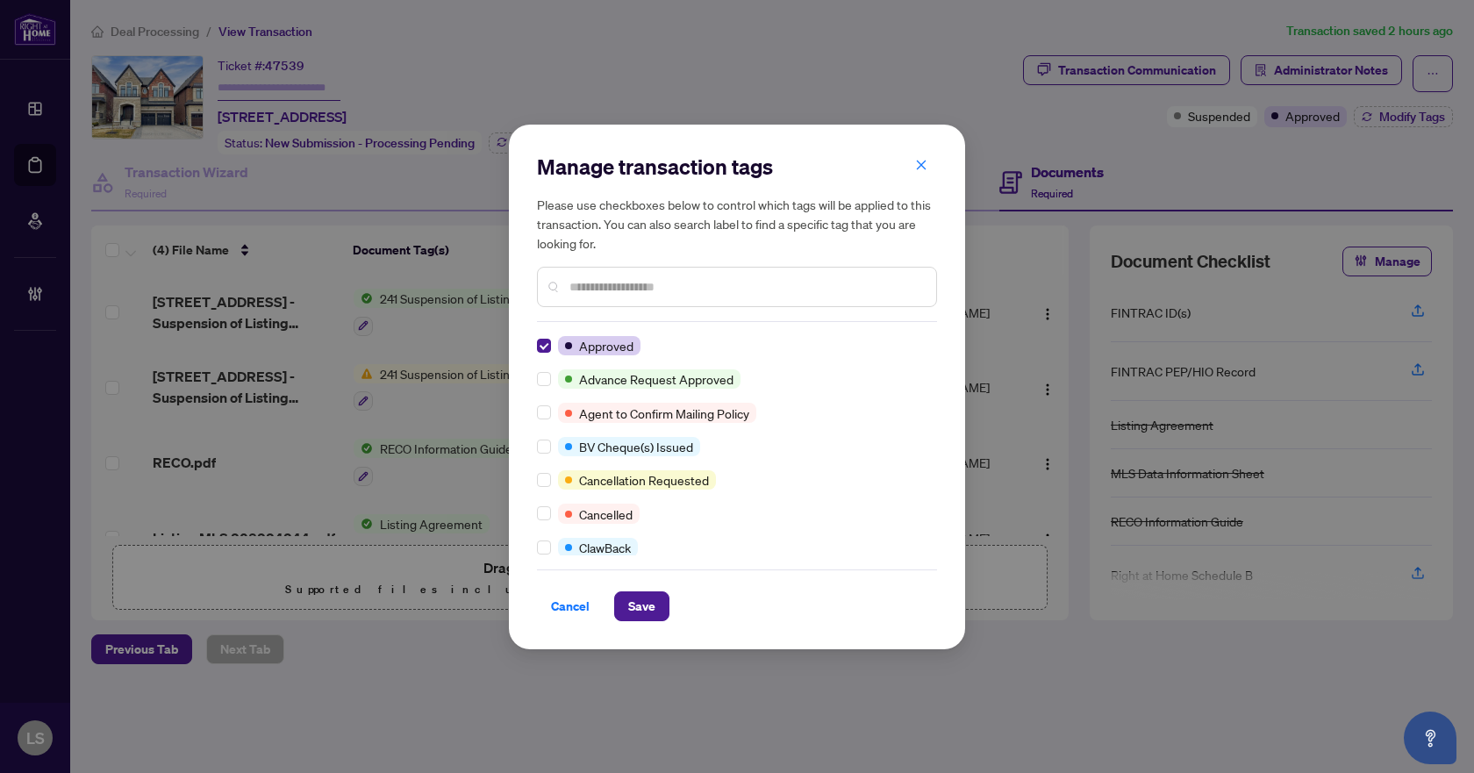
click at [535, 342] on div "Manage transaction tags Please use checkboxes below to control which tags will …" at bounding box center [737, 387] width 456 height 525
click at [592, 278] on input "text" at bounding box center [745, 286] width 353 height 19
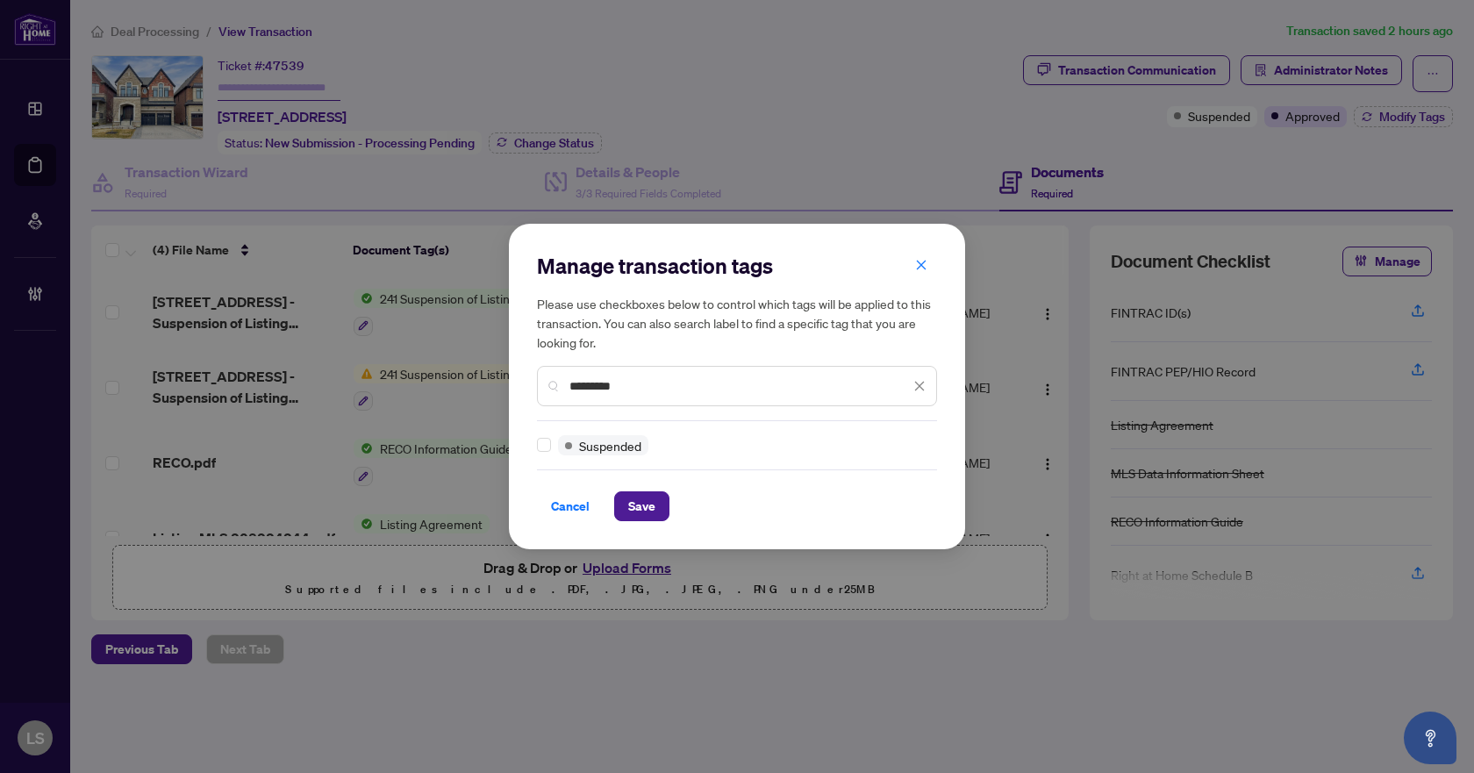
type input "*********"
click at [652, 509] on span "Save" at bounding box center [641, 506] width 27 height 28
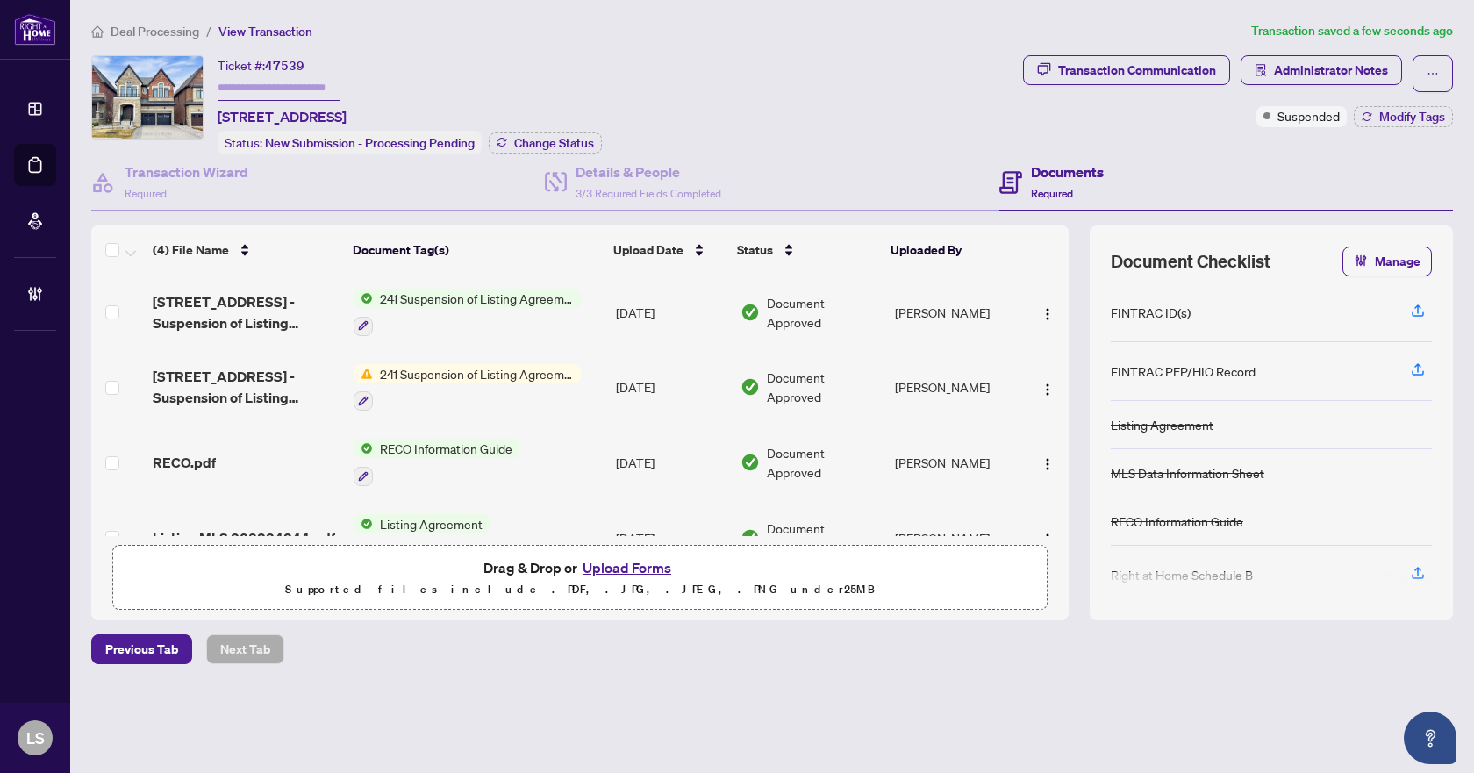
click at [147, 27] on span "Deal Processing" at bounding box center [155, 32] width 89 height 16
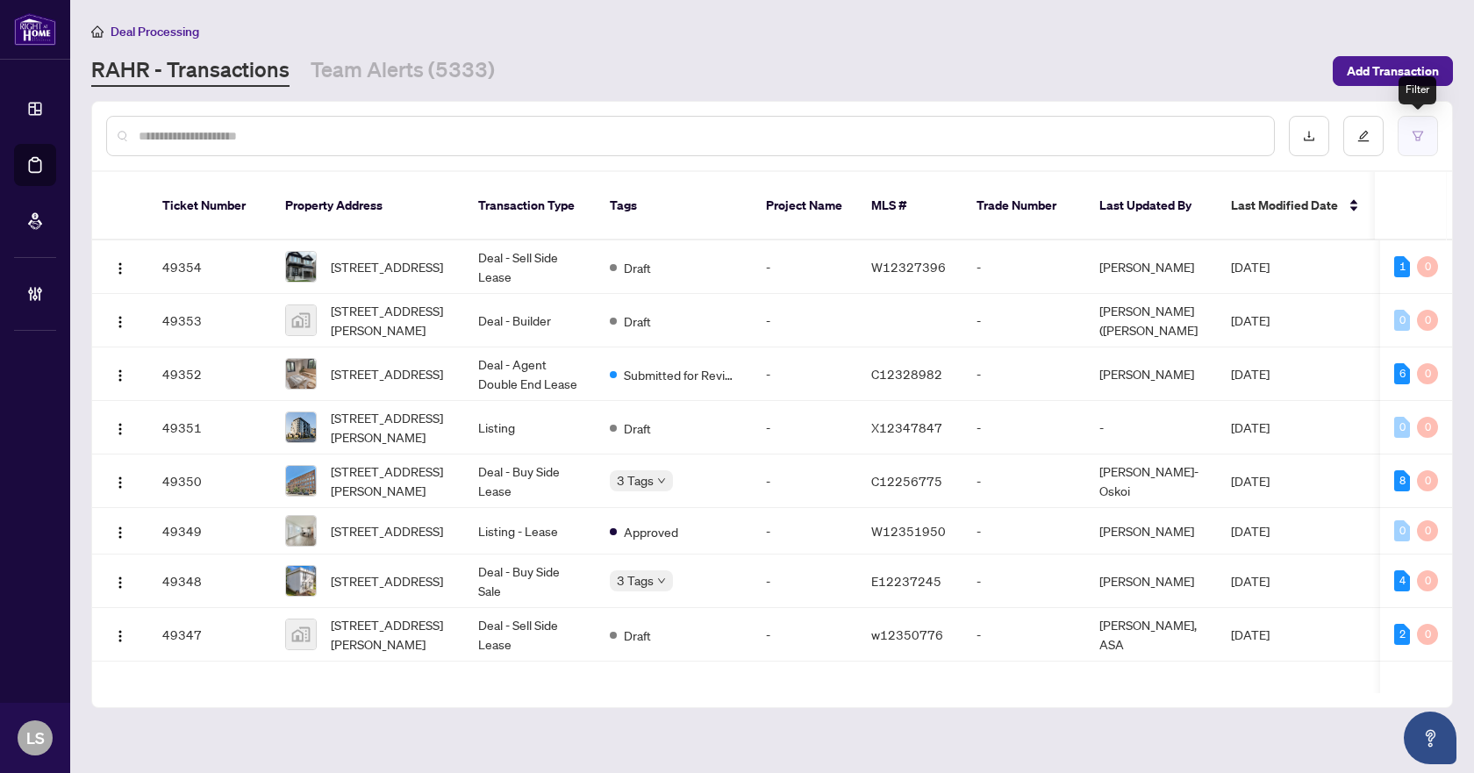
click at [1428, 130] on button "button" at bounding box center [1417, 136] width 40 height 40
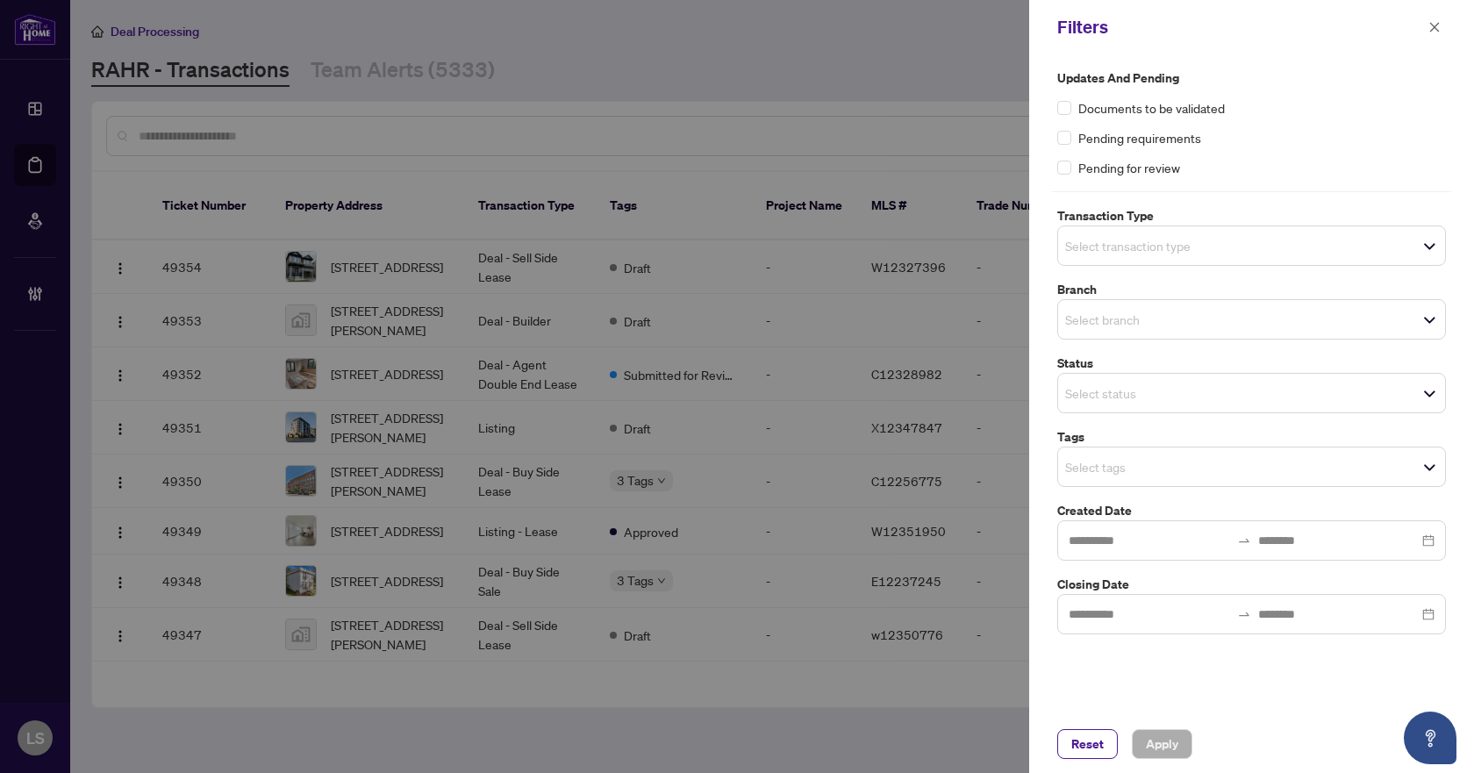
click at [1174, 244] on input "search" at bounding box center [1126, 245] width 123 height 21
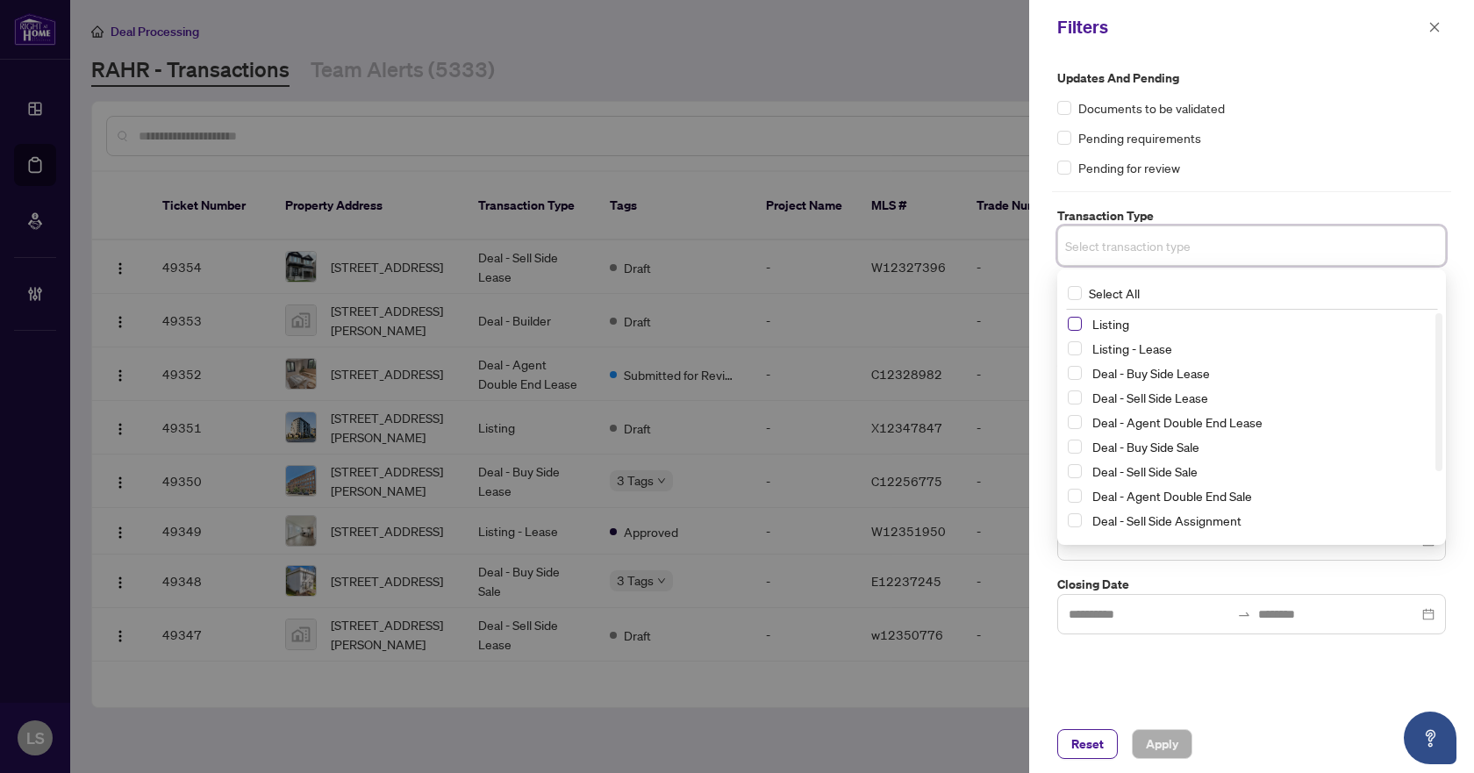
click at [1070, 322] on span "Select Listing" at bounding box center [1075, 324] width 14 height 14
click at [1073, 347] on span "Select Listing - Lease" at bounding box center [1075, 352] width 14 height 14
click at [1254, 133] on div "Pending requirements" at bounding box center [1251, 137] width 389 height 19
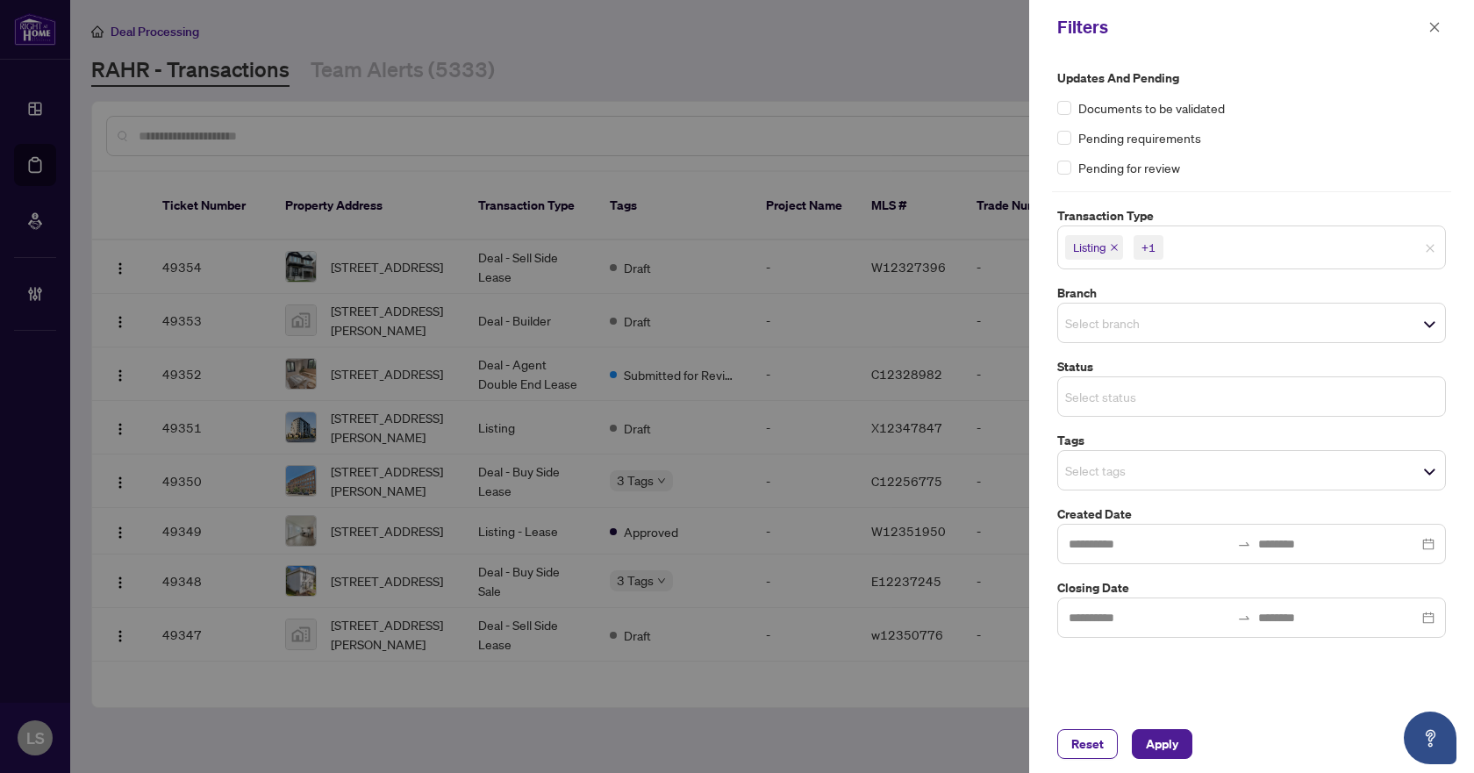
drag, startPoint x: 1097, startPoint y: 392, endPoint x: 1111, endPoint y: 396, distance: 13.9
click at [1097, 392] on input "search" at bounding box center [1126, 396] width 123 height 21
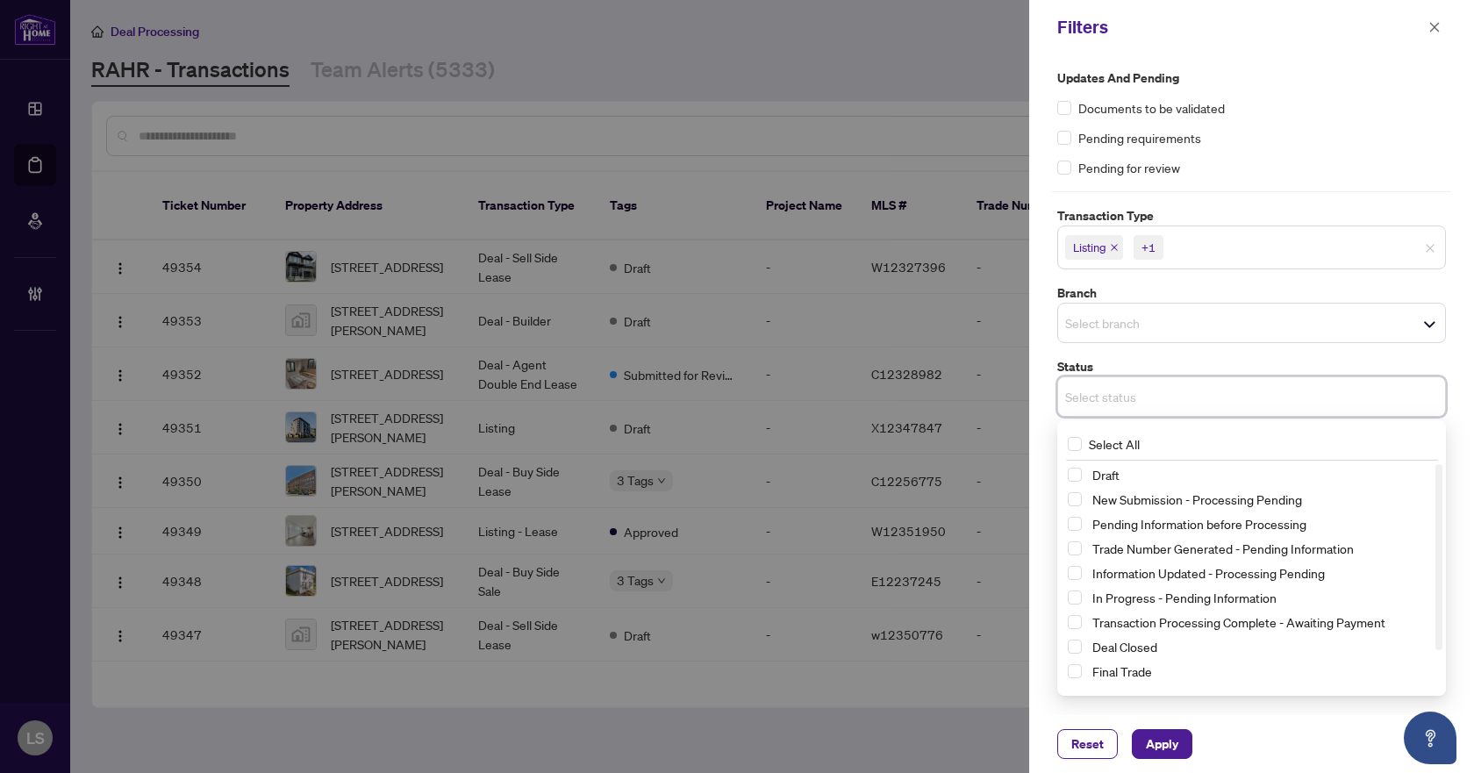
click at [1275, 65] on div "Updates and Pending Documents to be validated Pending requirements Pending for …" at bounding box center [1251, 384] width 445 height 661
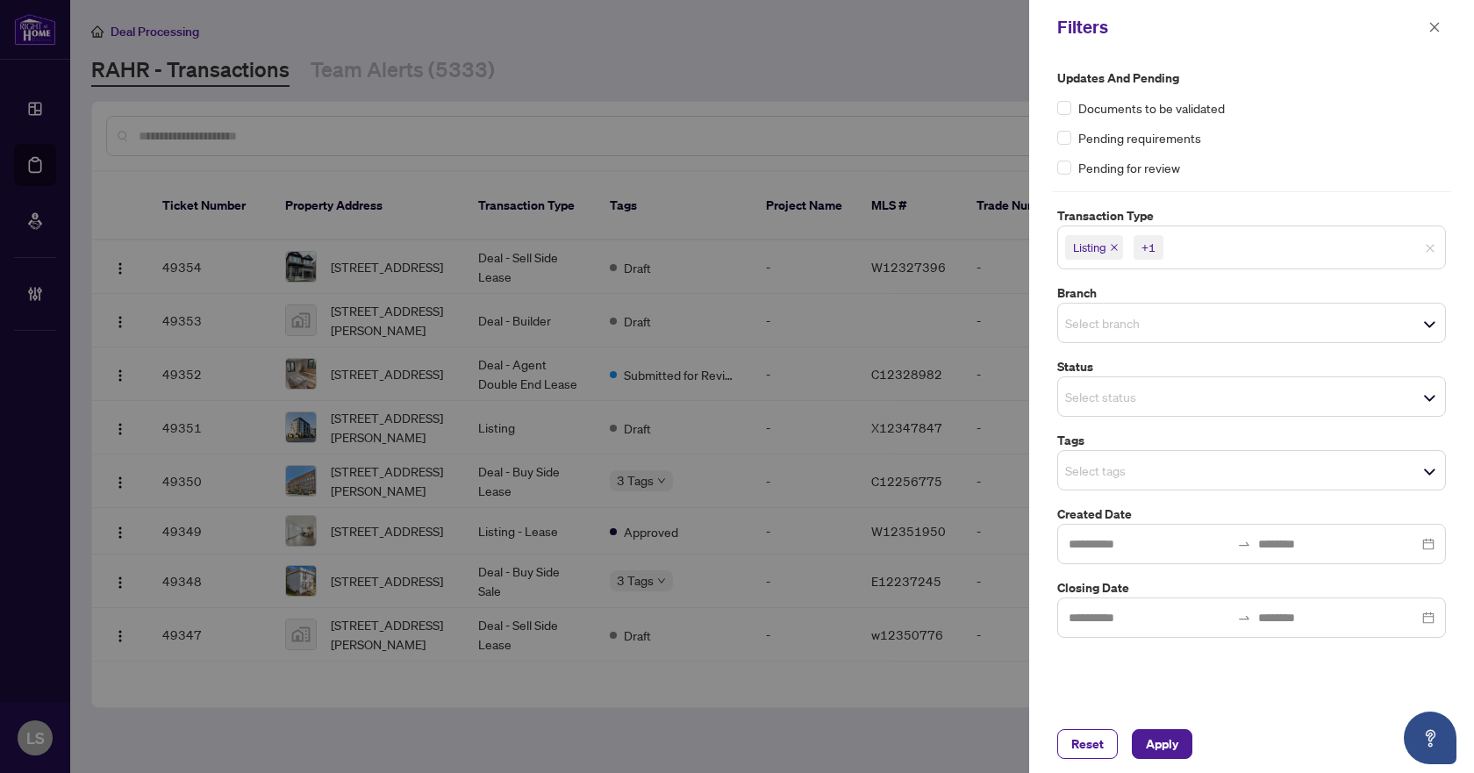
click at [1102, 317] on input "search" at bounding box center [1126, 322] width 123 height 21
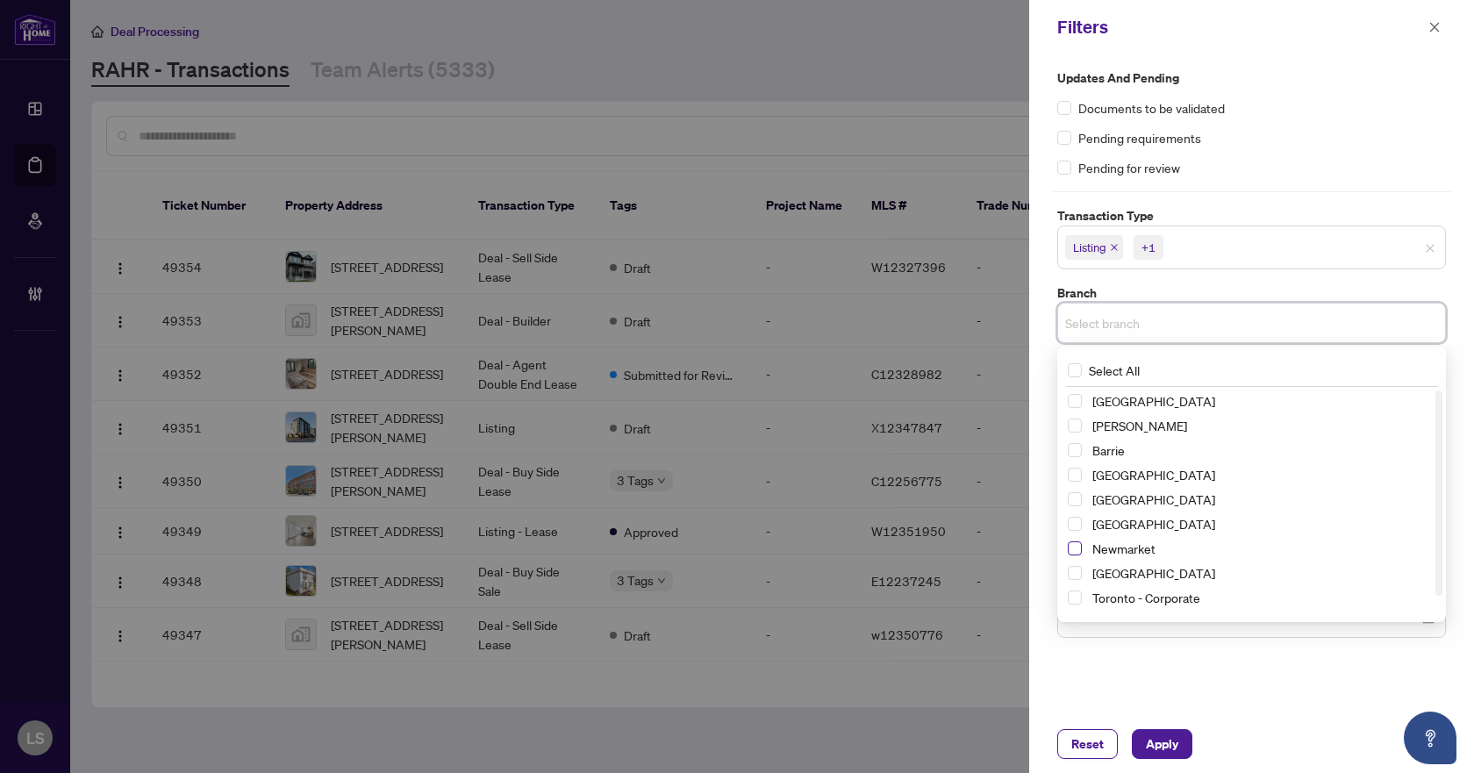
click at [1068, 550] on span "Select Newmarket" at bounding box center [1075, 548] width 14 height 14
click at [1288, 82] on label "Updates and Pending" at bounding box center [1251, 77] width 389 height 19
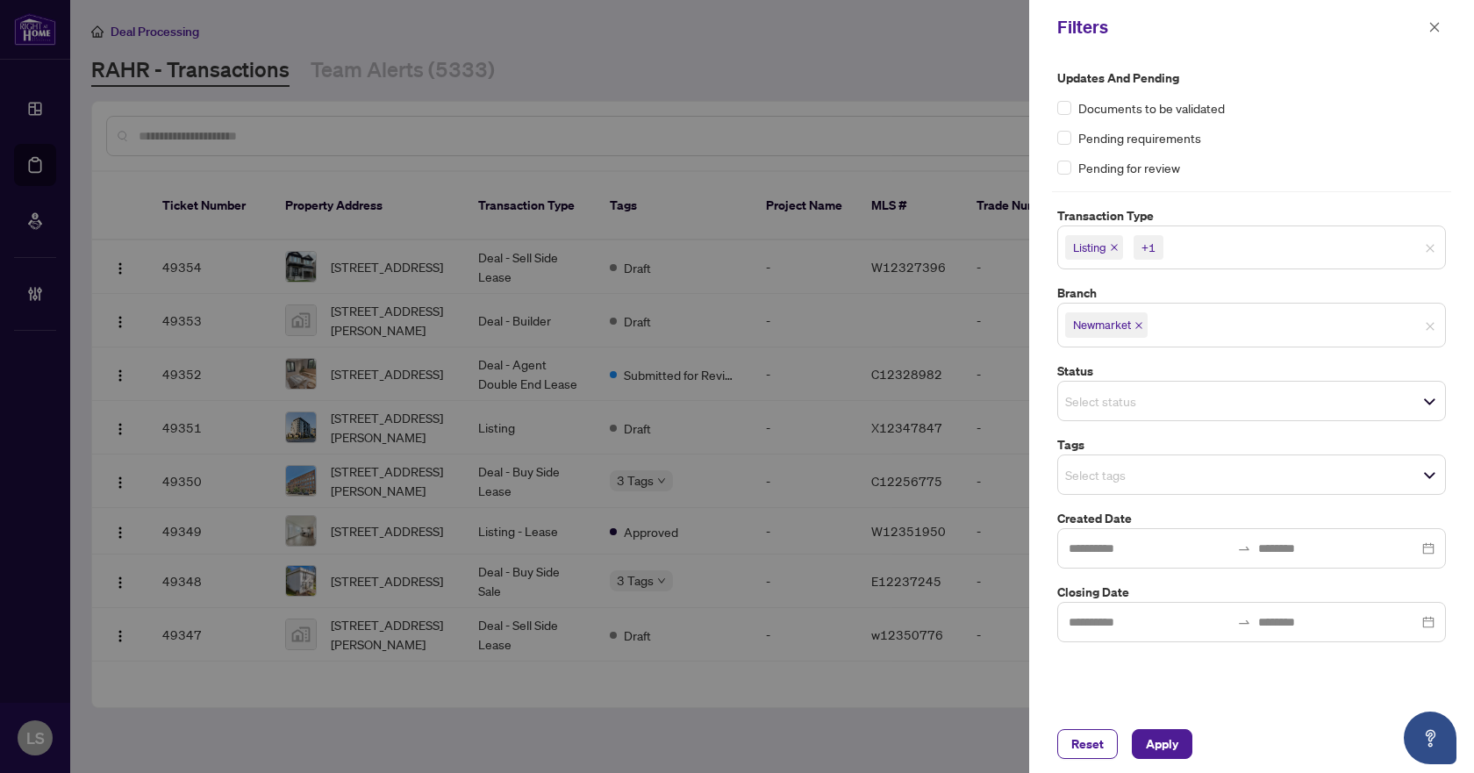
click at [1120, 480] on input "search" at bounding box center [1126, 474] width 123 height 21
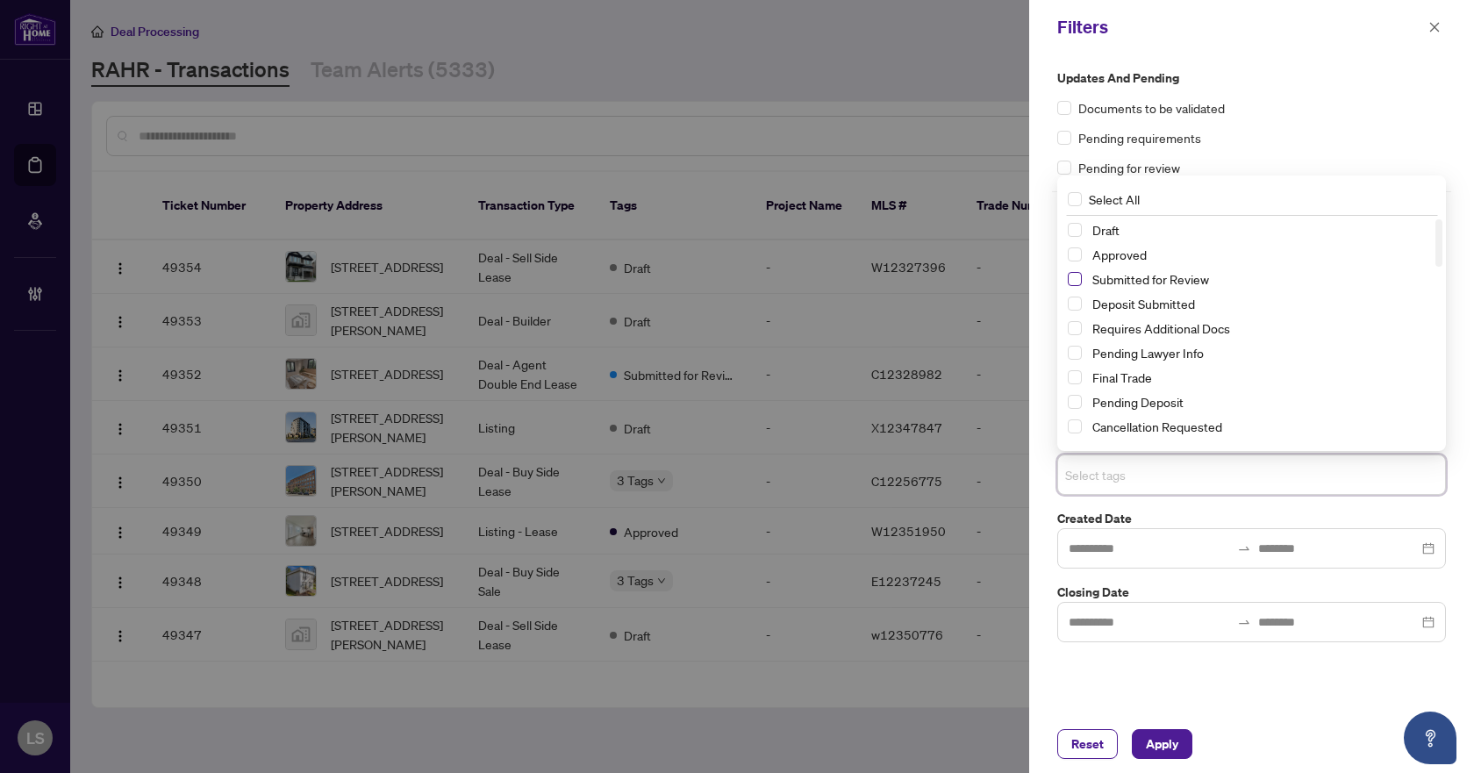
click at [1068, 278] on span "Select Submitted for Review" at bounding box center [1075, 279] width 14 height 14
click at [1078, 429] on span "Select Cancellation Requested" at bounding box center [1075, 426] width 14 height 14
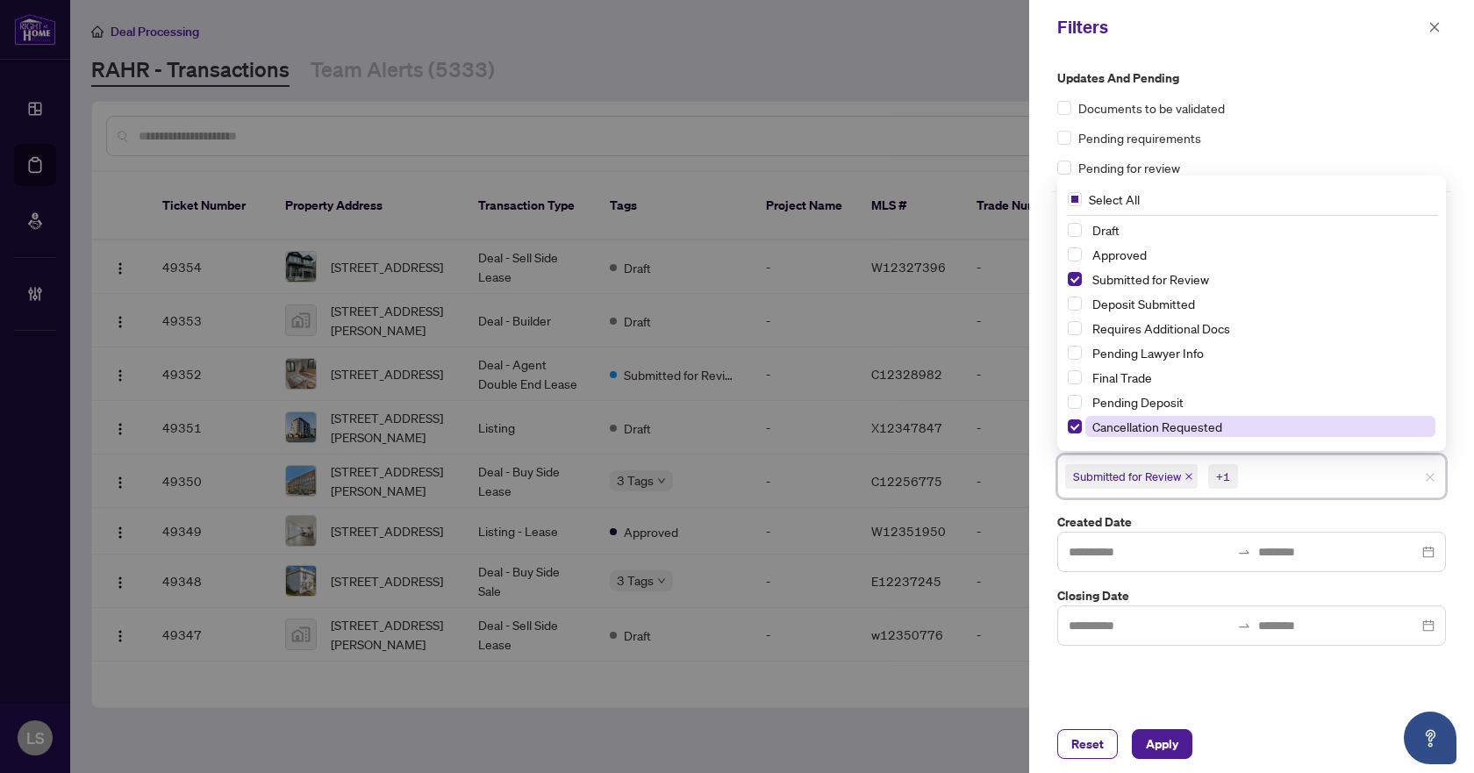
scroll to position [88, 0]
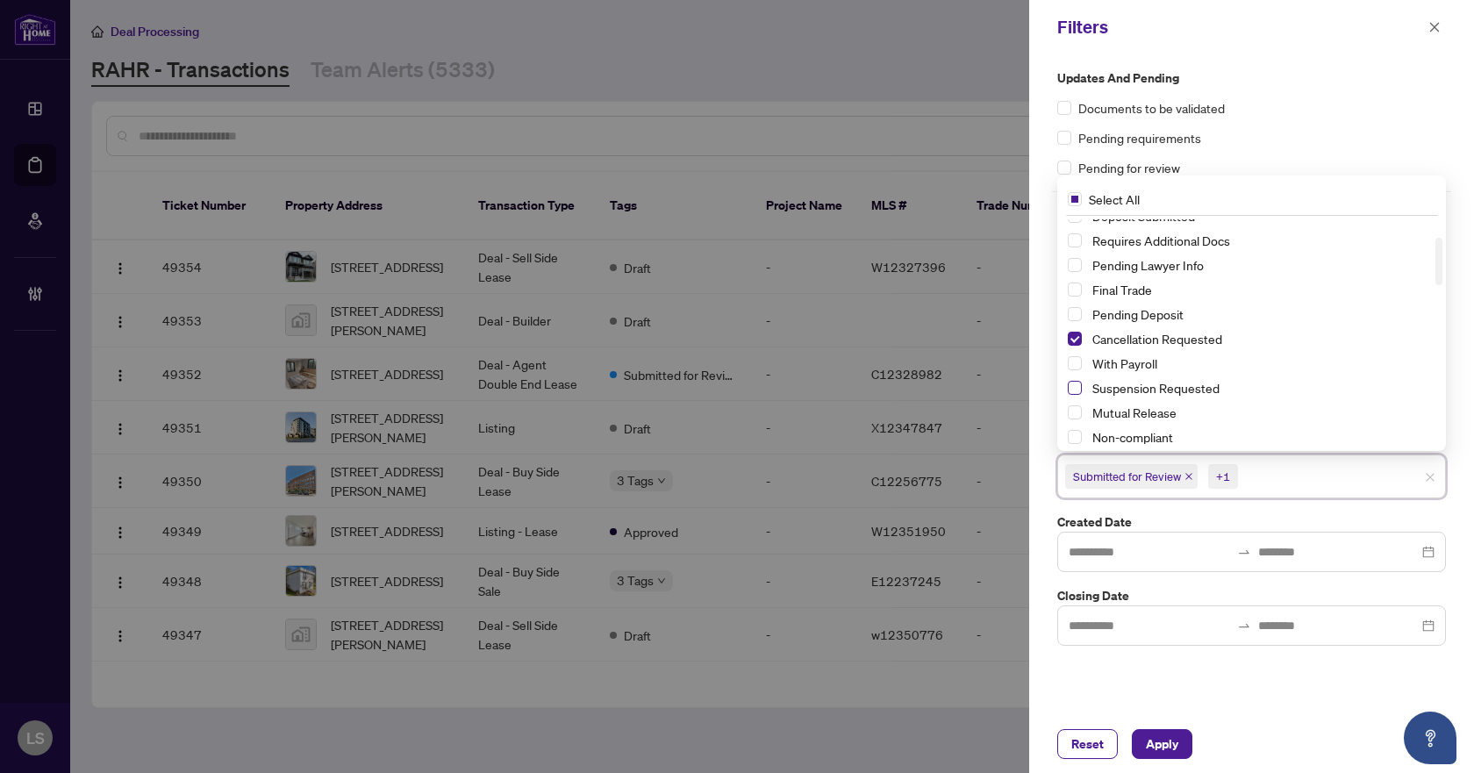
click at [1075, 392] on span "Select Suspension Requested" at bounding box center [1075, 388] width 14 height 14
click at [1161, 745] on span "Apply" at bounding box center [1162, 744] width 32 height 28
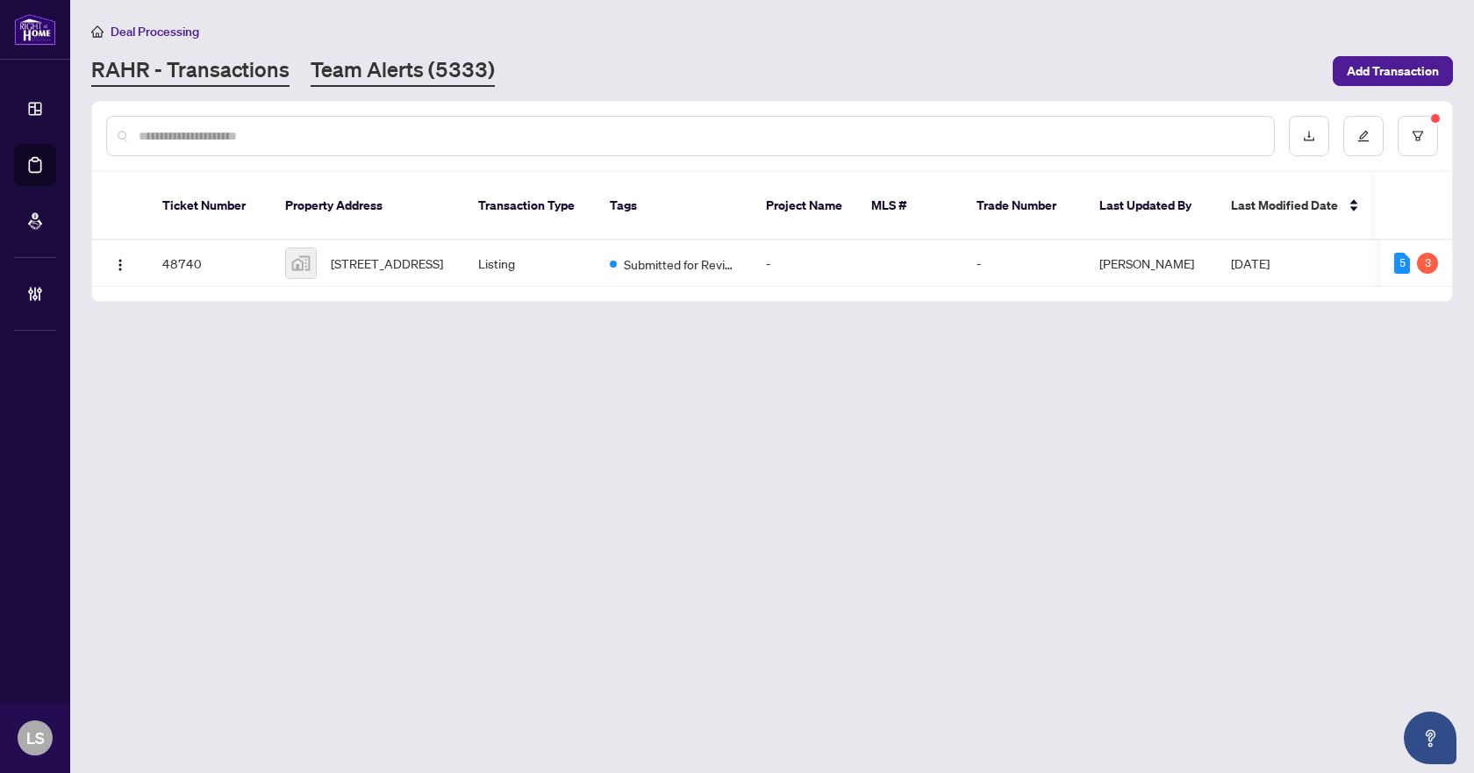
click at [368, 68] on link "Team Alerts (5333)" at bounding box center [403, 71] width 184 height 32
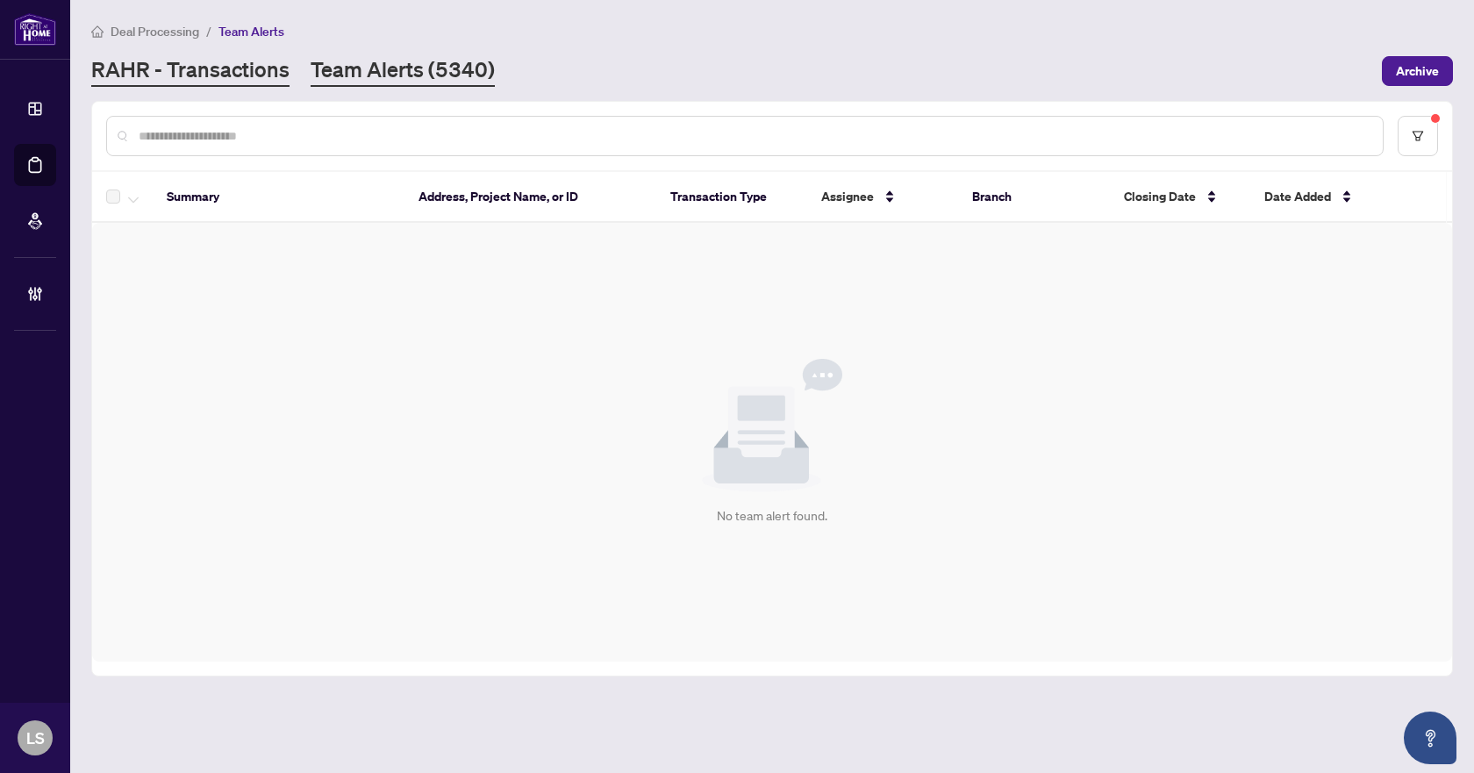
click at [267, 61] on link "RAHR - Transactions" at bounding box center [190, 71] width 198 height 32
